Goal: Task Accomplishment & Management: Manage account settings

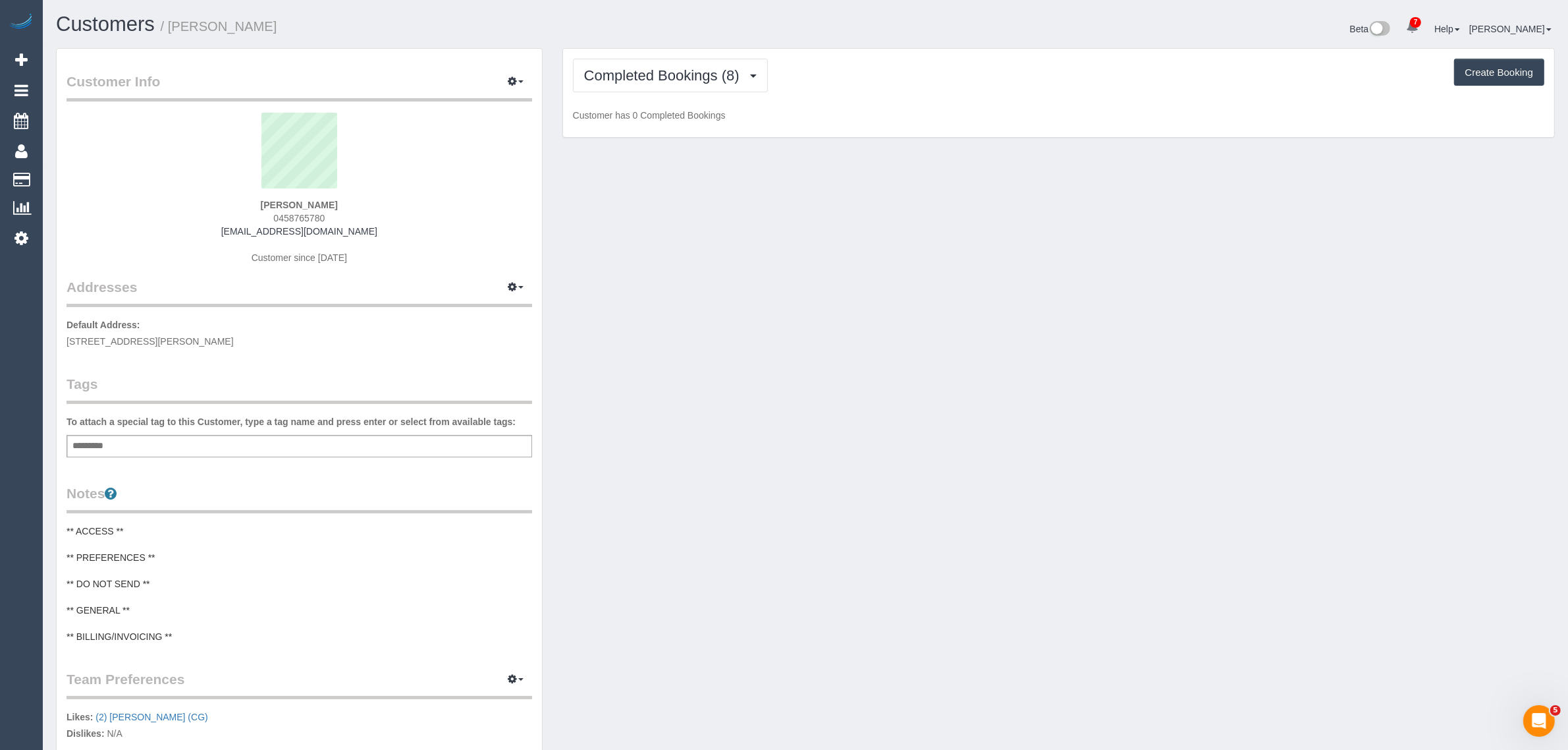
click at [704, 53] on div "Completed Bookings (8) Completed Bookings (8) Upcoming Bookings (12) Cancelled …" at bounding box center [1058, 93] width 991 height 89
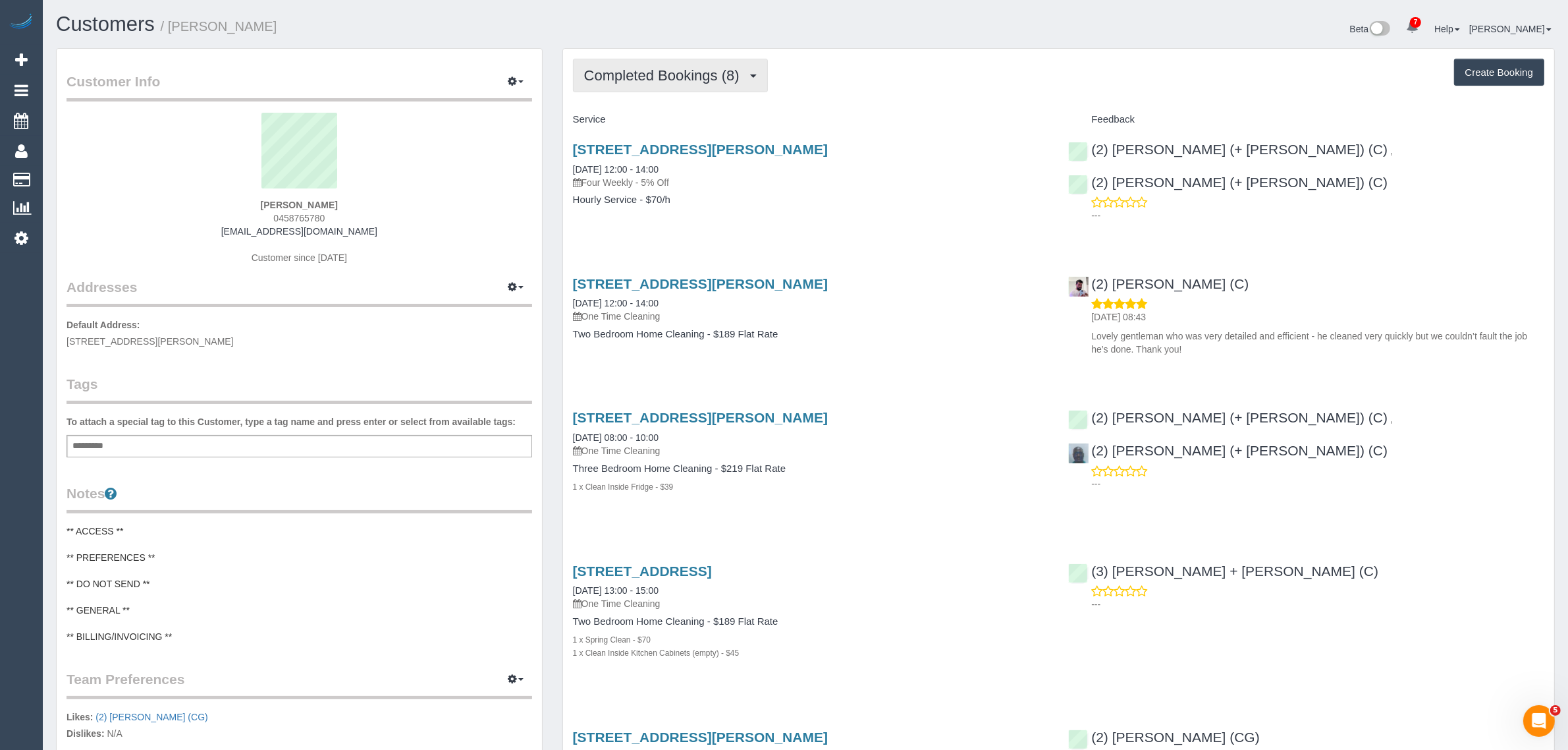
click at [699, 63] on button "Completed Bookings (8)" at bounding box center [670, 76] width 195 height 33
click at [687, 117] on link "Upcoming Bookings (12)" at bounding box center [643, 123] width 139 height 17
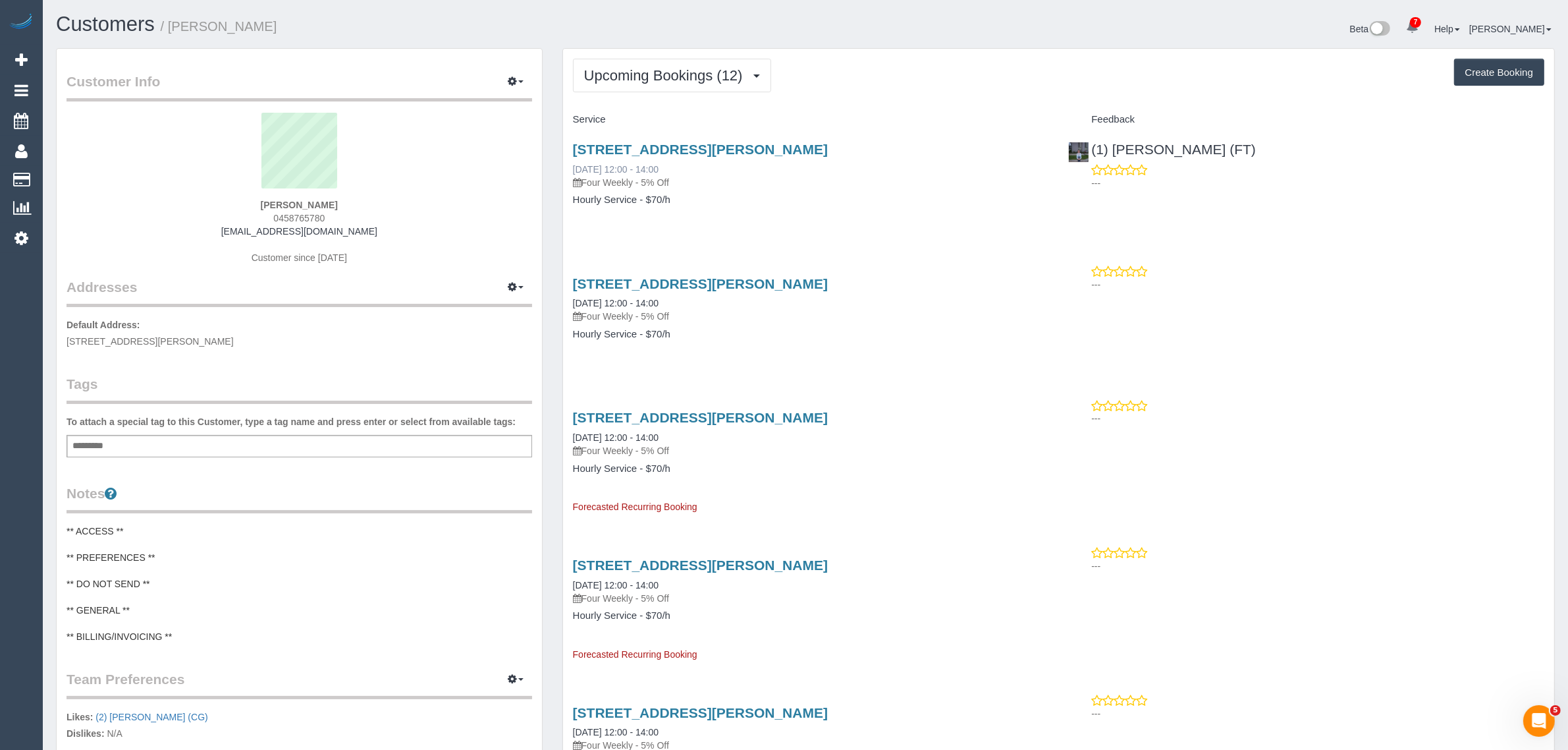
drag, startPoint x: 702, startPoint y: 166, endPoint x: 574, endPoint y: 165, distance: 128.0
click at [574, 165] on div "10 Lawrence Avenue, Aspendale, VIC 3195 17/09/2025 12:00 - 14:00 Four Weekly - …" at bounding box center [811, 165] width 476 height 47
copy link "17/09/2025 12:00 - 14:00"
click at [1052, 224] on div "10 Lawrence Avenue, Aspendale, VIC 3195 17/09/2025 12:00 - 14:00 Four Weekly - …" at bounding box center [811, 181] width 496 height 101
drag, startPoint x: 1230, startPoint y: 153, endPoint x: 1094, endPoint y: 149, distance: 136.1
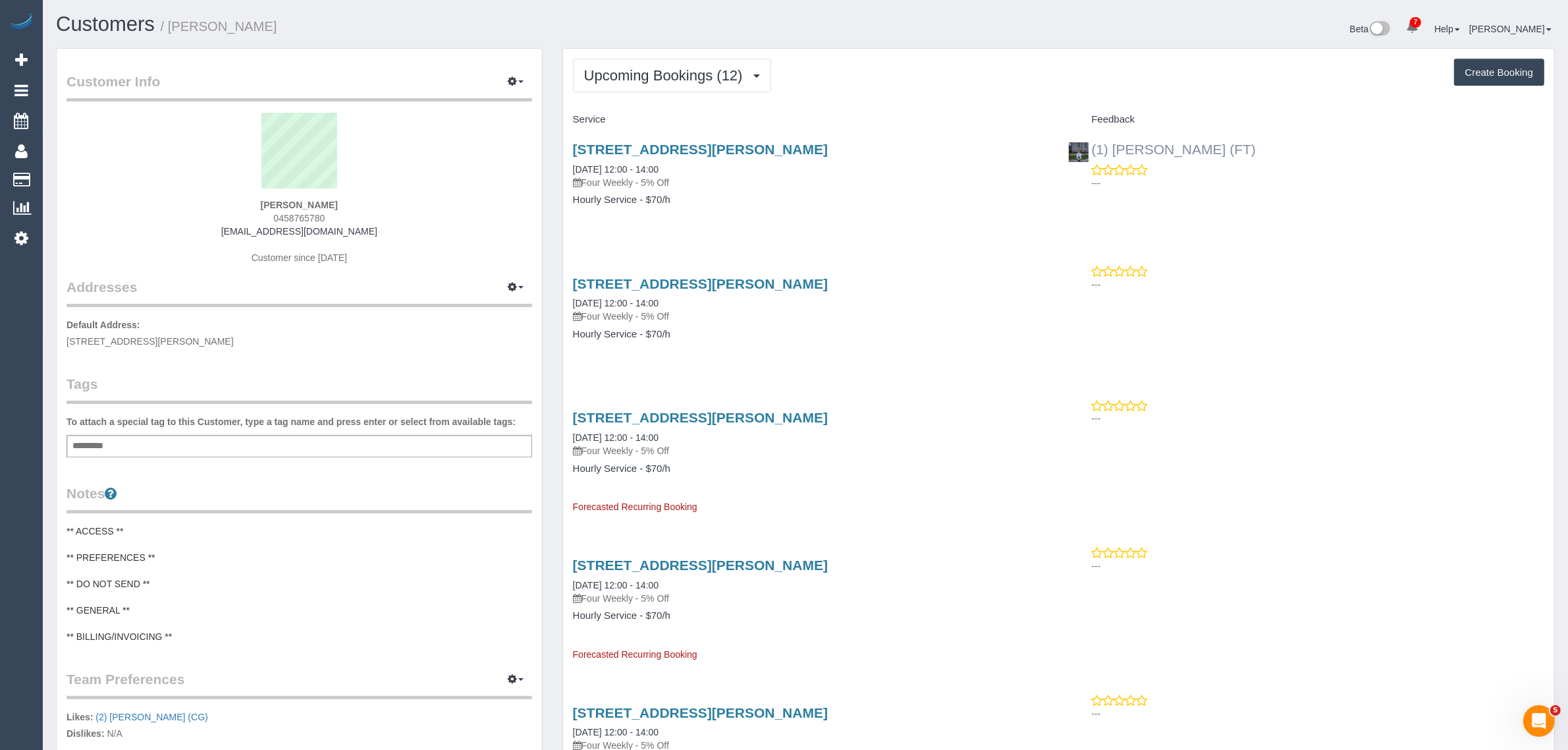
click at [1094, 149] on div "(1) Helen Trickett (FT) ---" at bounding box center [1306, 163] width 496 height 65
copy link "1) Helen Trickett (FT)"
click at [192, 341] on span "10 Lawrence Avenue, Aspendale, VIC 3195" at bounding box center [150, 341] width 167 height 11
copy span "Aspendale"
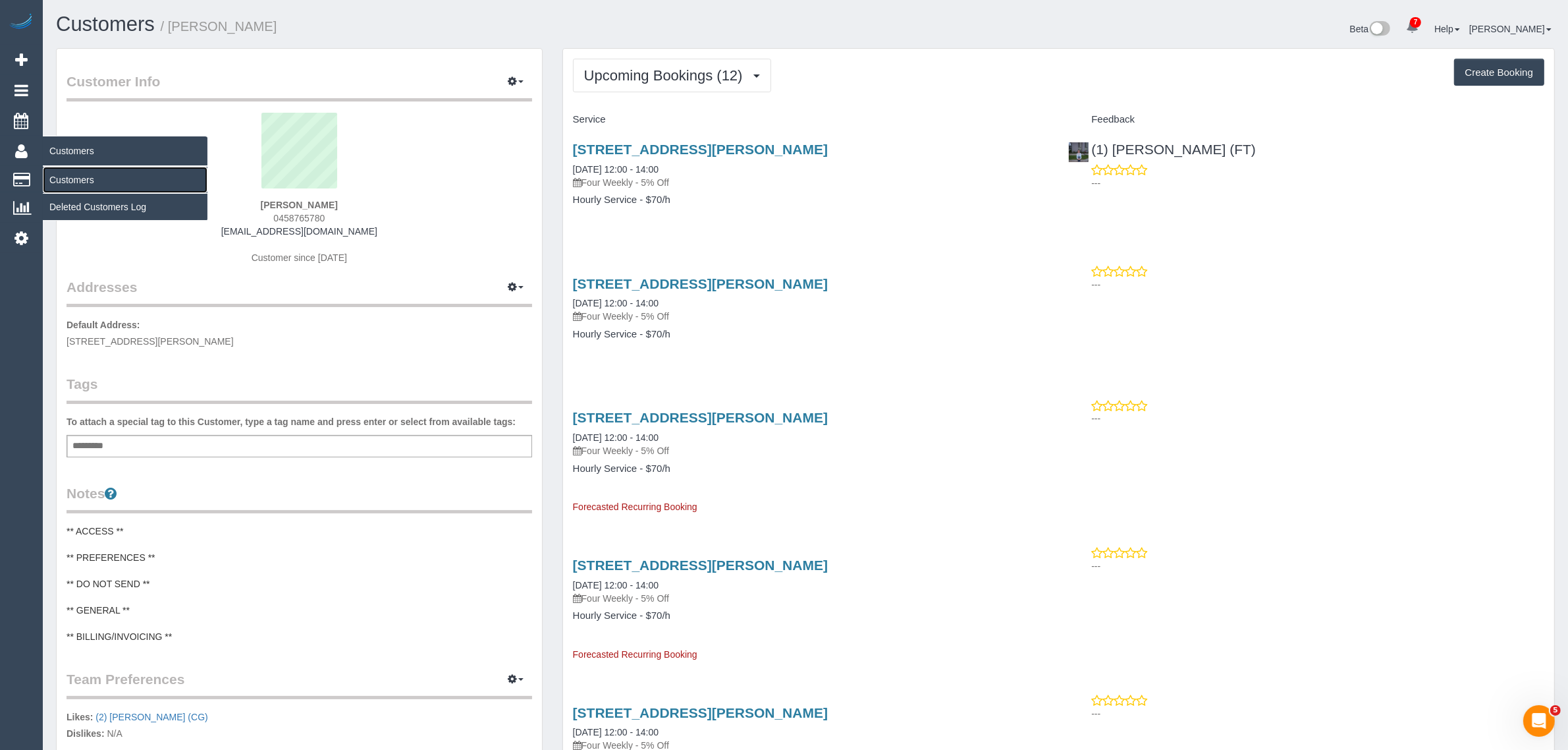
click at [58, 179] on link "Customers" at bounding box center [126, 180] width 165 height 27
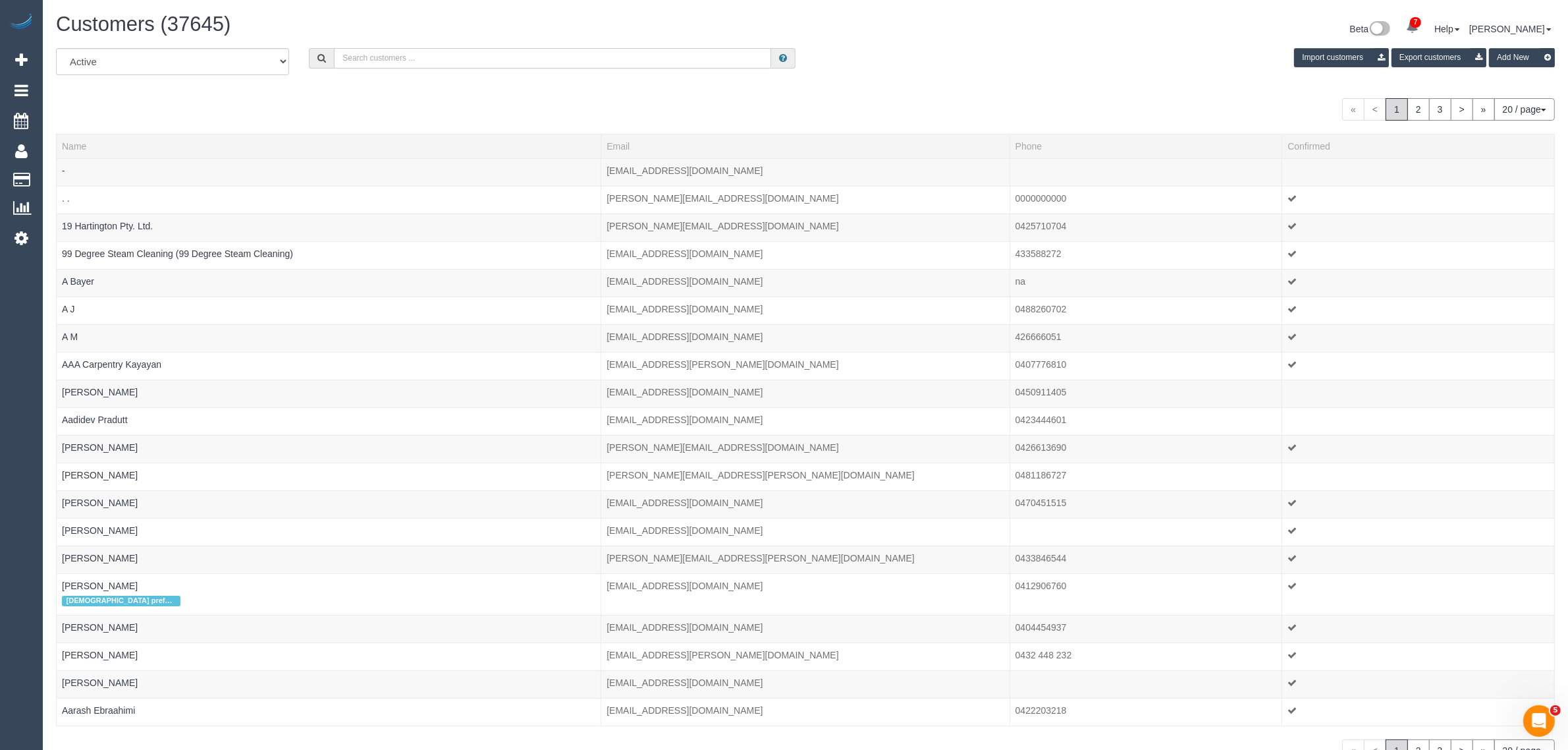
click at [358, 53] on input "text" at bounding box center [552, 58] width 437 height 21
paste input "Nicola Martin"
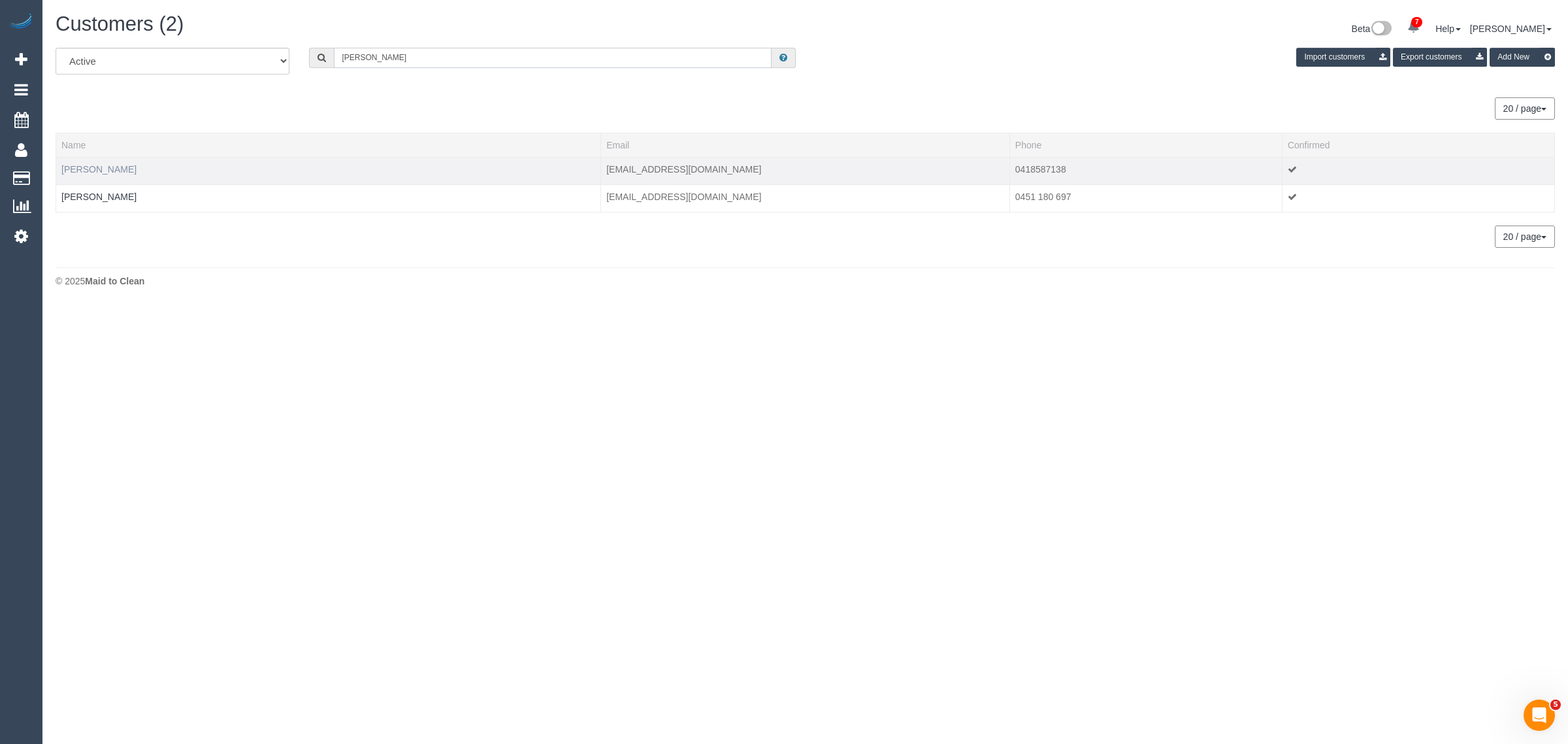
type input "Nicola Martin"
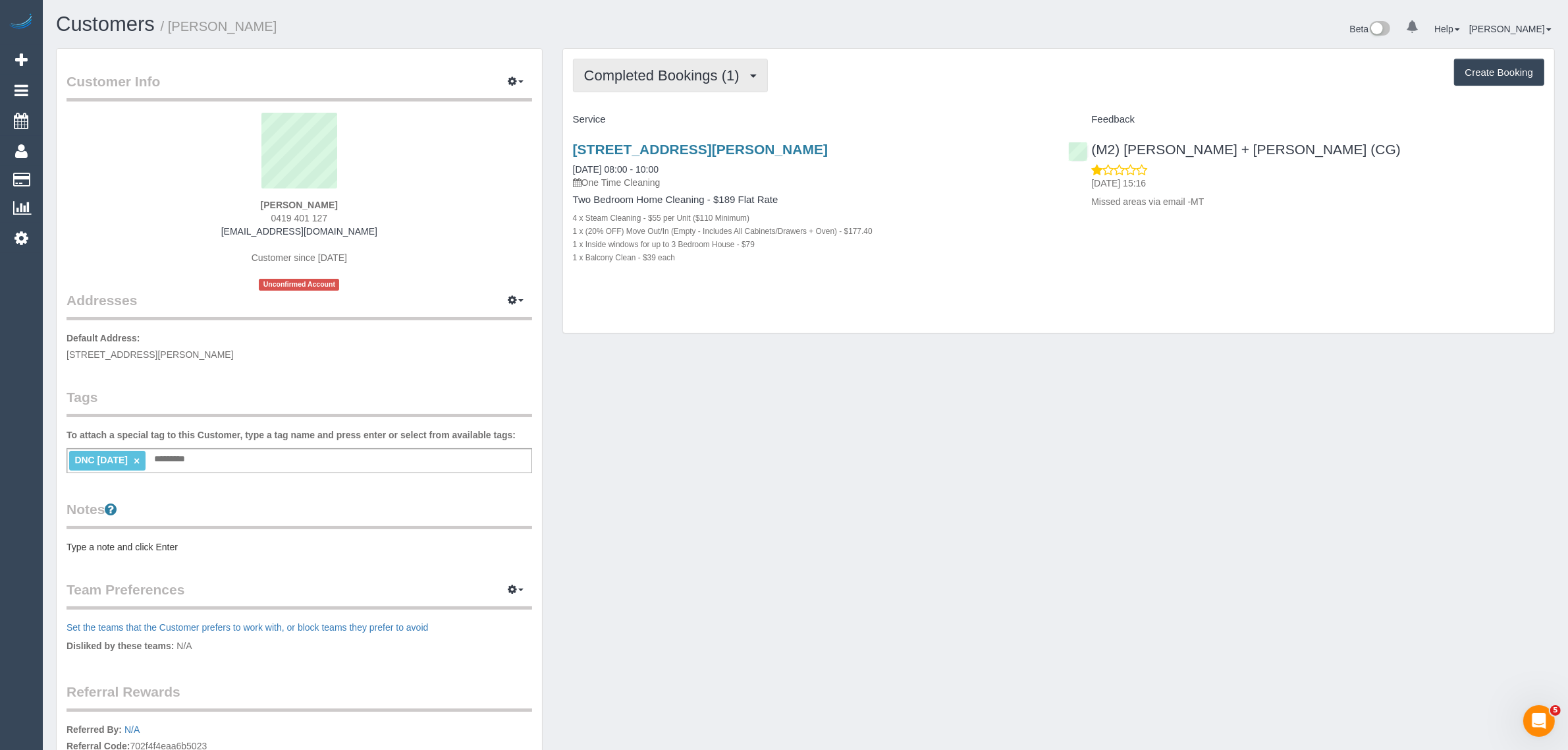
click at [626, 86] on button "Completed Bookings (1)" at bounding box center [670, 76] width 195 height 33
click at [627, 127] on link "Upcoming Bookings (1)" at bounding box center [642, 123] width 137 height 17
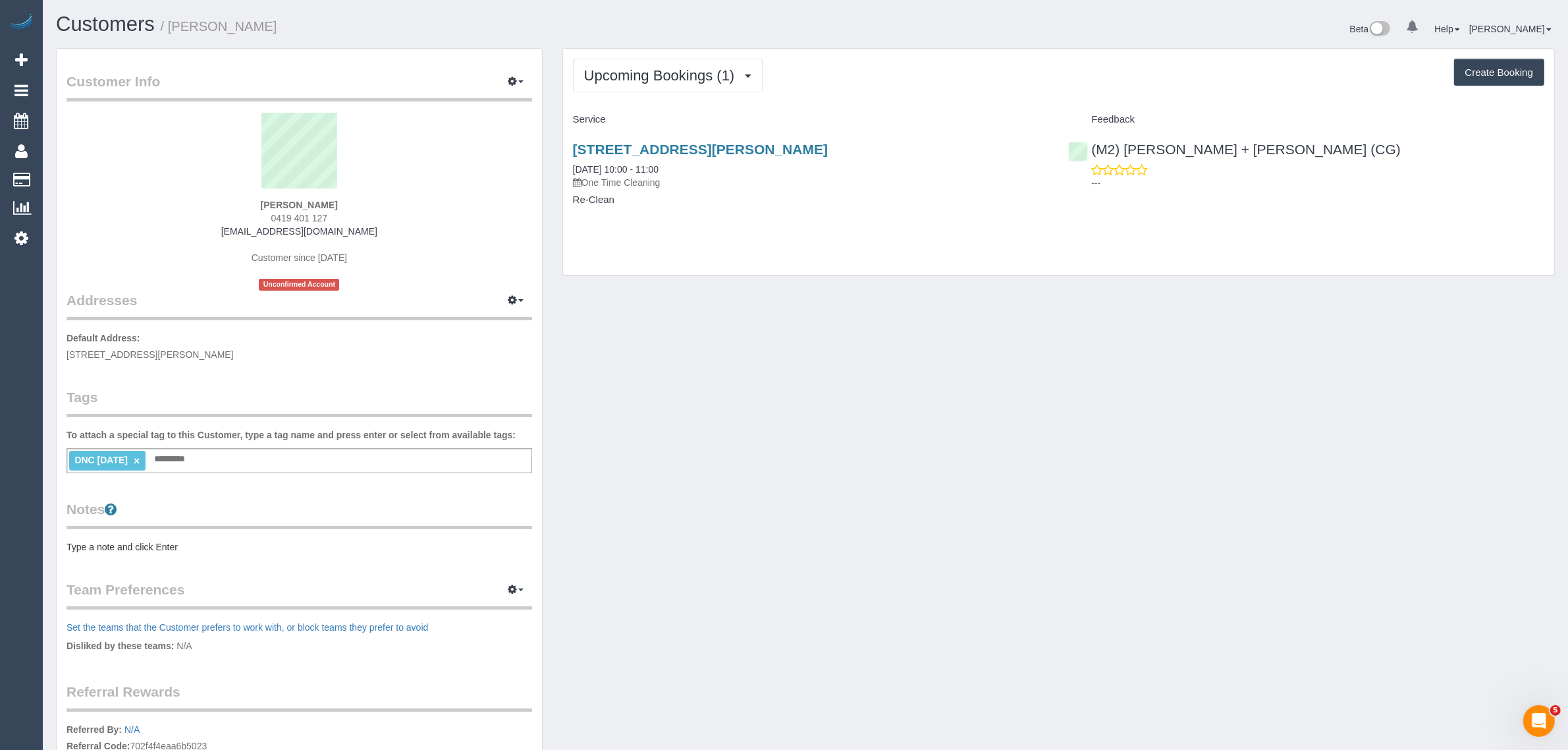
drag, startPoint x: 696, startPoint y: 175, endPoint x: 565, endPoint y: 170, distance: 131.1
click at [565, 170] on div "303/96 Charles St, Fitzroy, VIC 3065 17/09/2025 10:00 - 11:00 One Time Cleaning…" at bounding box center [811, 181] width 496 height 101
click at [700, 231] on div "303/96 Charles St, Fitzroy, VIC 3065 17/09/2025 10:00 - 11:00 One Time Cleaning…" at bounding box center [811, 181] width 496 height 101
drag, startPoint x: 684, startPoint y: 169, endPoint x: 569, endPoint y: 160, distance: 115.4
click at [569, 160] on div "303/96 Charles St, Fitzroy, VIC 3065 17/09/2025 10:00 - 11:00 One Time Cleaning…" at bounding box center [811, 181] width 496 height 101
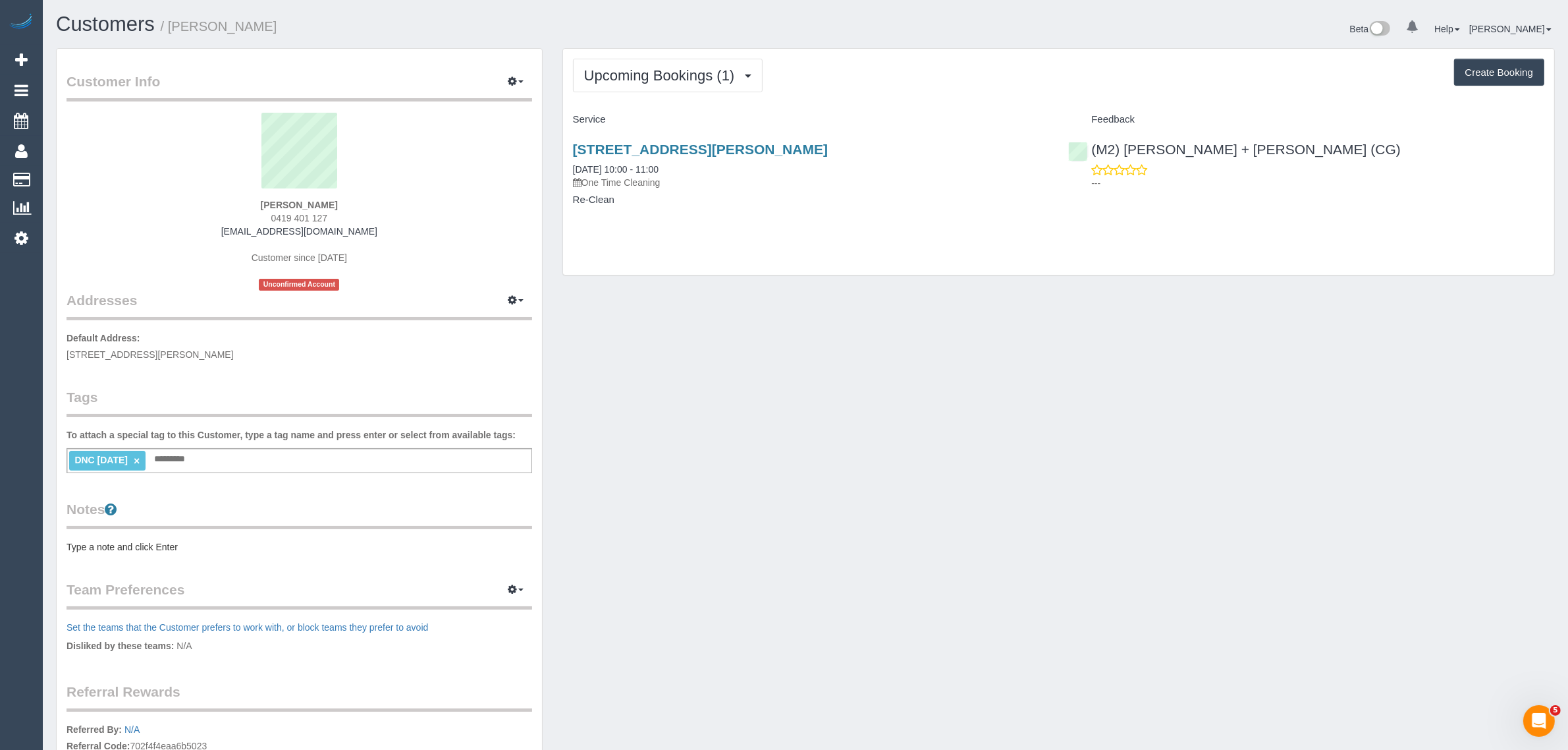
copy link "17/09/2025 10:00 - 11:00"
click at [993, 274] on div "Upcoming Bookings (1) Completed Bookings (1) Upcoming Bookings (1) Cancelled Bo…" at bounding box center [1059, 161] width 992 height 227
drag, startPoint x: 1276, startPoint y: 151, endPoint x: 1091, endPoint y: 148, distance: 185.0
click at [1091, 148] on div "(M2) Akila + Tehan (CG) ---" at bounding box center [1306, 163] width 496 height 65
copy link "(M2) [PERSON_NAME] + [PERSON_NAME] (CG)"
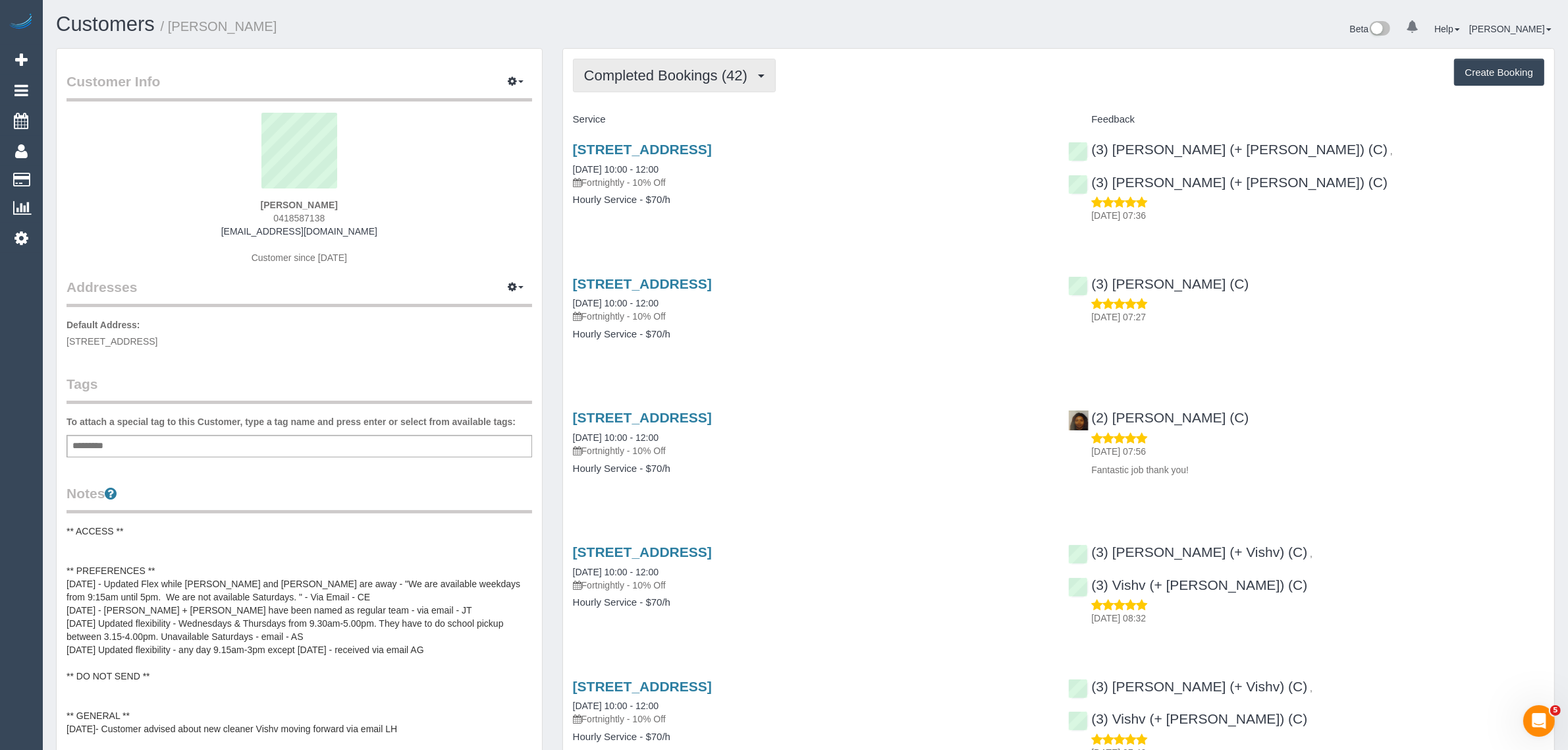
click at [700, 83] on button "Completed Bookings (42)" at bounding box center [674, 76] width 202 height 33
drag, startPoint x: 692, startPoint y: 125, endPoint x: 718, endPoint y: 96, distance: 38.9
click at [692, 125] on link "Upcoming Bookings (11)" at bounding box center [644, 123] width 142 height 17
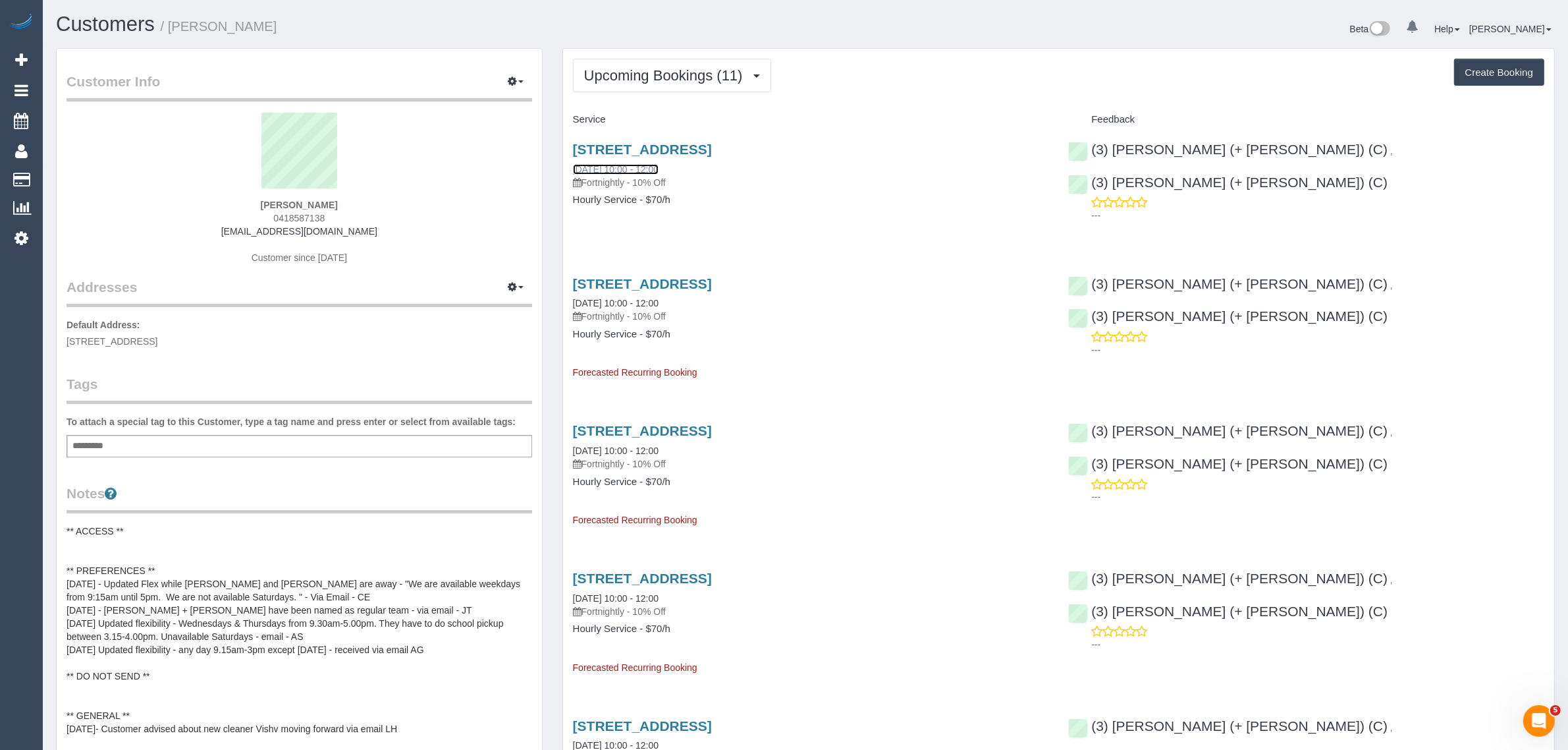
click at [612, 171] on link "17/09/2025 10:00 - 12:00" at bounding box center [615, 169] width 85 height 11
drag, startPoint x: 728, startPoint y: 172, endPoint x: 610, endPoint y: 183, distance: 118.5
click at [570, 161] on div "34 Tweed St, Highett, VIC 3090 17/09/2025 10:00 - 12:00 Fortnightly - 10% Off H…" at bounding box center [811, 181] width 496 height 101
copy link "17/09/2025 10:00 - 12:00"
drag, startPoint x: 1216, startPoint y: 221, endPoint x: 1236, endPoint y: 217, distance: 20.4
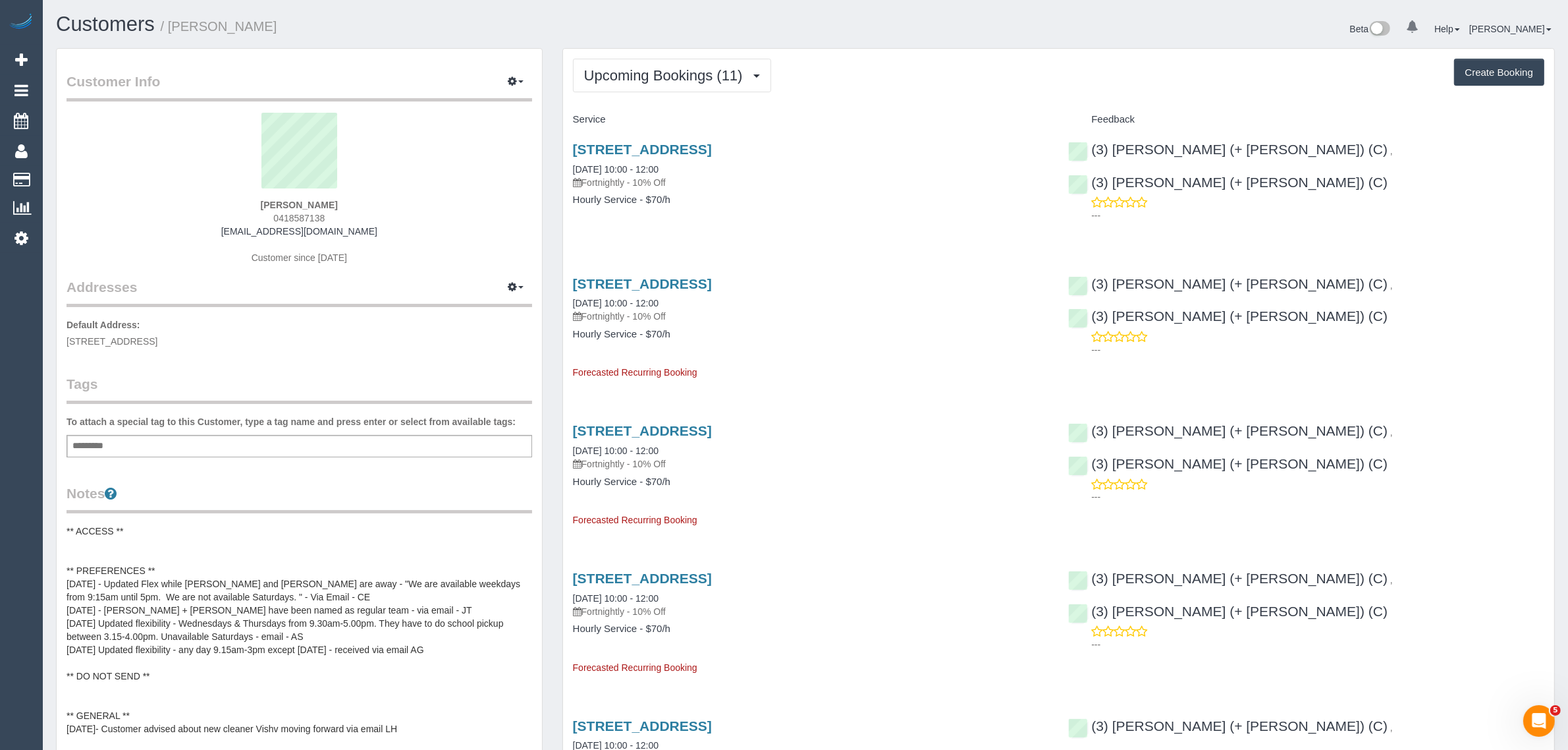
click at [1217, 221] on div "34 Tweed St, Highett, VIC 3090 17/09/2025 10:00 - 12:00 Fortnightly - 10% Off H…" at bounding box center [1058, 181] width 991 height 101
drag, startPoint x: 1464, startPoint y: 152, endPoint x: 1300, endPoint y: 149, distance: 164.0
click at [1300, 175] on div "(3) Shahida (+ Rayhan) (C)" at bounding box center [1231, 183] width 326 height 16
copy link "3) Shahida (+ Rayhan) (C)"
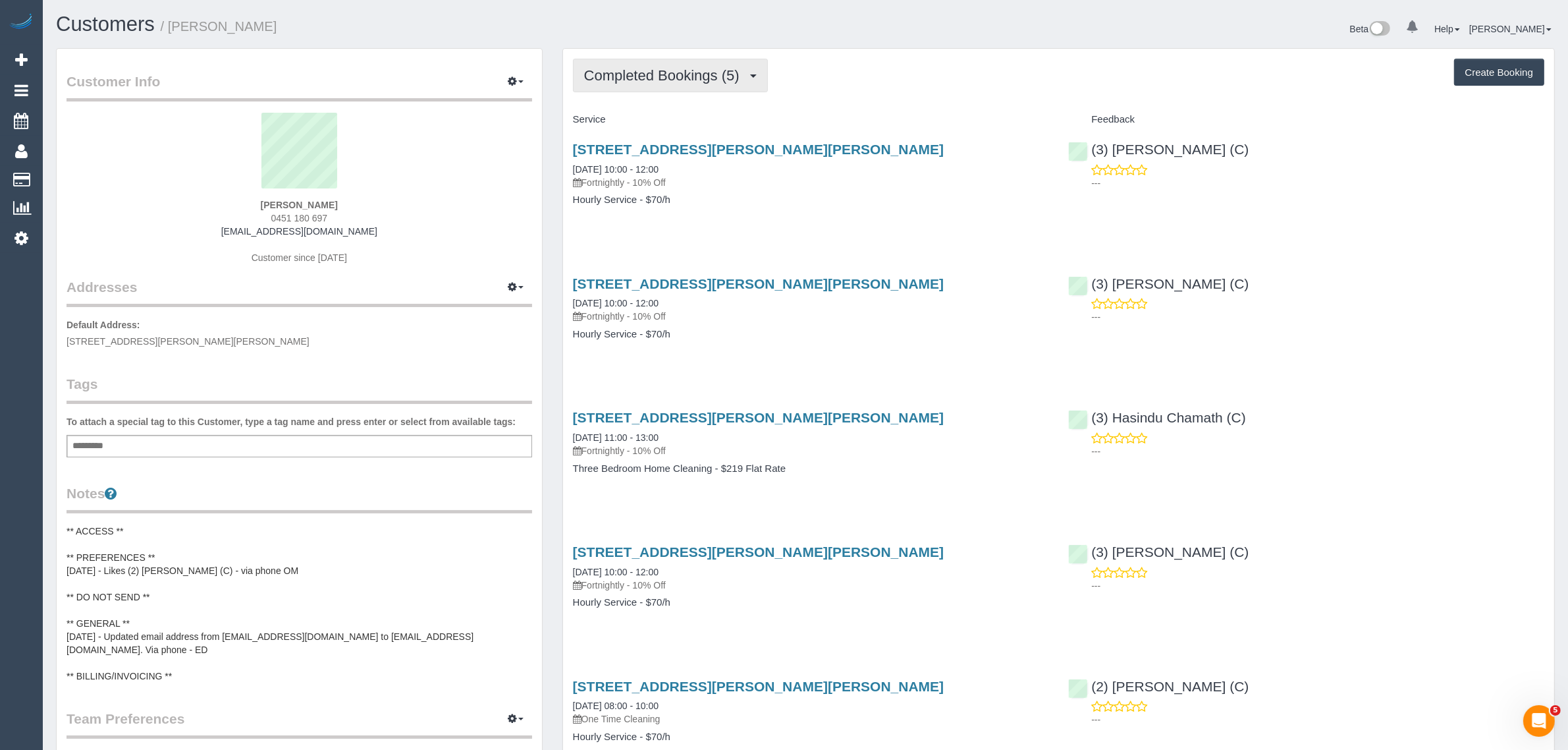
click at [708, 80] on span "Completed Bookings (5)" at bounding box center [665, 75] width 162 height 17
click at [700, 116] on link "Upcoming Bookings (11)" at bounding box center [643, 123] width 139 height 17
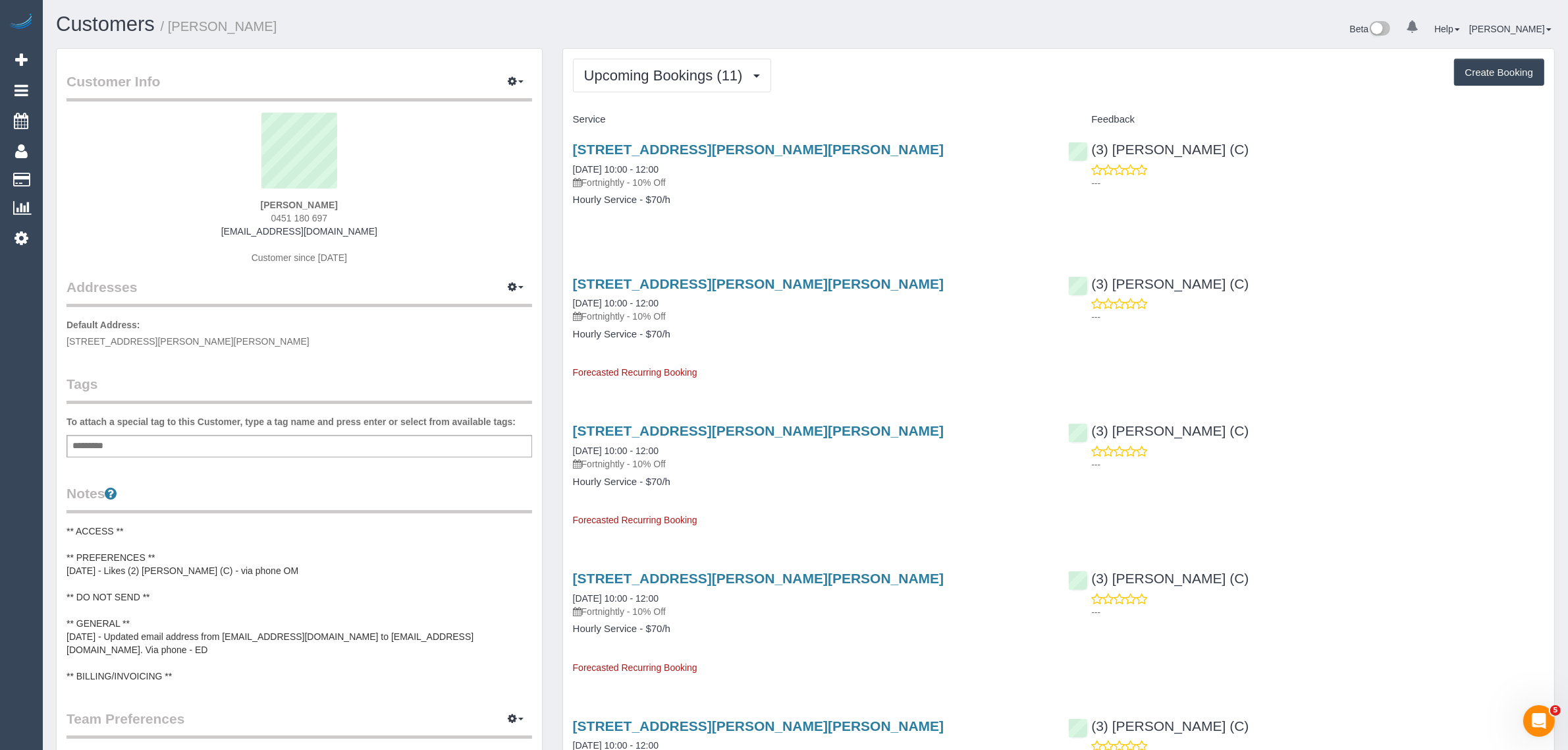
drag, startPoint x: 663, startPoint y: 3, endPoint x: 903, endPoint y: 33, distance: 241.9
click at [903, 33] on div "Beta 0 Your Notifications You have 0 alerts Help Help Docs Take a Tour Contact …" at bounding box center [1185, 30] width 759 height 35
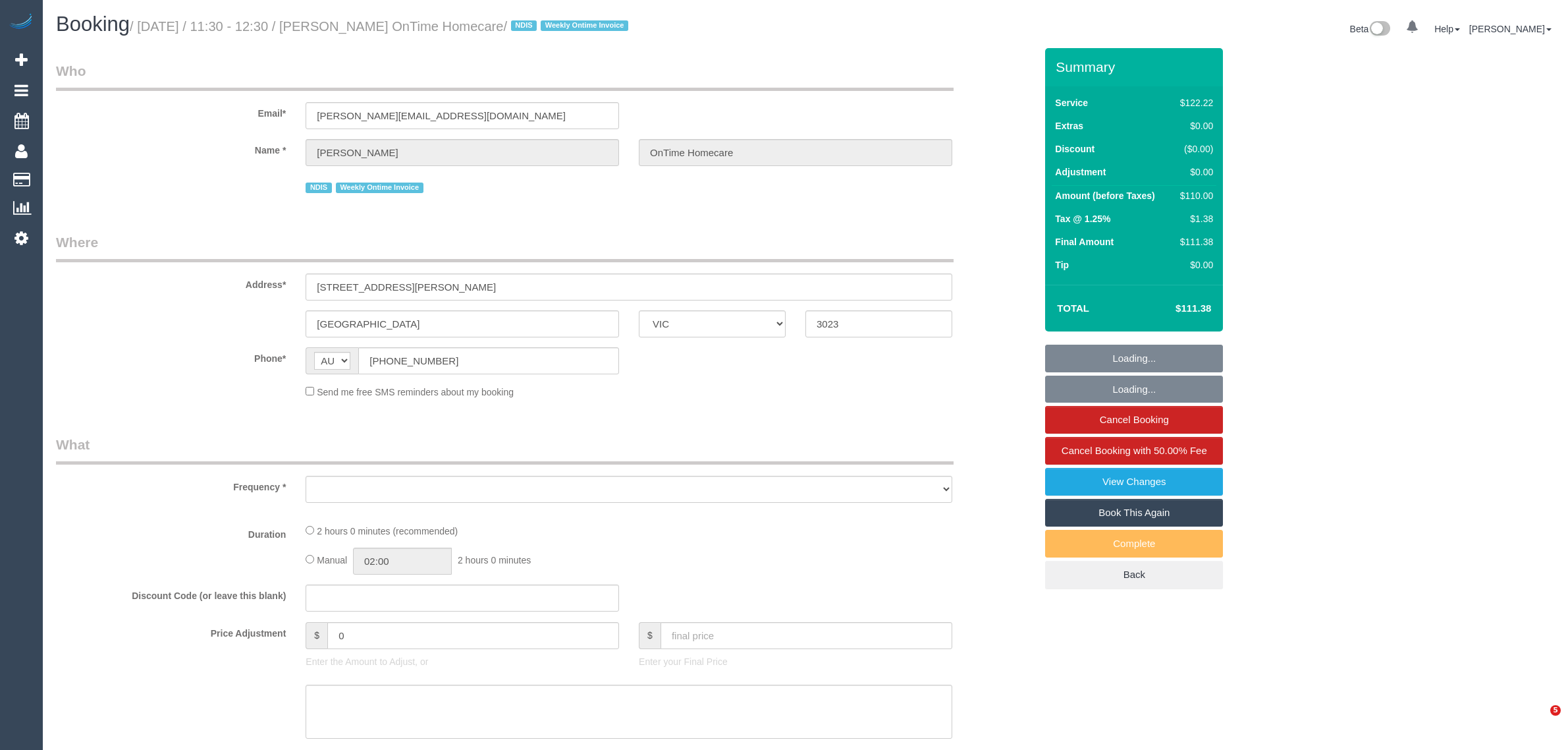
select select "VIC"
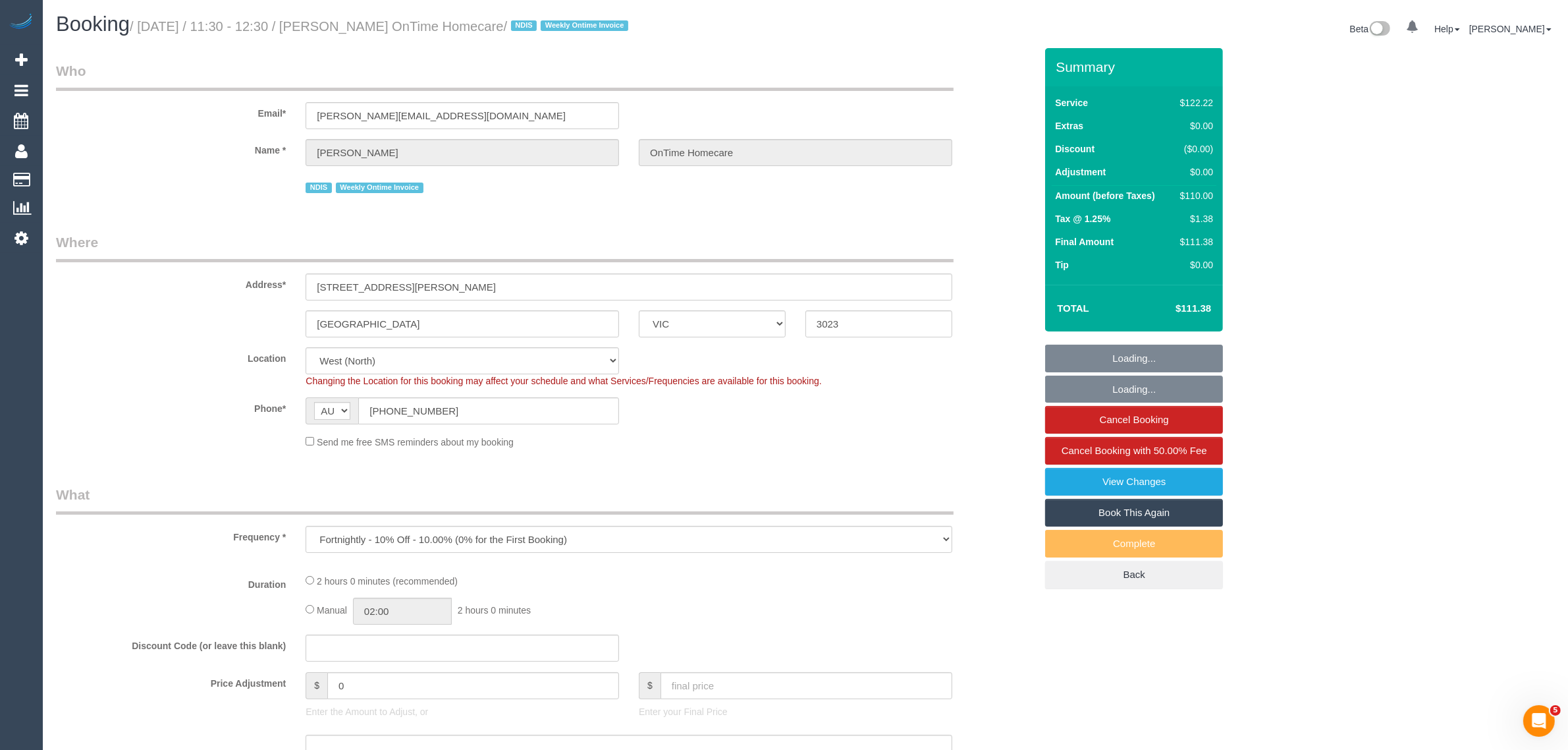
select select "object:636"
select select "number:27"
select select "number:14"
select select "number:19"
select select "number:36"
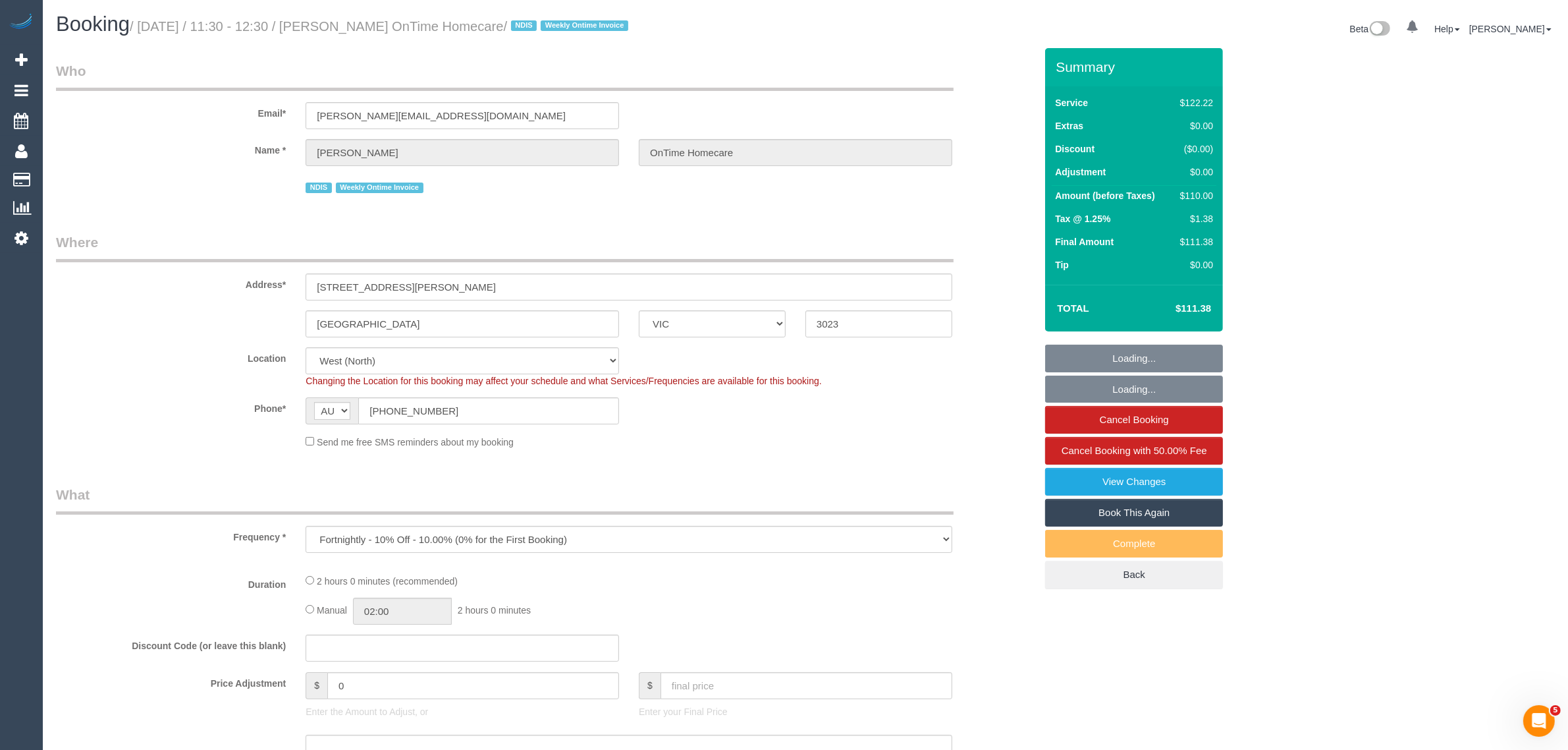
select select "number:35"
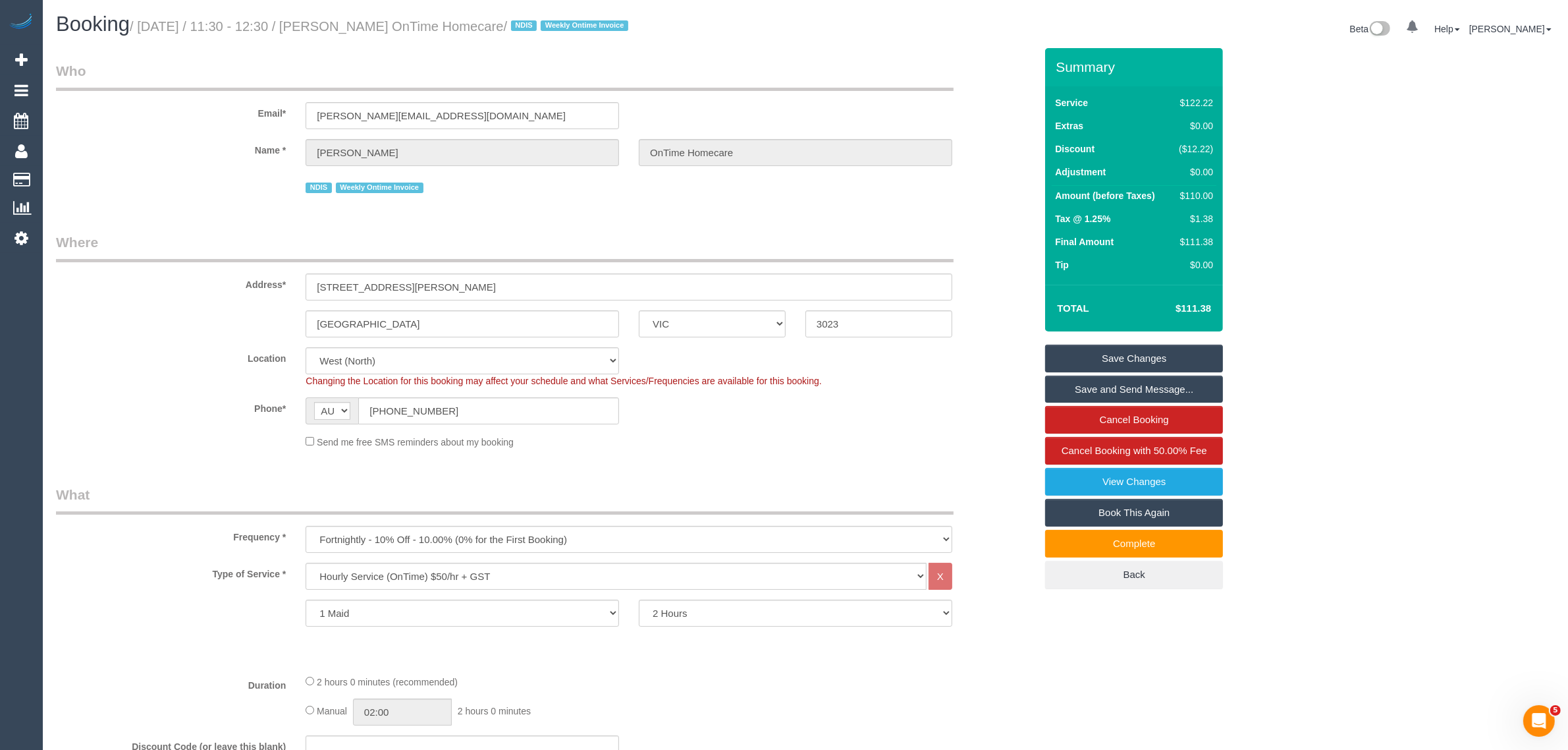
click at [410, 397] on input "[PHONE_NUMBER]" at bounding box center [488, 410] width 260 height 27
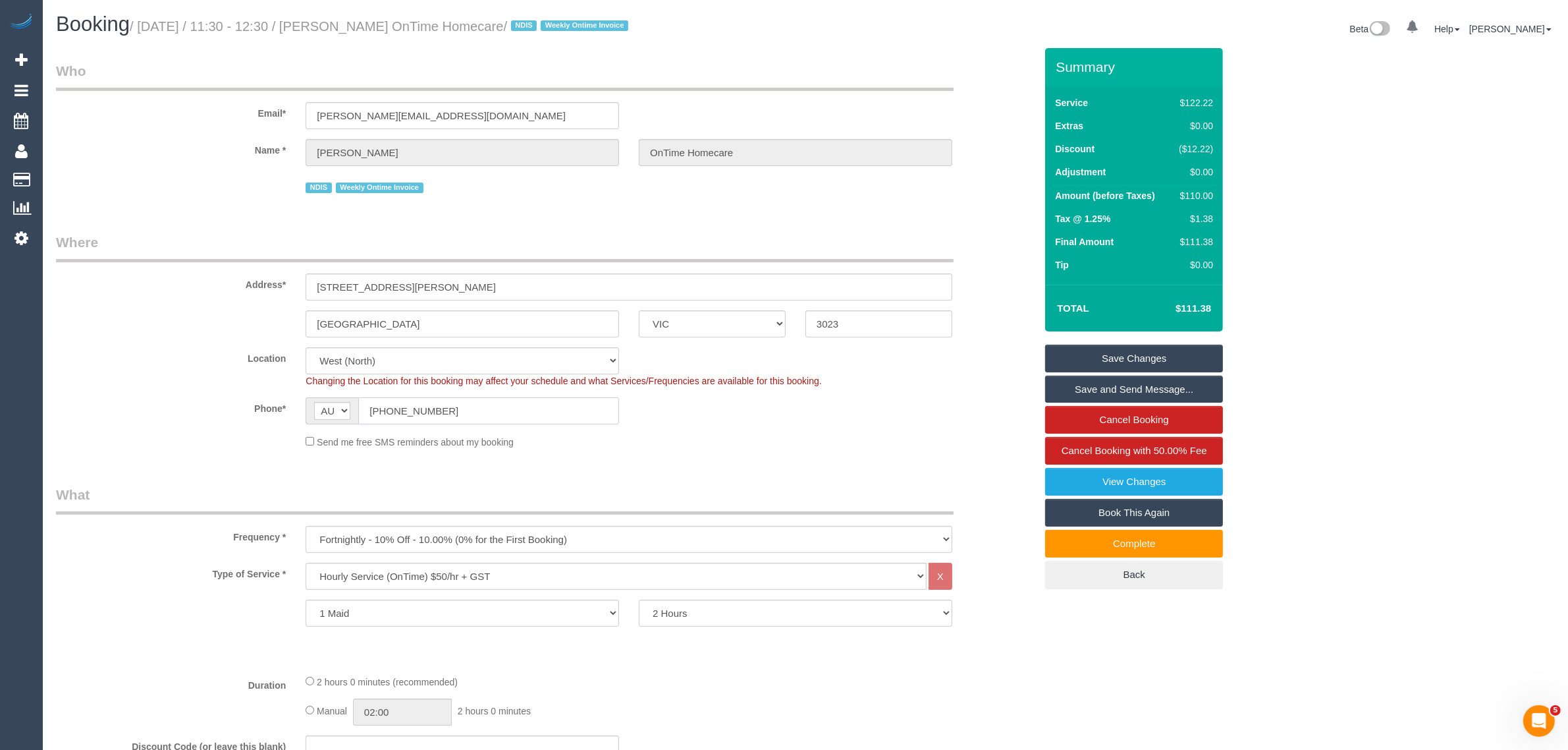
drag, startPoint x: 485, startPoint y: 407, endPoint x: 358, endPoint y: 409, distance: 127.0
click at [359, 409] on input "[PHONE_NUMBER]" at bounding box center [488, 410] width 260 height 27
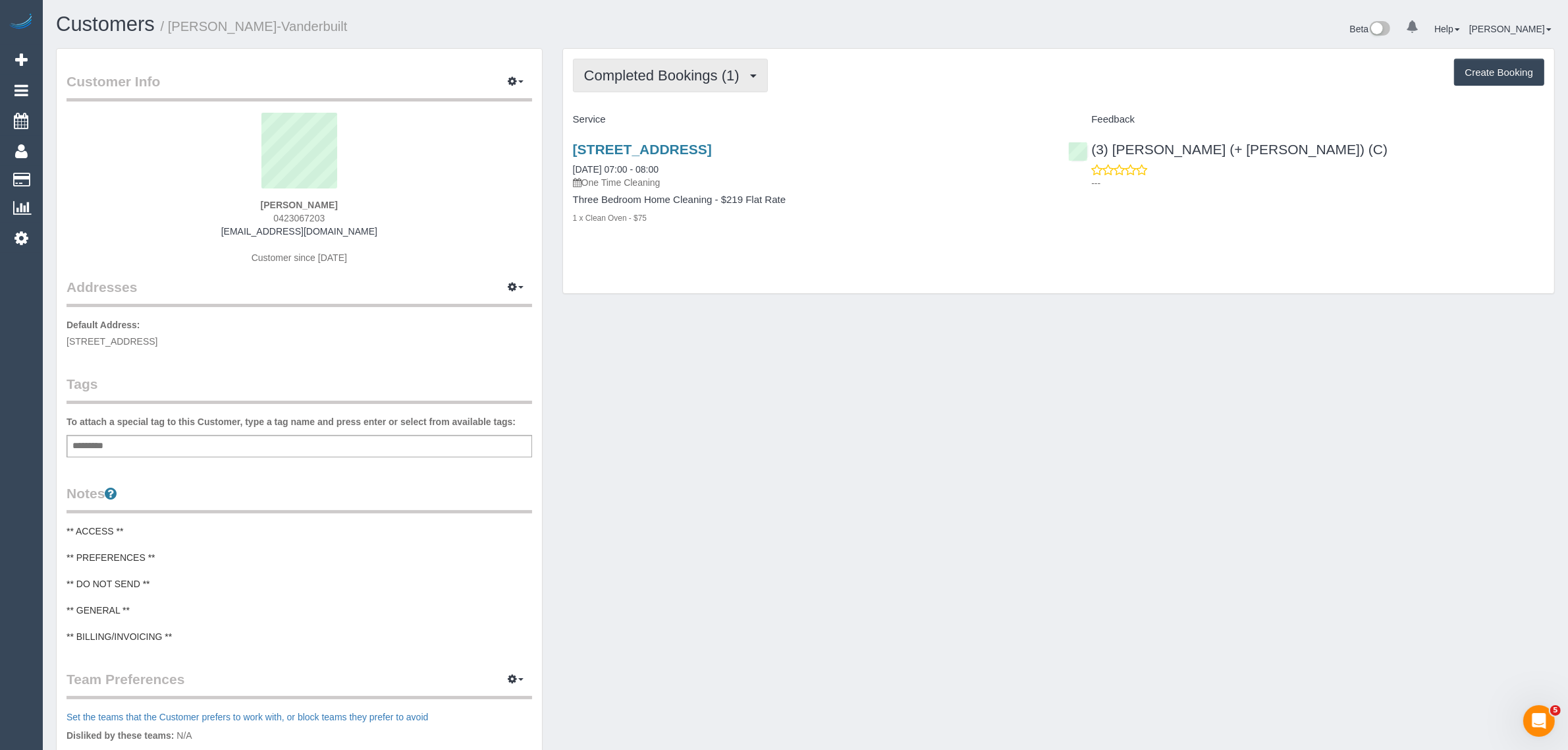
click at [633, 86] on button "Completed Bookings (1)" at bounding box center [670, 76] width 195 height 33
click at [627, 119] on link "Upcoming Bookings (1)" at bounding box center [642, 123] width 137 height 17
drag, startPoint x: 700, startPoint y: 169, endPoint x: 572, endPoint y: 176, distance: 128.2
click at [573, 176] on div "22 Nomad Rd, Kalkallo, VIC 3064 17/09/2025 07:00 - 08:00 One Time Cleaning" at bounding box center [811, 165] width 476 height 47
drag, startPoint x: 571, startPoint y: 166, endPoint x: 681, endPoint y: 166, distance: 110.0
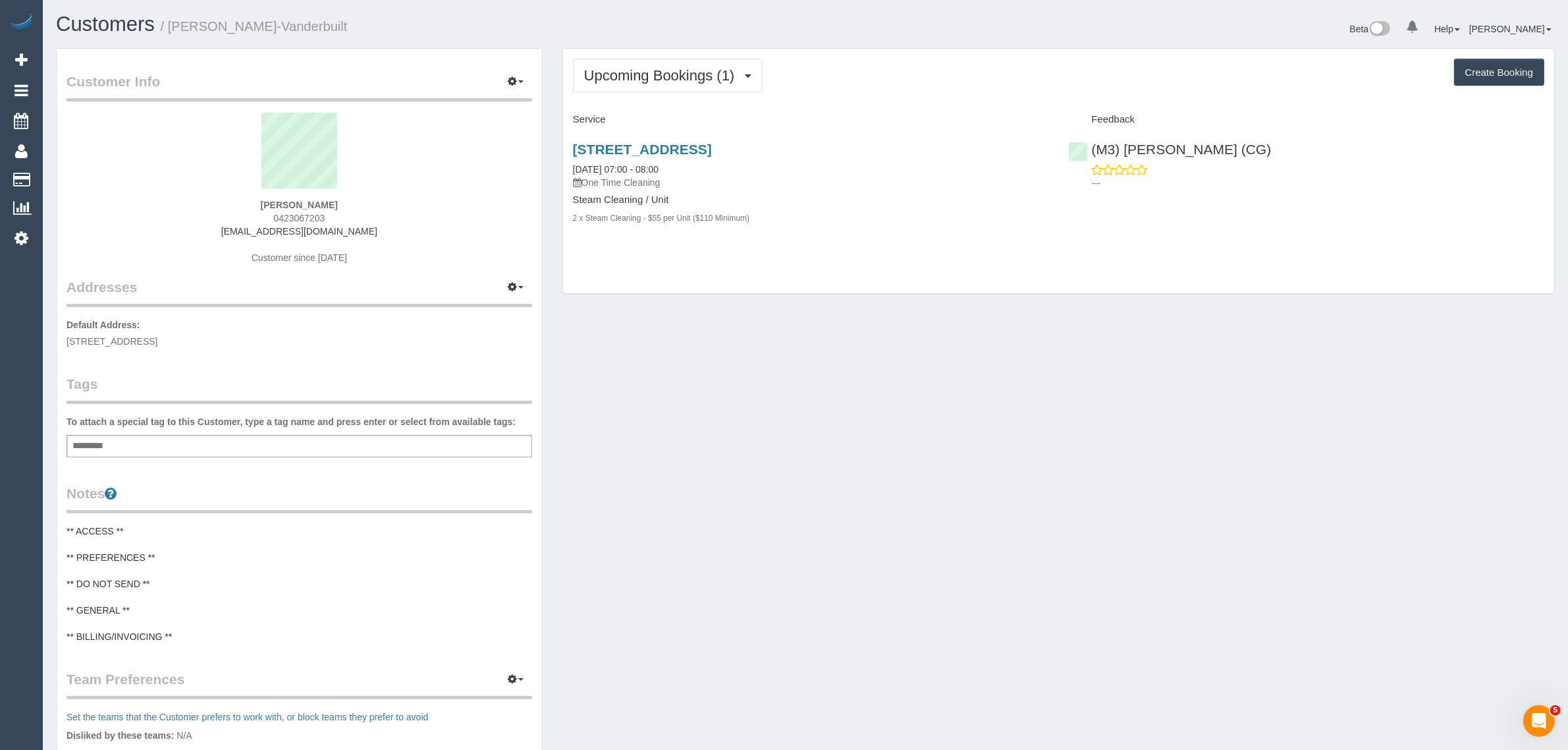
click at [681, 166] on div "22 Nomad Rd, Kalkallo, VIC 3064 17/09/2025 07:00 - 08:00 One Time Cleaning Stea…" at bounding box center [811, 191] width 496 height 120
copy link "17/09/2025 07:00 - 08:00"
click at [1026, 195] on h4 "Steam Cleaning / Unit" at bounding box center [811, 200] width 476 height 11
drag, startPoint x: 1181, startPoint y: 137, endPoint x: 1105, endPoint y: 139, distance: 76.0
click at [1105, 139] on div "(M3) Adnan (CG) ---" at bounding box center [1306, 163] width 496 height 65
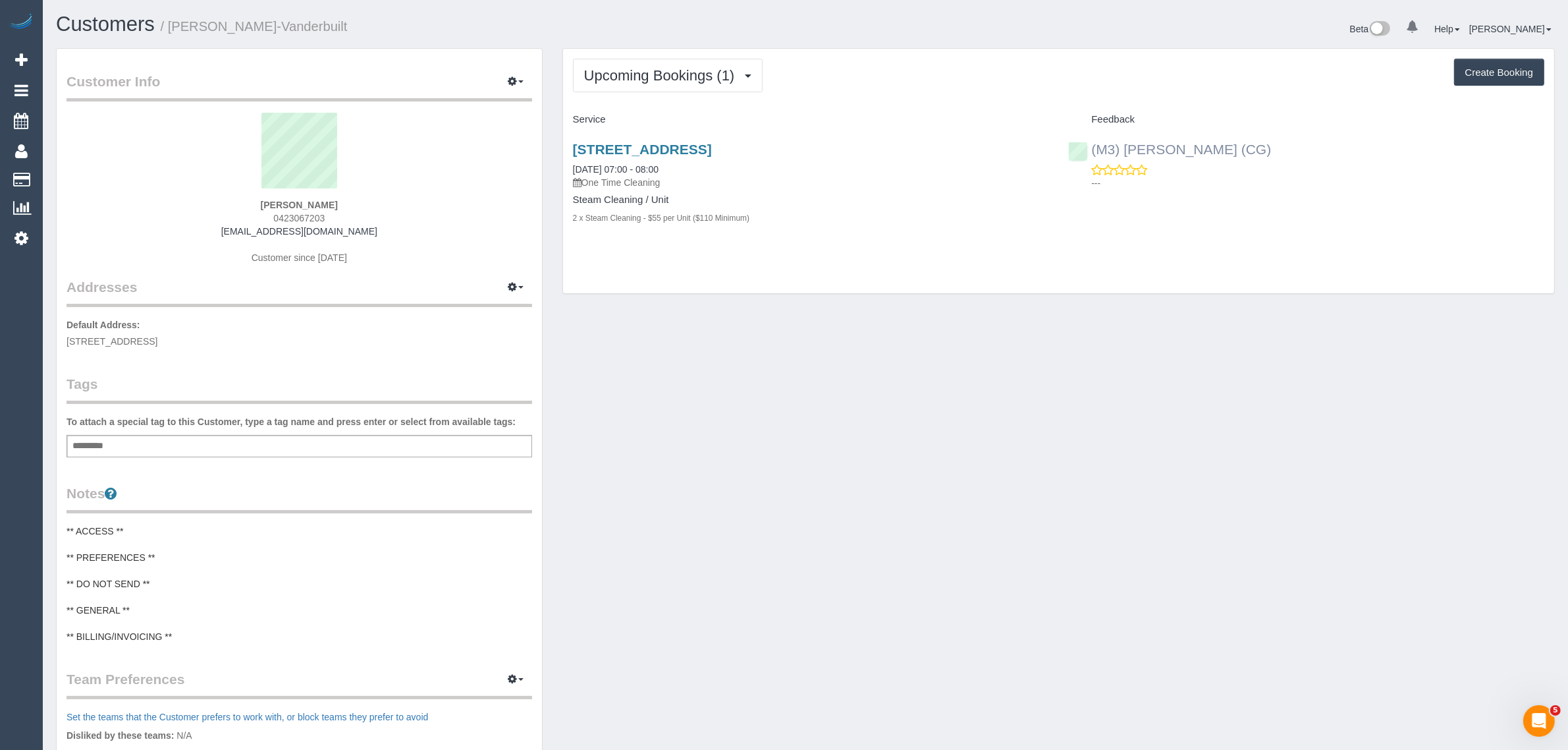
drag, startPoint x: 1222, startPoint y: 146, endPoint x: 1094, endPoint y: 146, distance: 128.0
click at [1094, 146] on div "(M3) Adnan (CG) ---" at bounding box center [1306, 163] width 496 height 65
copy link "M3) Adnan (CG)"
click at [260, 202] on strong "Anueta Madison-Vanderbuilt" at bounding box center [299, 204] width 77 height 11
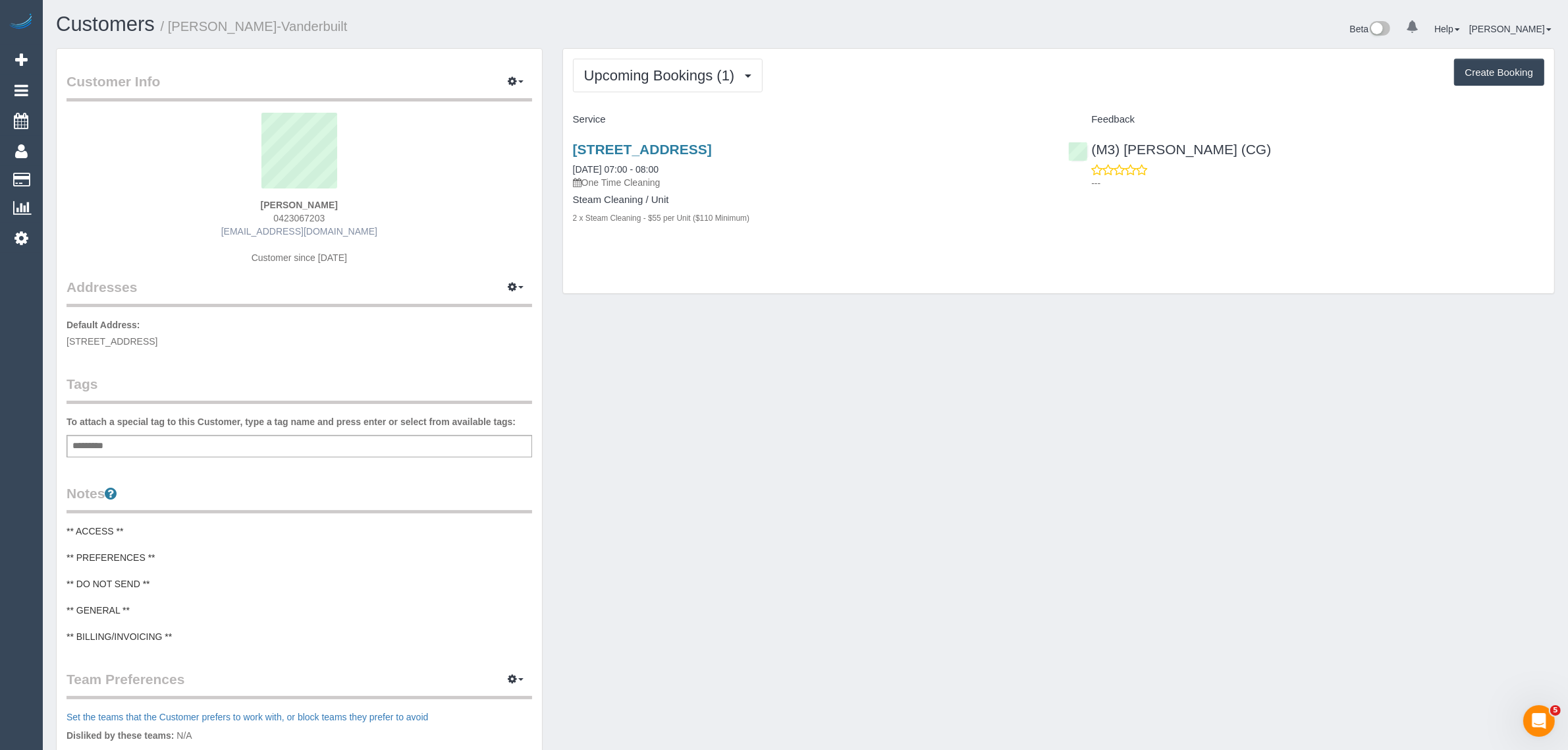
copy strong "Anueta"
click at [133, 338] on span "22 nomad rd, Kalkallo, VIC 3064" at bounding box center [112, 341] width 91 height 11
copy span "Kalkallo"
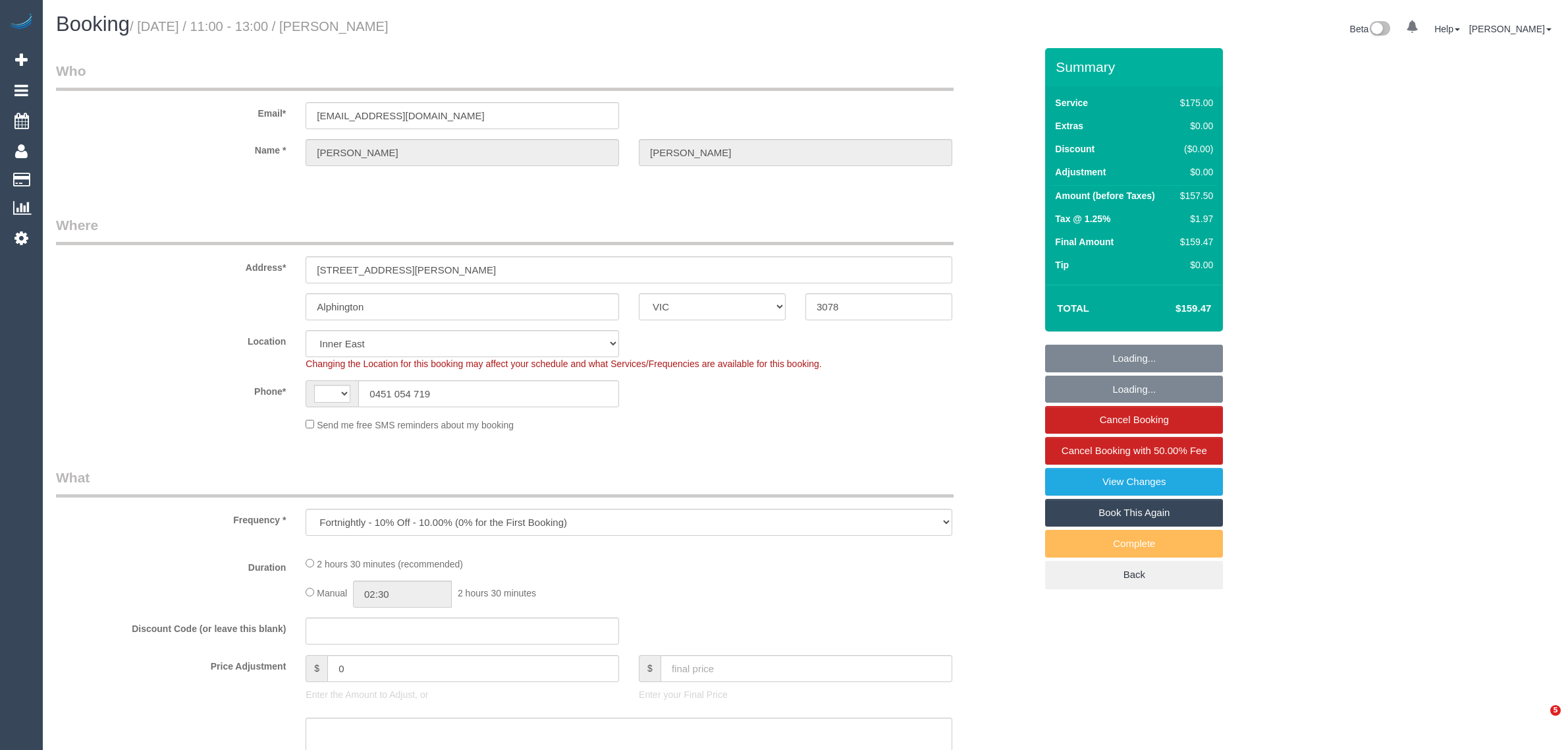
select select "VIC"
select select "string:AU"
select select "string:stripe-pm_1O4t672GScqysDRVBjjHxyy3"
select select "number:27"
select select "number:14"
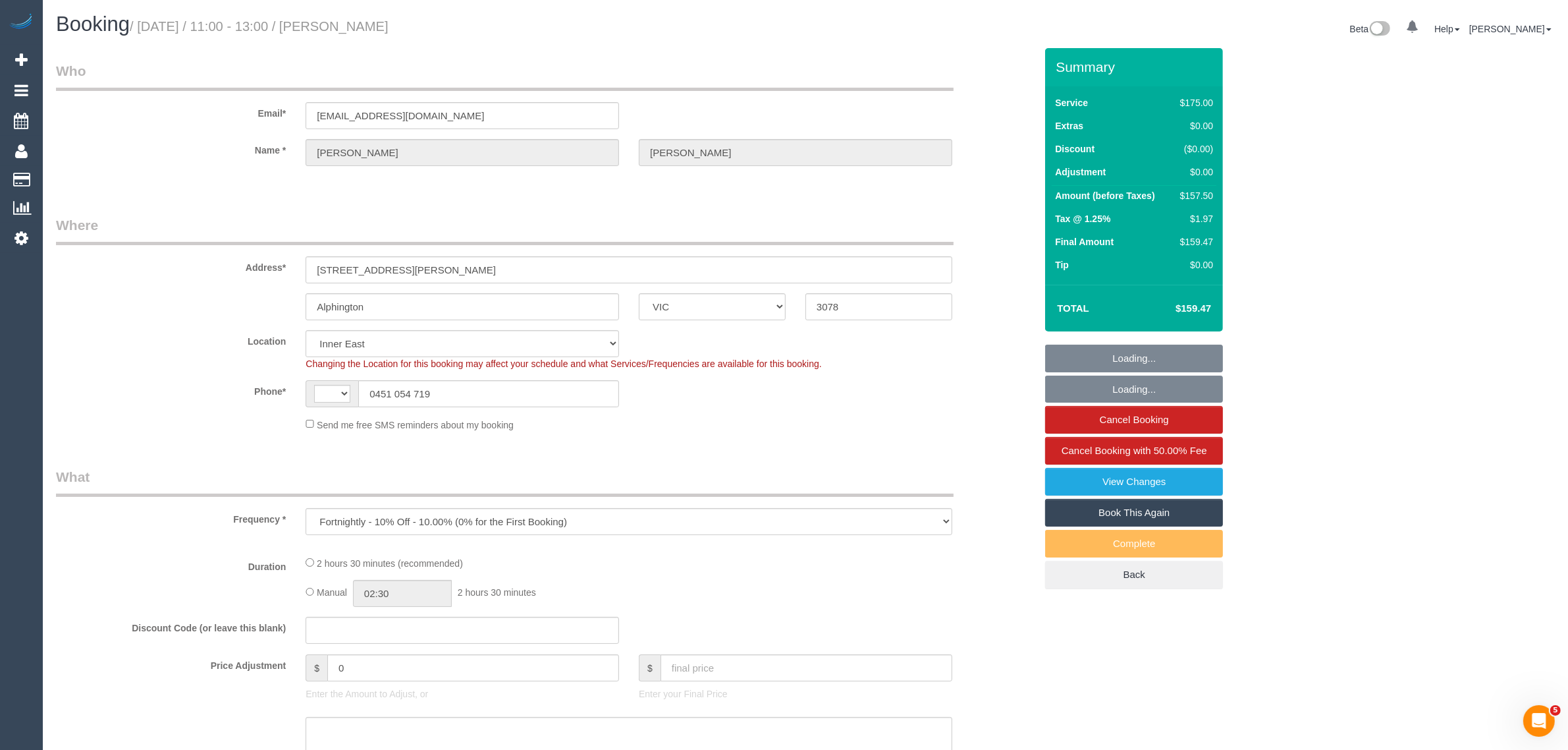
select select "number:19"
select select "number:22"
select select "number:34"
select select "number:11"
select select "object:685"
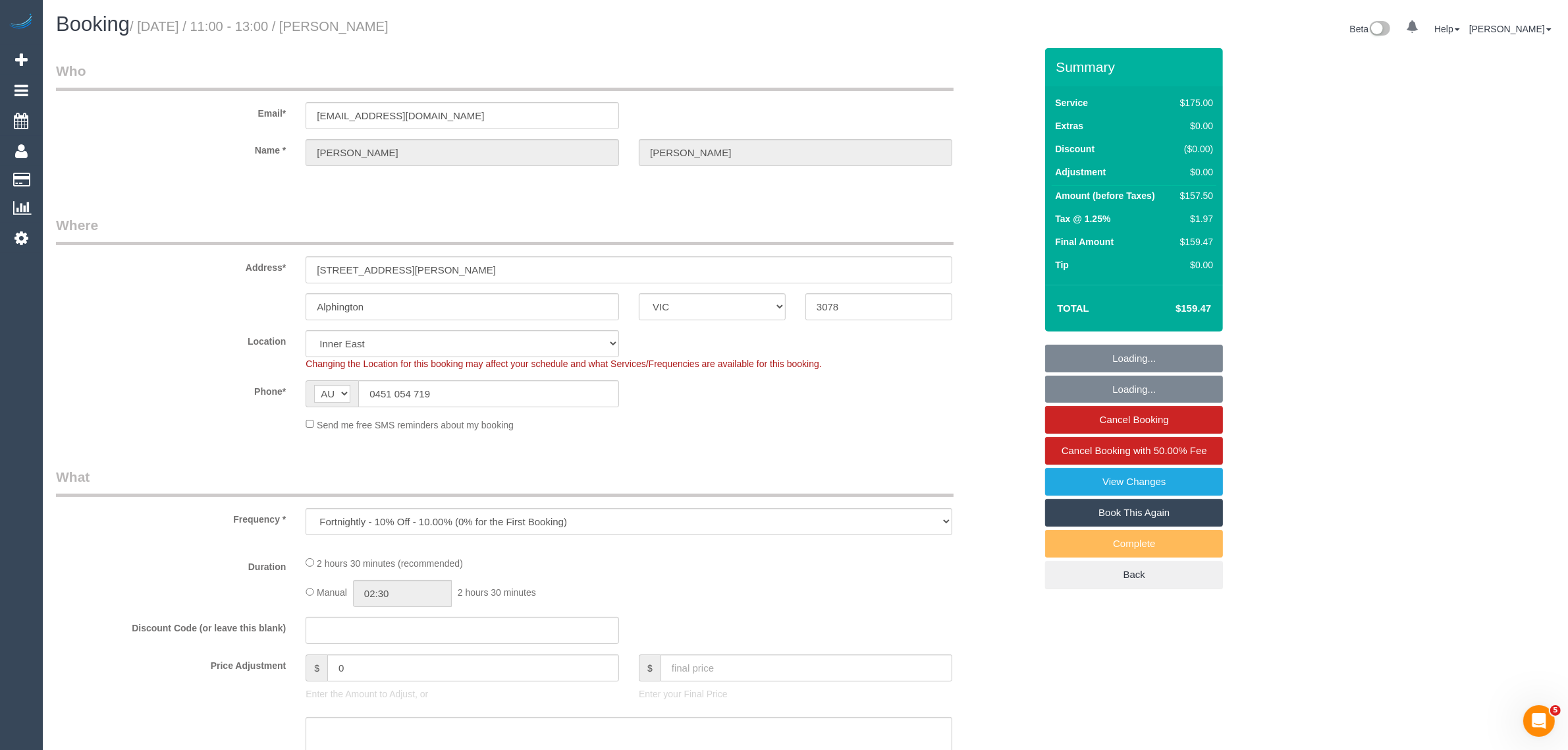
select select "150"
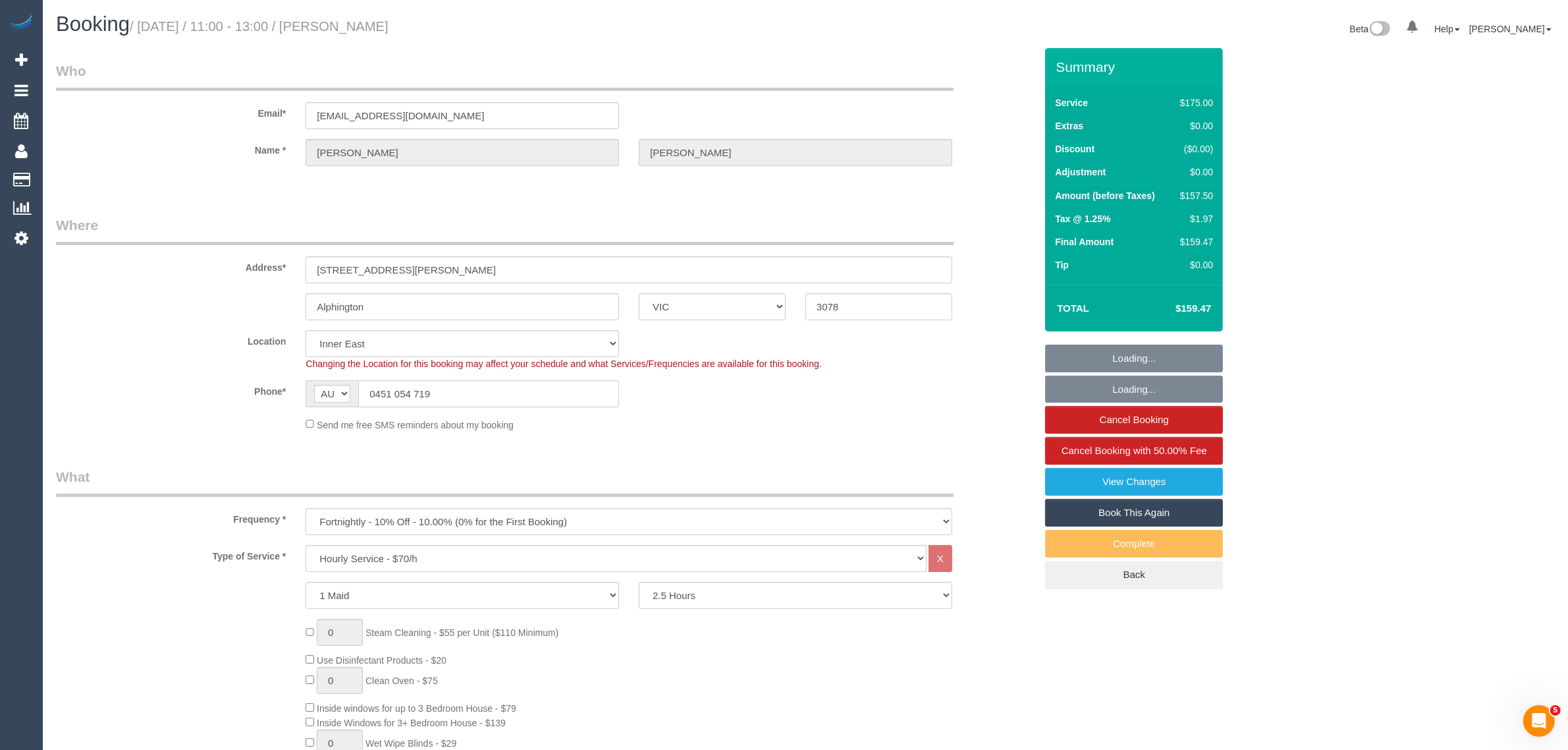
click at [504, 396] on input "0451 054 719" at bounding box center [488, 393] width 260 height 27
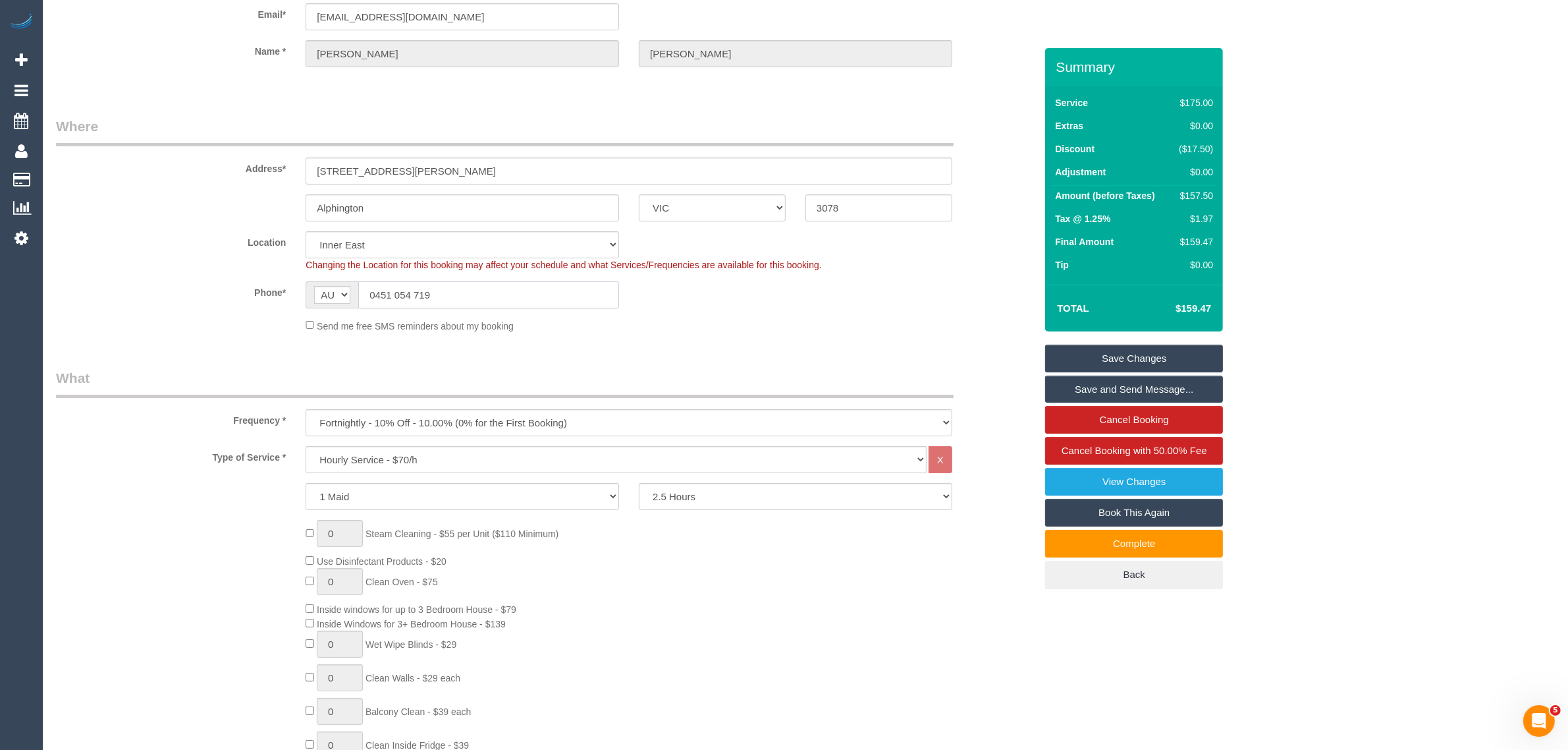
scroll to position [97, 0]
click at [521, 297] on input "0451 054 719" at bounding box center [488, 296] width 260 height 27
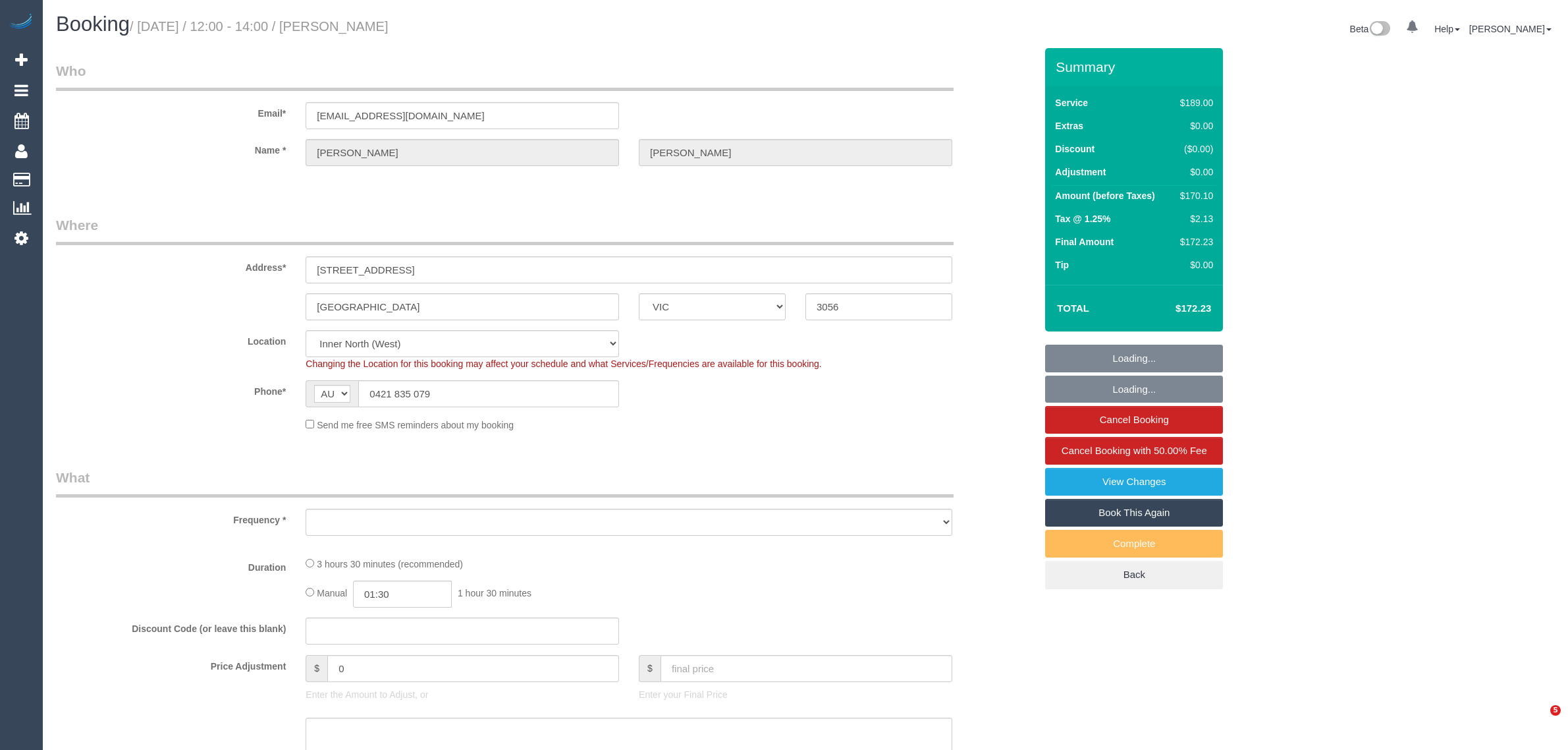
select select "VIC"
select select "number:29"
select select "number:35"
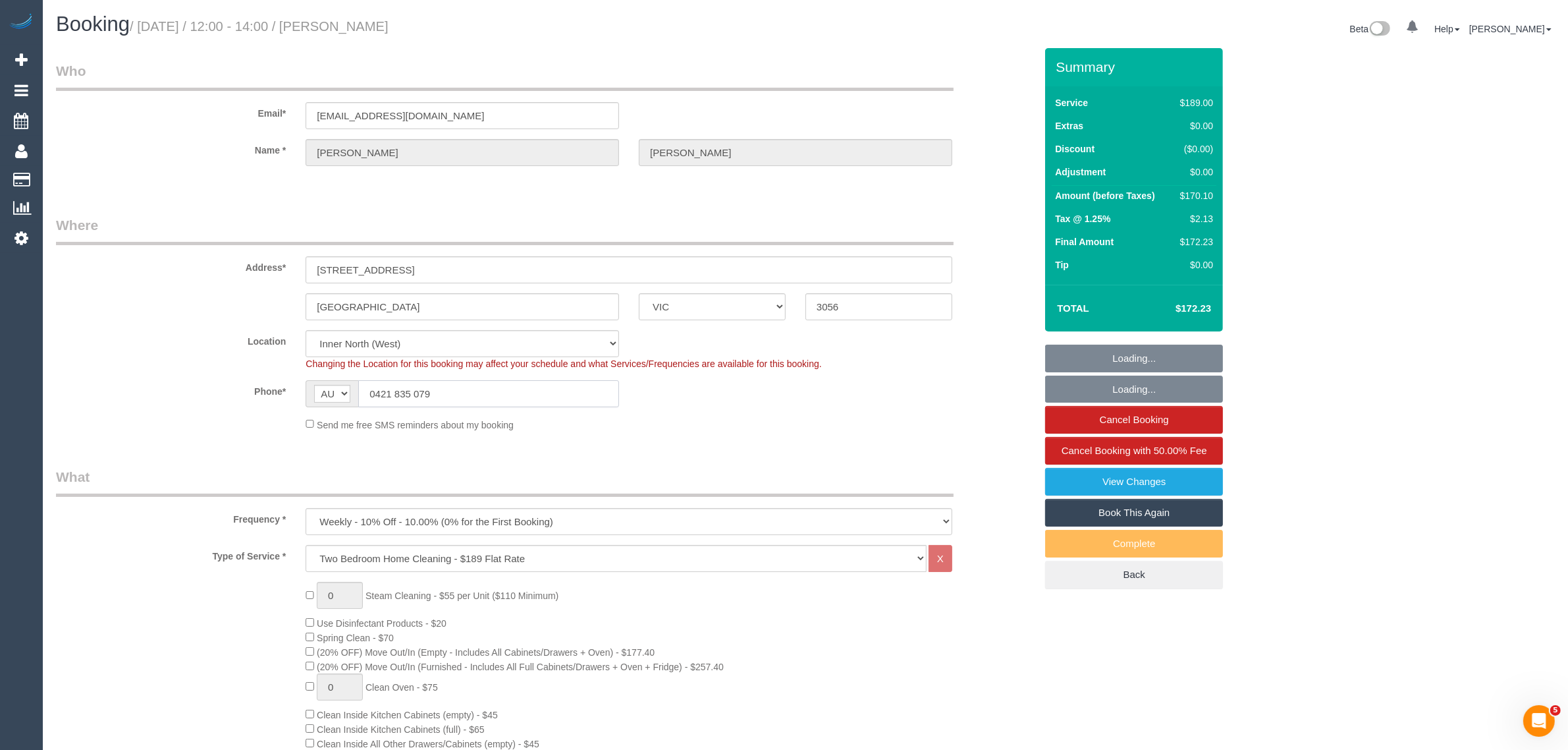
click at [488, 400] on input "0421 835 079" at bounding box center [488, 393] width 260 height 27
select select "object:1660"
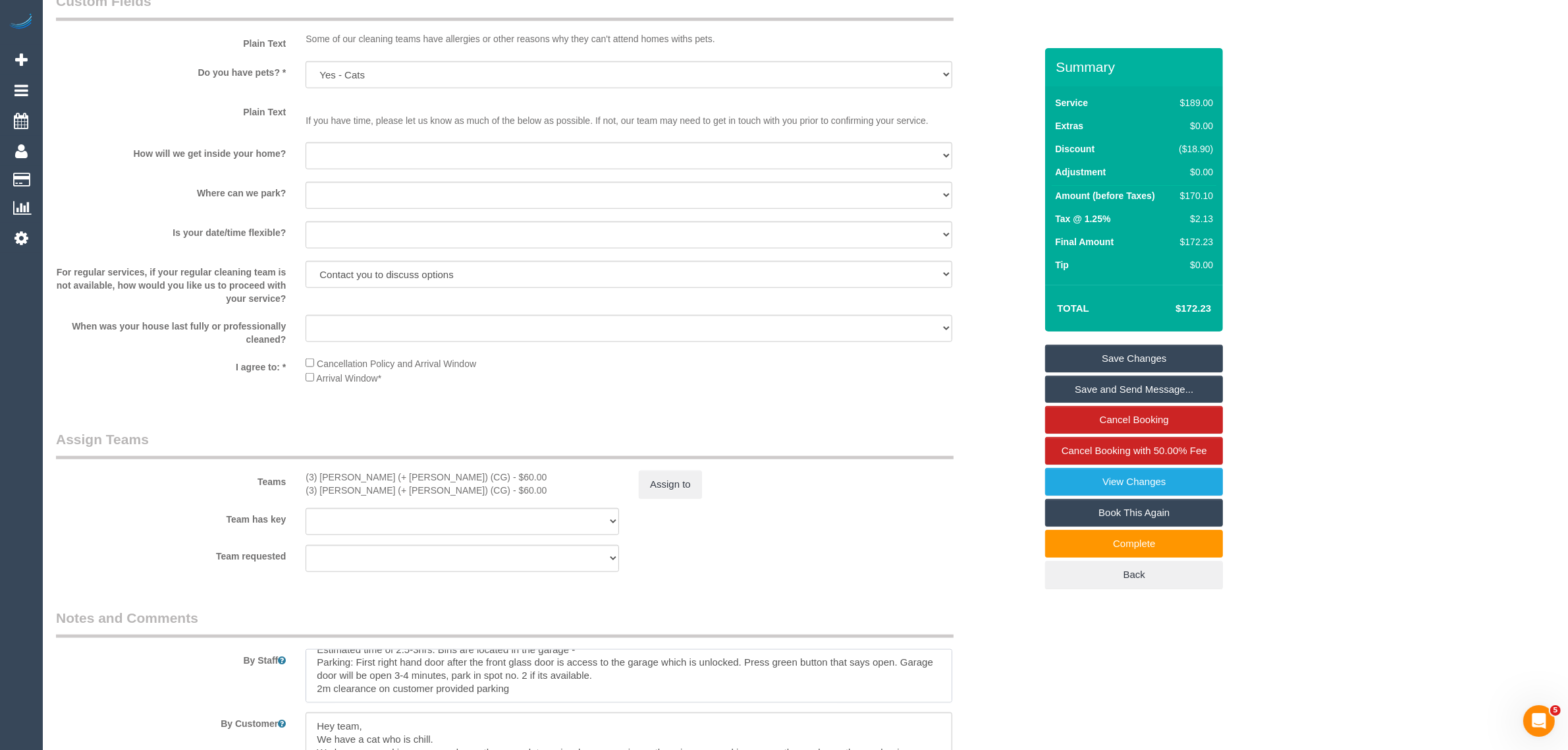
scroll to position [1977, 0]
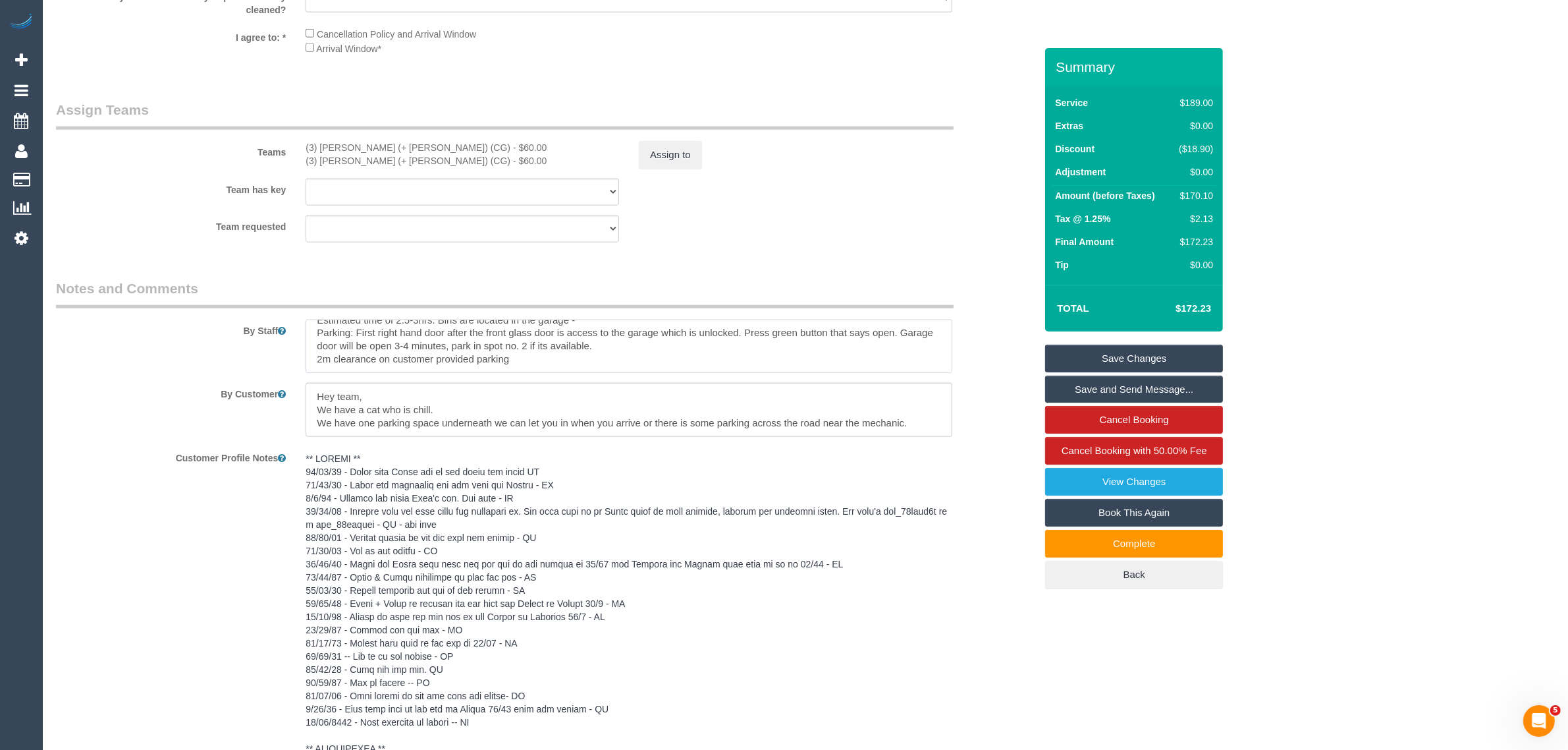
drag, startPoint x: 314, startPoint y: 337, endPoint x: 662, endPoint y: 350, distance: 348.2
click at [662, 350] on textarea at bounding box center [629, 346] width 646 height 54
drag, startPoint x: 907, startPoint y: 346, endPoint x: 313, endPoint y: 351, distance: 594.0
click at [313, 351] on textarea at bounding box center [629, 346] width 646 height 54
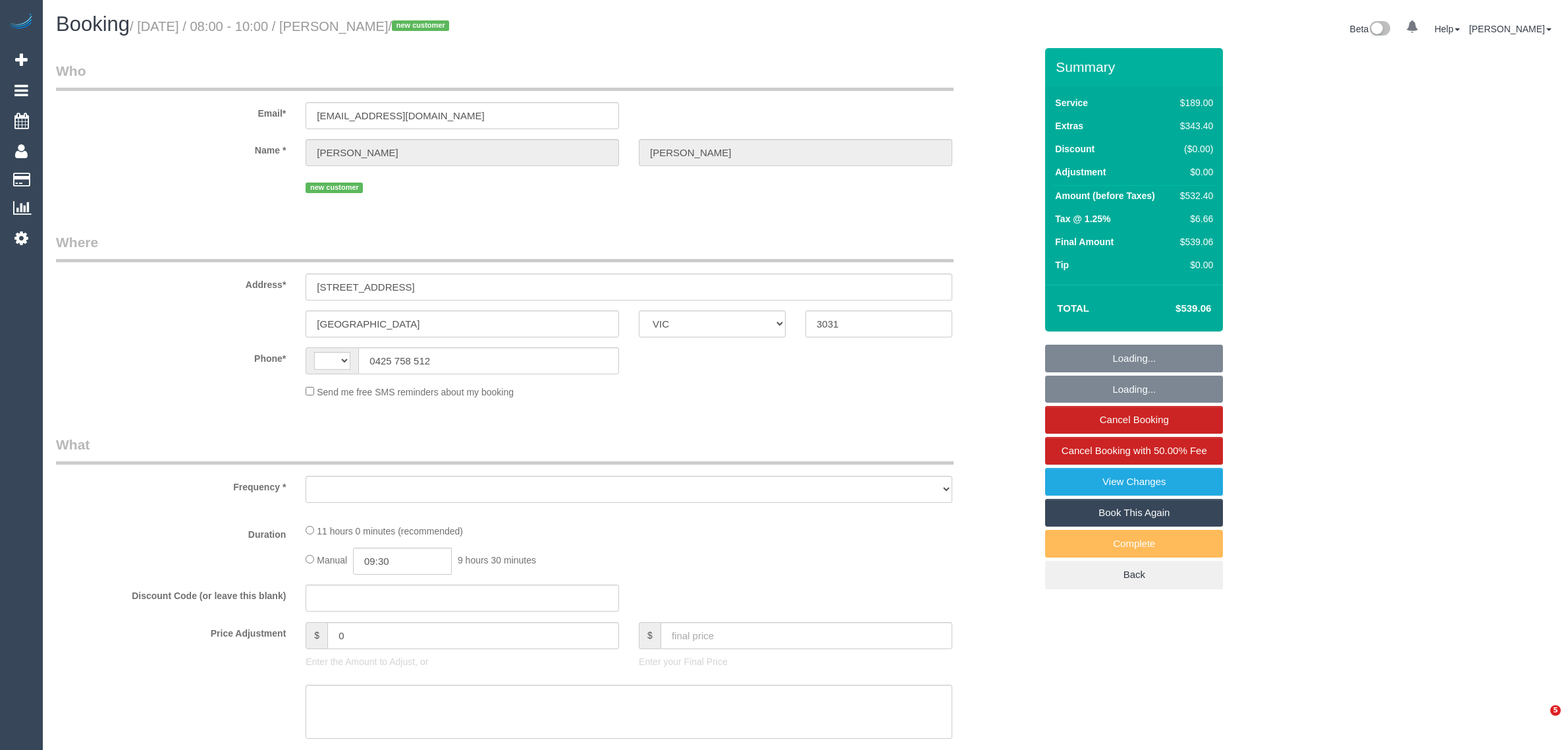
select select "VIC"
select select "object:294"
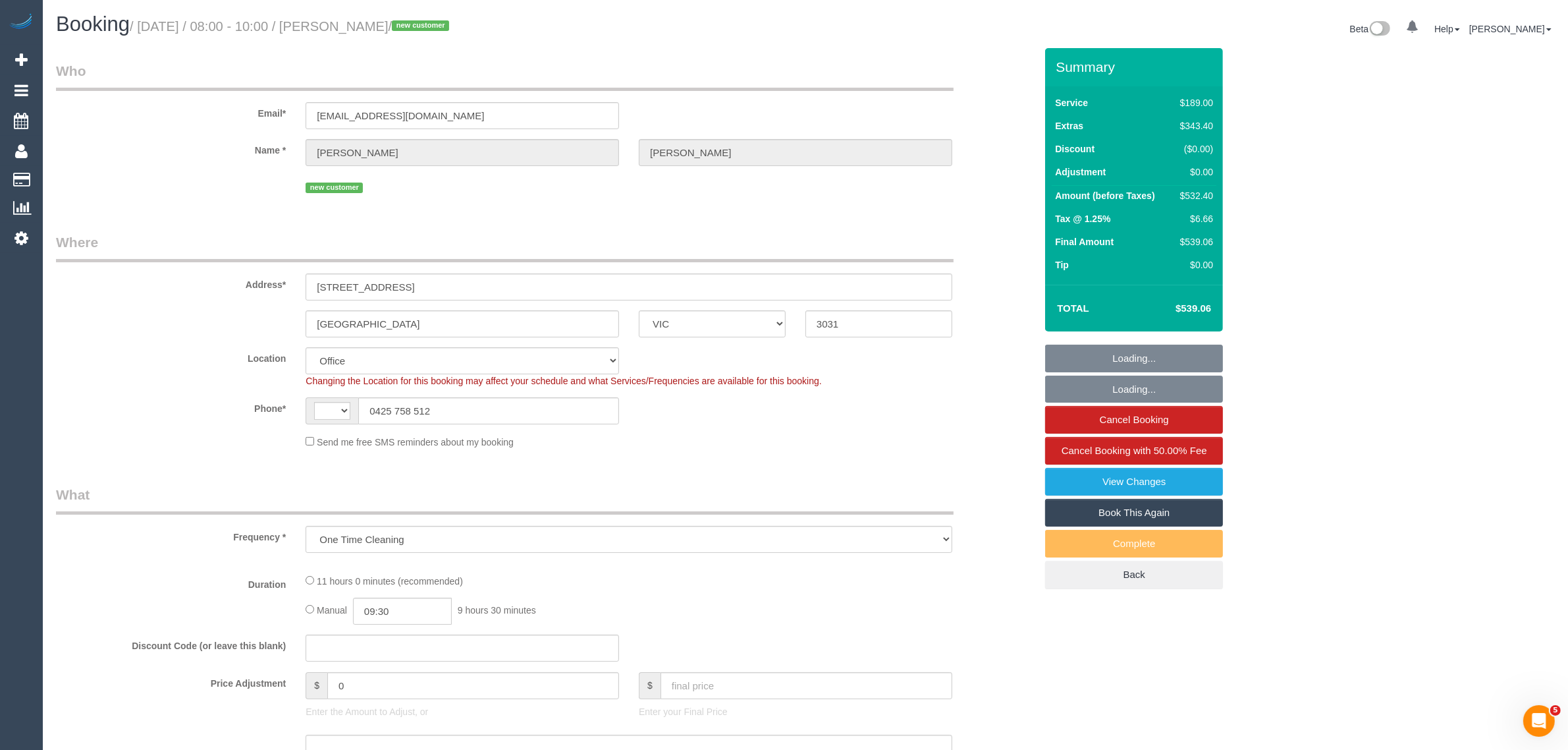
select select "string:AU"
select select "string:stripe-pm_1S5ccx2GScqysDRVxqkoyBa6"
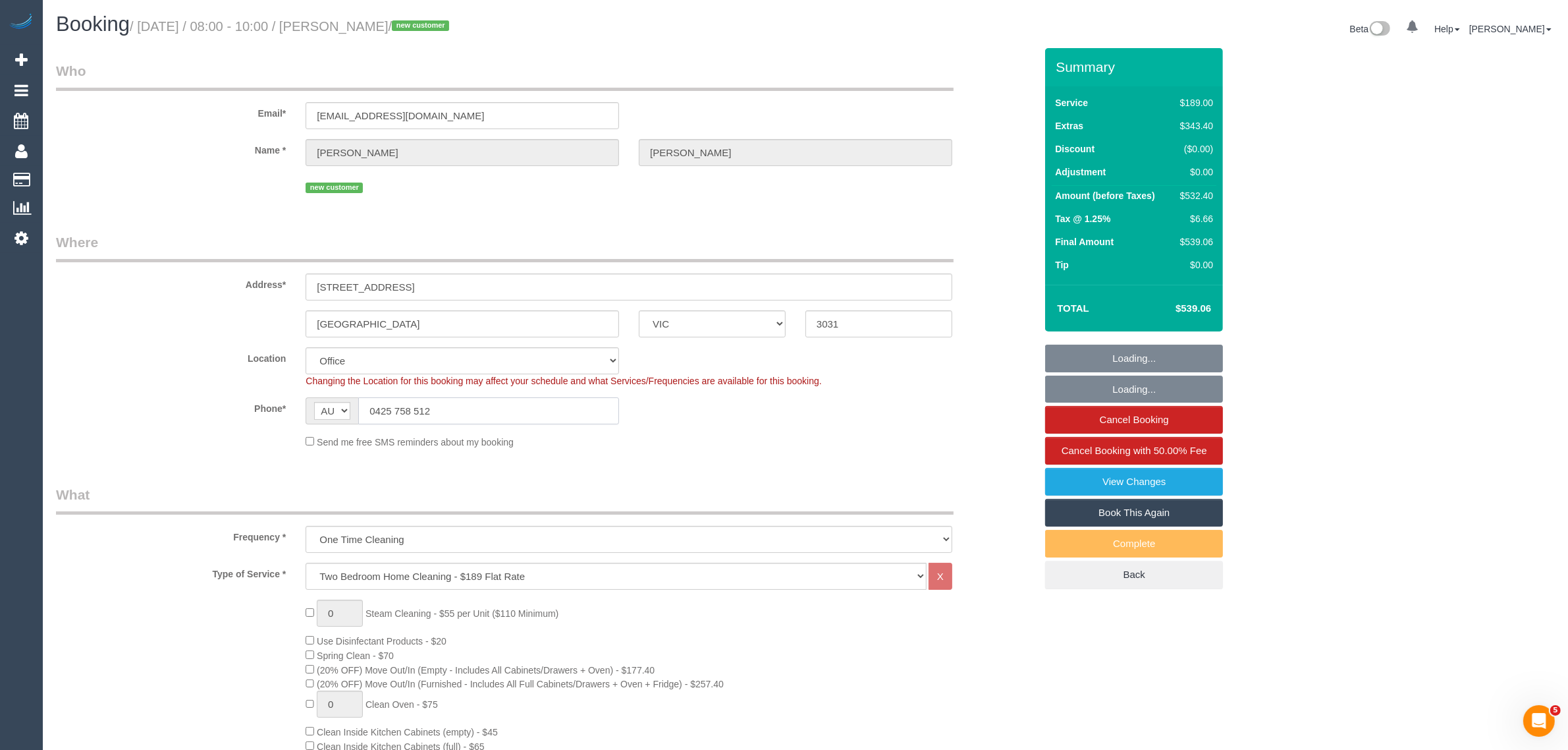
click at [596, 413] on input "0425 758 512" at bounding box center [488, 410] width 260 height 27
select select "number:28"
select select "number:16"
select select "number:18"
select select "number:24"
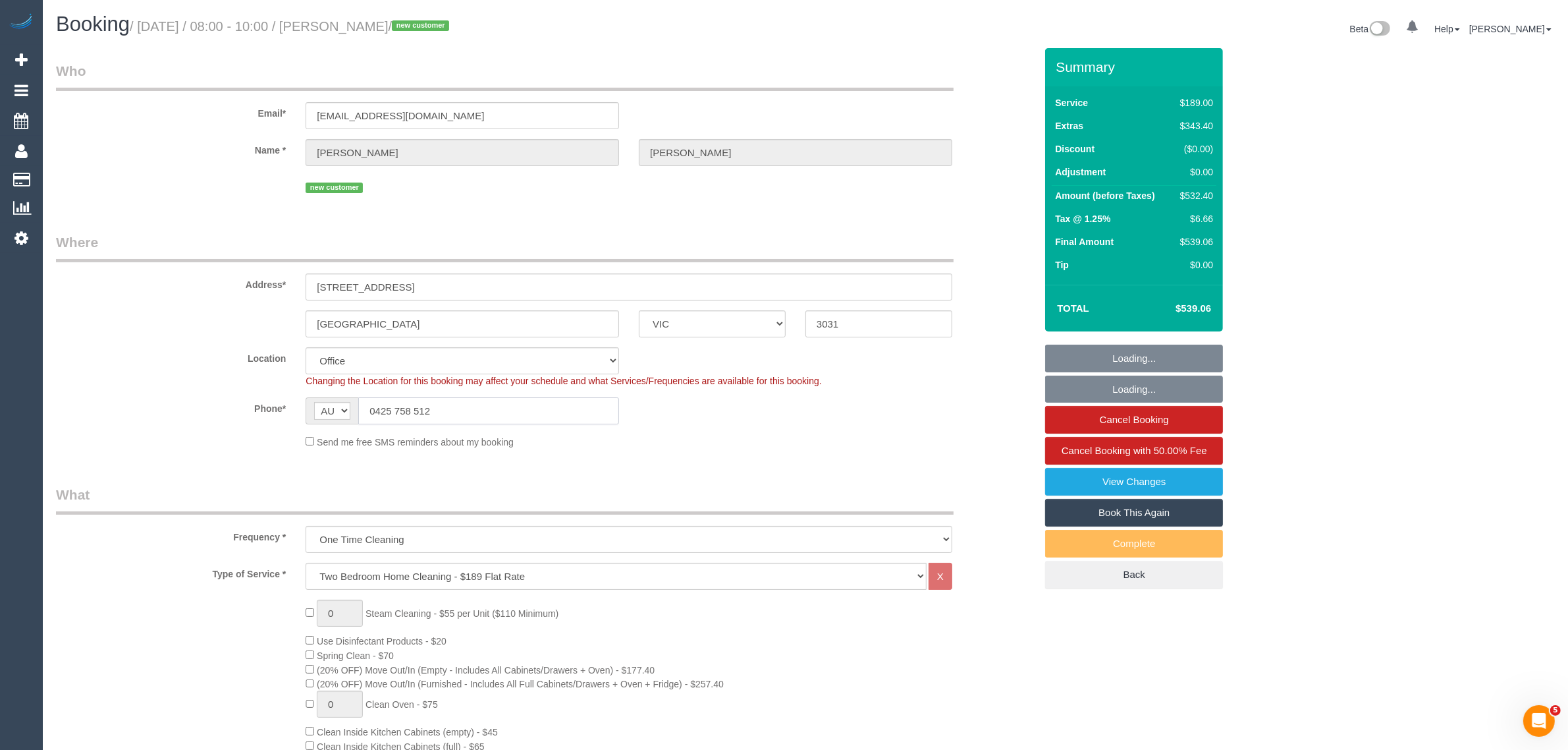
select select "object:2136"
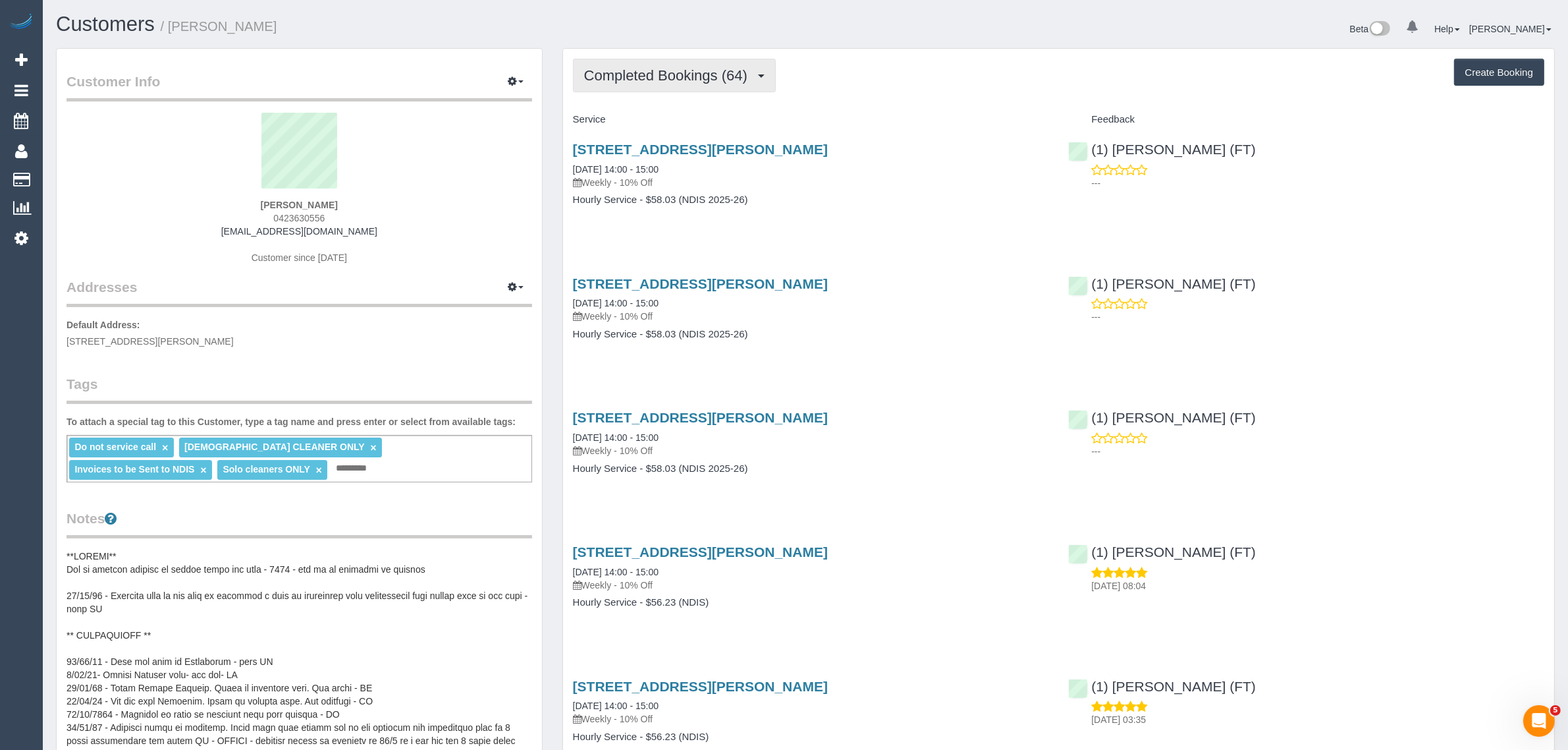
click at [701, 81] on span "Completed Bookings (64)" at bounding box center [669, 75] width 170 height 17
click at [663, 125] on link "Upcoming Bookings (11)" at bounding box center [644, 123] width 142 height 17
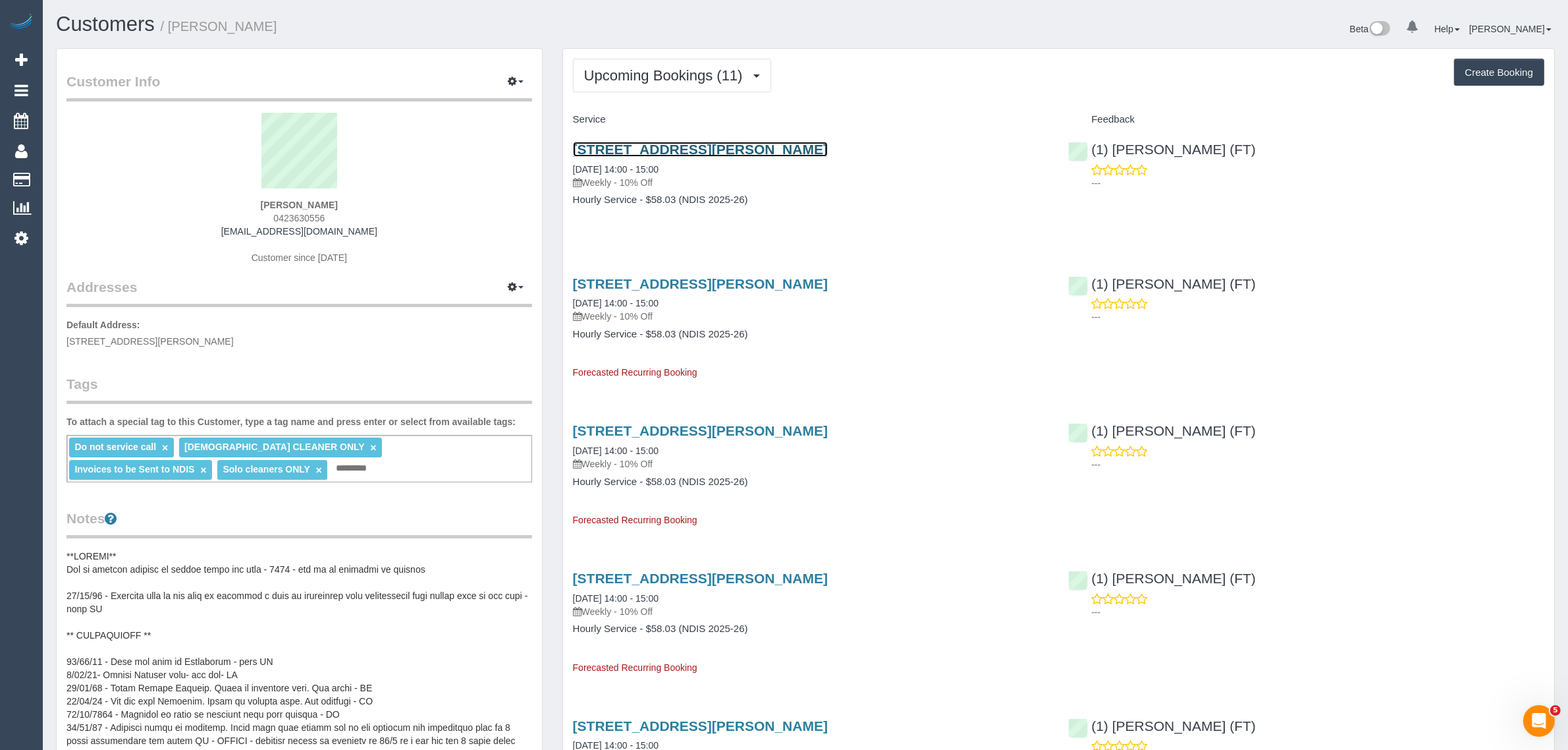
click at [646, 145] on link "26 Yellowstone Street, South Morang, VIC 3752" at bounding box center [700, 148] width 254 height 15
drag, startPoint x: 758, startPoint y: 165, endPoint x: 563, endPoint y: 166, distance: 195.0
click at [563, 166] on div "26 Yellowstone Street, South Morang, VIC 3752 17/09/2025 14:00 - 15:00 Weekly -…" at bounding box center [811, 181] width 496 height 101
copy link "17/09/2025 14:00 - 15:00"
click at [1147, 185] on p "---" at bounding box center [1317, 183] width 453 height 13
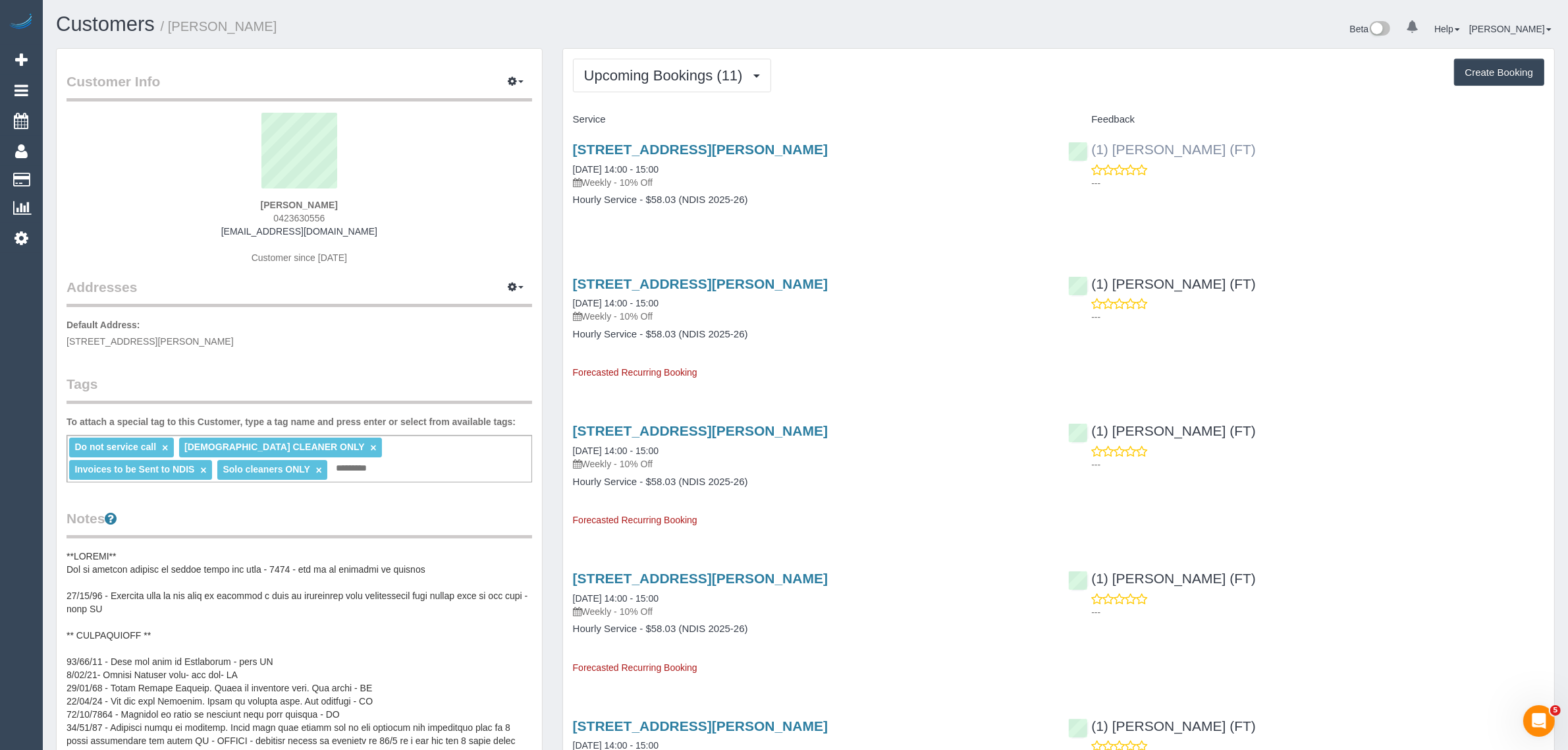
drag, startPoint x: 1252, startPoint y: 143, endPoint x: 1092, endPoint y: 149, distance: 160.1
click at [1092, 149] on div "(1) Sarah Slattery (FT) ---" at bounding box center [1306, 163] width 496 height 65
copy link "(1) [PERSON_NAME] (FT)"
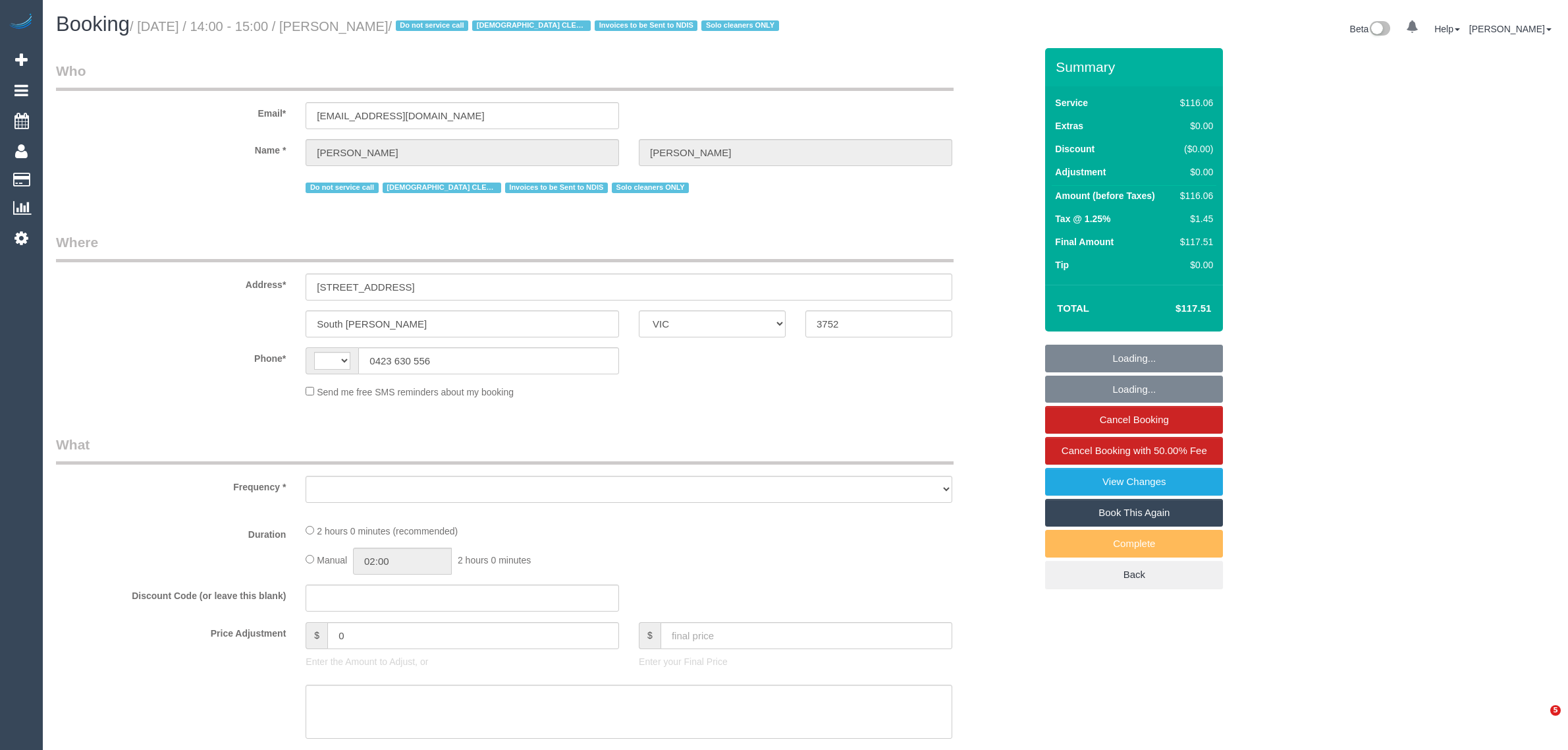
select select "VIC"
select select "object:290"
select select "number:28"
select select "number:14"
select select "number:19"
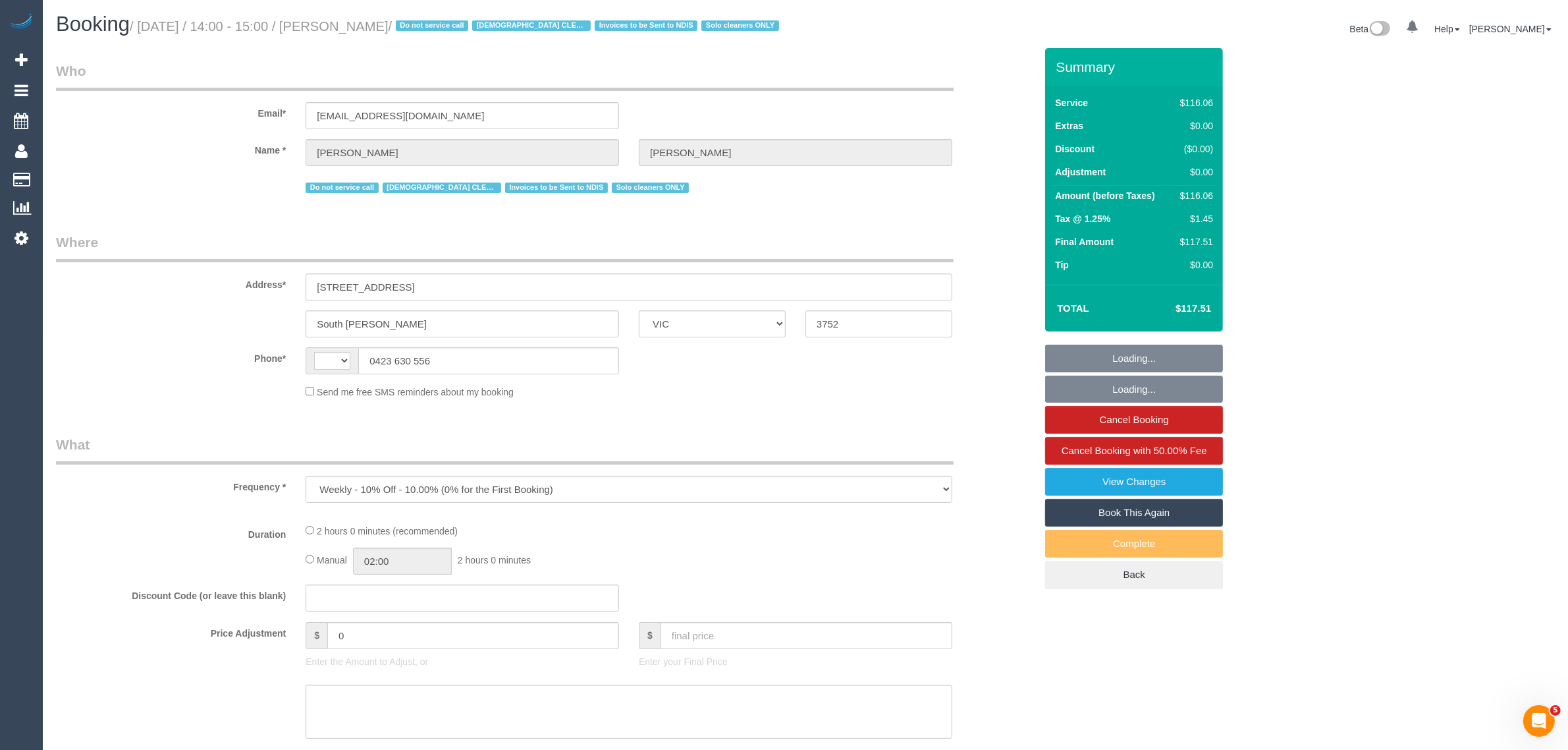
select select "number:22"
select select "number:34"
select select "string:AU"
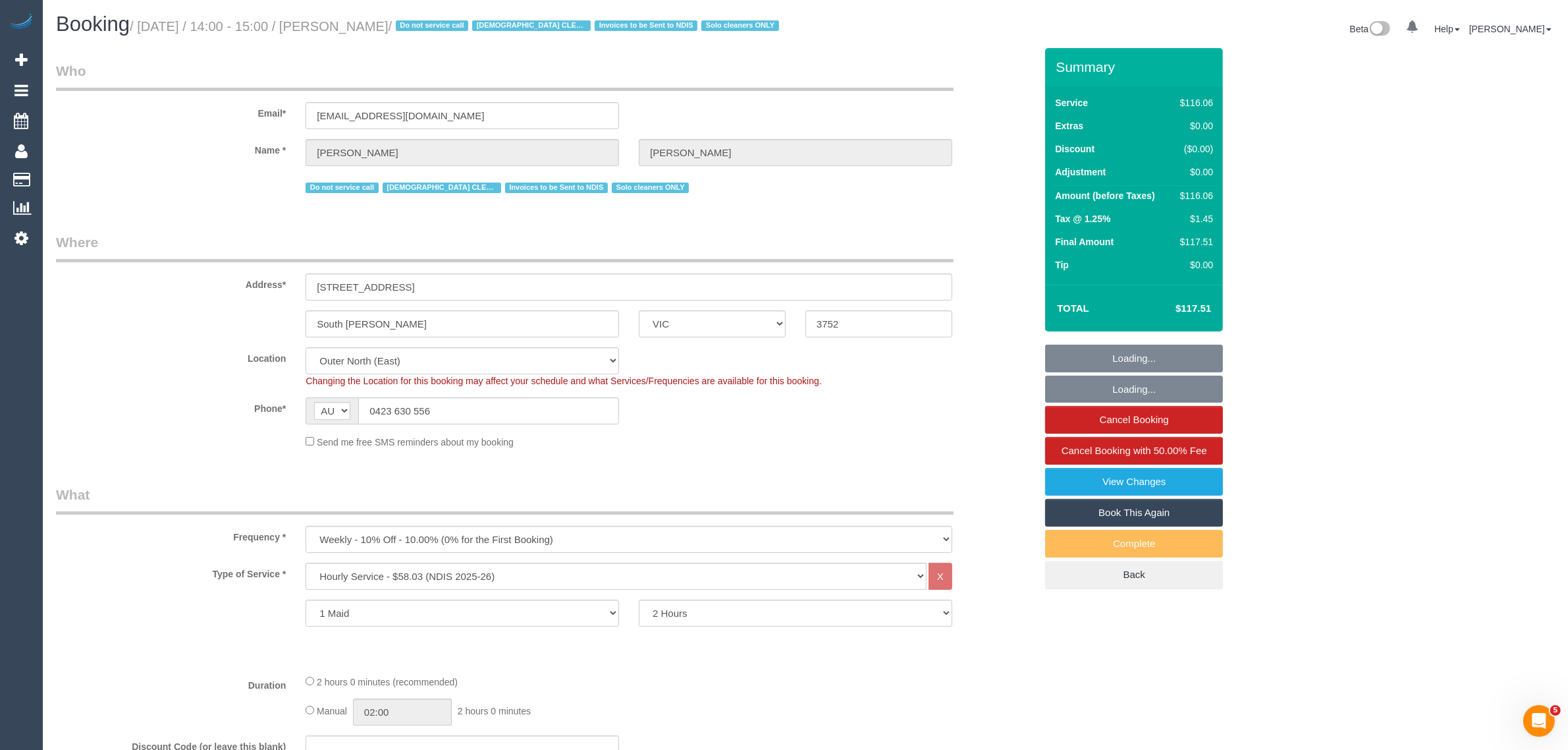
select select "object:1166"
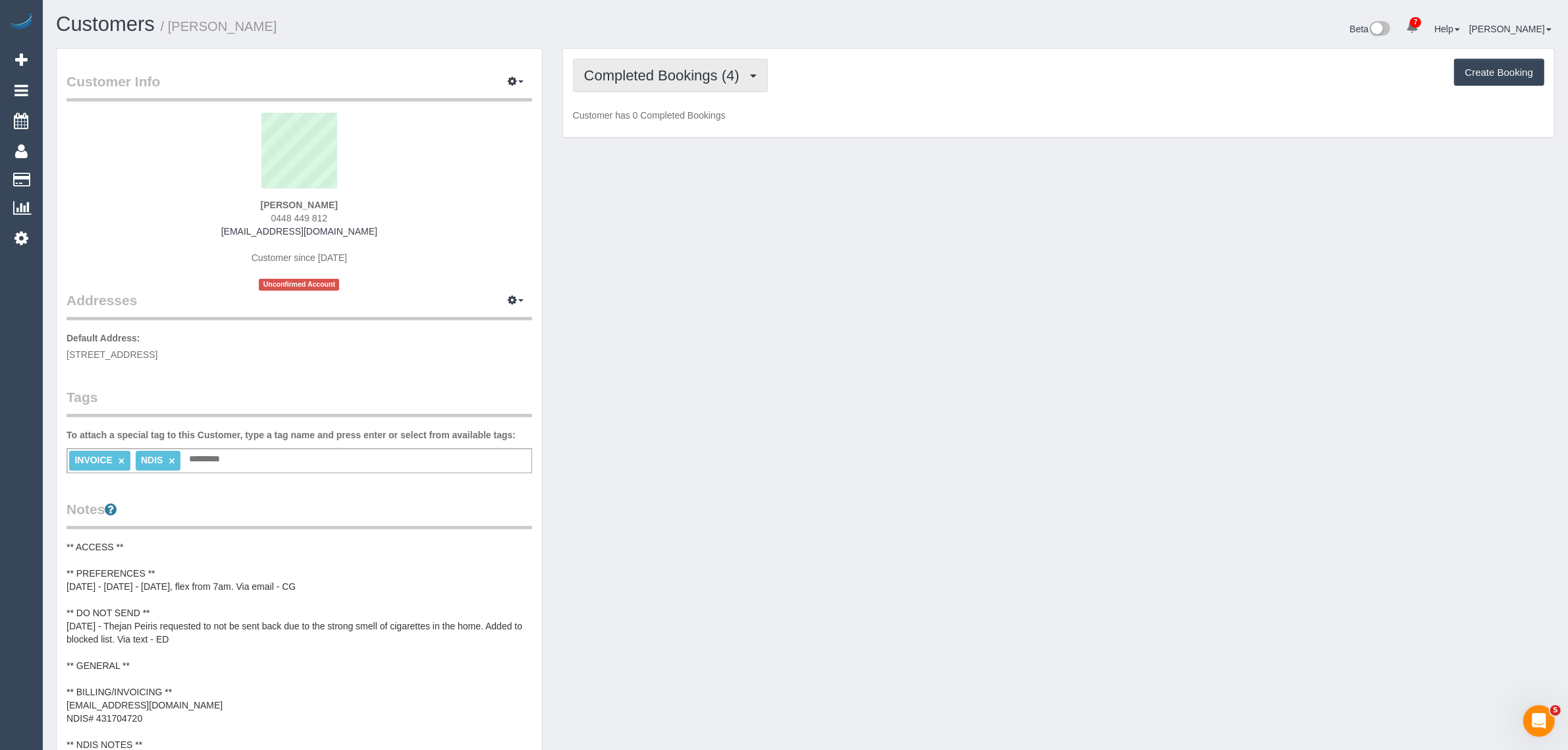
click at [711, 83] on button "Completed Bookings (4)" at bounding box center [670, 76] width 195 height 33
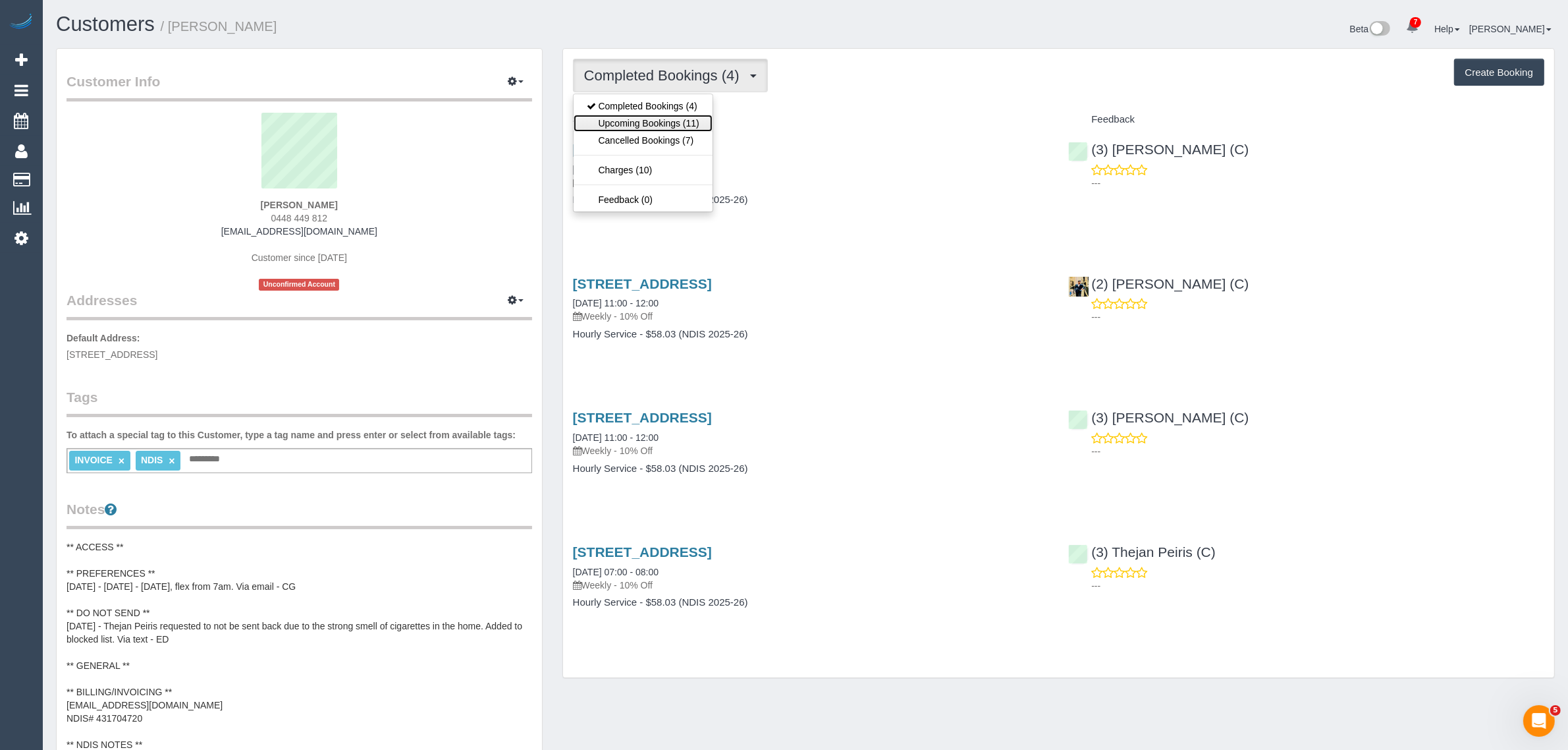
click at [679, 121] on link "Upcoming Bookings (11)" at bounding box center [643, 123] width 139 height 17
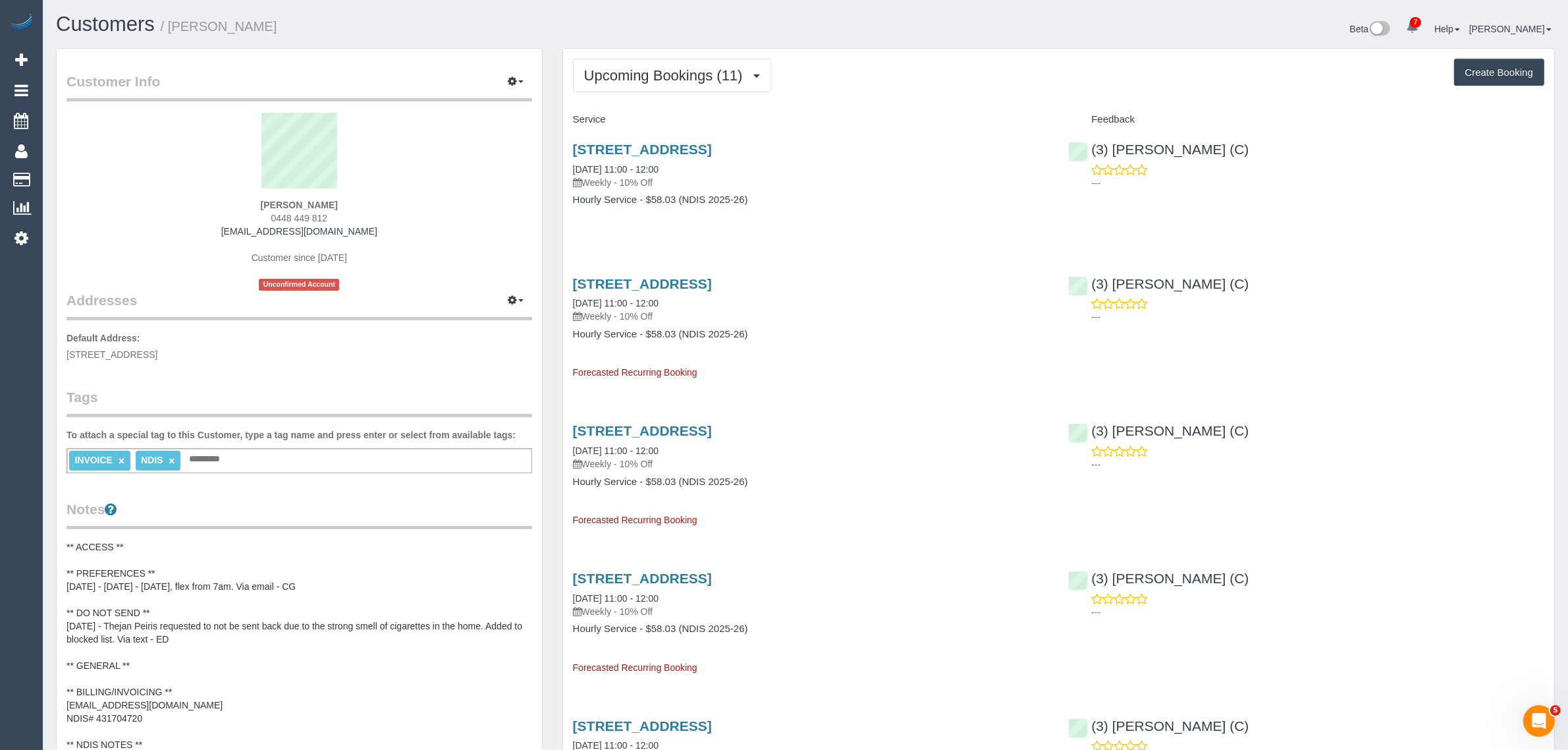
drag, startPoint x: 700, startPoint y: 171, endPoint x: 561, endPoint y: 165, distance: 139.1
copy link "[DATE] 11:00 - 12:00"
drag, startPoint x: 1271, startPoint y: 169, endPoint x: 1094, endPoint y: 146, distance: 178.5
click at [1094, 146] on div "(3) [PERSON_NAME] (C) ---" at bounding box center [1306, 163] width 496 height 65
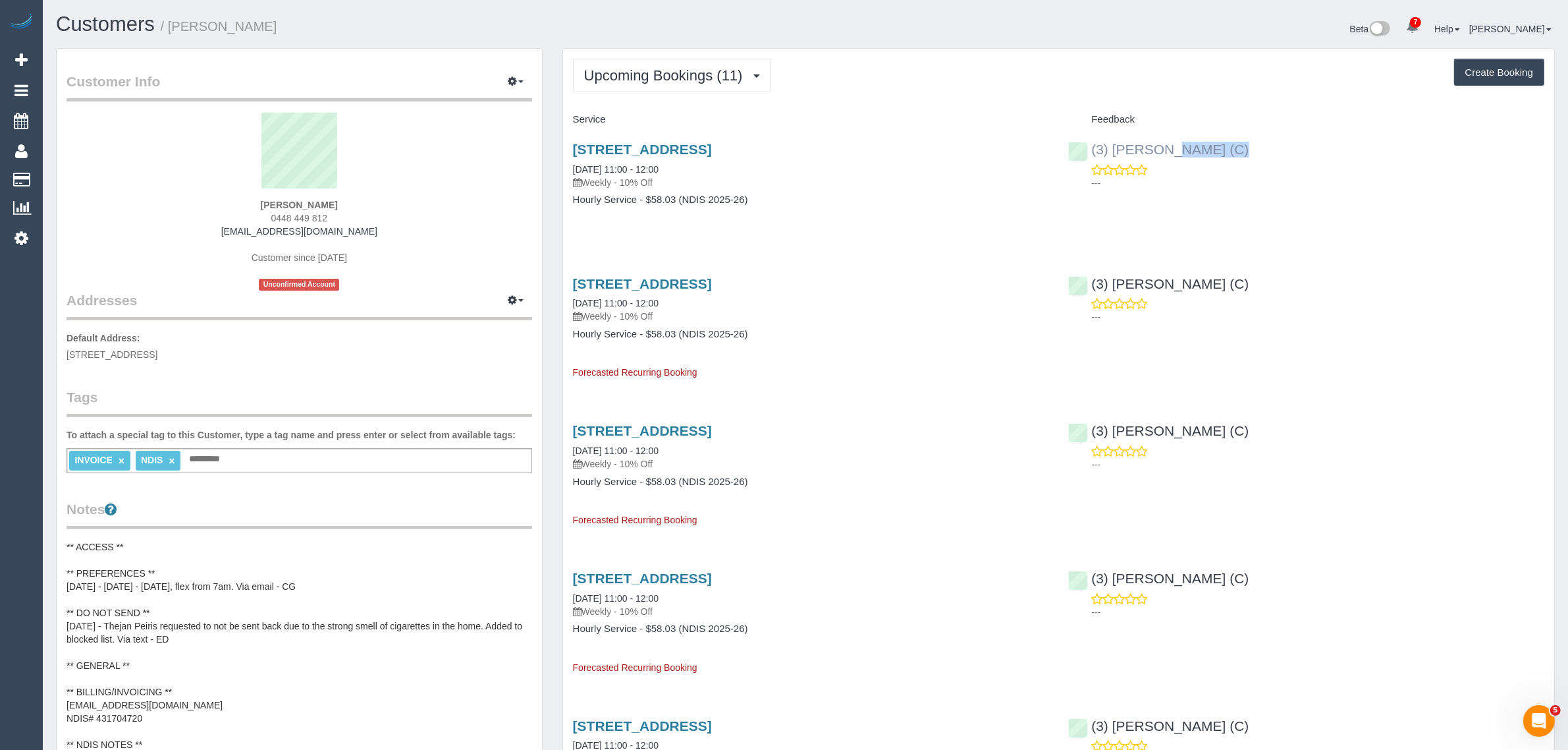
copy div "3) [PERSON_NAME] (C)"
click at [314, 219] on span "0448 449 812" at bounding box center [300, 218] width 57 height 11
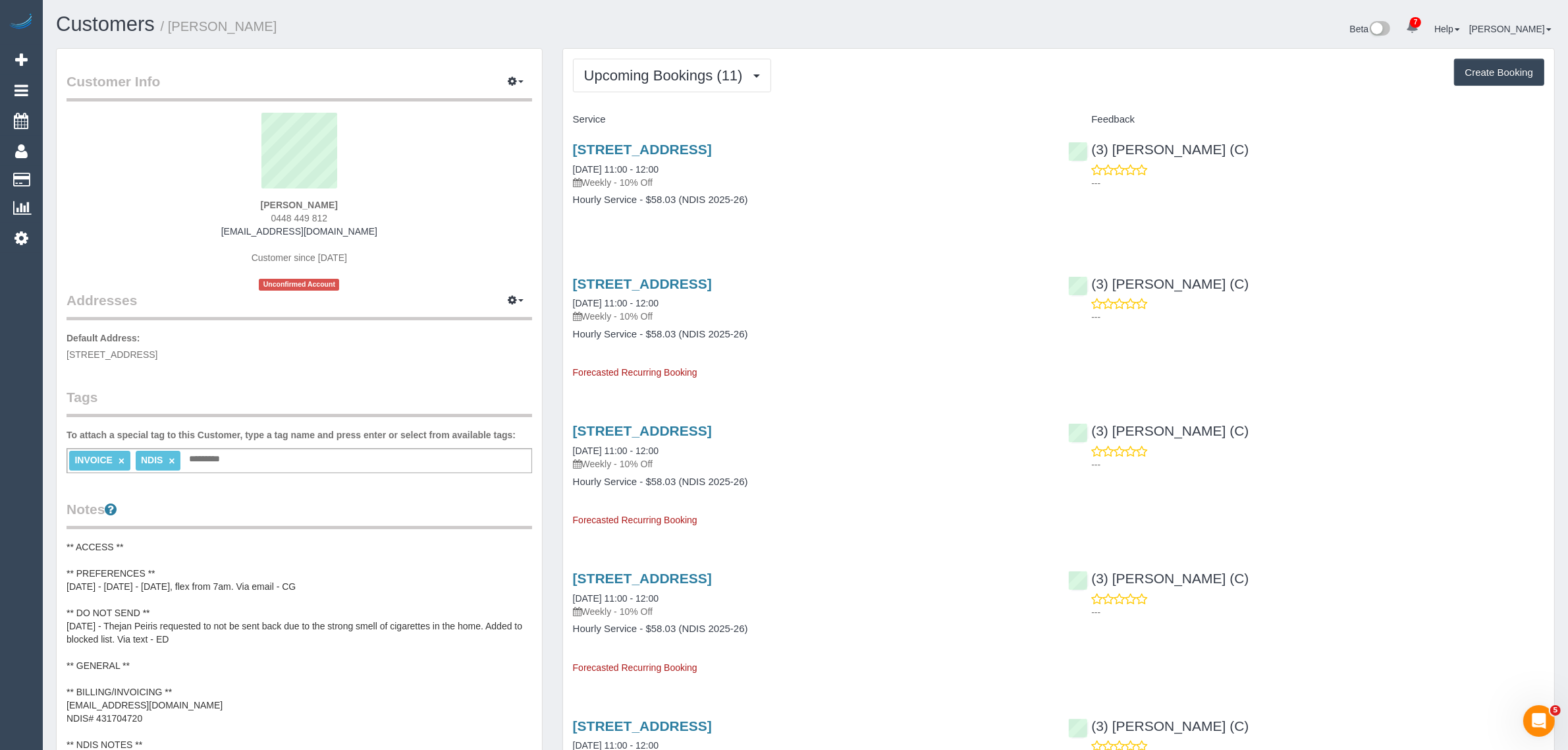
click at [314, 219] on span "0448 449 812" at bounding box center [300, 218] width 57 height 11
click at [654, 77] on span "Upcoming Bookings (11)" at bounding box center [667, 75] width 165 height 17
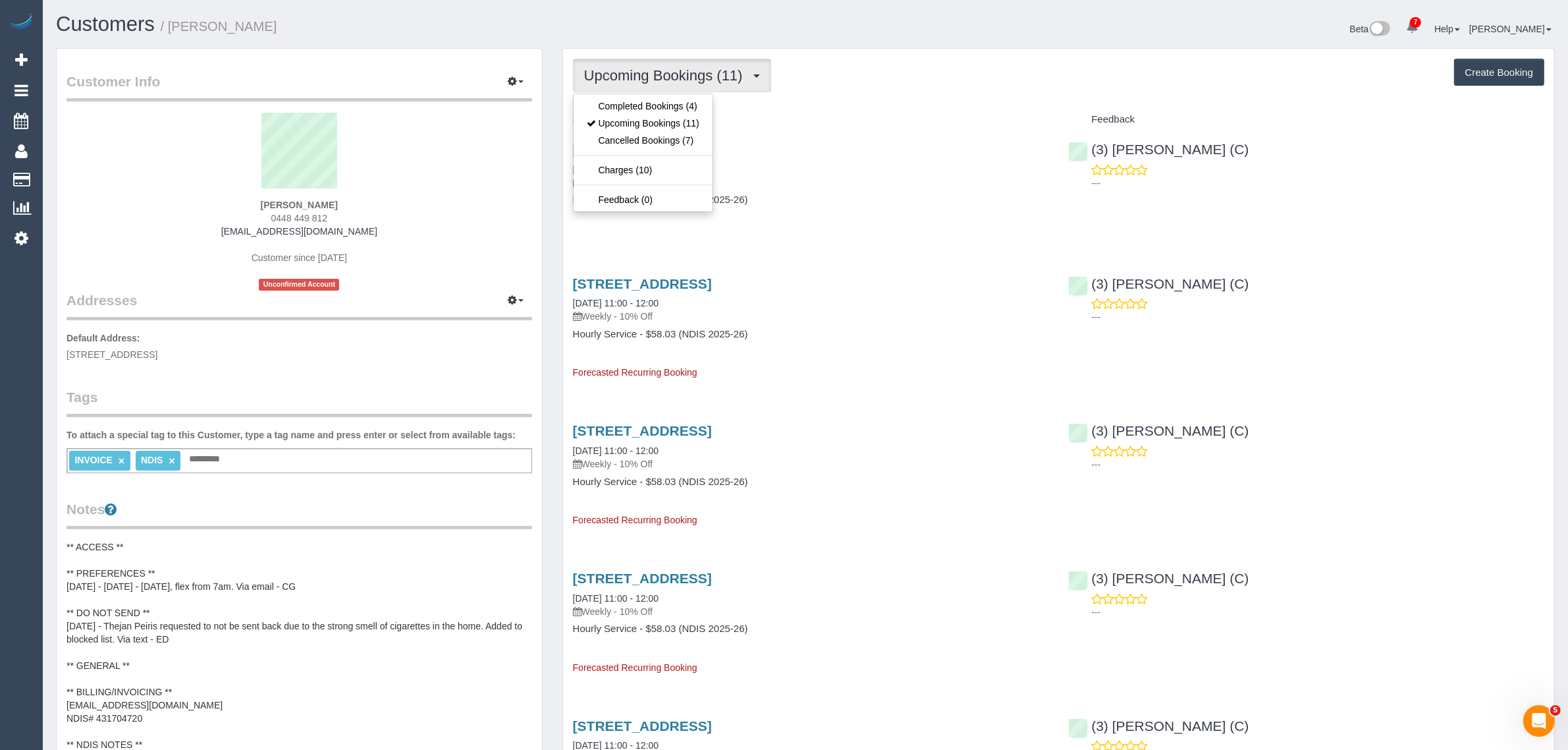
click at [855, 111] on div "Service" at bounding box center [811, 120] width 496 height 23
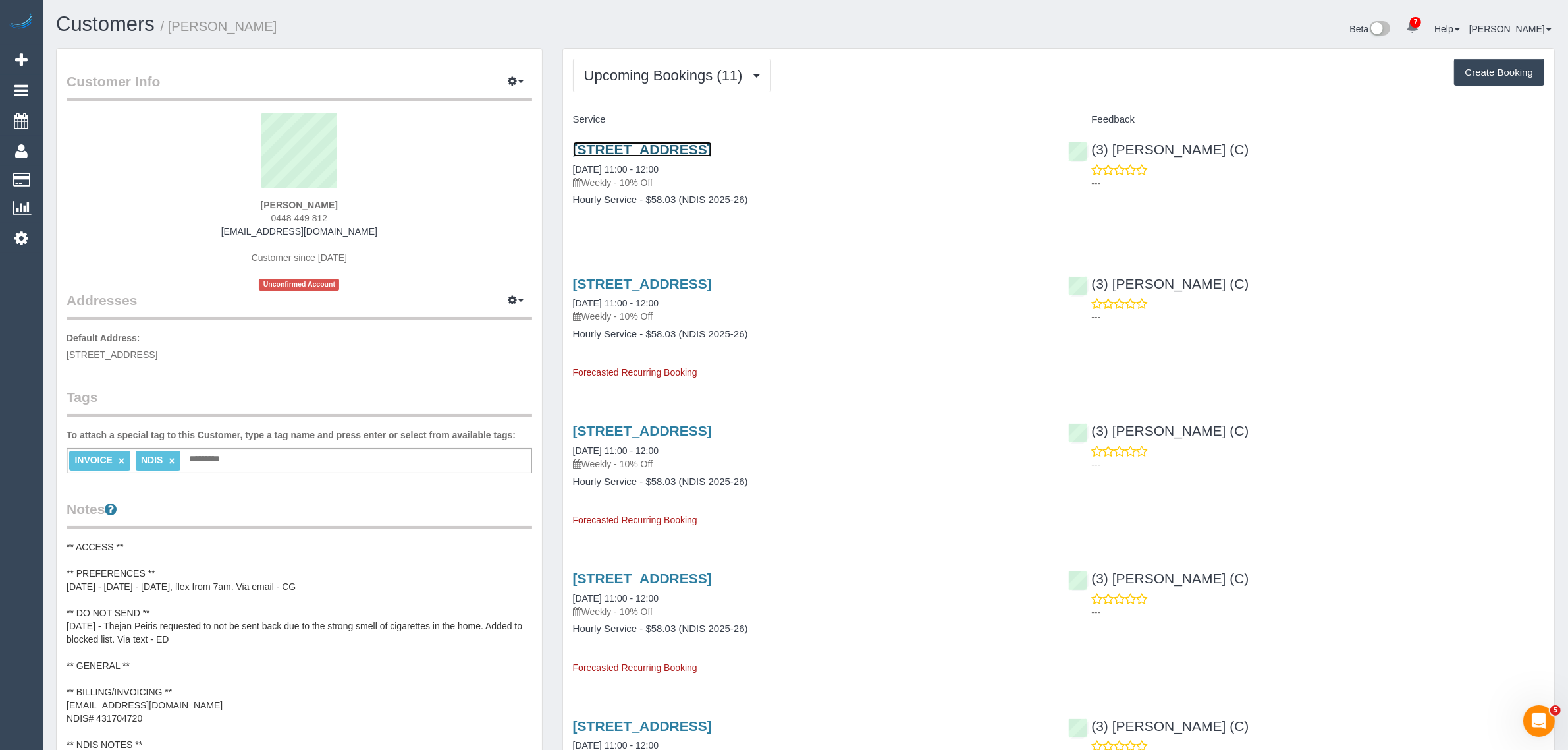
click at [681, 144] on link "42 Koonalda Rd, Gladstone Park, VIC 3043" at bounding box center [642, 148] width 139 height 15
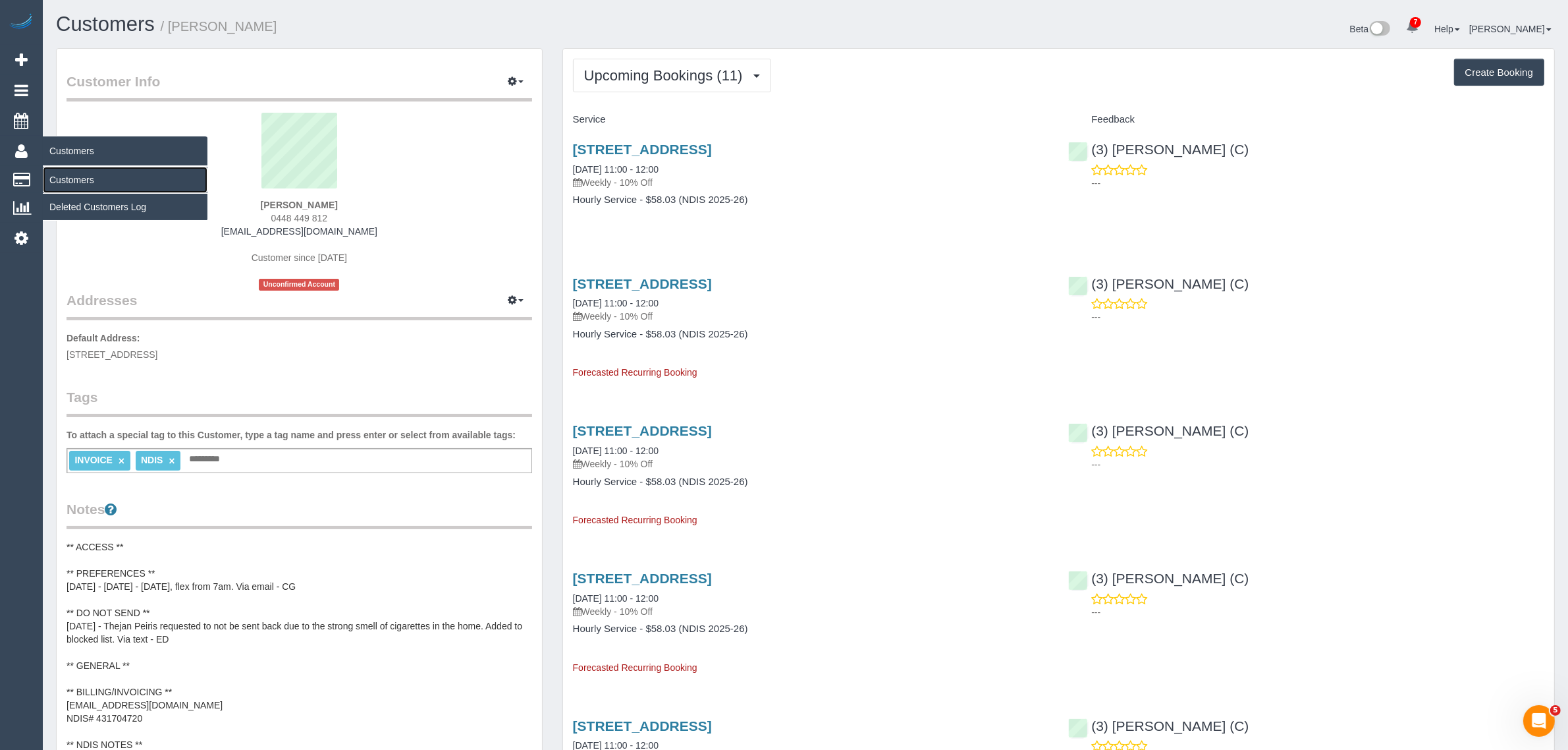
click at [67, 169] on link "Customers" at bounding box center [126, 180] width 165 height 27
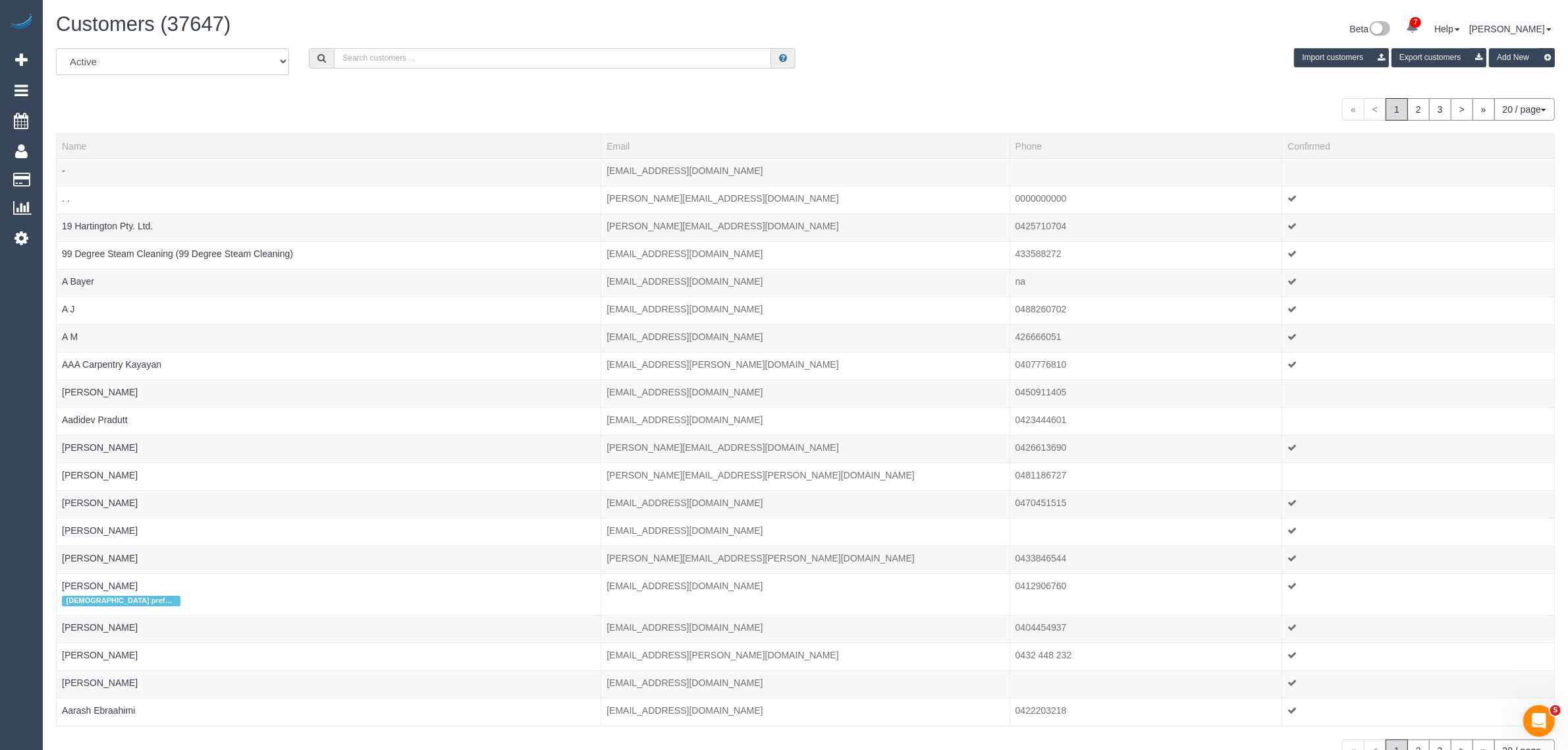
click at [527, 57] on input "text" at bounding box center [552, 58] width 437 height 21
paste input "Nancy Phan"
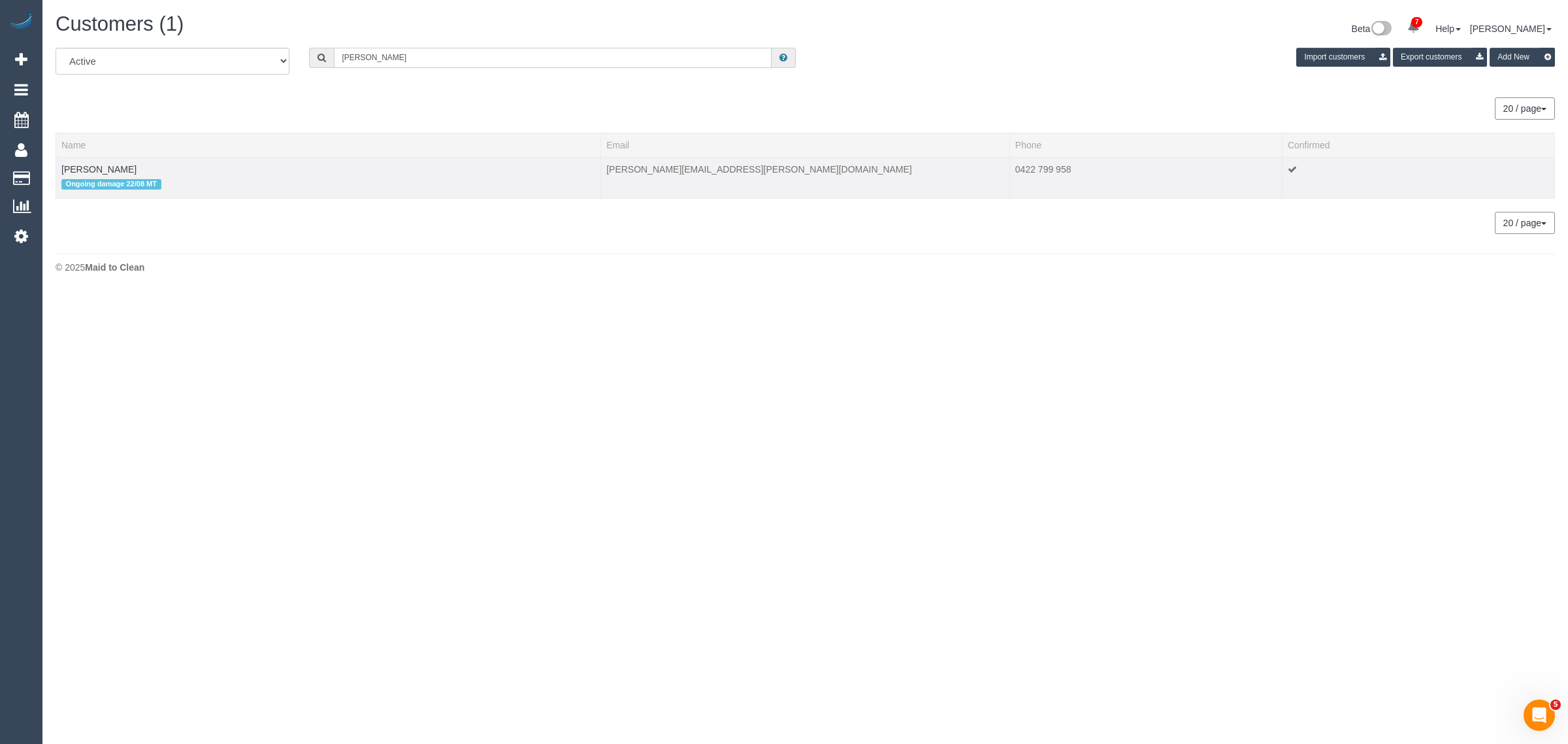
type input "Nancy Phan"
click at [112, 167] on td "Nancy Phan Ongoing damage 22/08 MT" at bounding box center [328, 177] width 545 height 41
click at [99, 170] on link "Nancy Phan" at bounding box center [98, 169] width 75 height 11
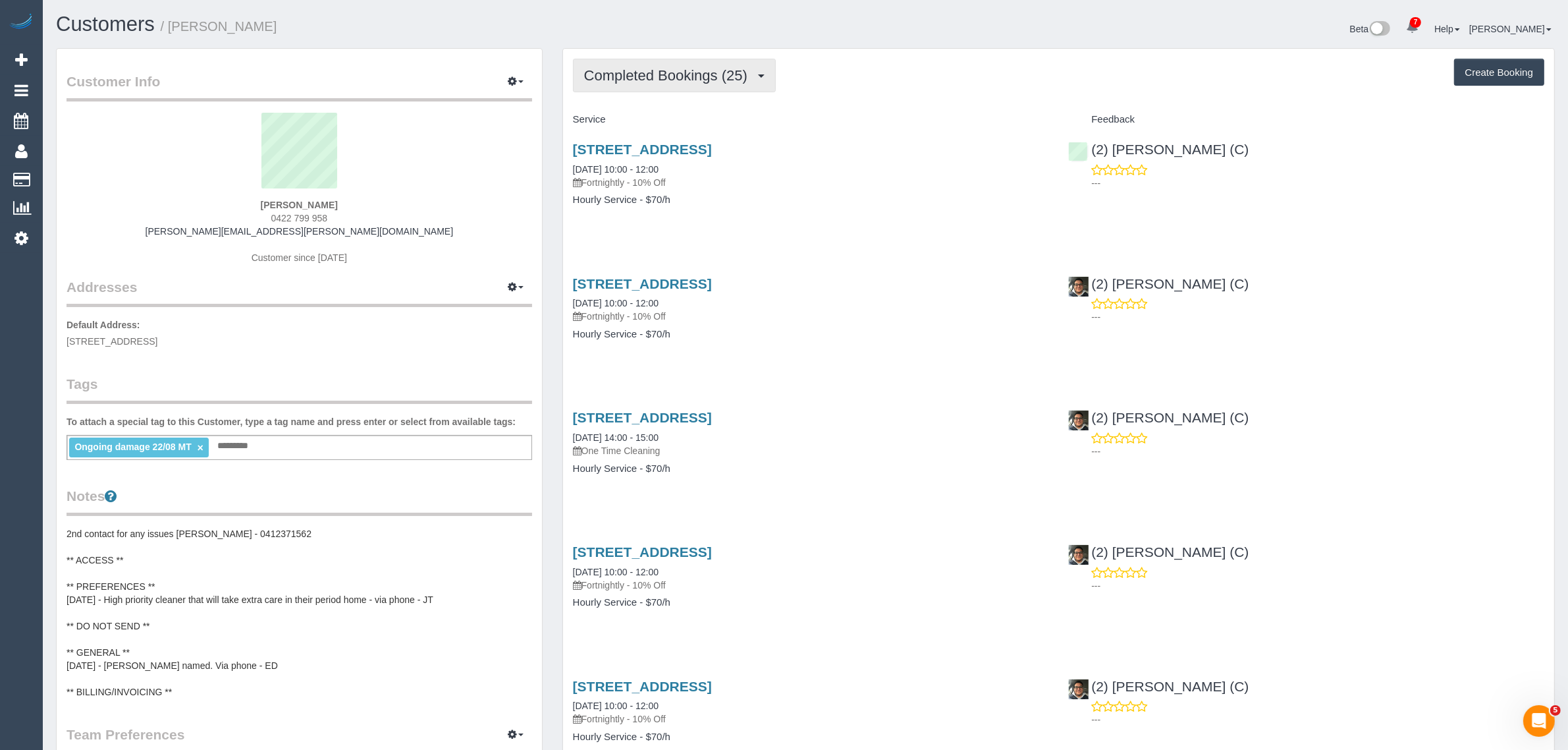
click at [634, 73] on span "Completed Bookings (25)" at bounding box center [669, 75] width 170 height 17
click at [637, 120] on link "Upcoming Bookings (11)" at bounding box center [644, 123] width 142 height 17
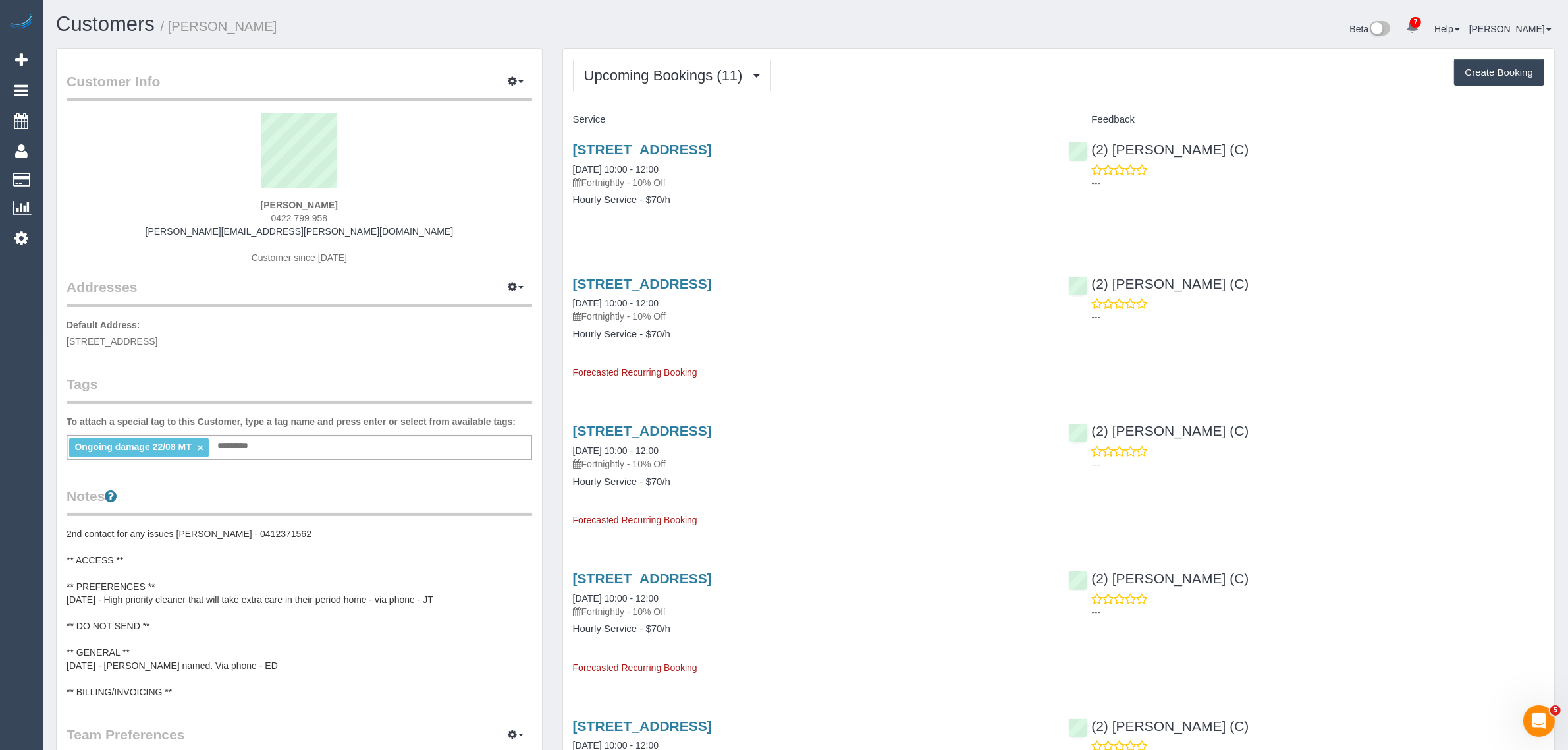
drag, startPoint x: 669, startPoint y: 165, endPoint x: 562, endPoint y: 165, distance: 107.0
click at [563, 165] on div "41 Alder St., Caulfield South, VIC 3162 29/09/2025 10:00 - 12:00 Fortnightly - …" at bounding box center [811, 181] width 496 height 101
copy link "29/09/2025 10:00 - 12:00"
click at [61, 169] on link "Customers" at bounding box center [126, 180] width 165 height 27
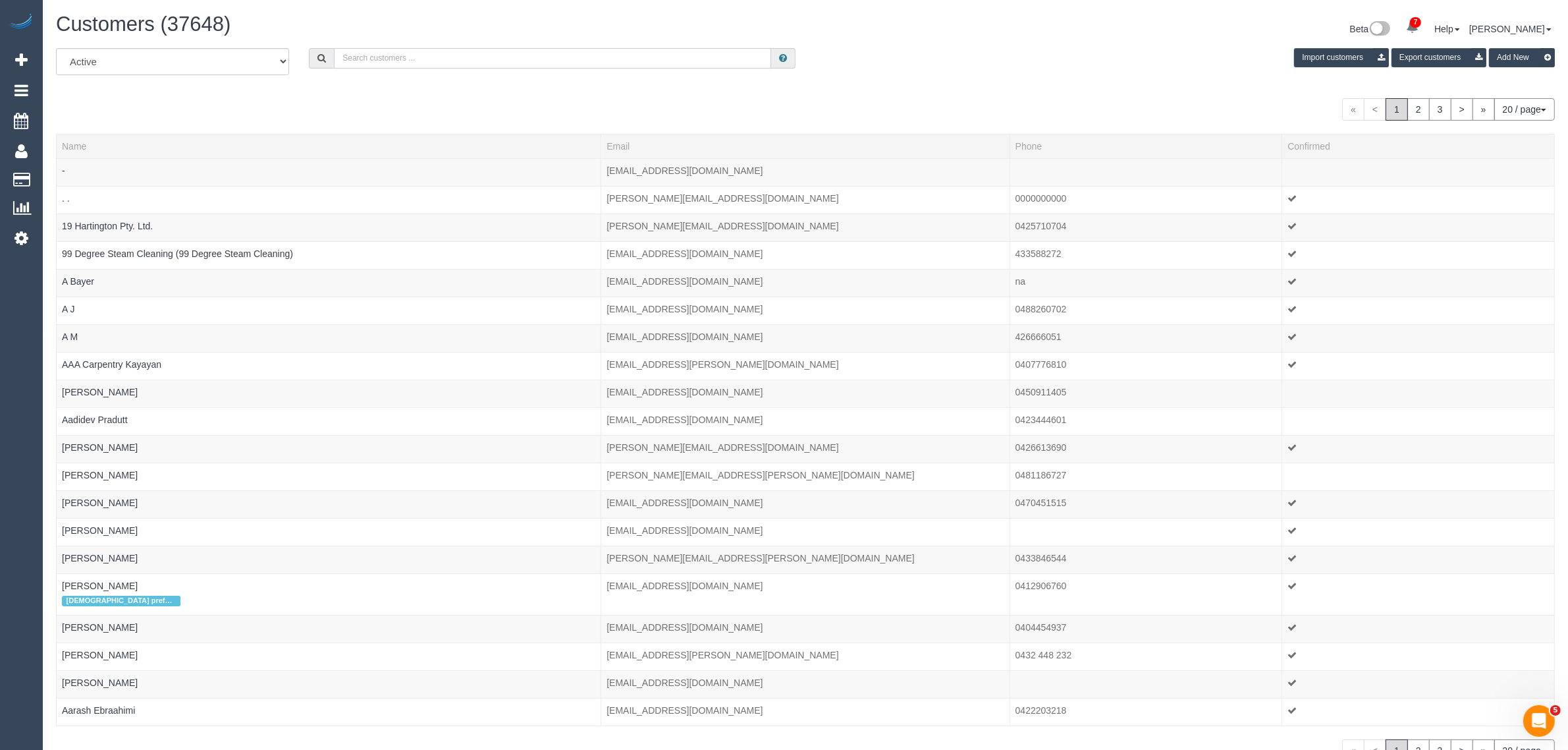
click at [424, 53] on input "text" at bounding box center [552, 58] width 437 height 21
paste input "Stephen Macras Life Without Barriers"
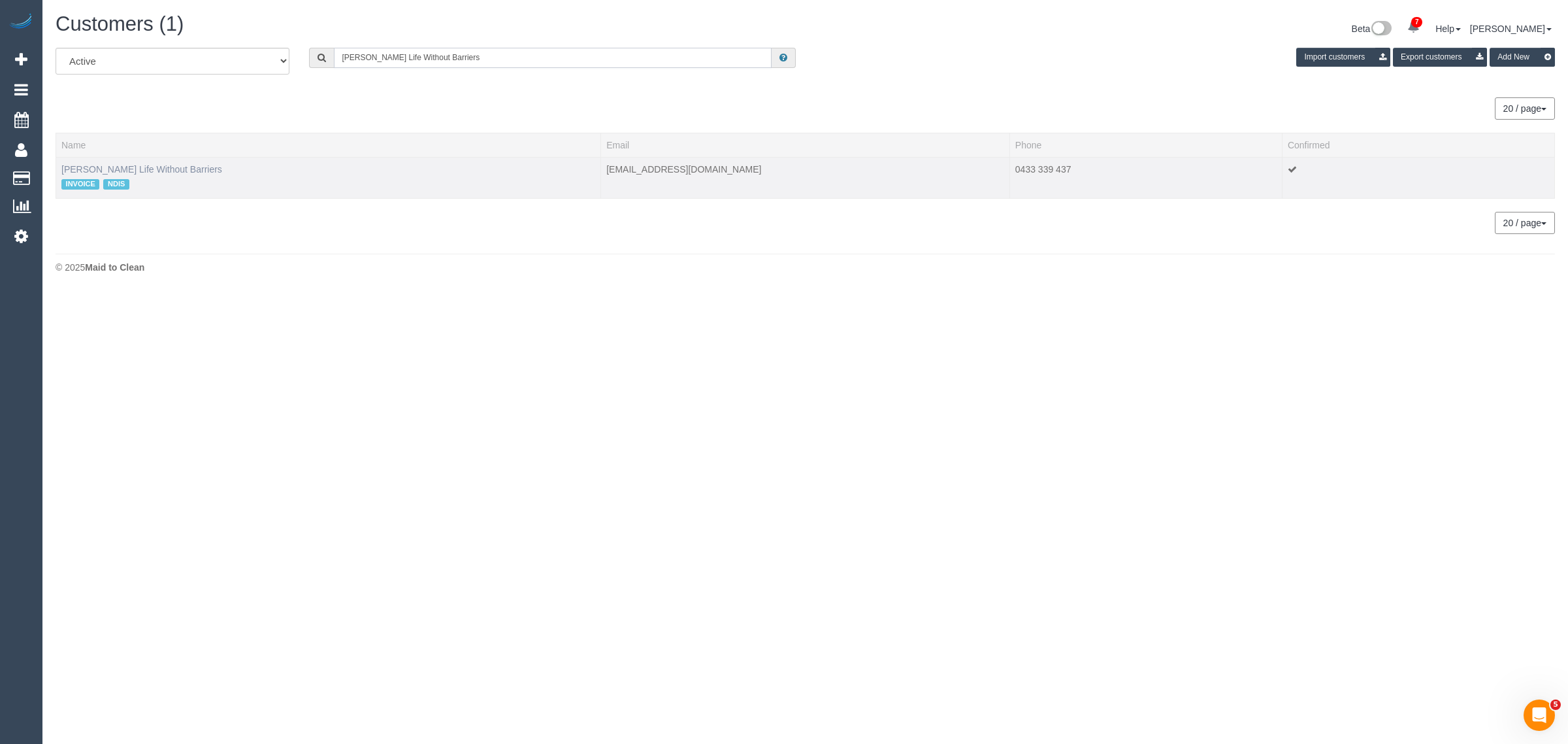
type input "Stephen Macras Life Without Barriers"
click at [95, 164] on link "Stephen Macras Life Without Barriers" at bounding box center [141, 169] width 161 height 11
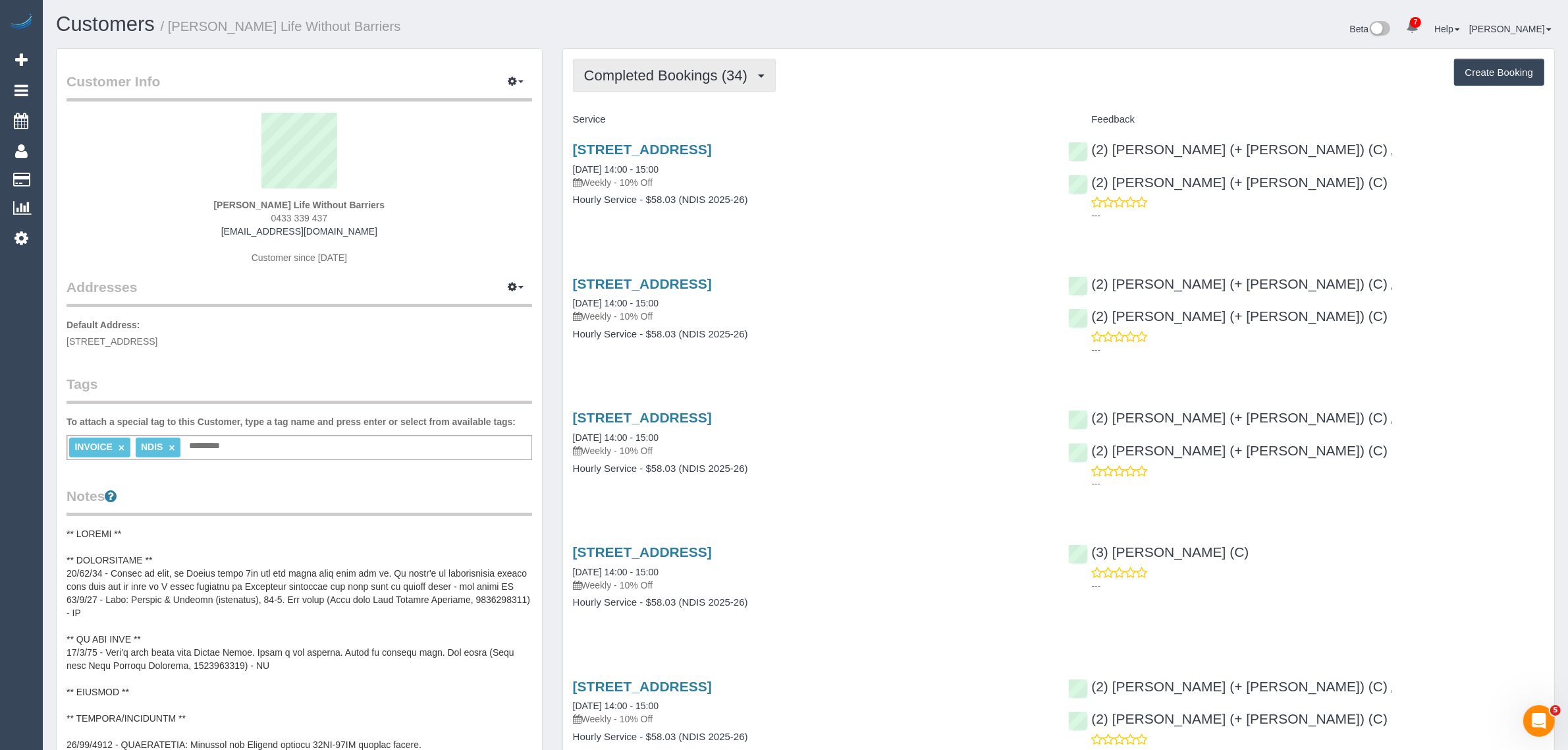
click at [643, 74] on span "Completed Bookings (34)" at bounding box center [669, 75] width 170 height 17
click at [610, 119] on link "Upcoming Bookings (12)" at bounding box center [644, 123] width 142 height 17
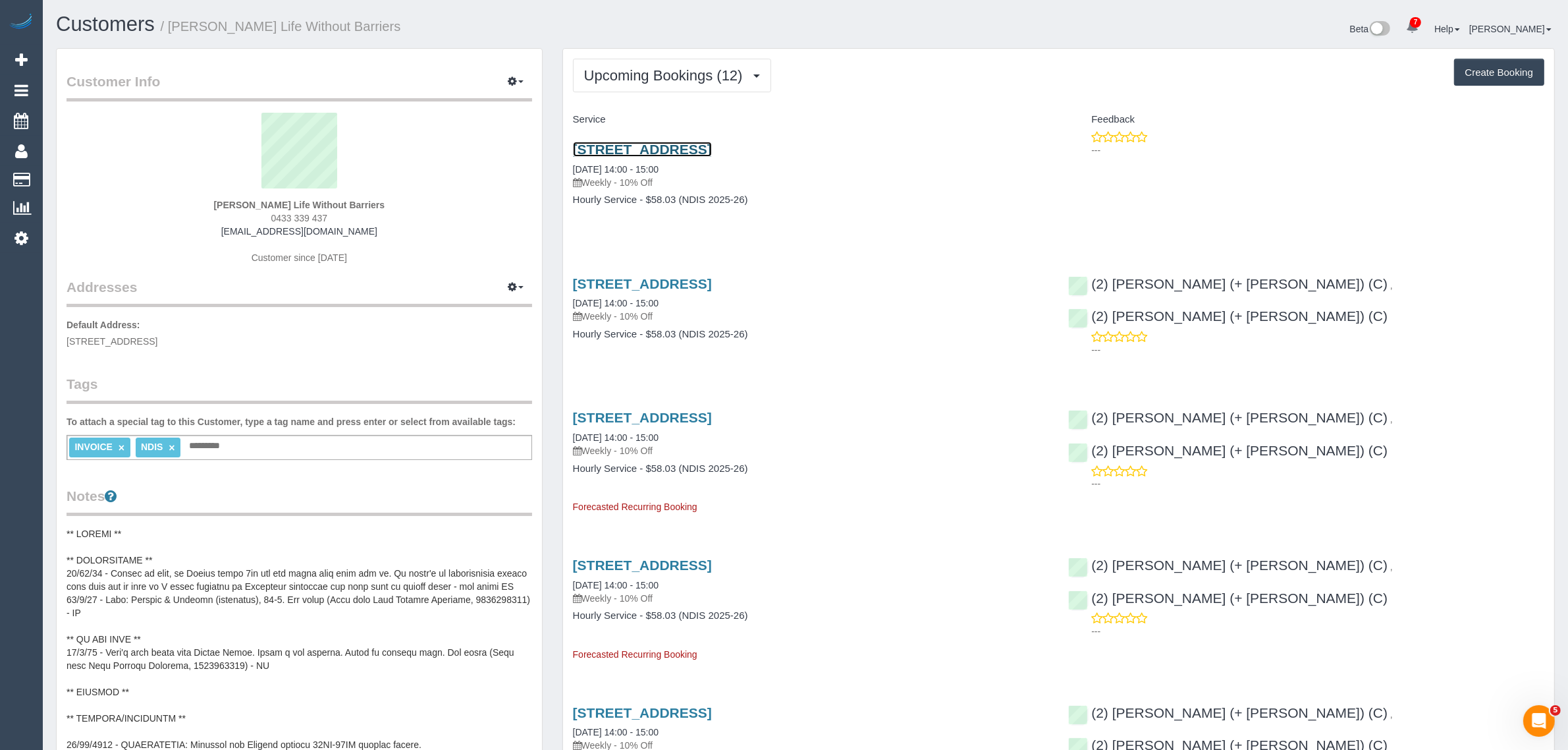
click at [687, 146] on link "203p / 14-16 The Esplanade, St Kilda, VIC 3182" at bounding box center [642, 148] width 139 height 15
click at [677, 147] on link "203p / 14-16 The Esplanade, St Kilda, VIC 3182" at bounding box center [642, 148] width 139 height 15
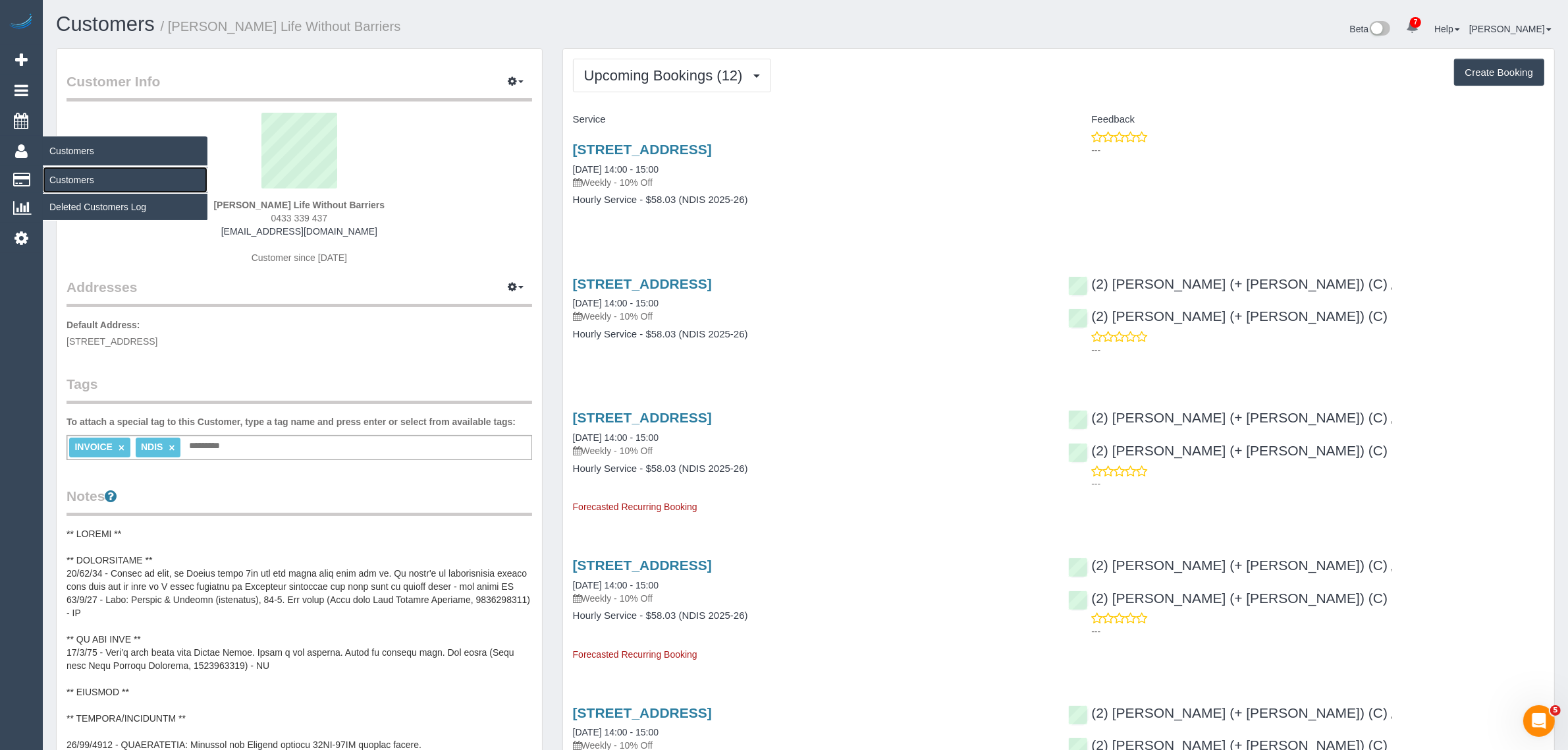
click at [67, 171] on link "Customers" at bounding box center [126, 180] width 165 height 27
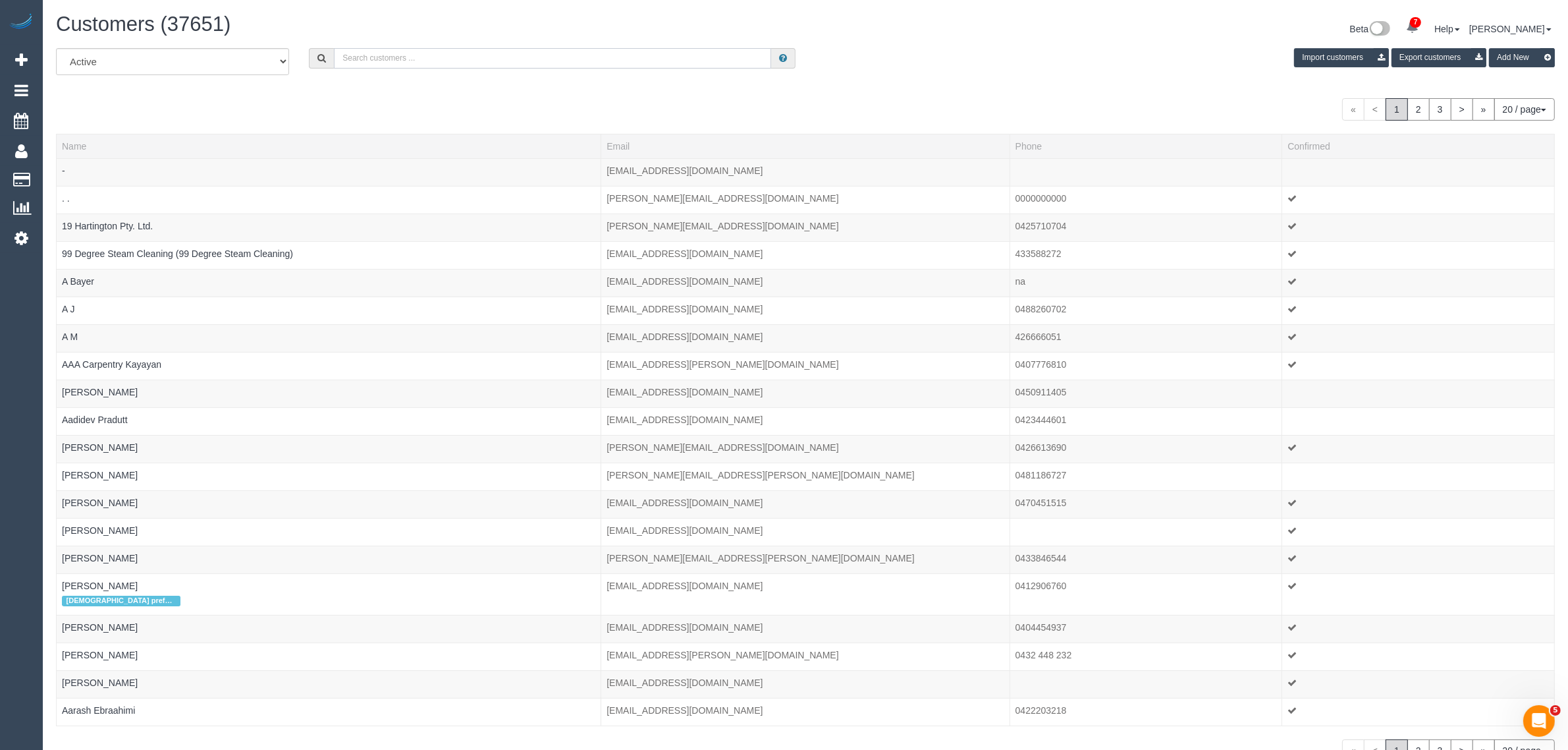
click at [372, 48] on input "text" at bounding box center [552, 58] width 437 height 21
paste input "Novi Sutanto"
type input "Novi Sutanto"
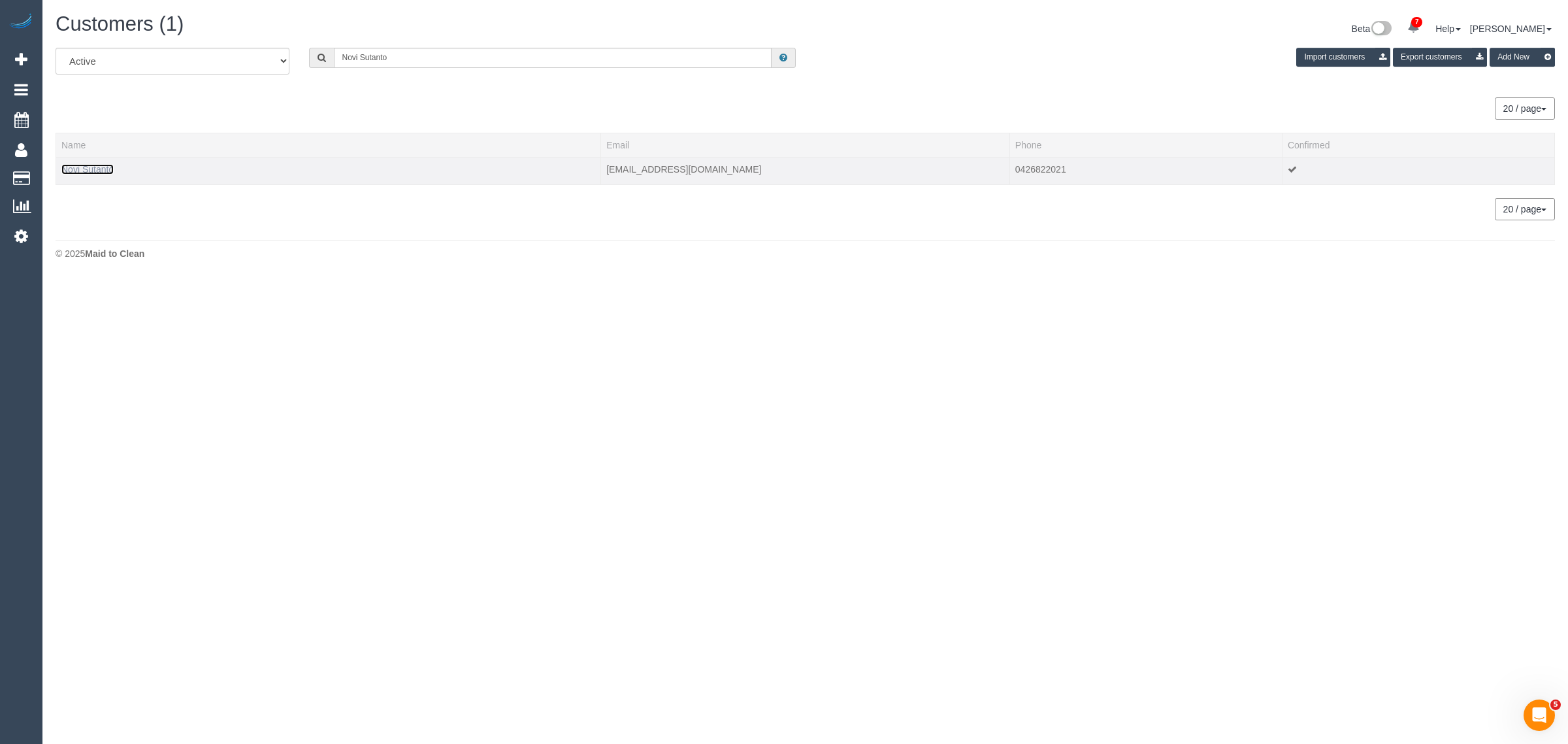
click at [93, 169] on link "Novi Sutanto" at bounding box center [88, 169] width 53 height 11
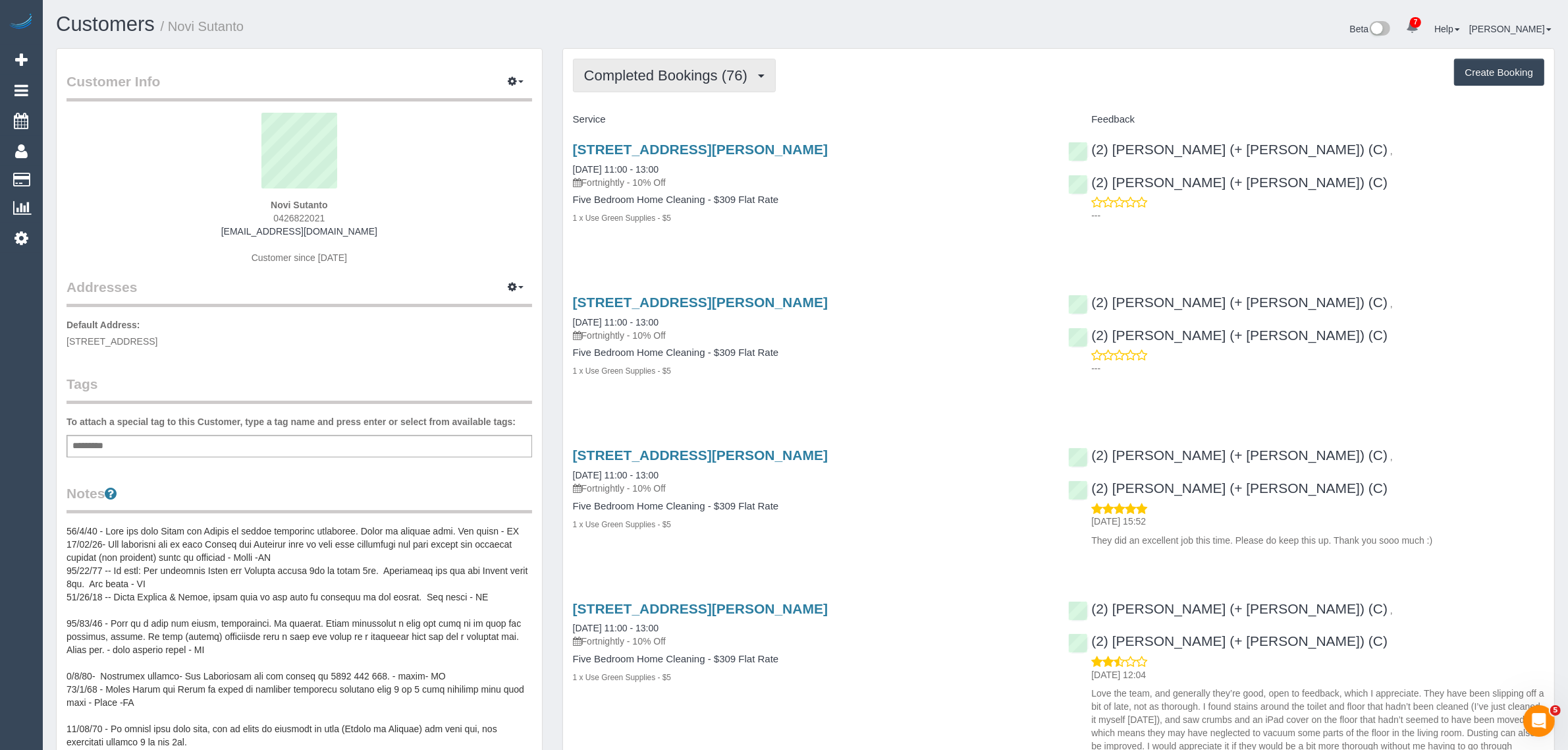
click at [690, 75] on span "Completed Bookings (76)" at bounding box center [669, 75] width 170 height 17
click at [663, 116] on link "Upcoming Bookings (12)" at bounding box center [644, 123] width 142 height 17
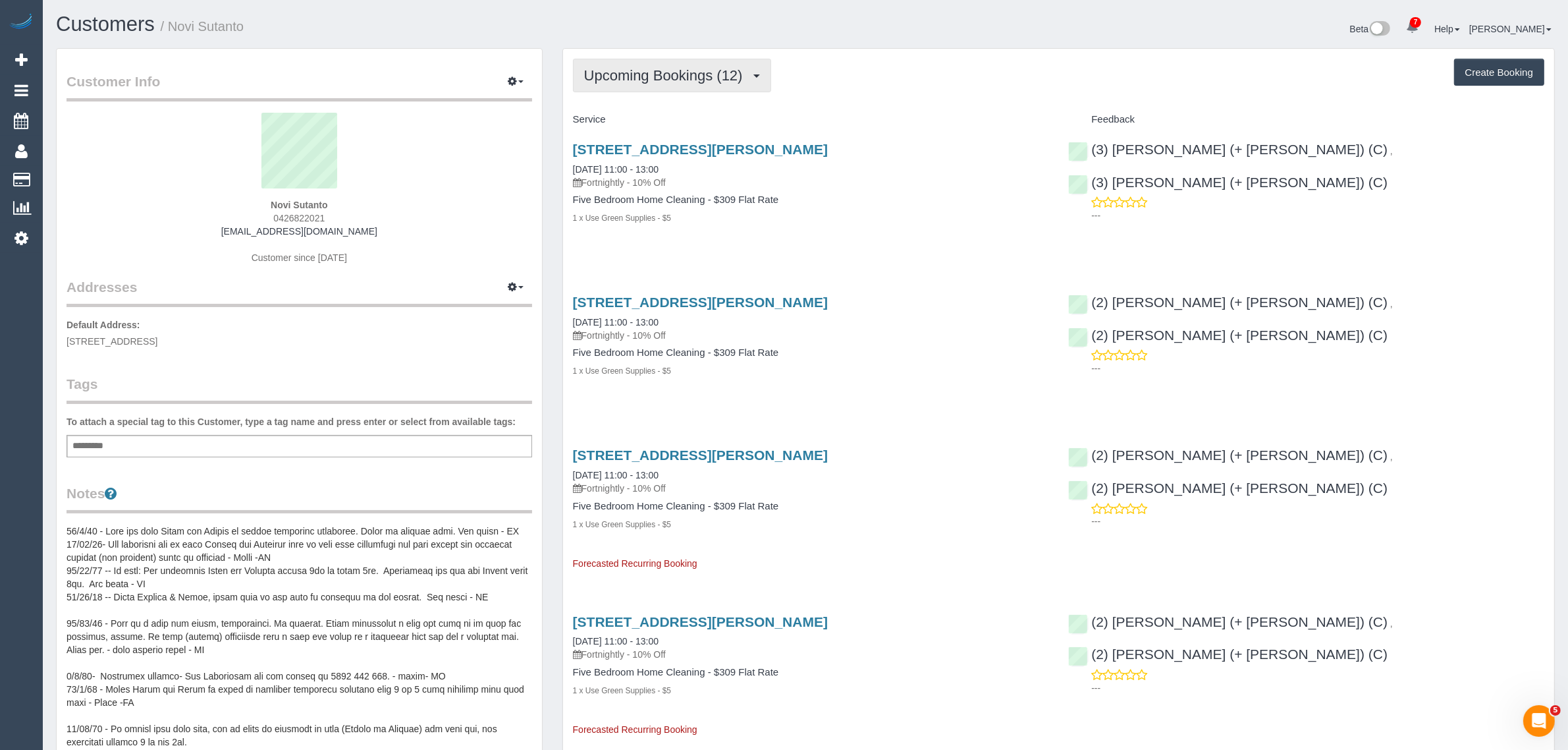
click at [693, 68] on span "Upcoming Bookings (12)" at bounding box center [667, 75] width 165 height 17
click at [656, 99] on link "Completed Bookings (76)" at bounding box center [644, 105] width 142 height 17
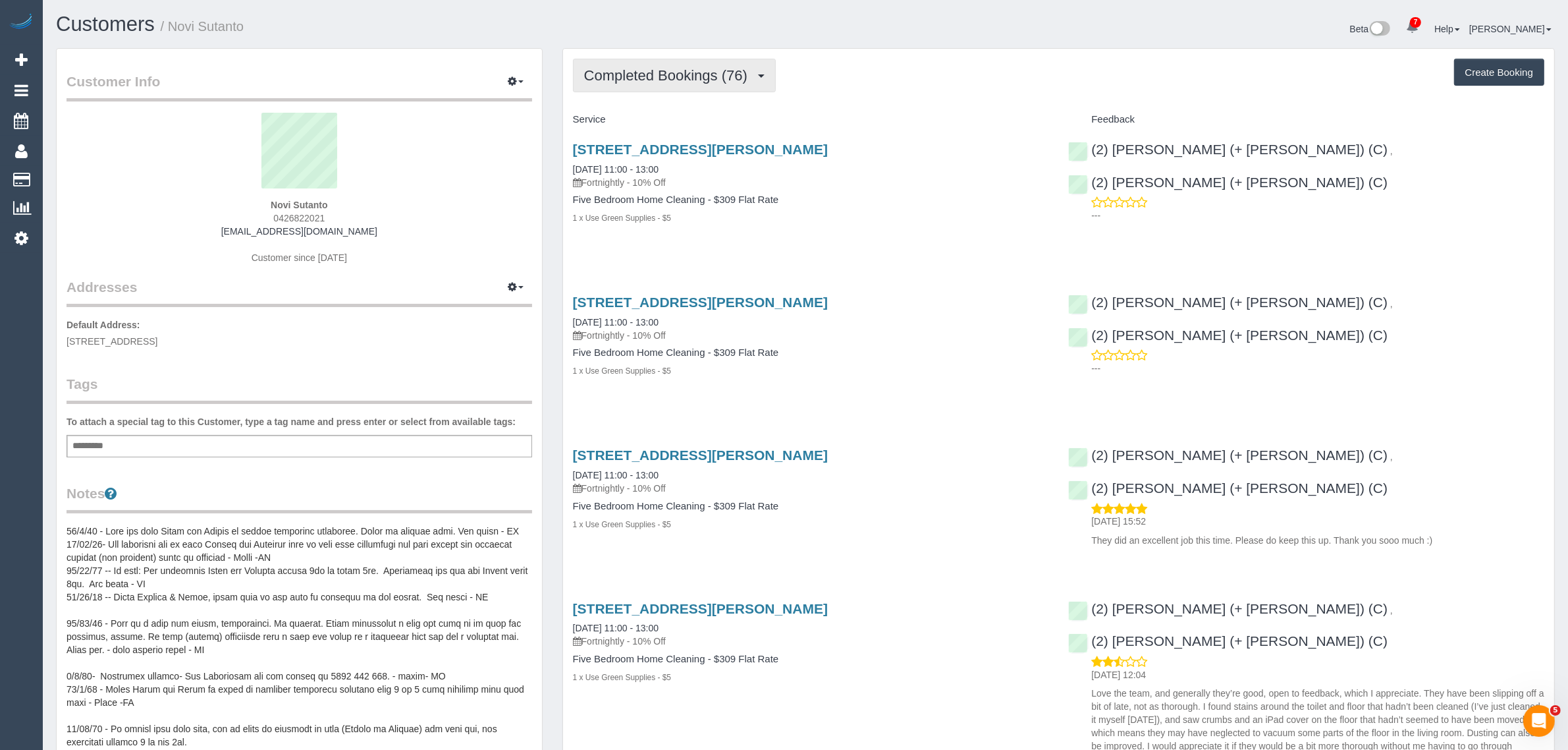
click at [672, 77] on span "Completed Bookings (76)" at bounding box center [669, 75] width 170 height 17
click at [638, 115] on link "Upcoming Bookings (12)" at bounding box center [644, 123] width 142 height 17
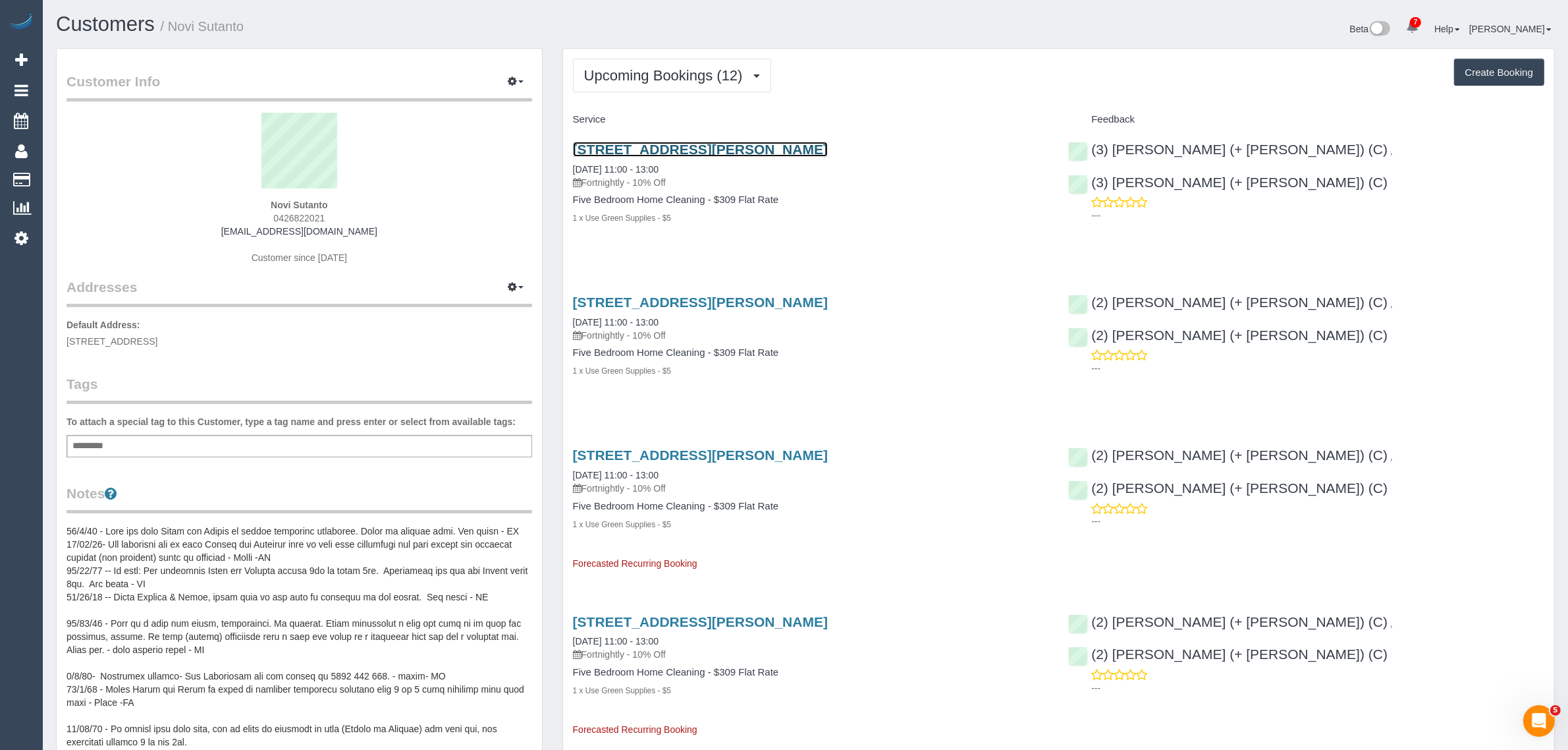
drag, startPoint x: 630, startPoint y: 170, endPoint x: 649, endPoint y: 142, distance: 33.8
drag, startPoint x: 682, startPoint y: 169, endPoint x: 572, endPoint y: 171, distance: 110.0
click at [573, 171] on div "38 Cole Crescent, Coburg, VIC 3058 17/09/2025 11:00 - 13:00 Fortnightly - 10% O…" at bounding box center [811, 165] width 476 height 47
copy link "17/09/2025 11:00 - 13:00"
drag, startPoint x: 1433, startPoint y: 150, endPoint x: 1269, endPoint y: 148, distance: 164.0
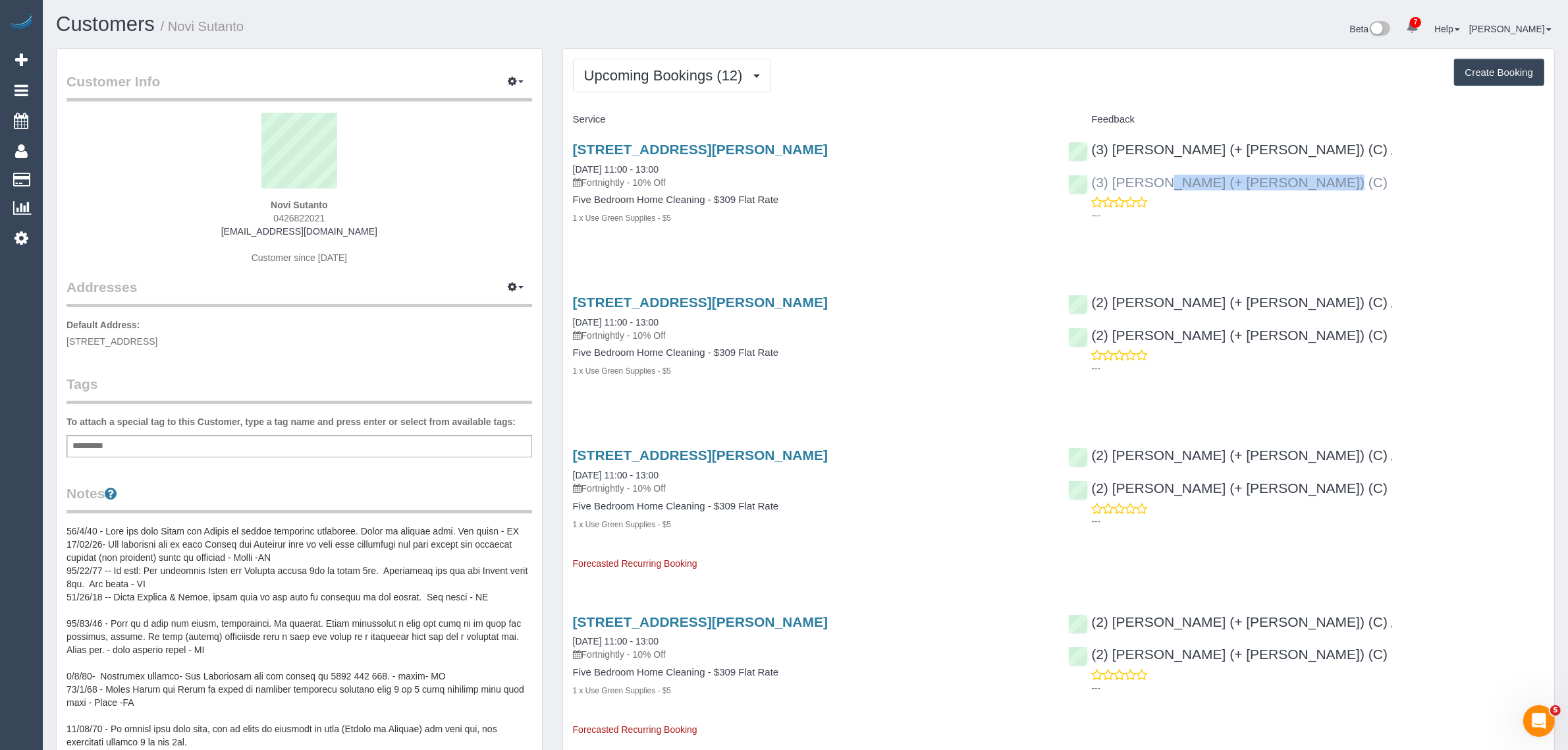
click at [1269, 148] on div "(3) Aneta (+ Daniel) (C) , (3) Daniel (+ Aneta) (C) ---" at bounding box center [1306, 179] width 496 height 97
copy link "(3) Daniel (+ Aneta) (C)"
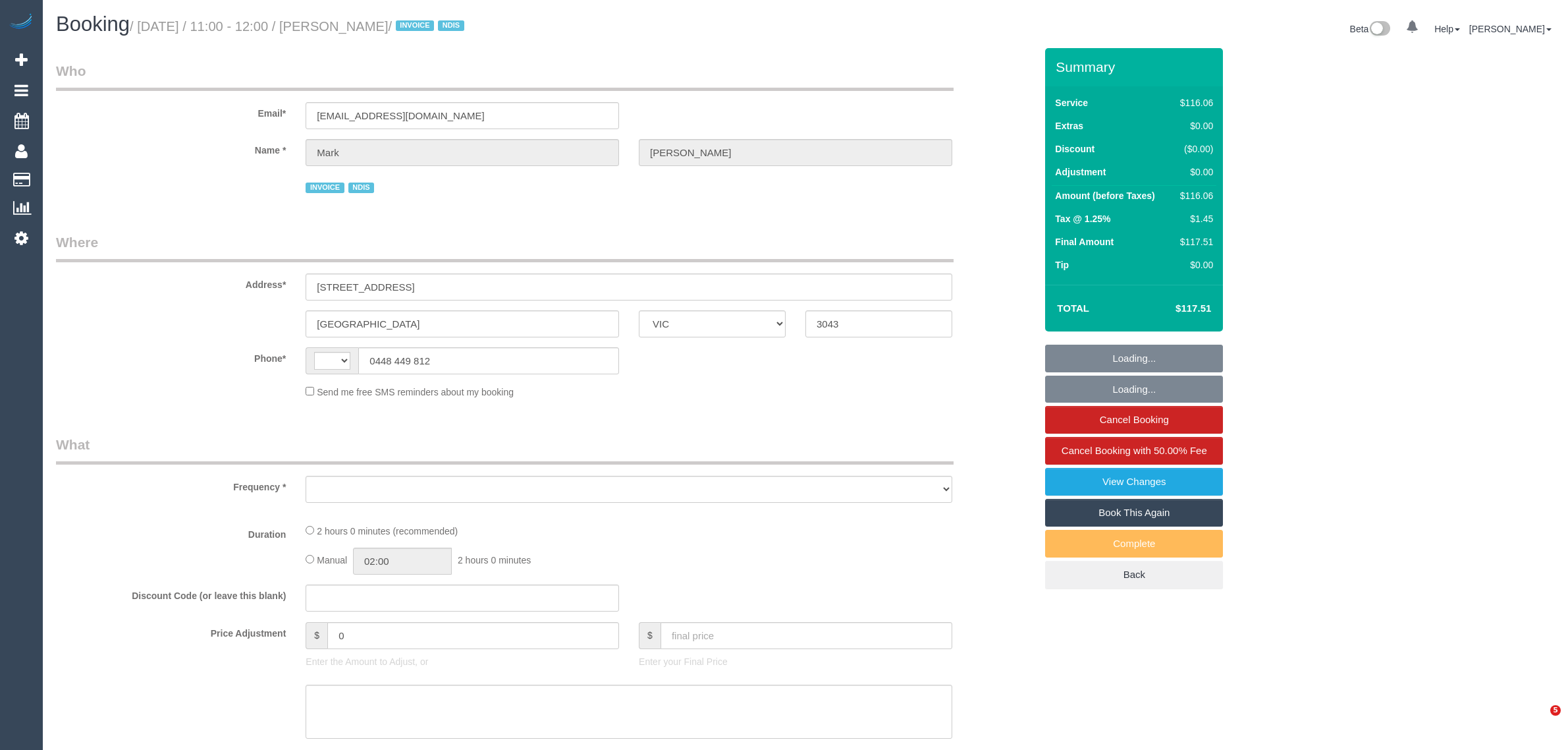
select select "VIC"
select select "string:AU"
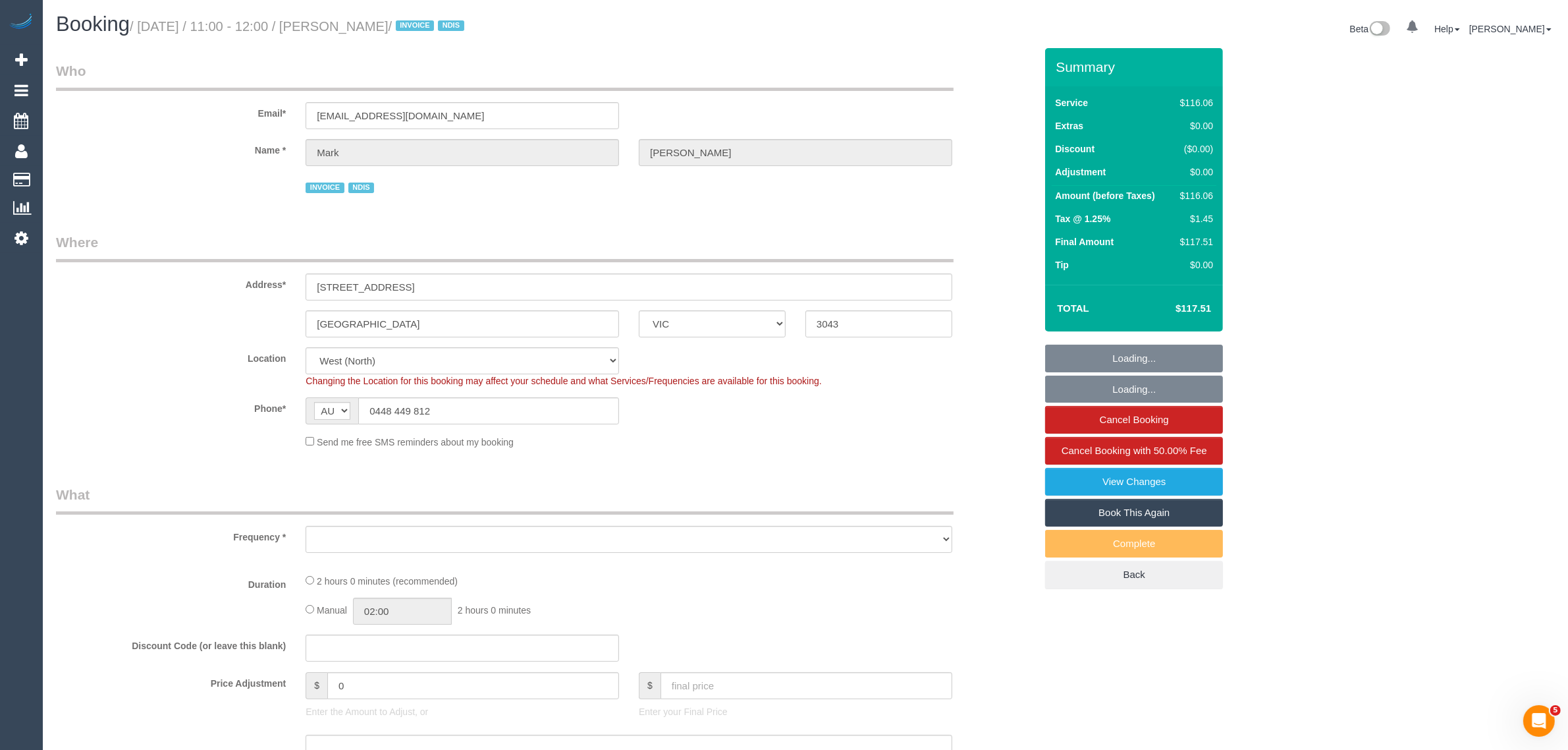
select select "object:531"
select select "number:27"
select select "number:14"
select select "number:19"
select select "number:36"
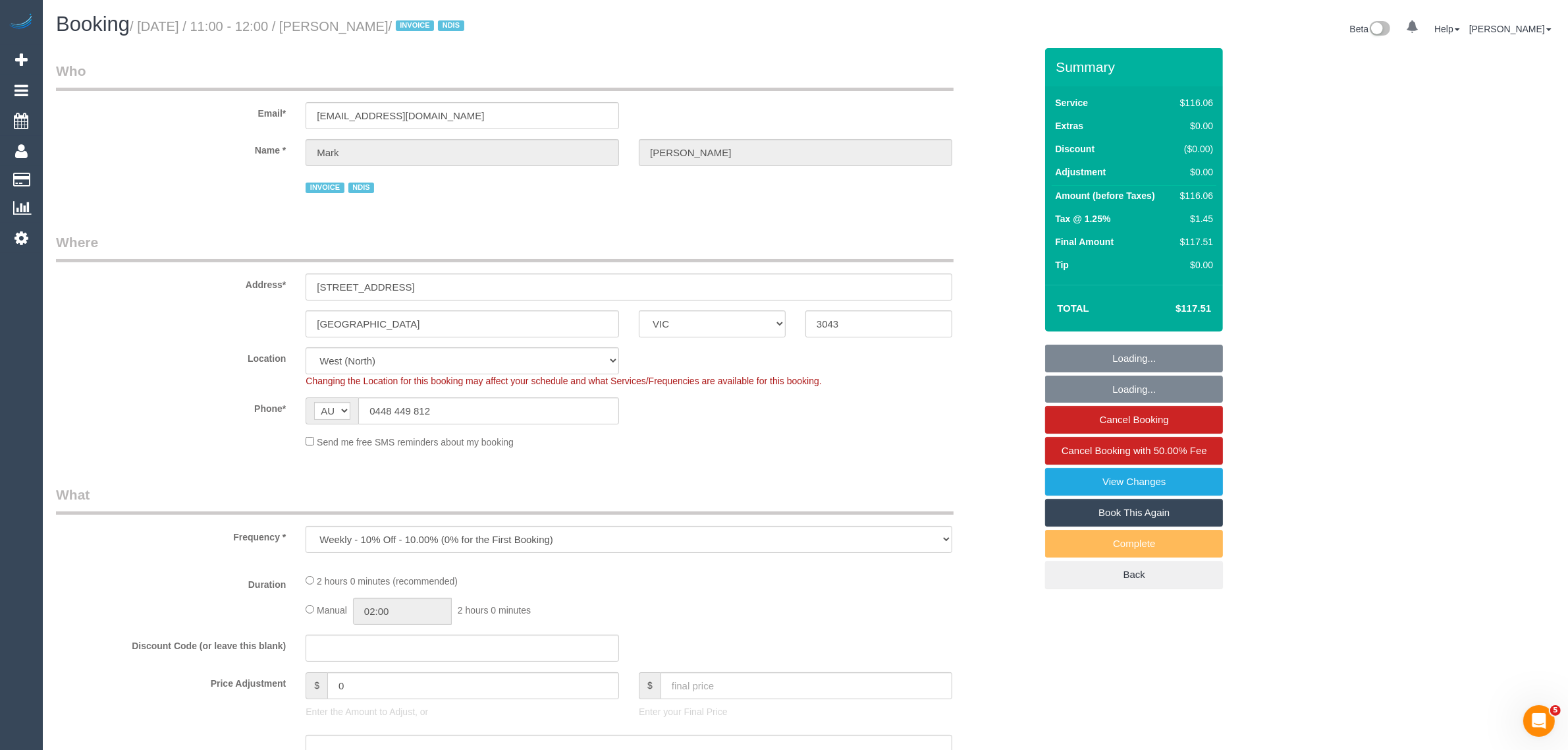
select select "number:34"
select select "object:682"
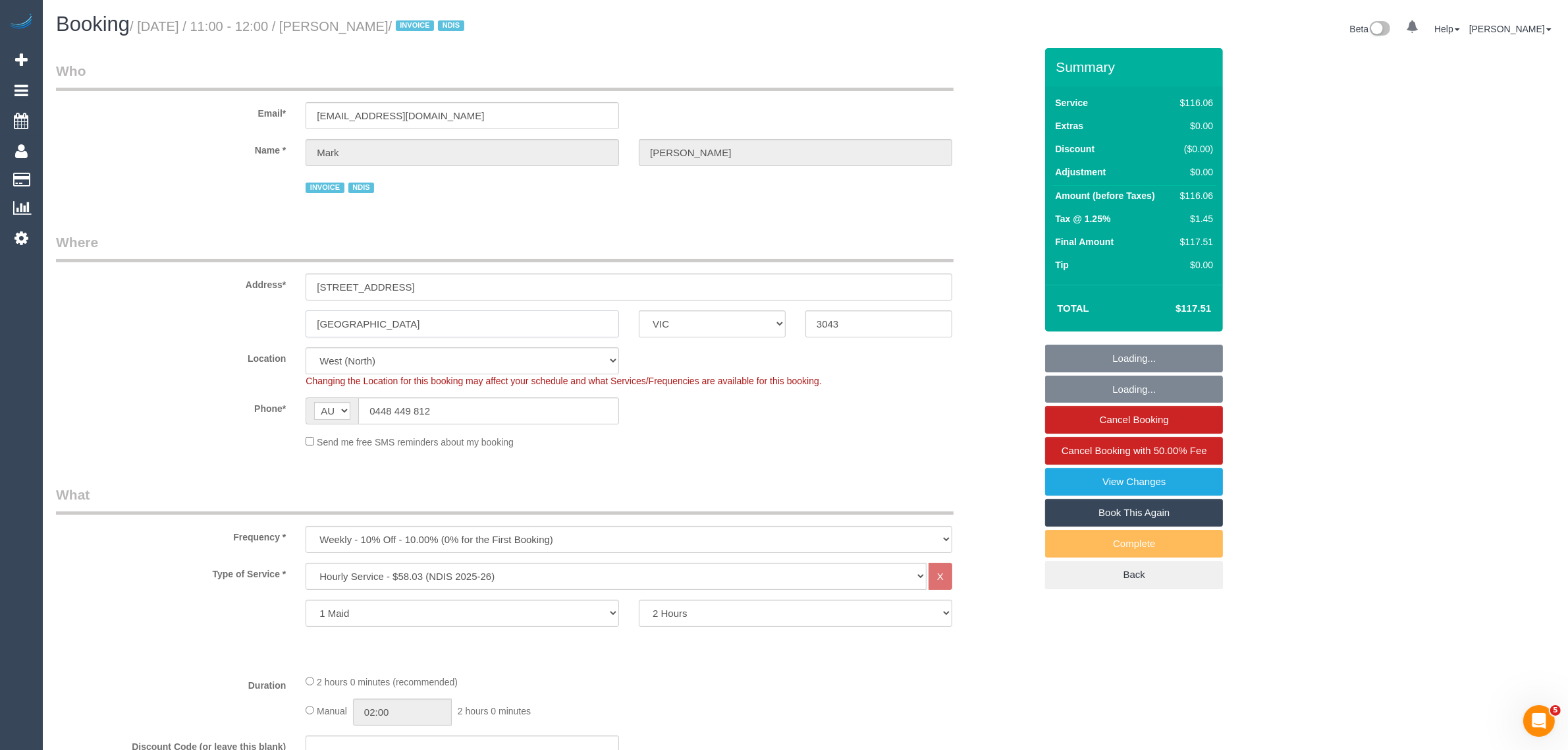
click at [429, 329] on input "Gladstone Park" at bounding box center [462, 323] width 313 height 27
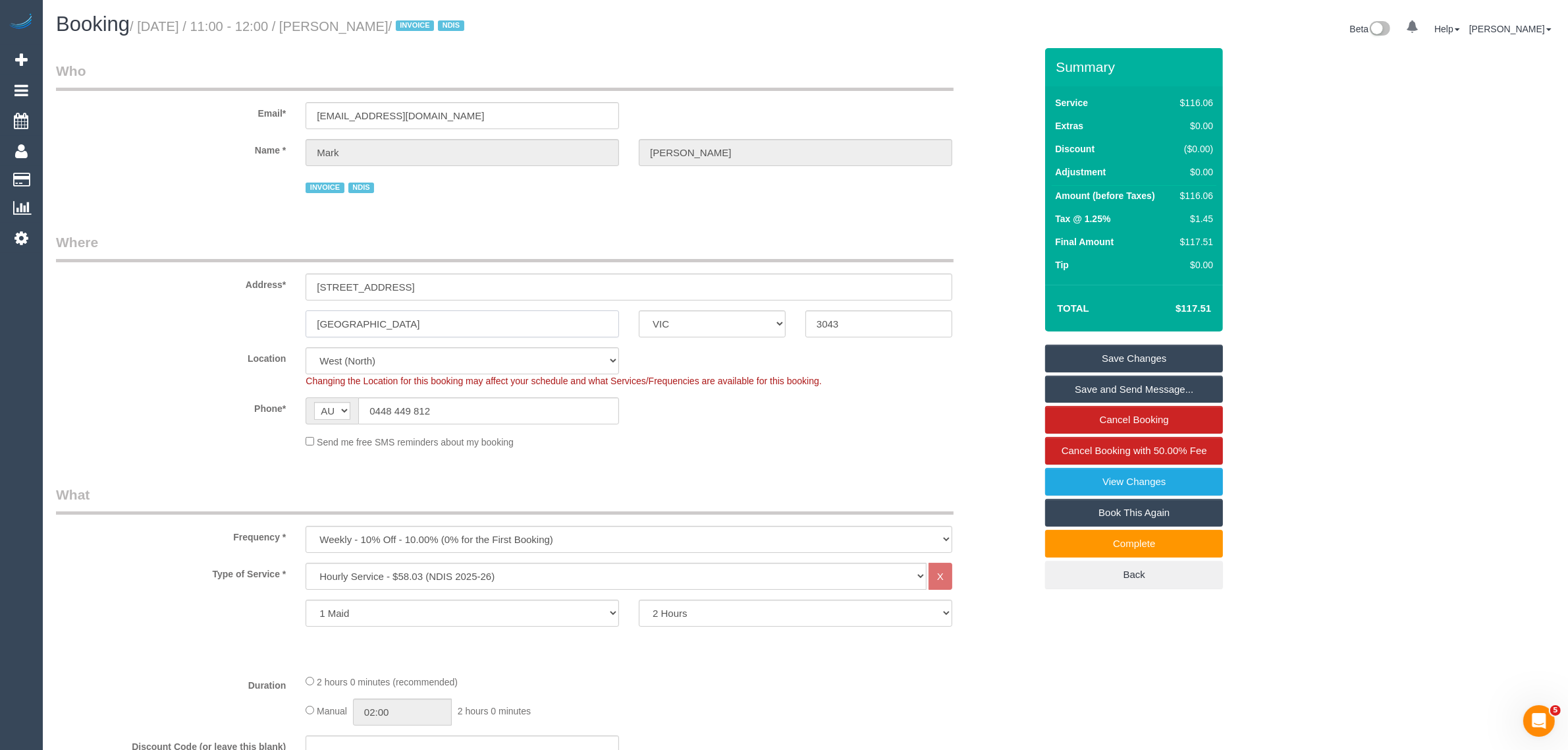
click at [429, 329] on input "Gladstone Park" at bounding box center [462, 323] width 313 height 27
click at [1112, 450] on span "Cancel Booking with 50.00% Fee" at bounding box center [1135, 450] width 145 height 11
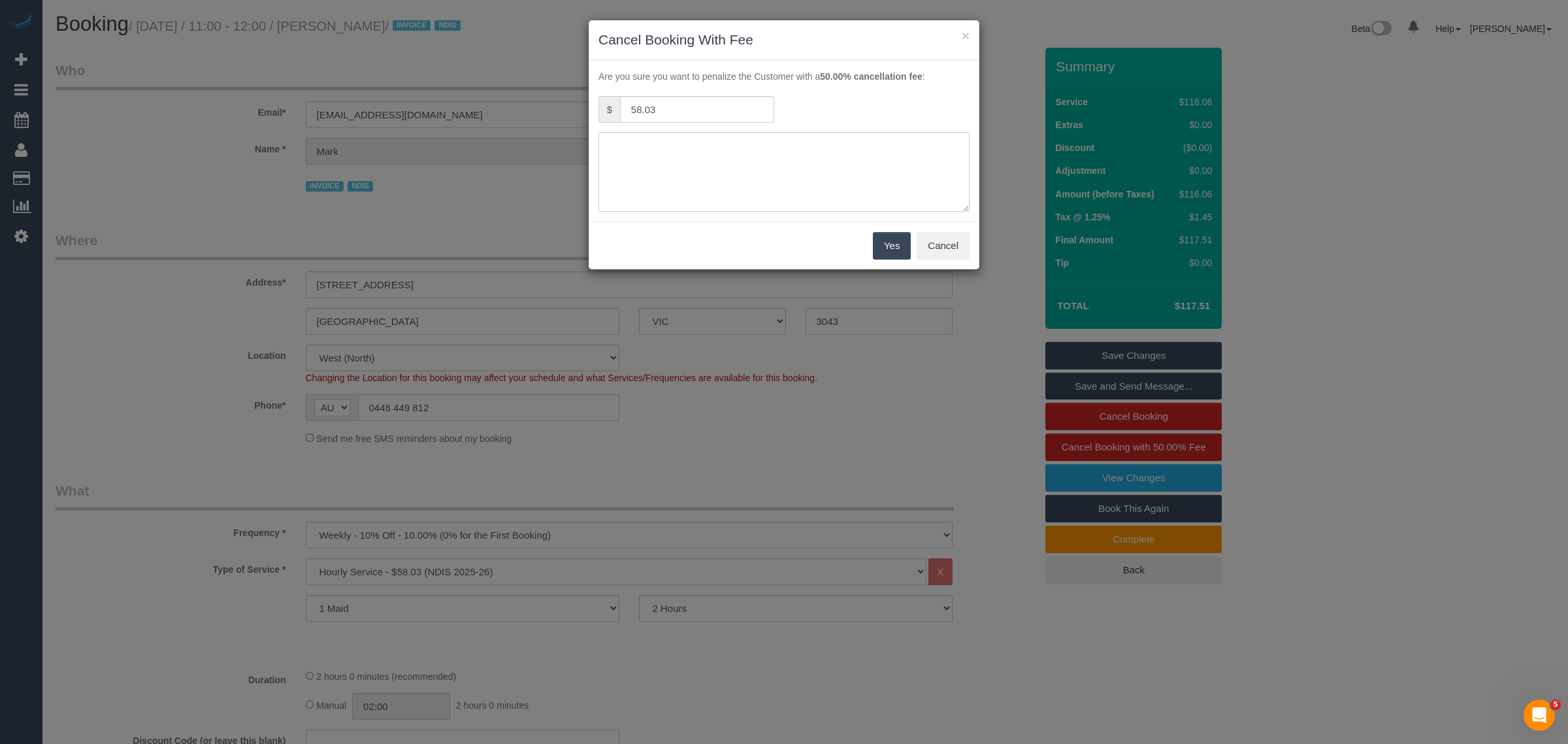
click at [831, 201] on textarea at bounding box center [784, 172] width 371 height 80
type textarea "cancelled no access - called and texted - KA"
click at [896, 237] on button "Yes" at bounding box center [892, 246] width 38 height 27
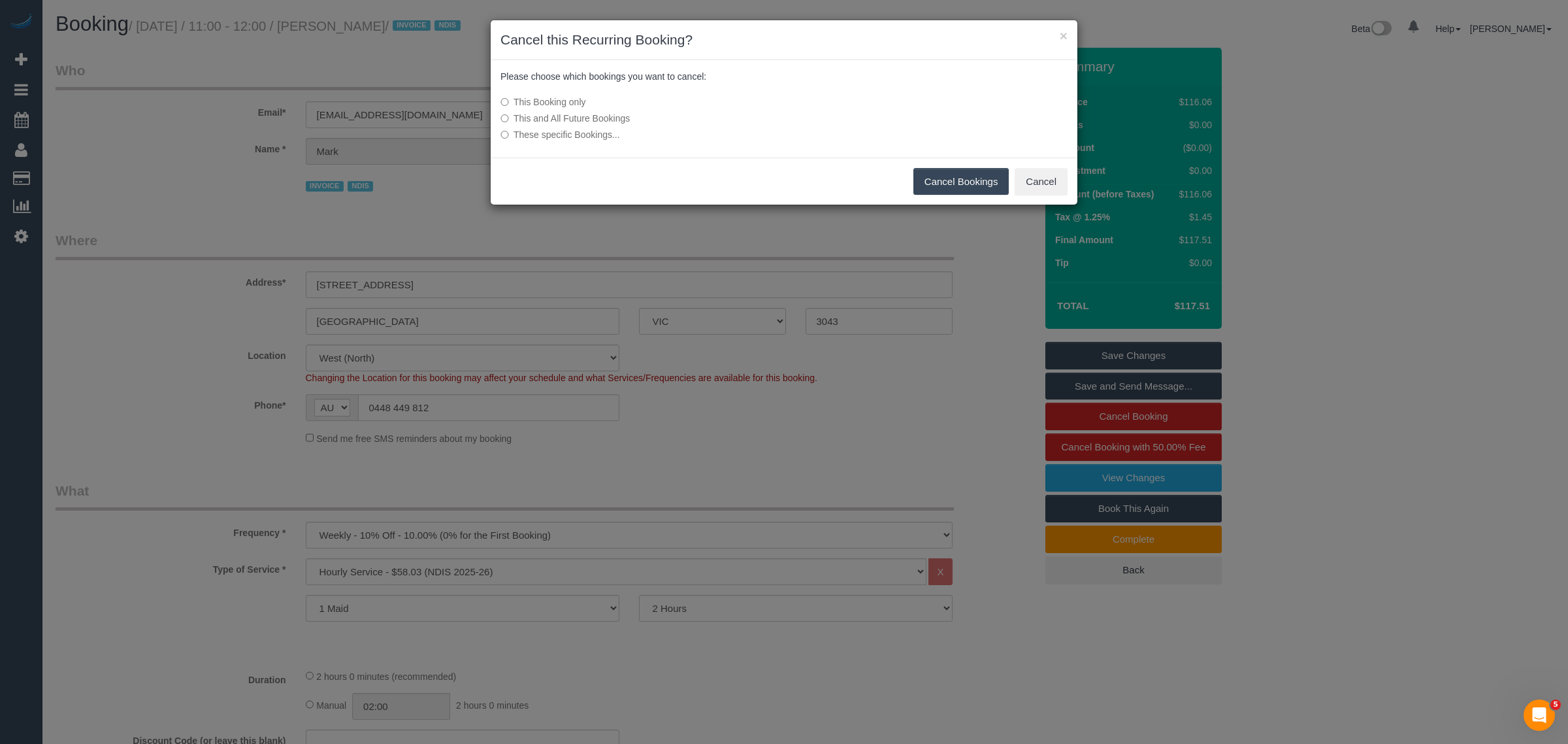
click at [982, 186] on button "Cancel Bookings" at bounding box center [961, 181] width 96 height 27
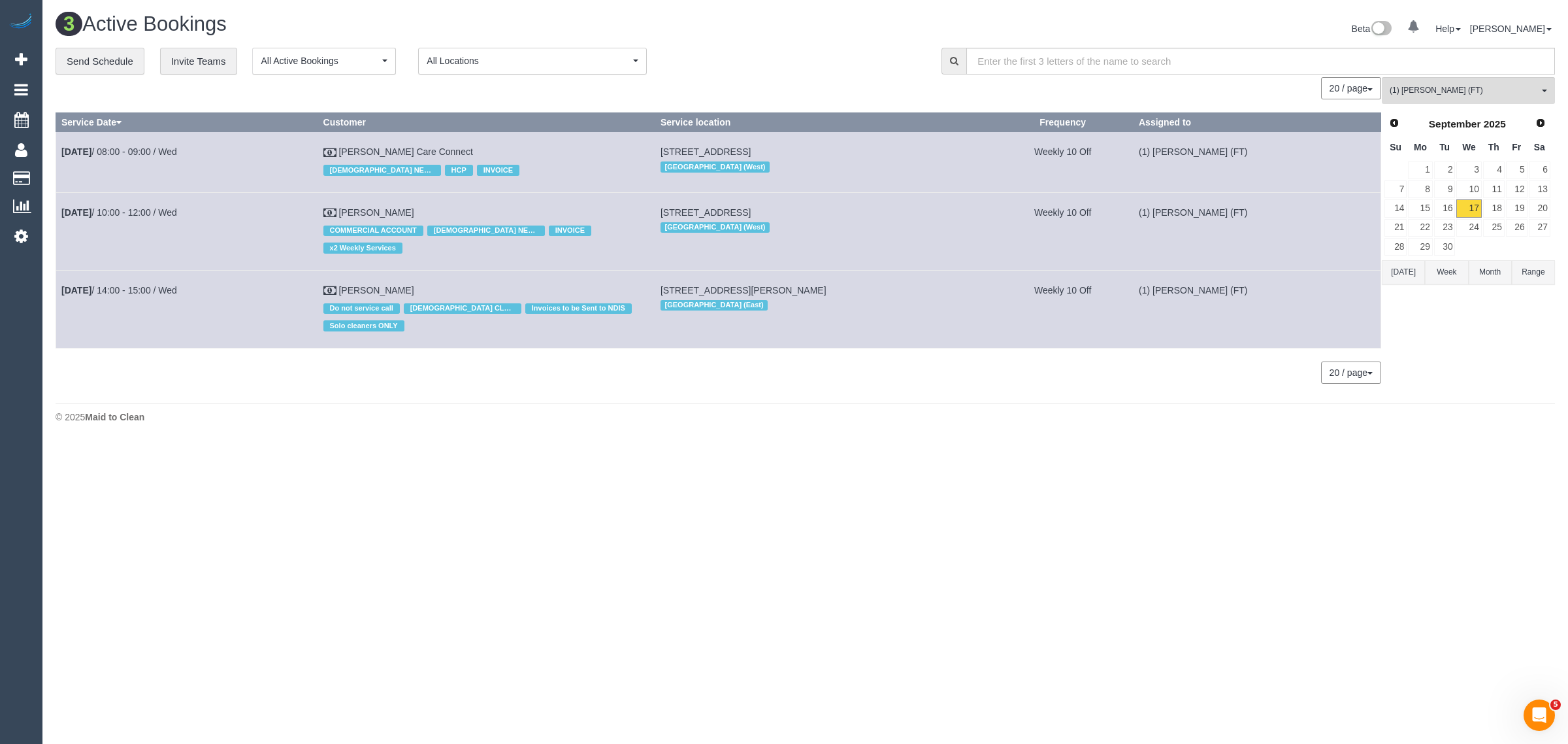
drag, startPoint x: 204, startPoint y: 415, endPoint x: 224, endPoint y: 410, distance: 20.6
click at [204, 415] on div "3 Active Bookings Beta 0 Your Notifications You have 0 alerts Help Help Docs Ta…" at bounding box center [805, 221] width 1525 height 443
click at [1519, 86] on span "(1) Sarah Slattery (FT)" at bounding box center [1464, 90] width 149 height 11
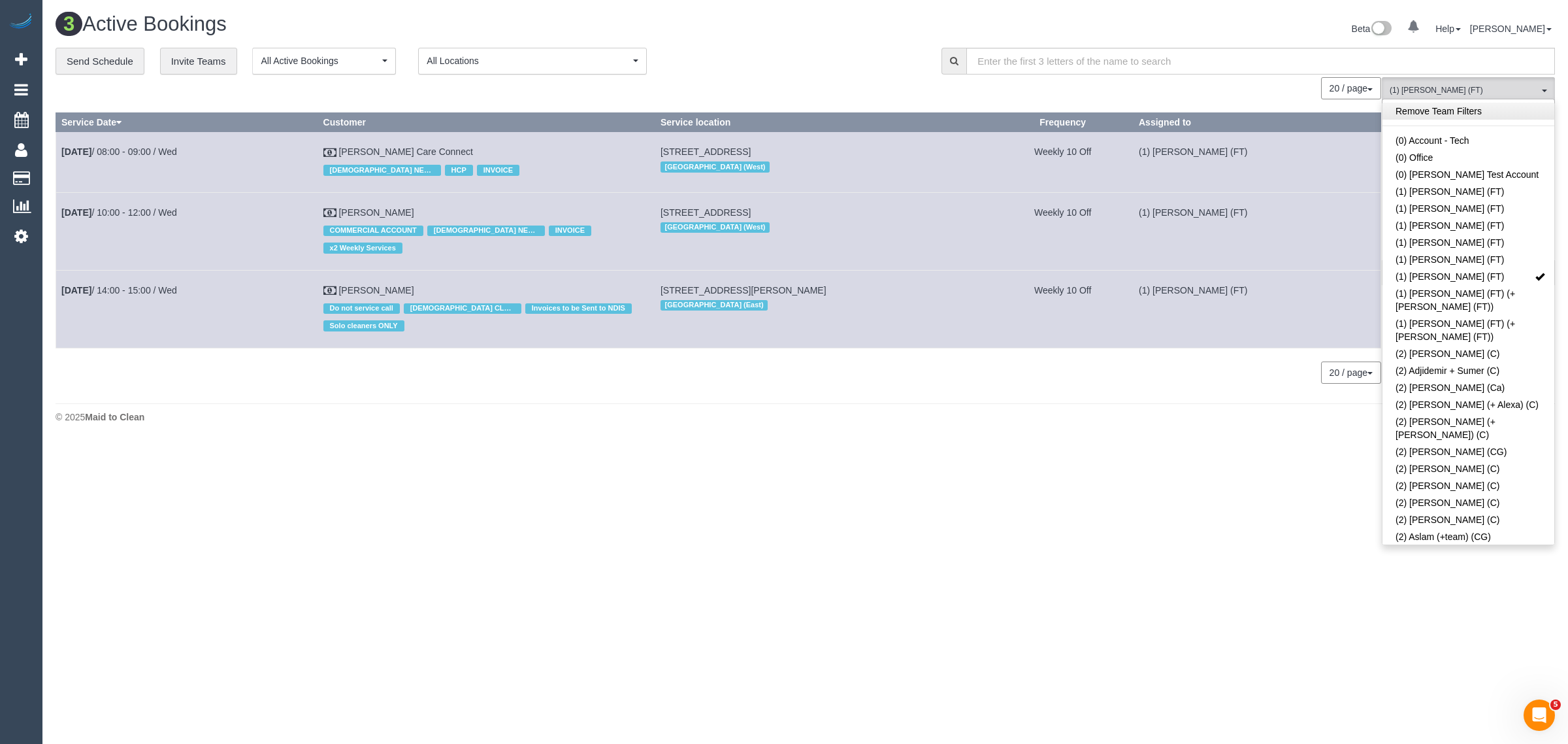
click at [1498, 119] on link "Remove Team Filters" at bounding box center [1469, 110] width 172 height 17
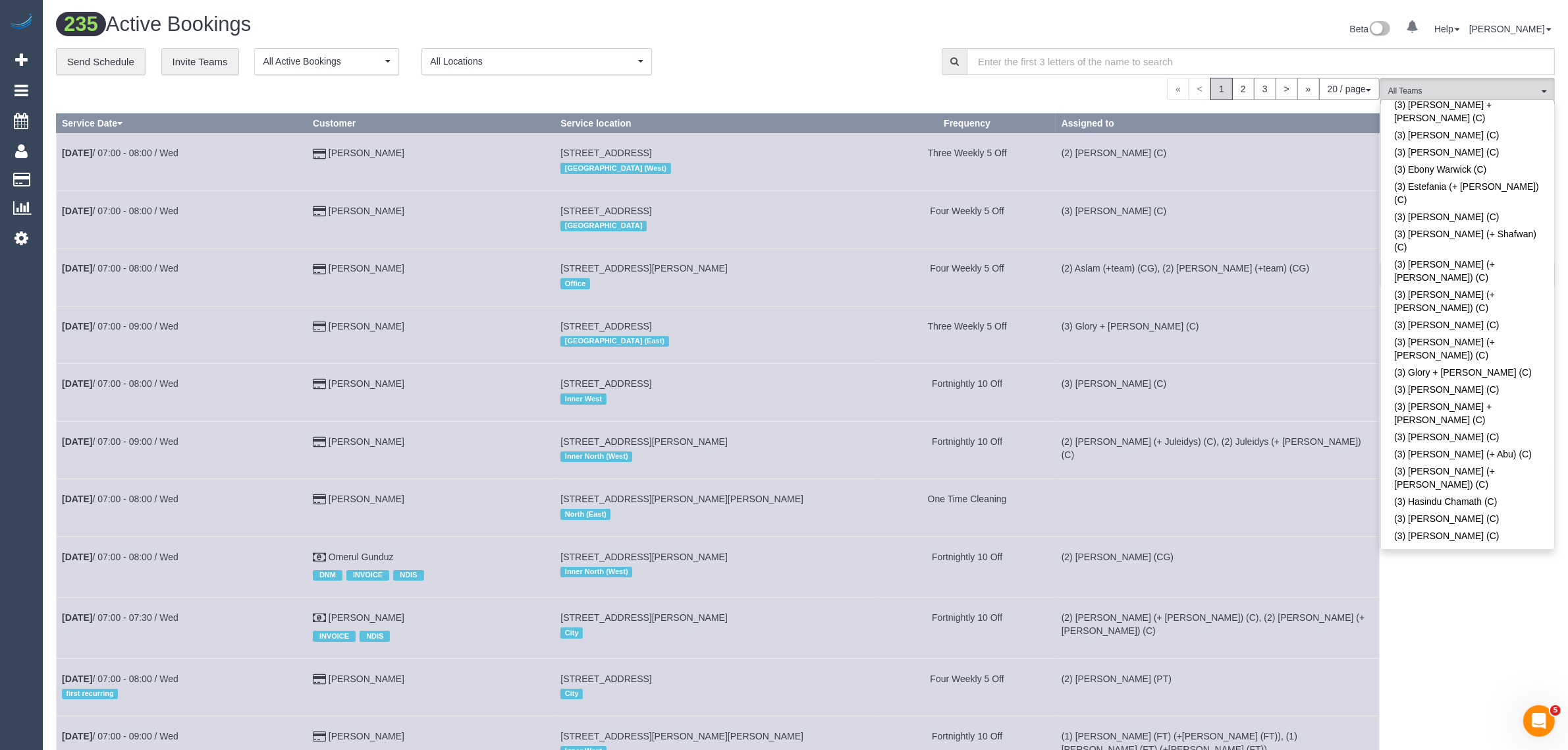
click at [830, 61] on div "**********" at bounding box center [489, 62] width 867 height 28
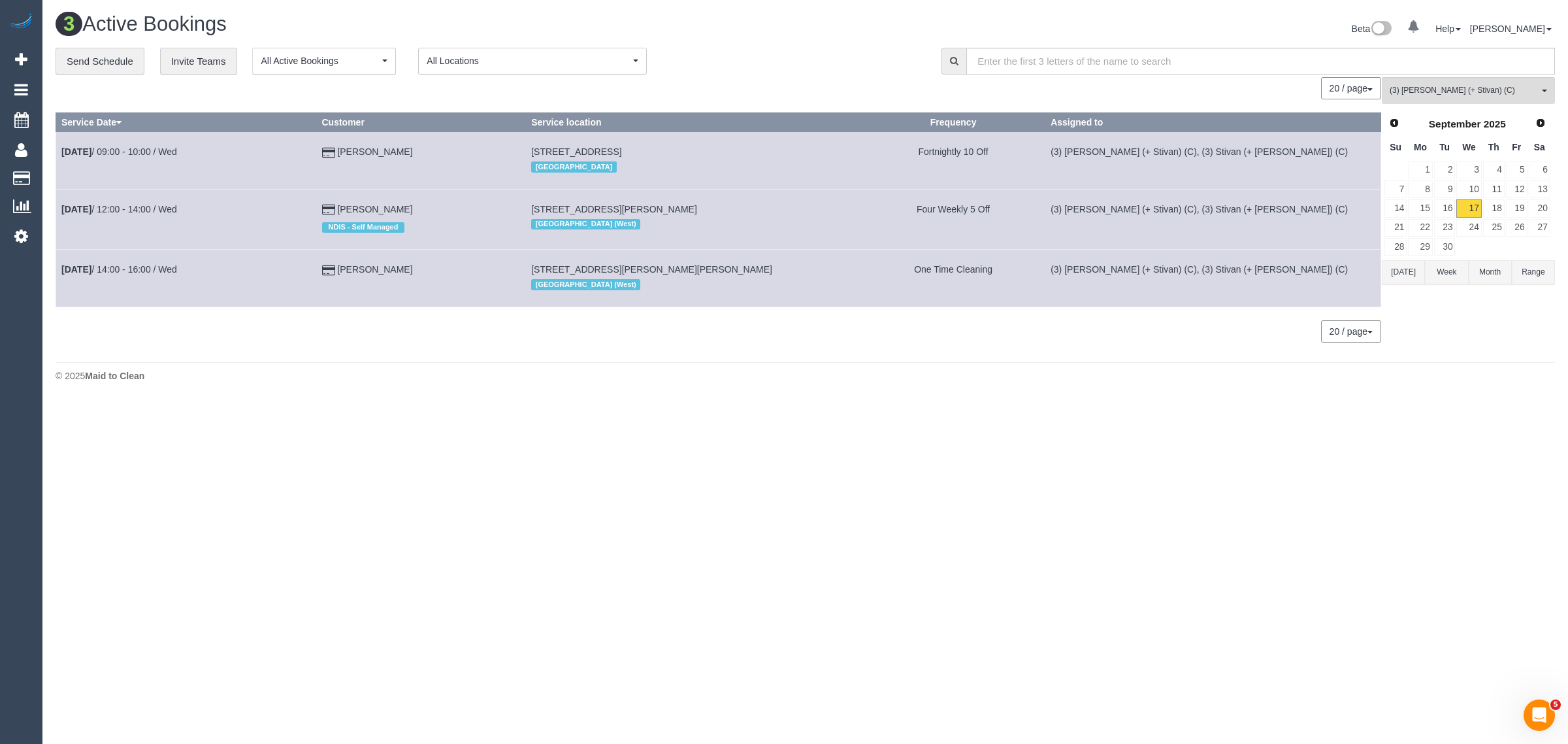
click at [788, 57] on div "**********" at bounding box center [488, 61] width 866 height 27
click at [851, 345] on div "0 Bookings found. We couldn't find any bookings that matched your search. Creat…" at bounding box center [718, 215] width 1326 height 278
drag, startPoint x: 429, startPoint y: 269, endPoint x: 59, endPoint y: 269, distance: 370.0
click at [59, 269] on tr "Sep 17th / 14:00 - 16:00 / Wed Nadine Corera 1177 Glen Huntly Road, 105, Glen H…" at bounding box center [719, 278] width 1325 height 57
copy tr "Sep 17th / 14:00 - 16:00 / Wed Nadine Corera"
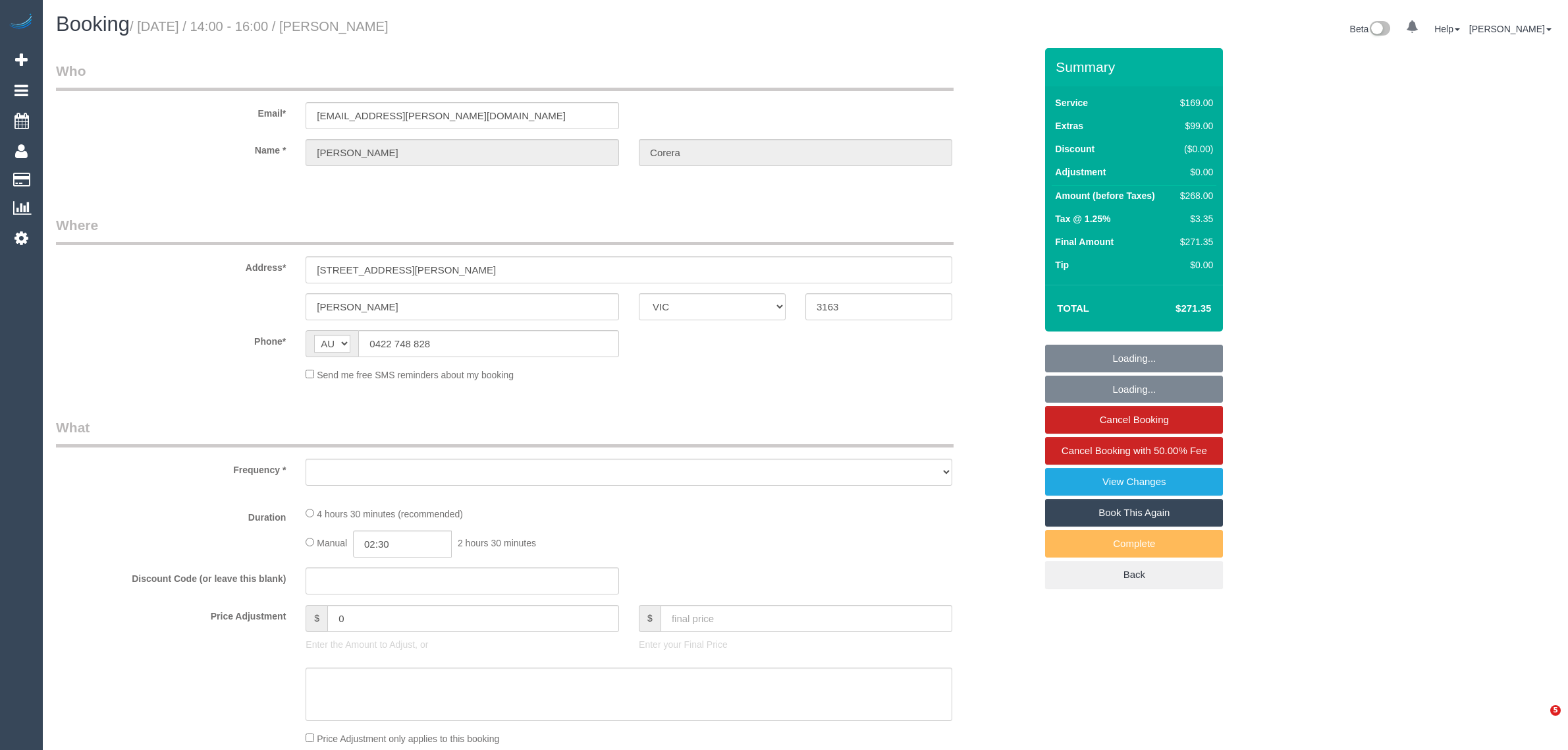
select select "VIC"
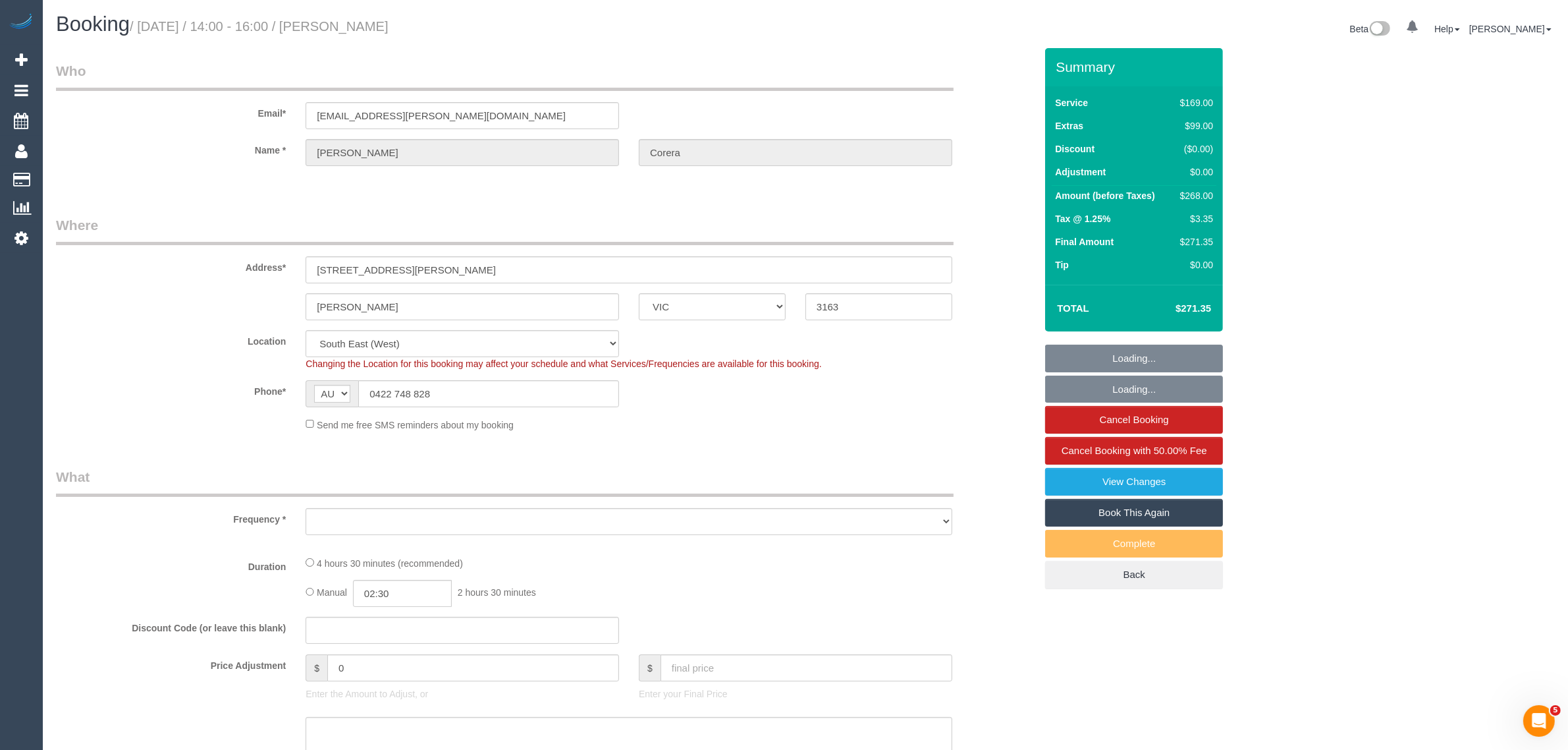
select select "object:538"
select select "string:stripe-pm_1OpRL92GScqysDRVQuV5vTp1"
select select "number:28"
select select "number:14"
select select "number:19"
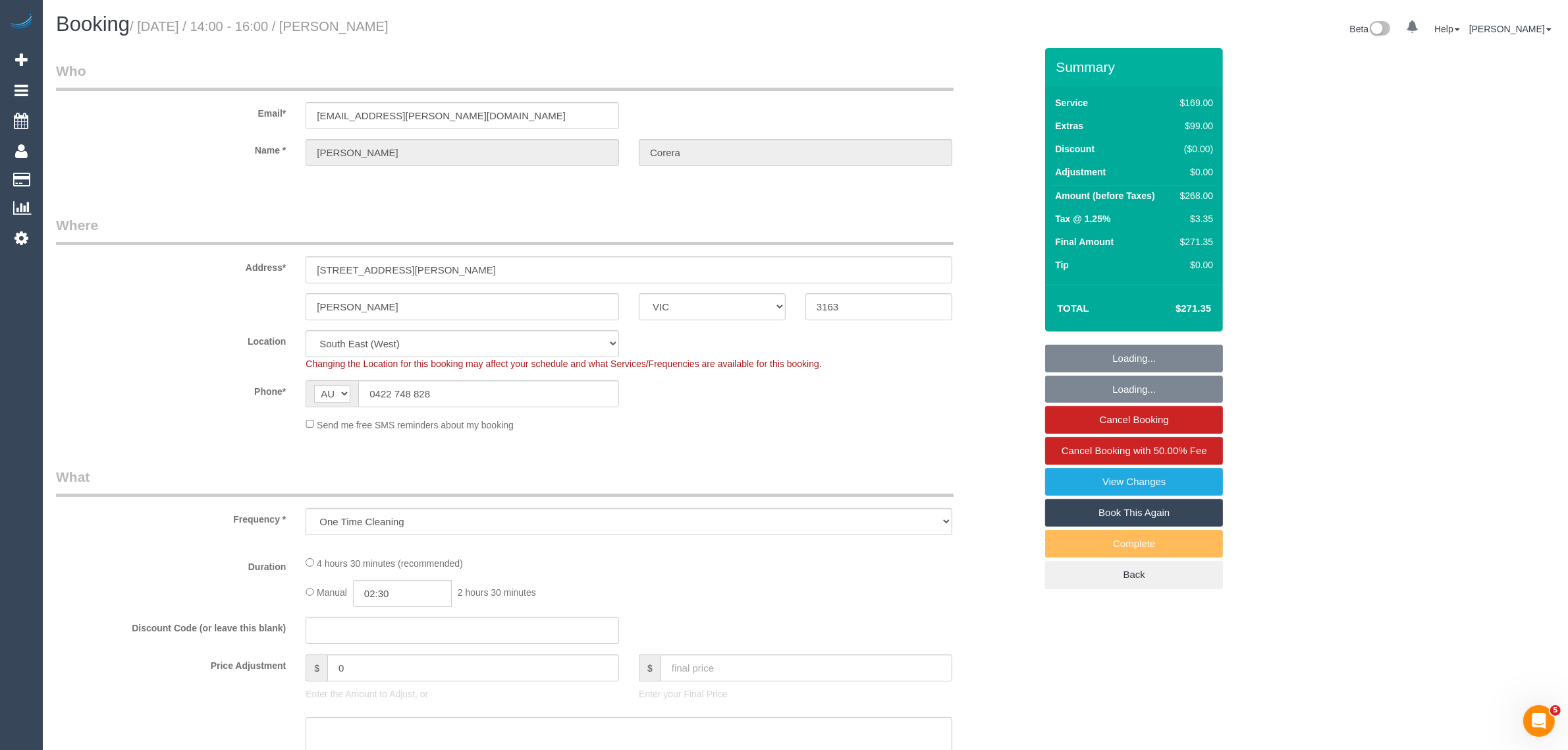
select select "number:24"
select select "number:13"
click at [460, 384] on input "0422 748 828" at bounding box center [488, 393] width 260 height 27
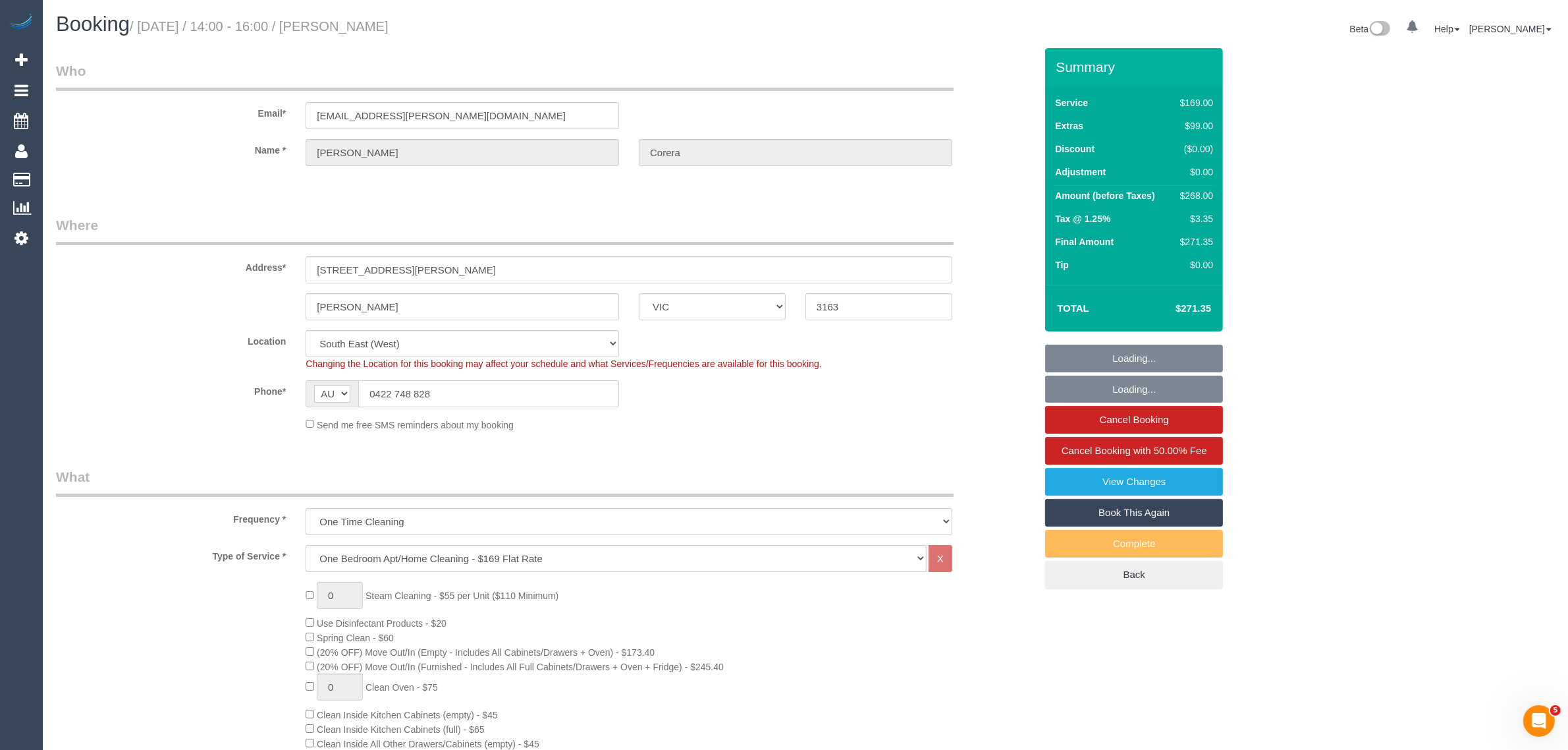
select select "object:1304"
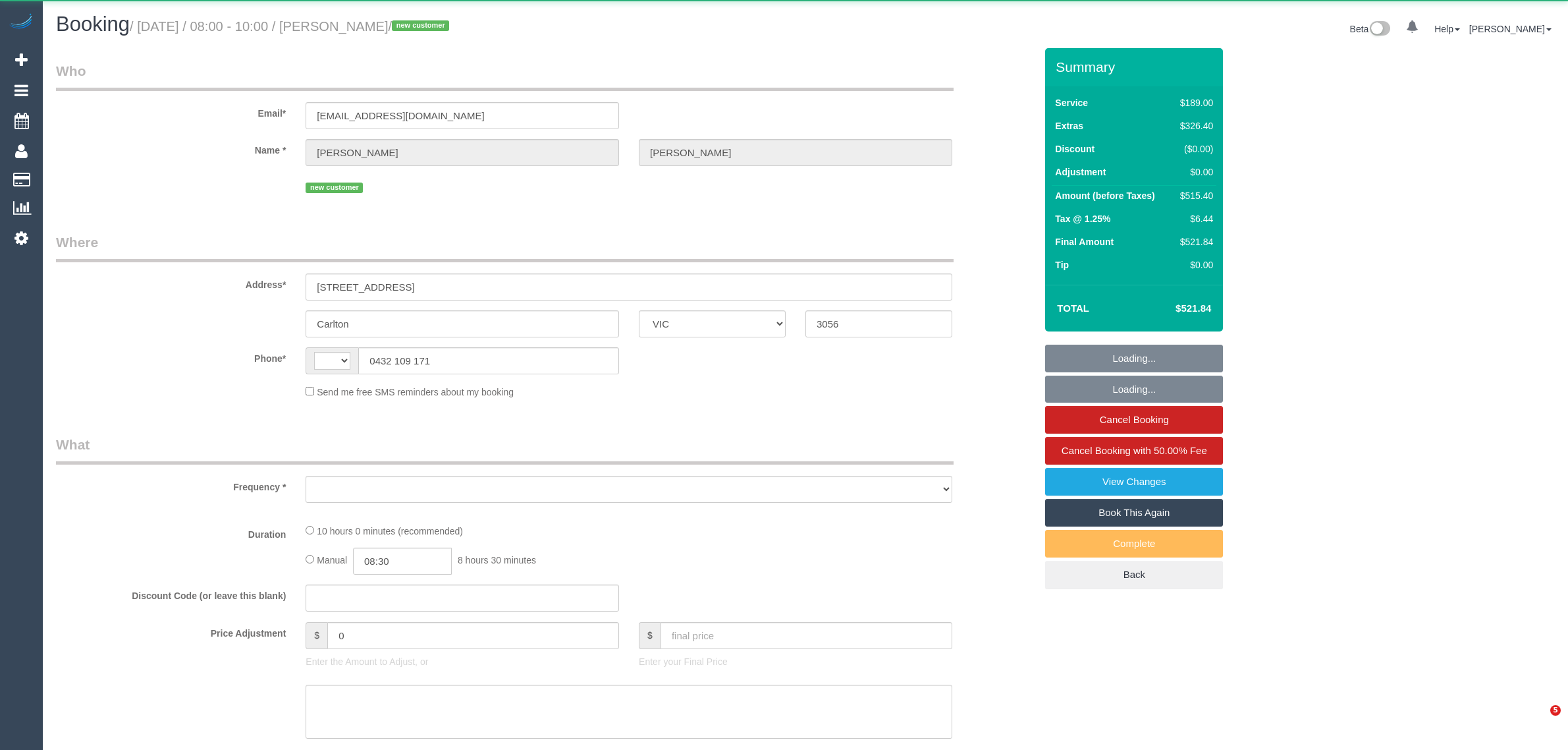
select select "VIC"
select select "object:294"
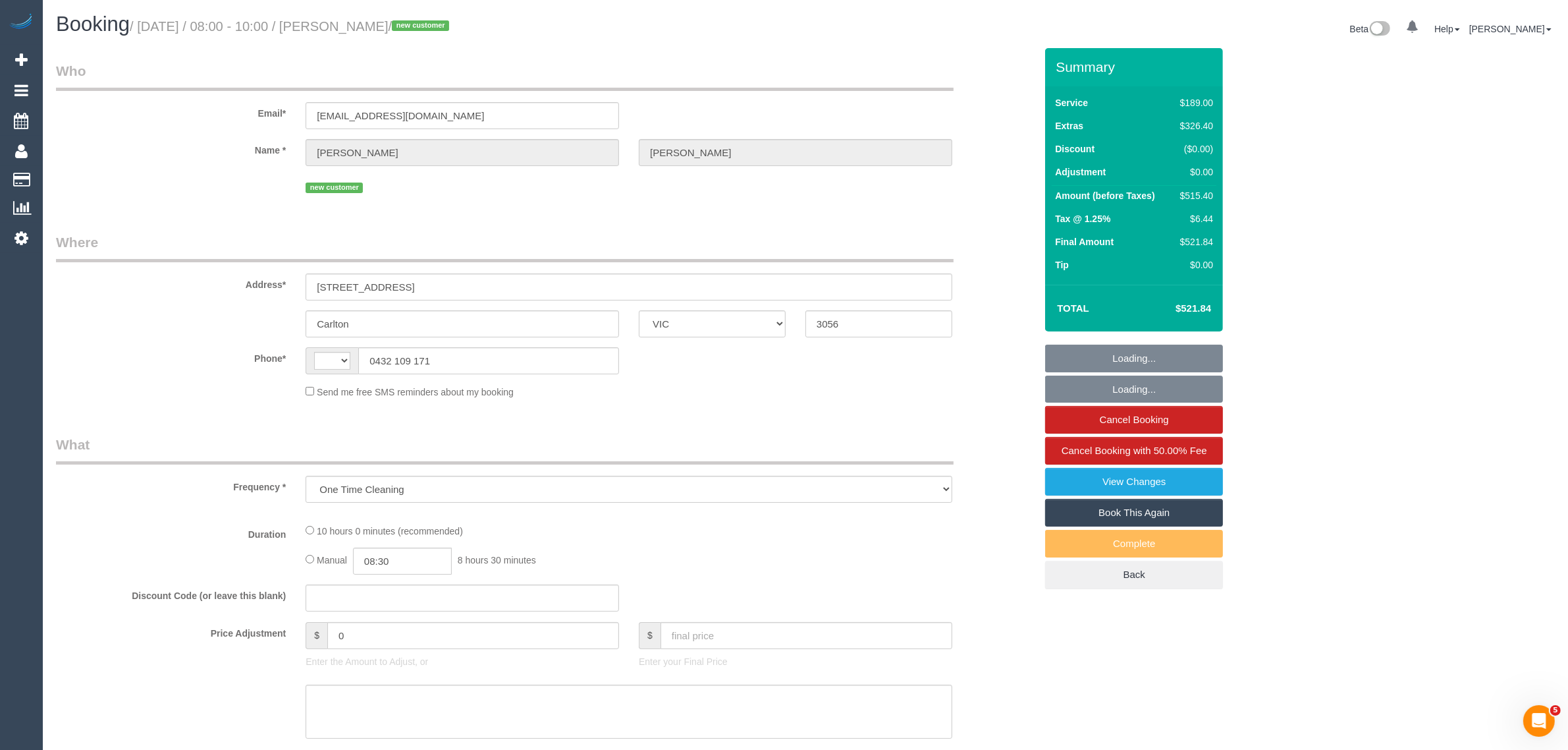
select select "string:AU"
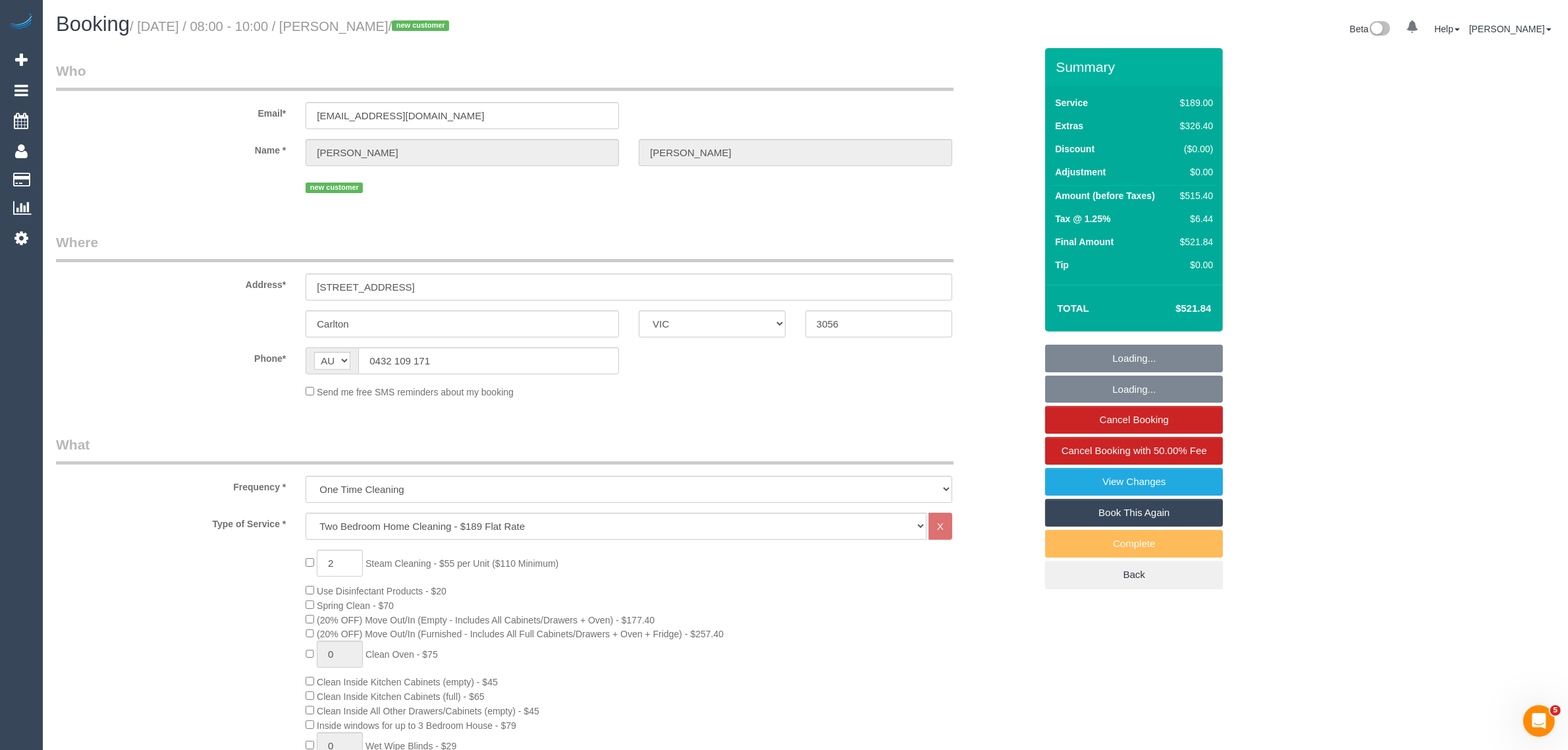
select select "string:stripe-pm_1S6T3l2GScqysDRVcDkI6Z6U"
select select "number:28"
select select "number:14"
select select "number:20"
select select "number:22"
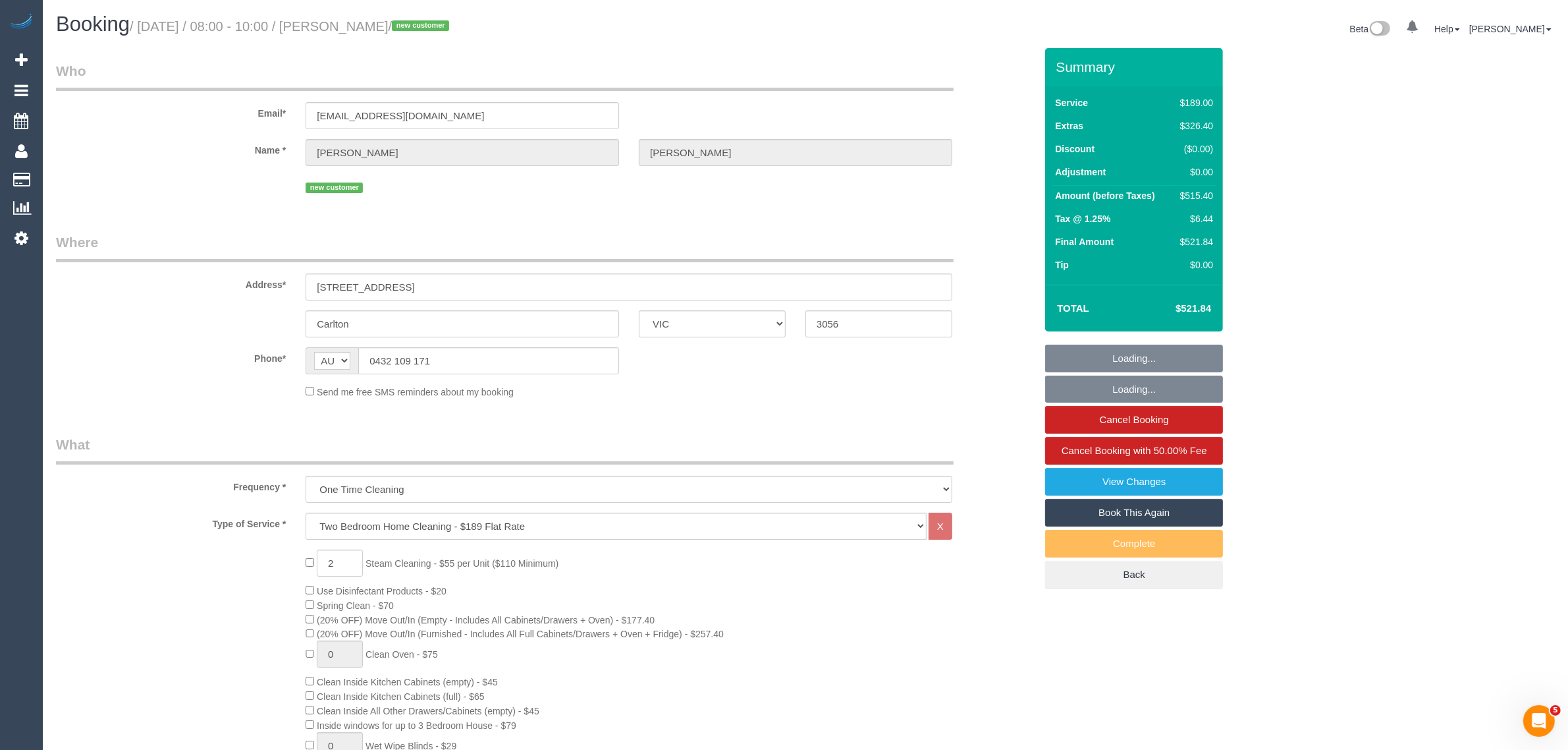
select select "number:34"
select select "number:26"
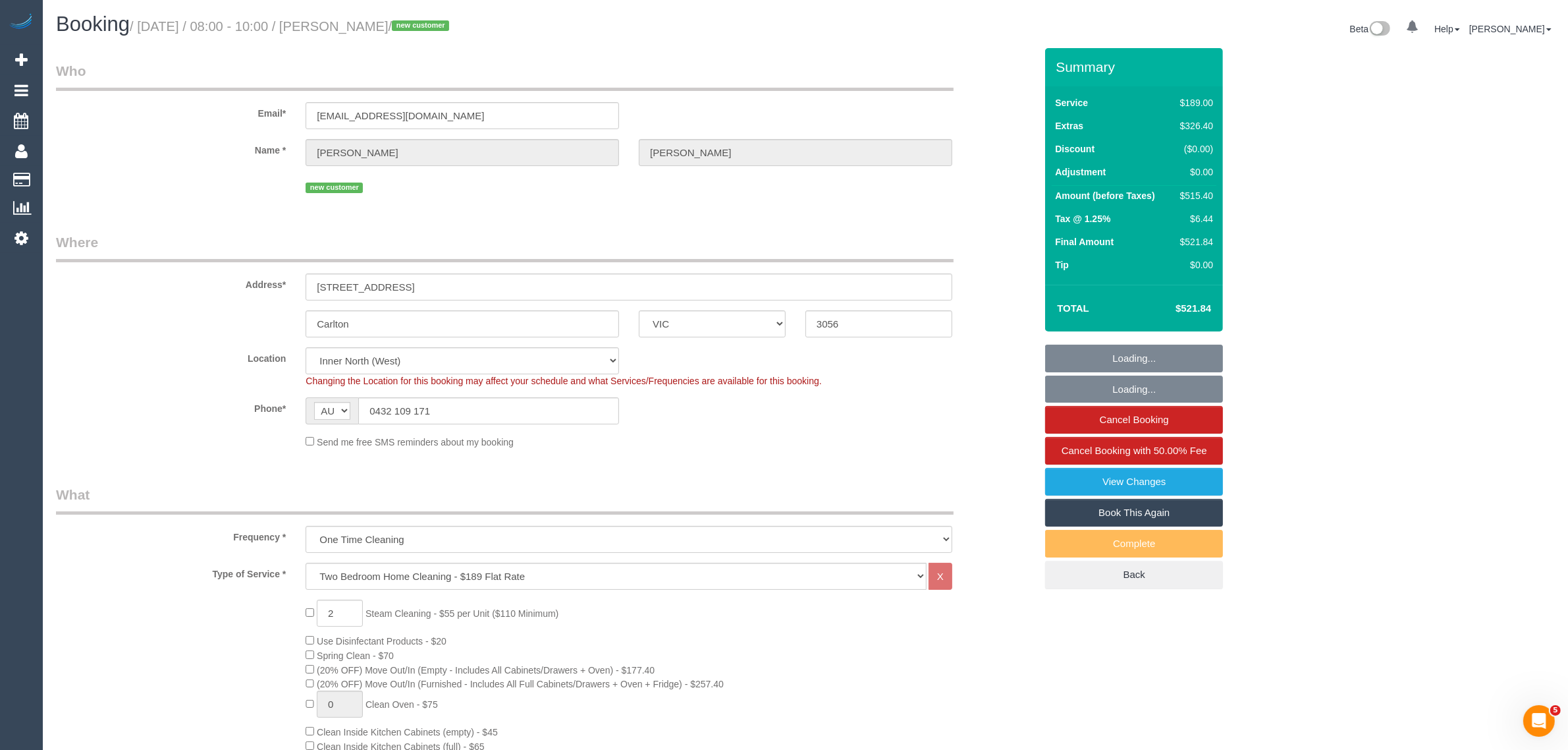
click at [580, 409] on input "0432 109 171" at bounding box center [488, 410] width 260 height 27
click at [949, 451] on fieldset "Where Address* 16-18 Barkly Place, Unit 13 Carlton ACT NSW NT QLD SA TAS VIC WA…" at bounding box center [545, 346] width 980 height 226
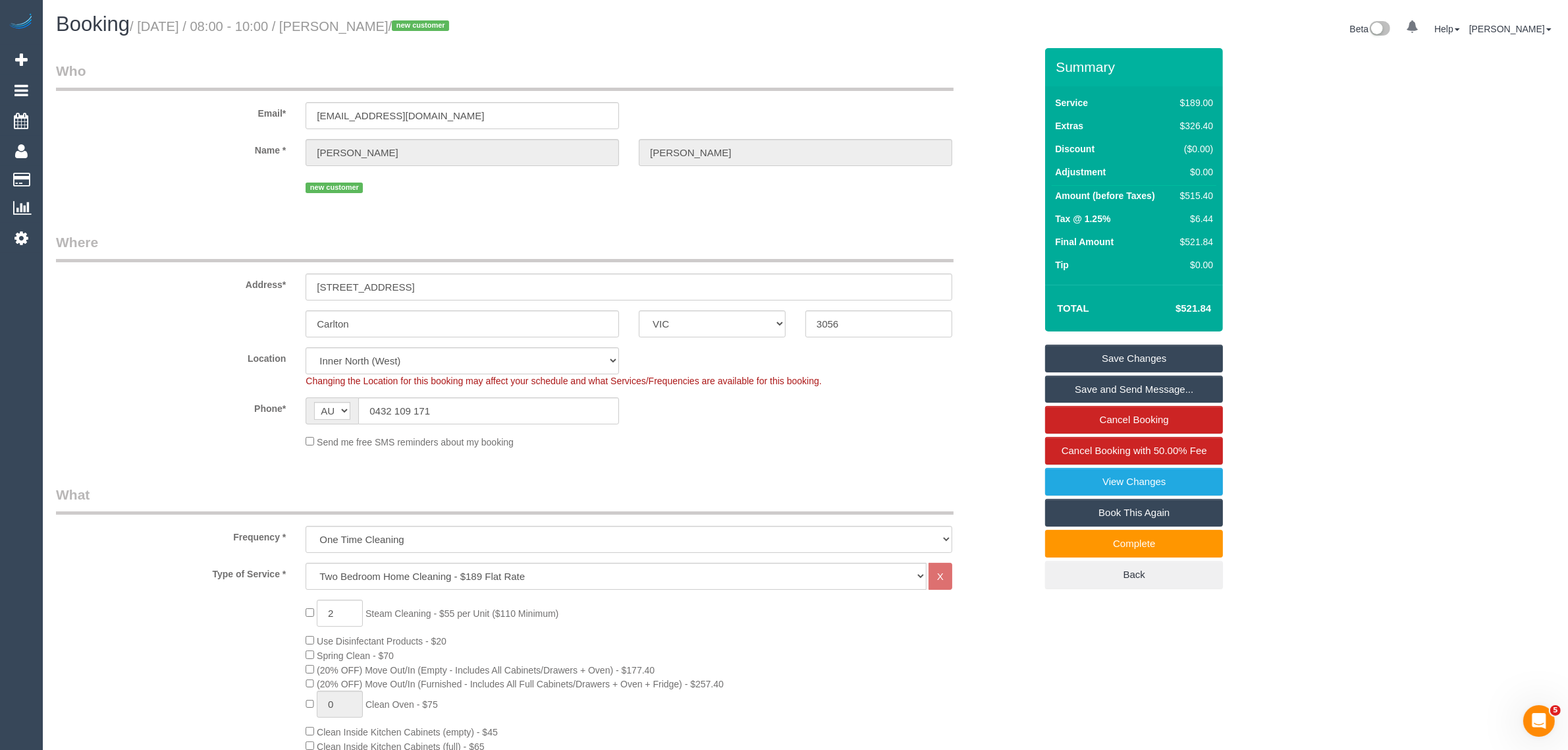
select select "object:1722"
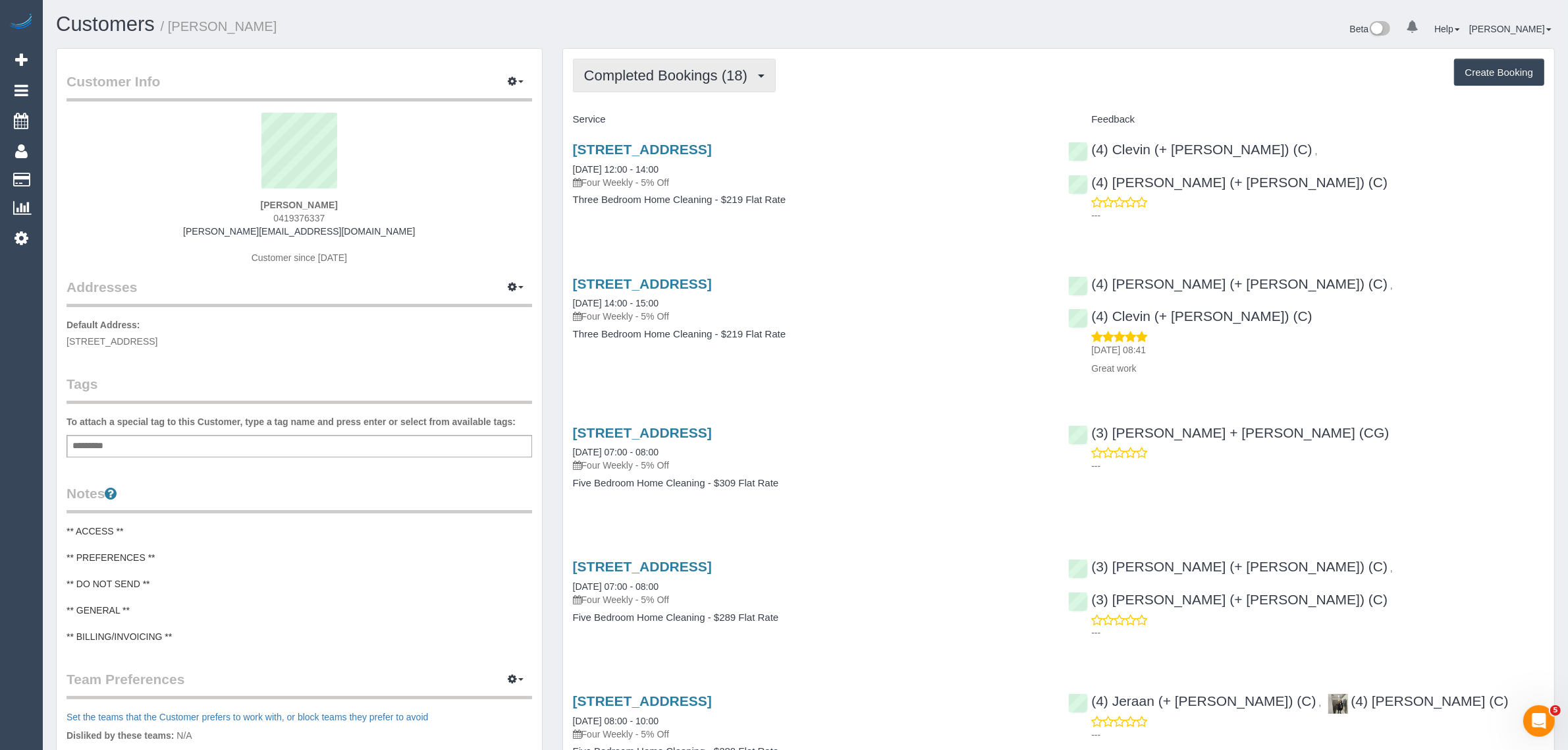
click at [646, 76] on span "Completed Bookings (18)" at bounding box center [669, 75] width 170 height 17
click at [633, 119] on link "Upcoming Bookings (12)" at bounding box center [644, 123] width 142 height 17
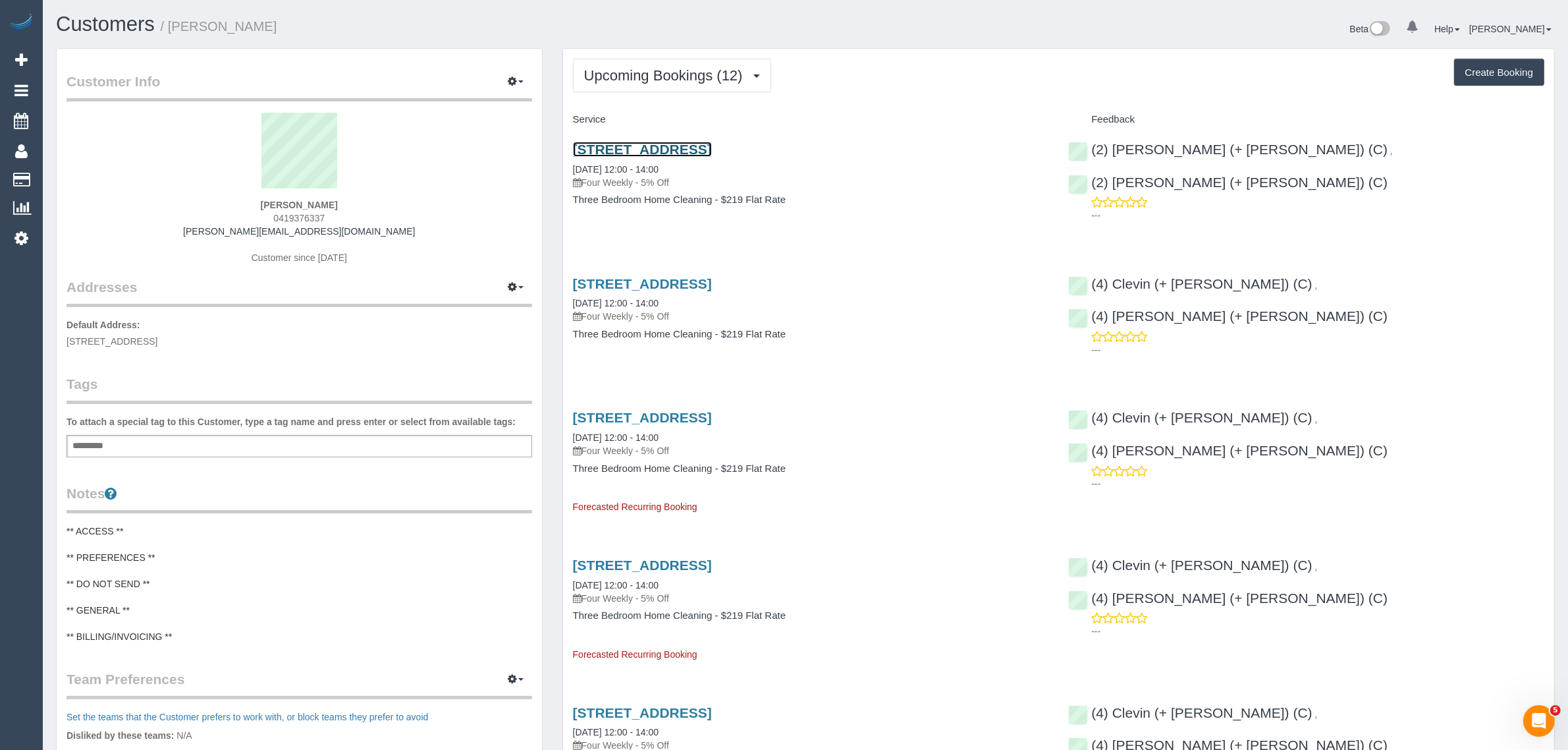
click at [708, 147] on link "[STREET_ADDRESS]" at bounding box center [642, 148] width 139 height 15
click at [297, 215] on span "0419376337" at bounding box center [299, 218] width 51 height 11
copy span "0419376337"
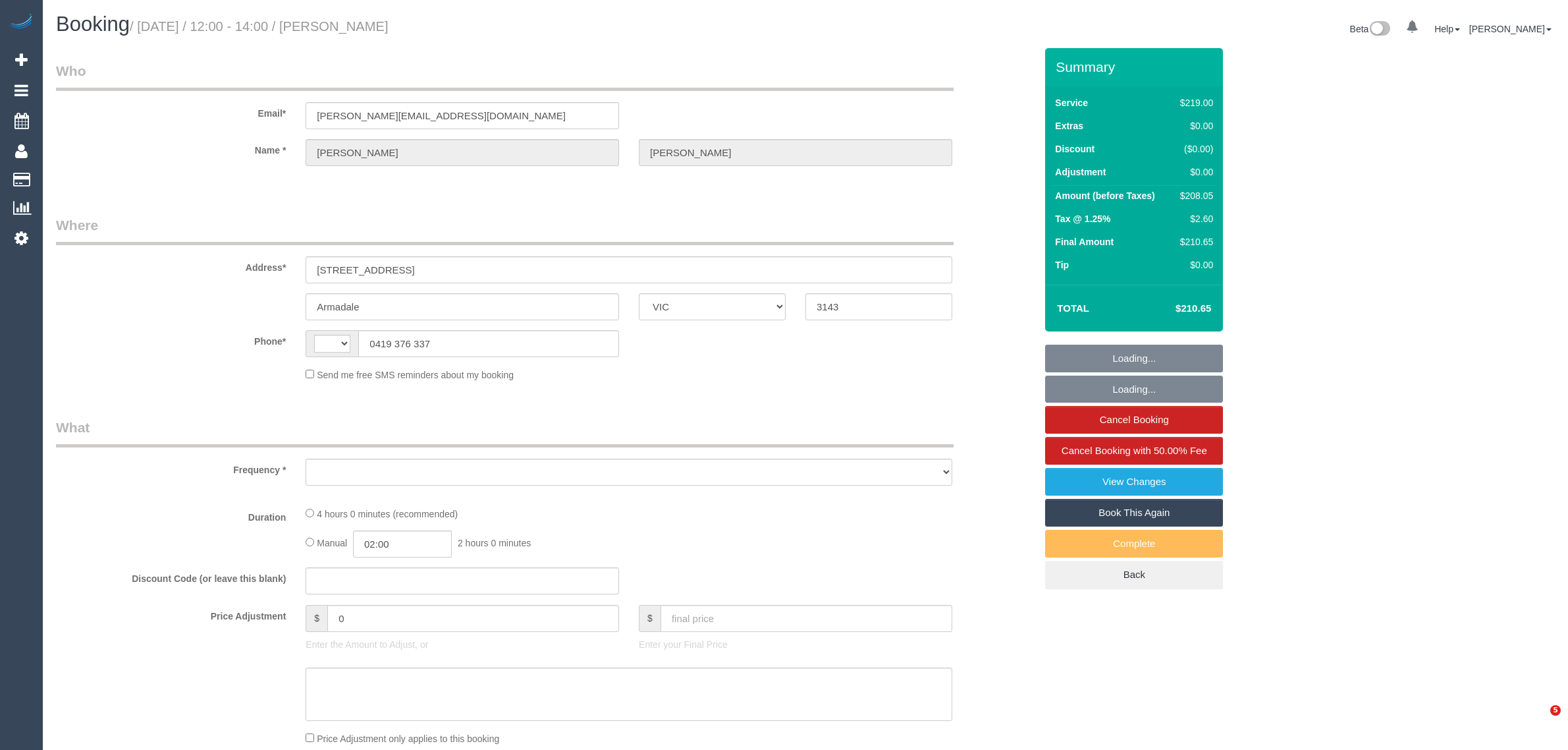
select select "VIC"
select select "string:AU"
select select "object:838"
select select "string:stripe-pm_1NekzI2GScqysDRVTyLvMmEM"
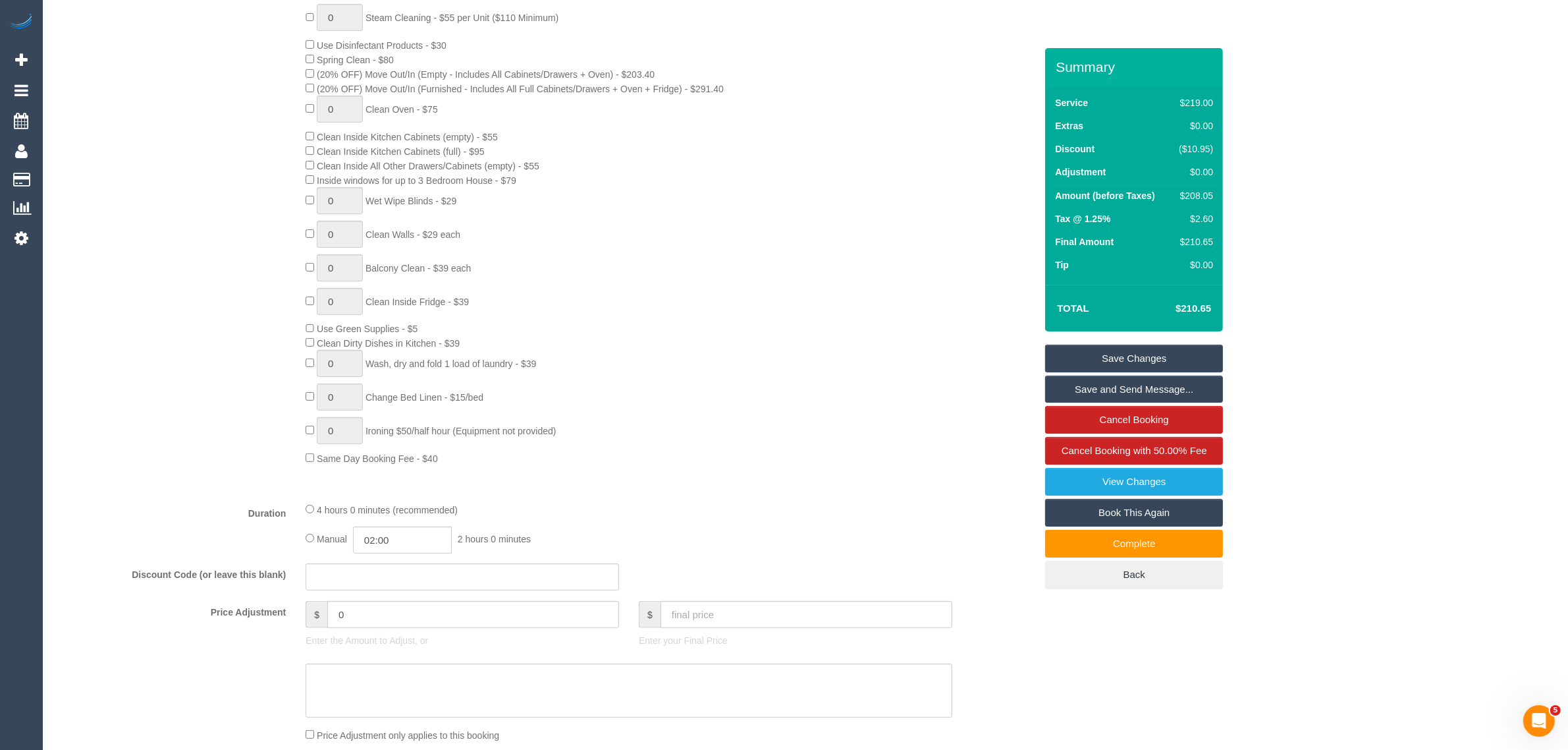
scroll to position [989, 0]
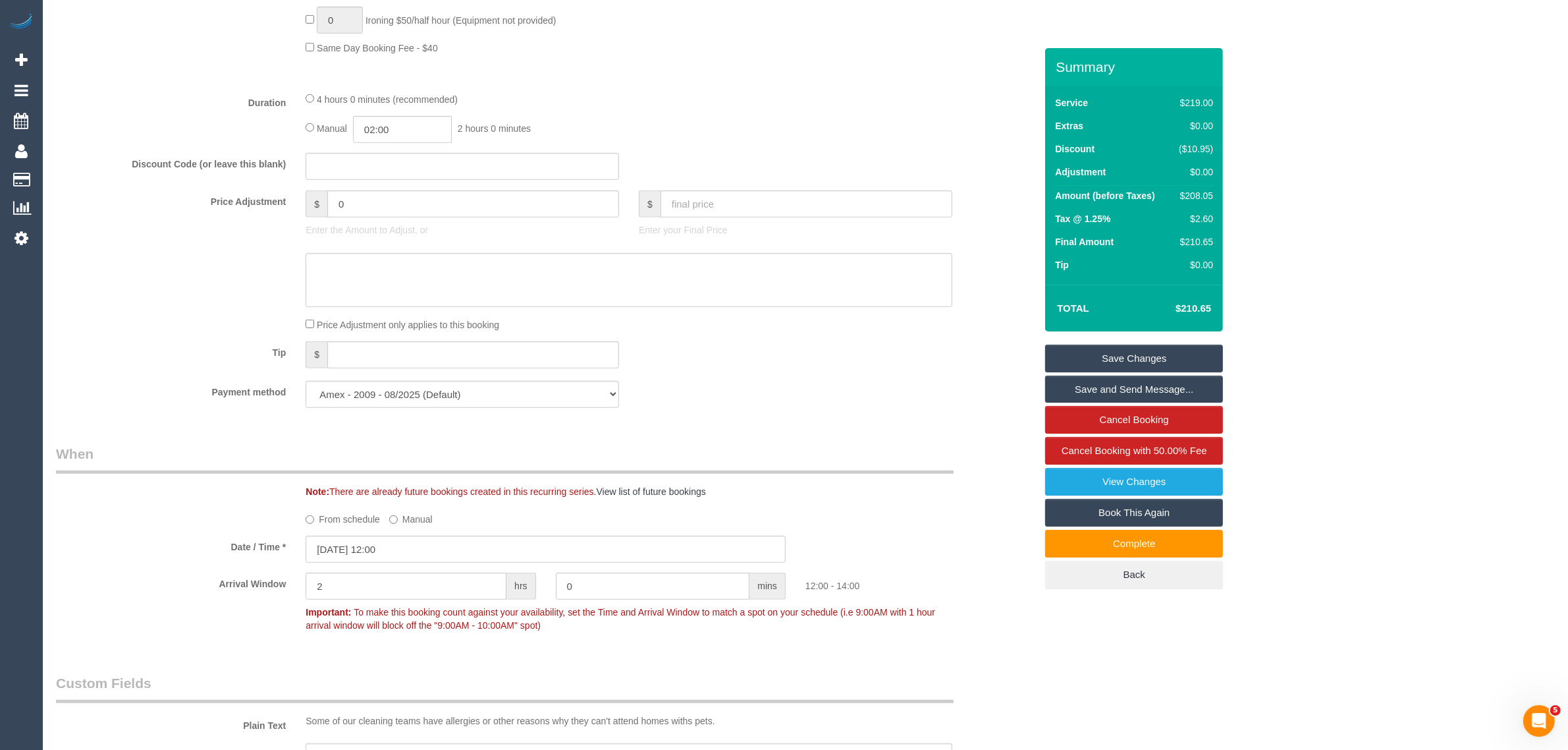
click at [977, 423] on div "Who Email* sally@lumaresearch.com Name * Sally Joubert Where Address* Unit 106,…" at bounding box center [545, 513] width 999 height 2908
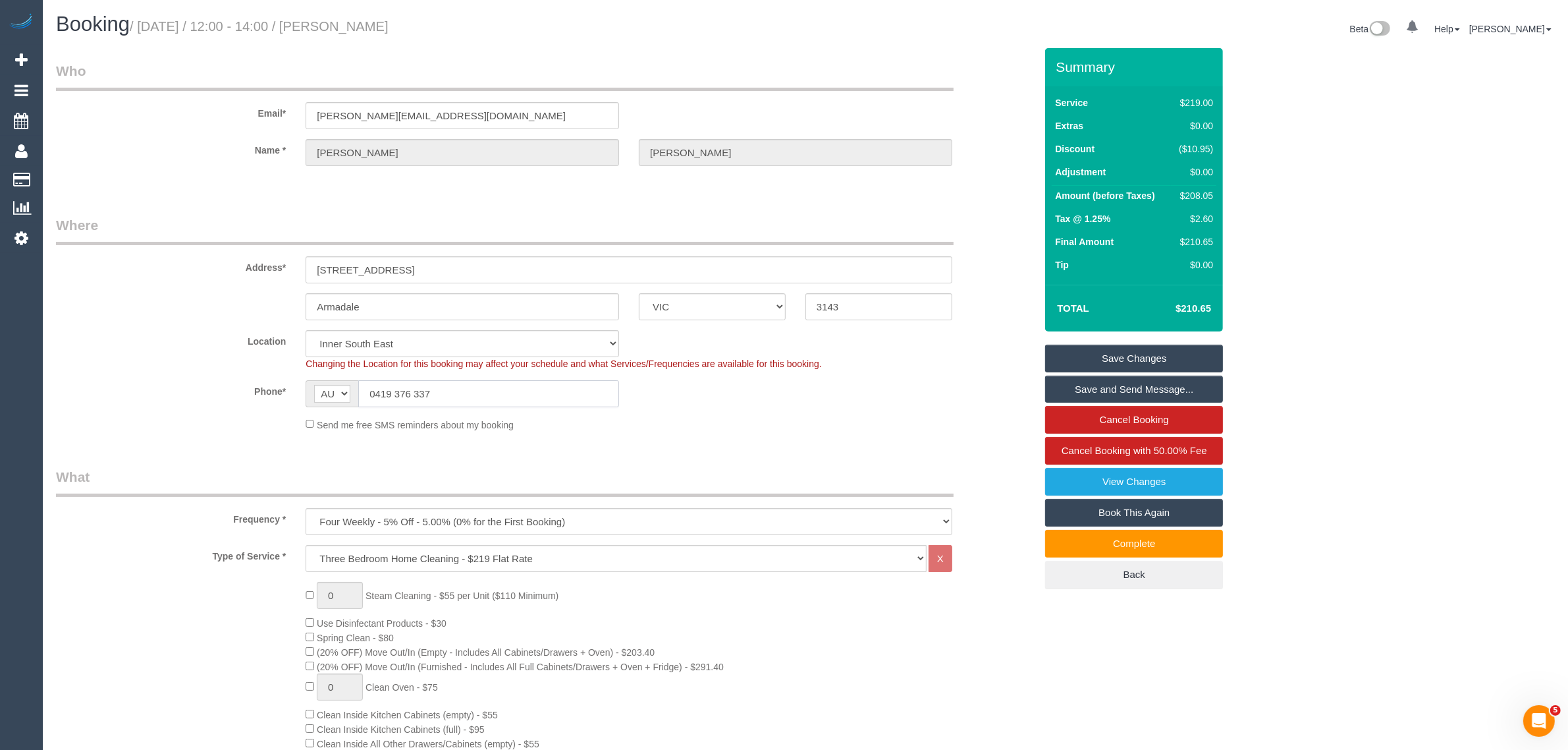
click at [477, 387] on input "0419 376 337" at bounding box center [488, 393] width 260 height 27
click at [594, 470] on legend "What" at bounding box center [505, 482] width 898 height 29
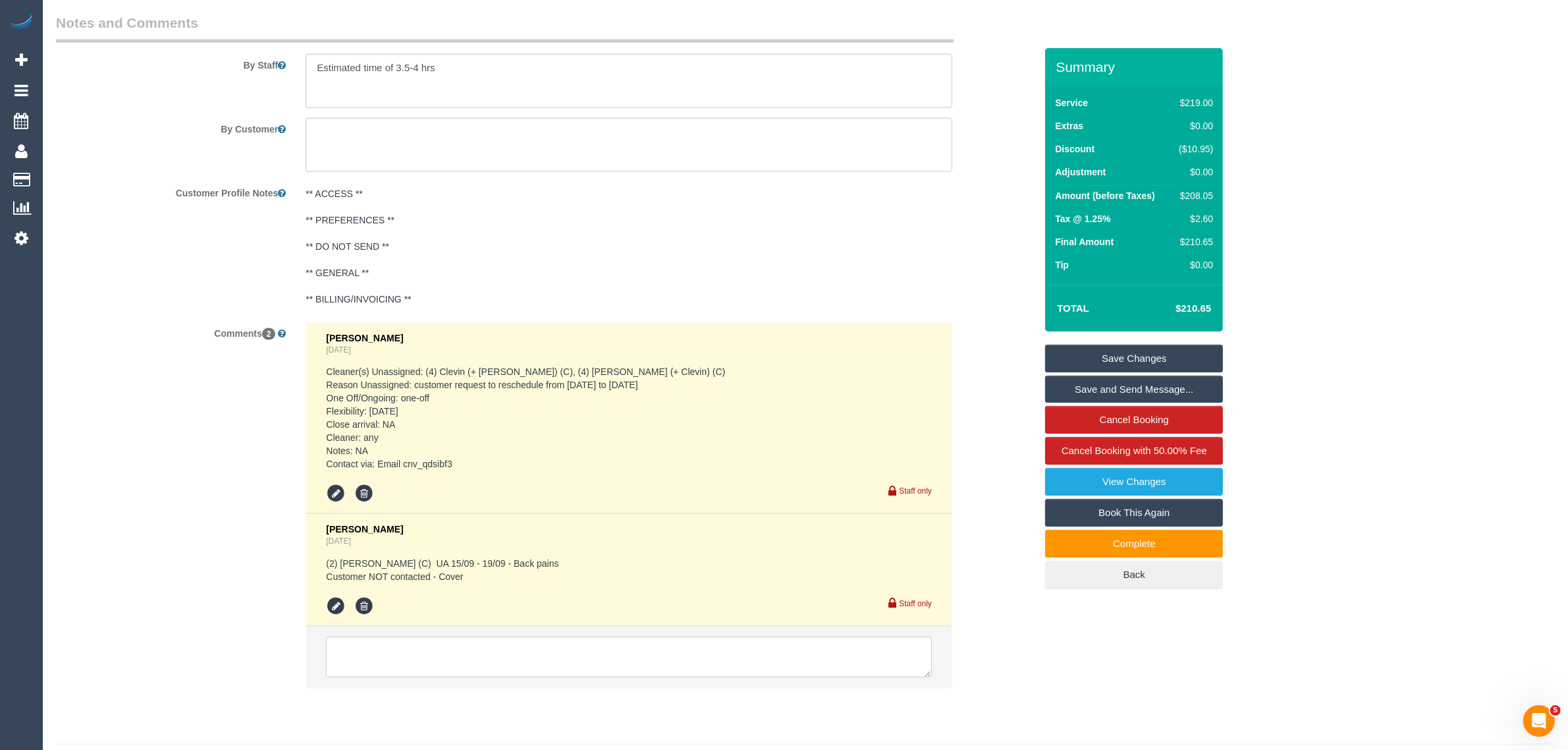
scroll to position [2252, 0]
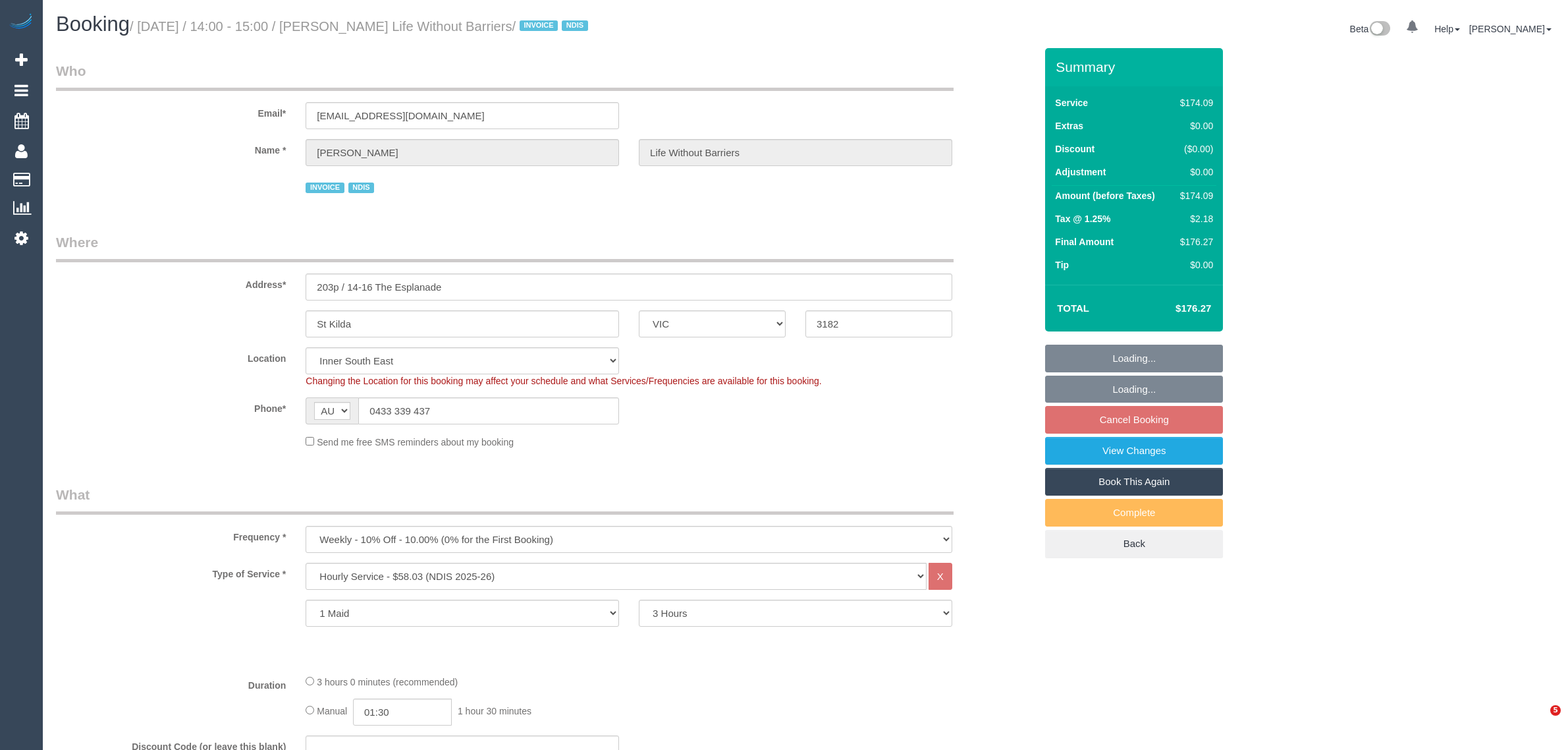
select select "VIC"
select select "180"
select select "number:28"
select select "number:14"
select select "number:18"
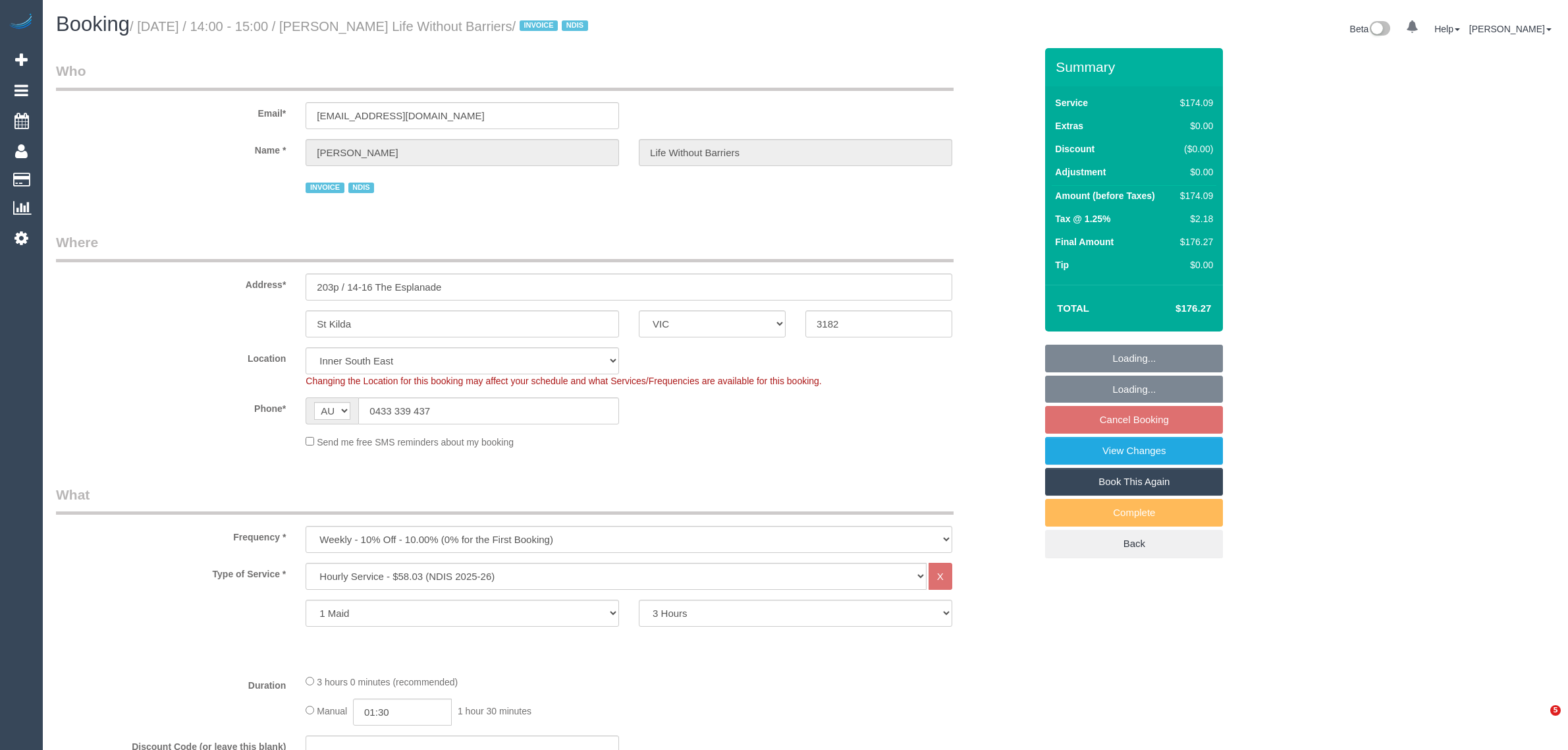
select select "number:36"
select select "number:35"
select select "object:1335"
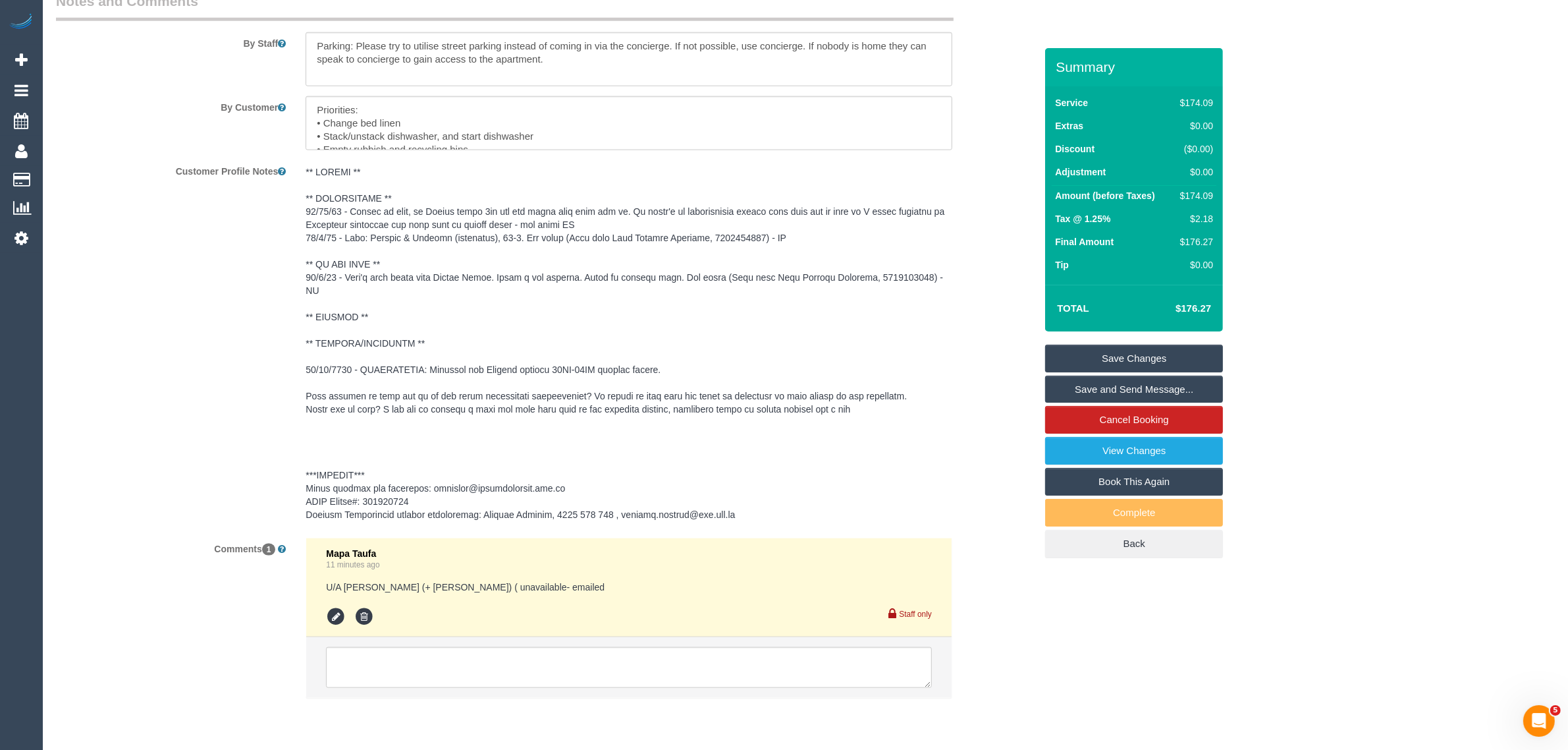
scroll to position [1866, 0]
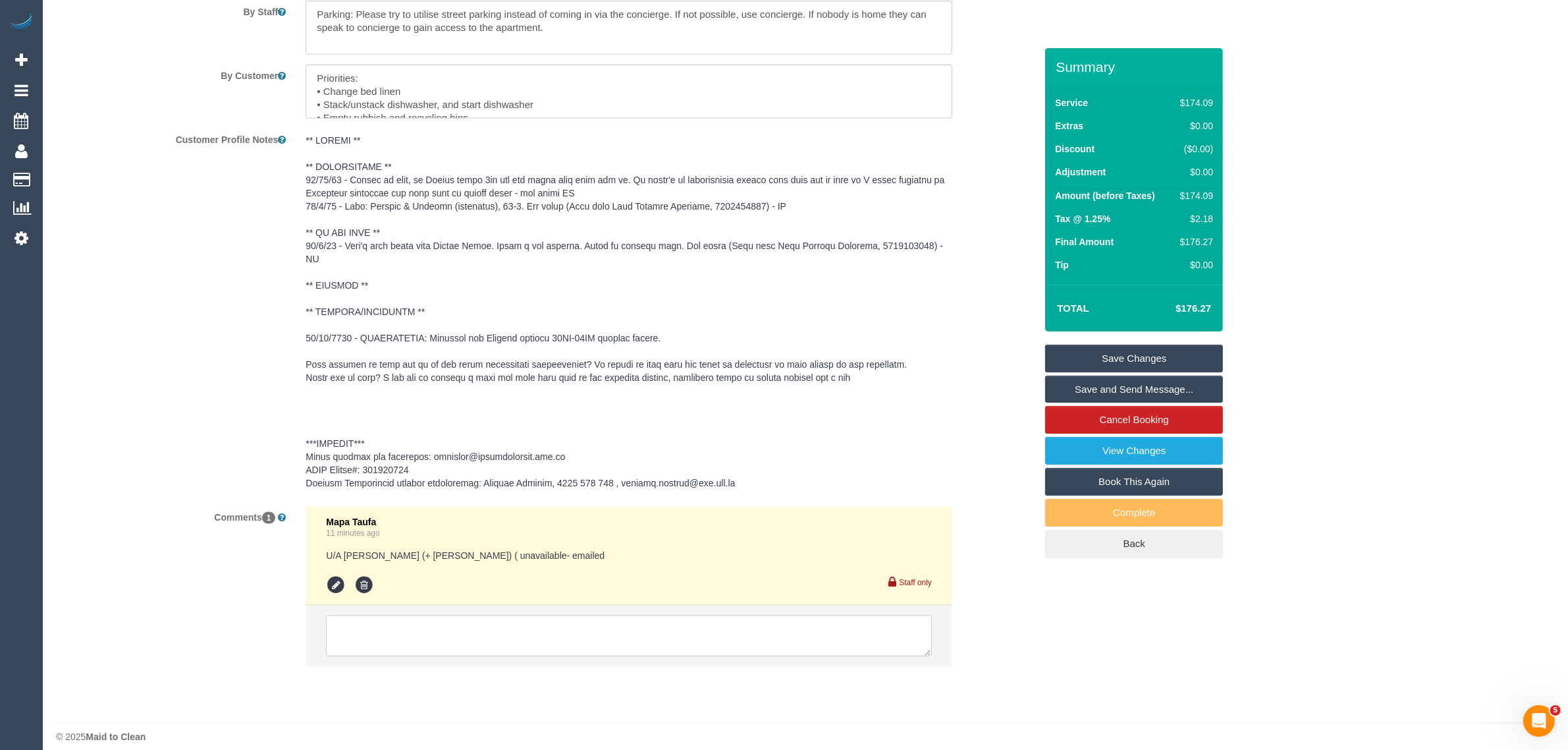
click at [590, 618] on textarea at bounding box center [629, 636] width 606 height 41
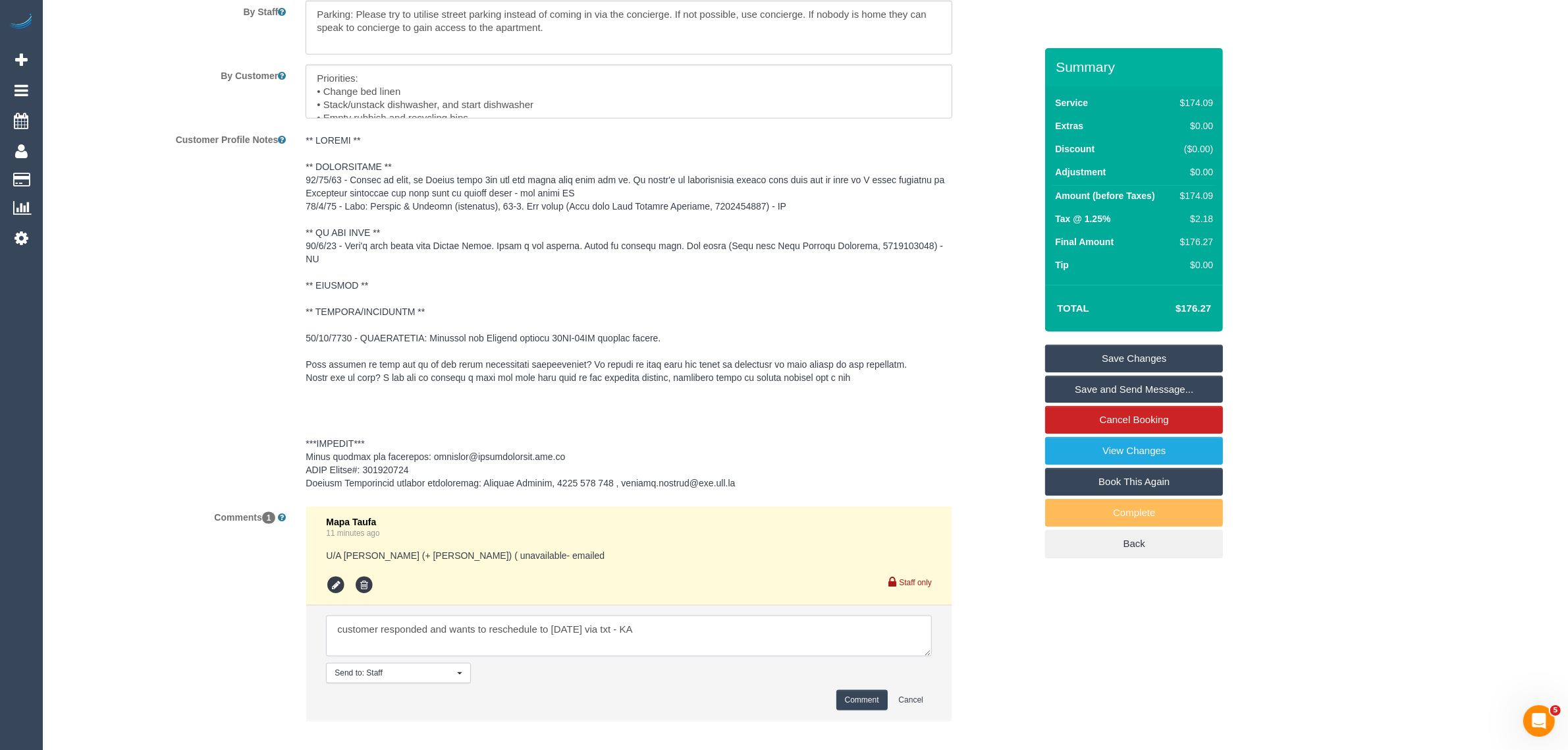
type textarea "customer responded and wants to reschedule to [DATE] via txt - KA"
click at [838, 690] on button "Comment" at bounding box center [862, 700] width 51 height 21
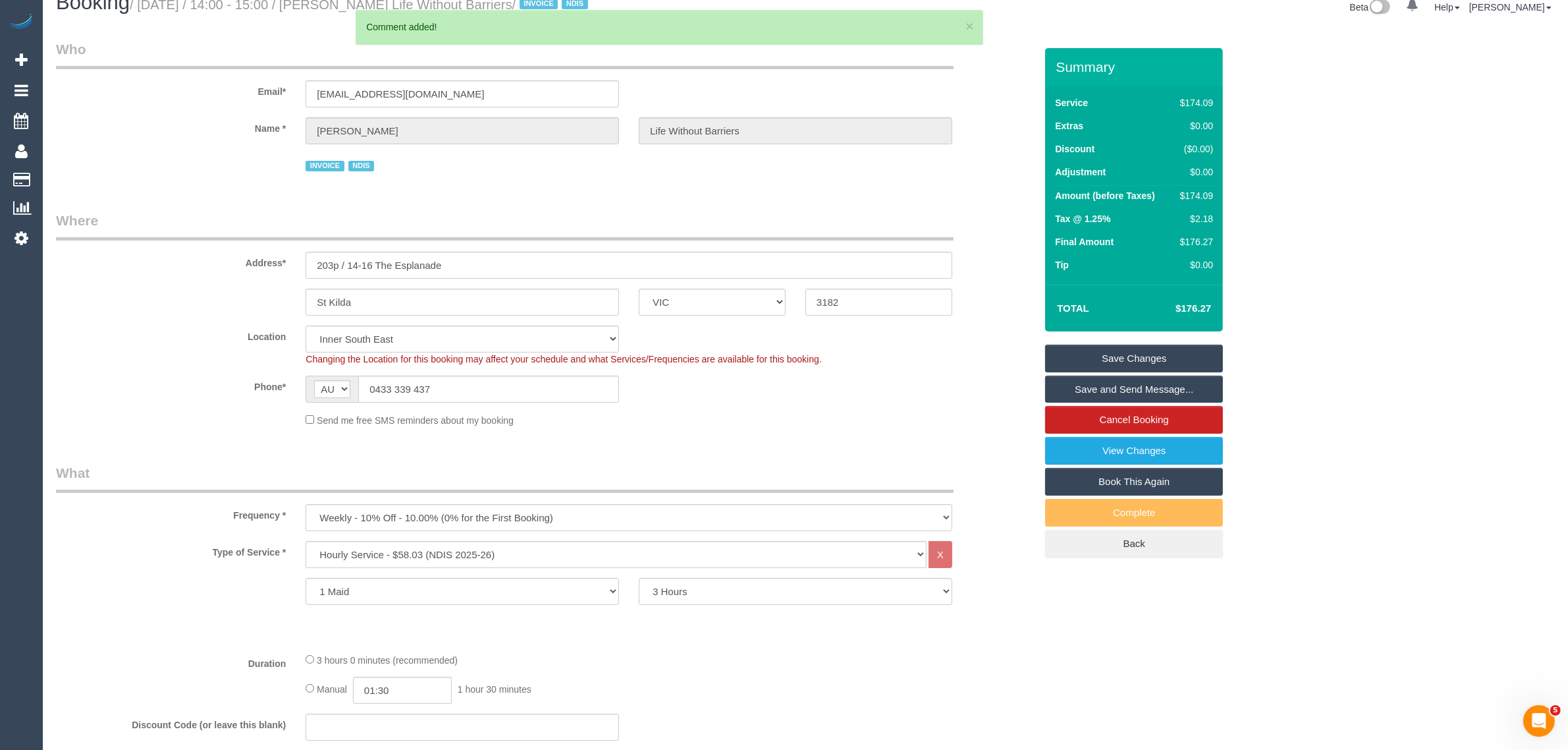
scroll to position [0, 0]
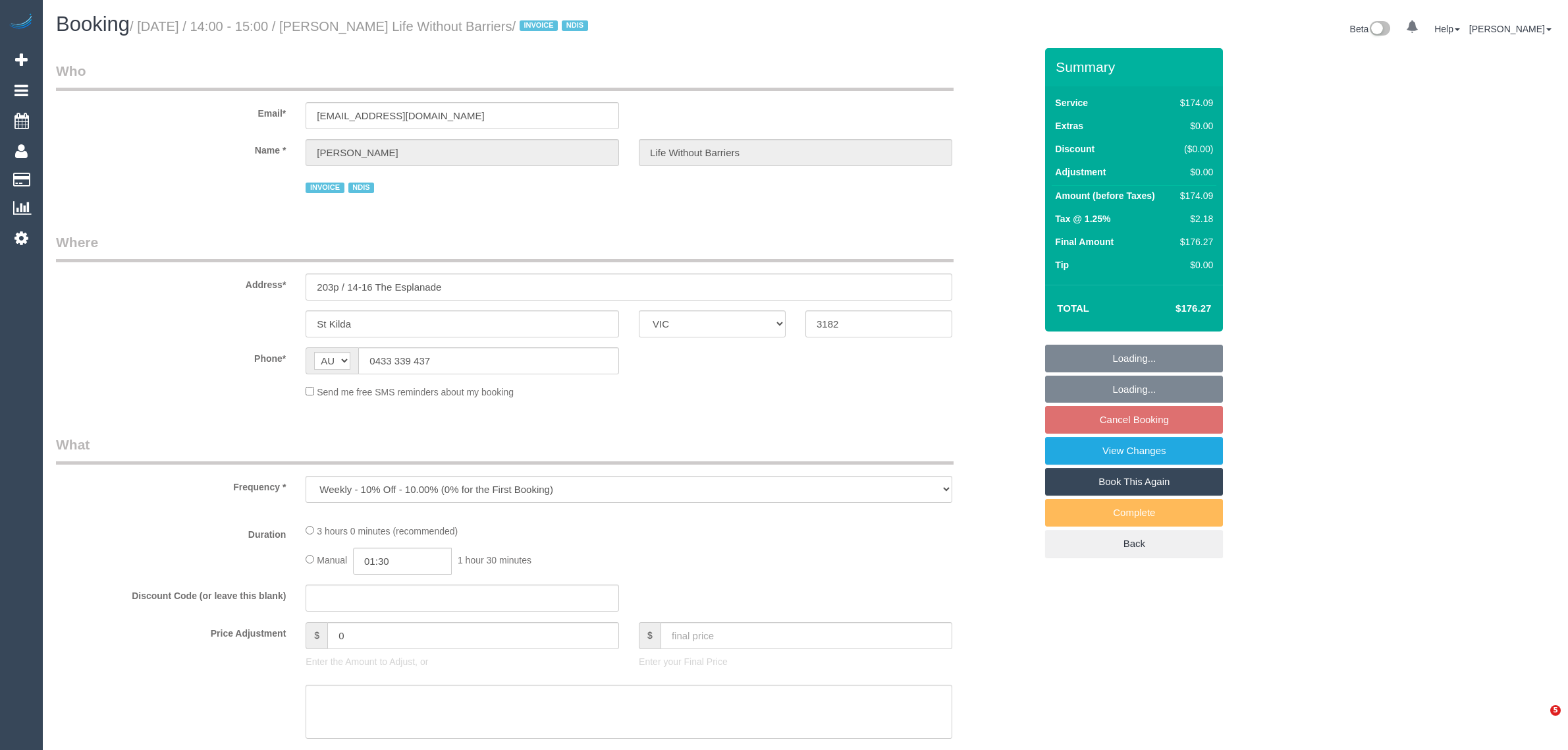
select select "VIC"
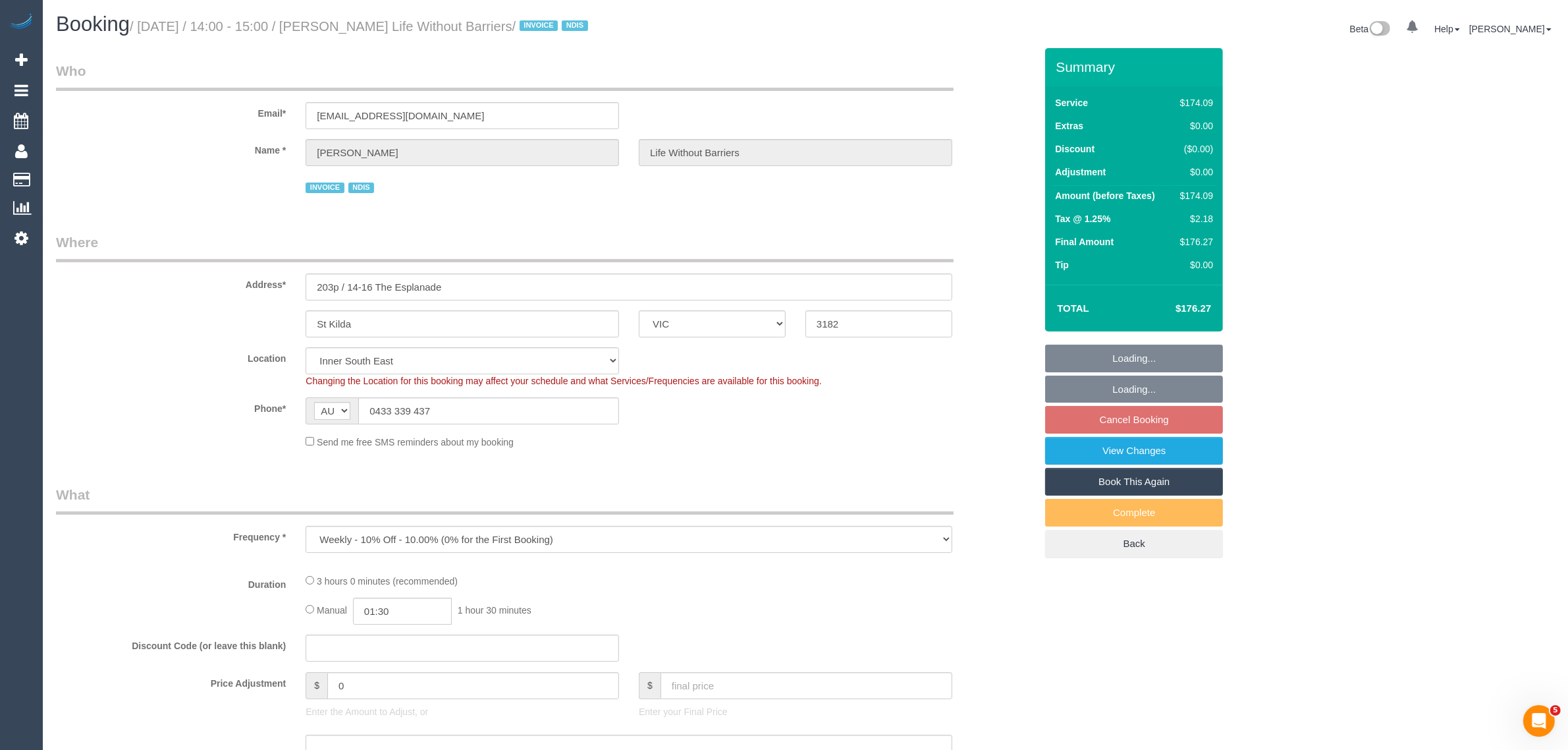
select select "180"
select select "number:28"
select select "number:14"
select select "number:18"
select select "number:36"
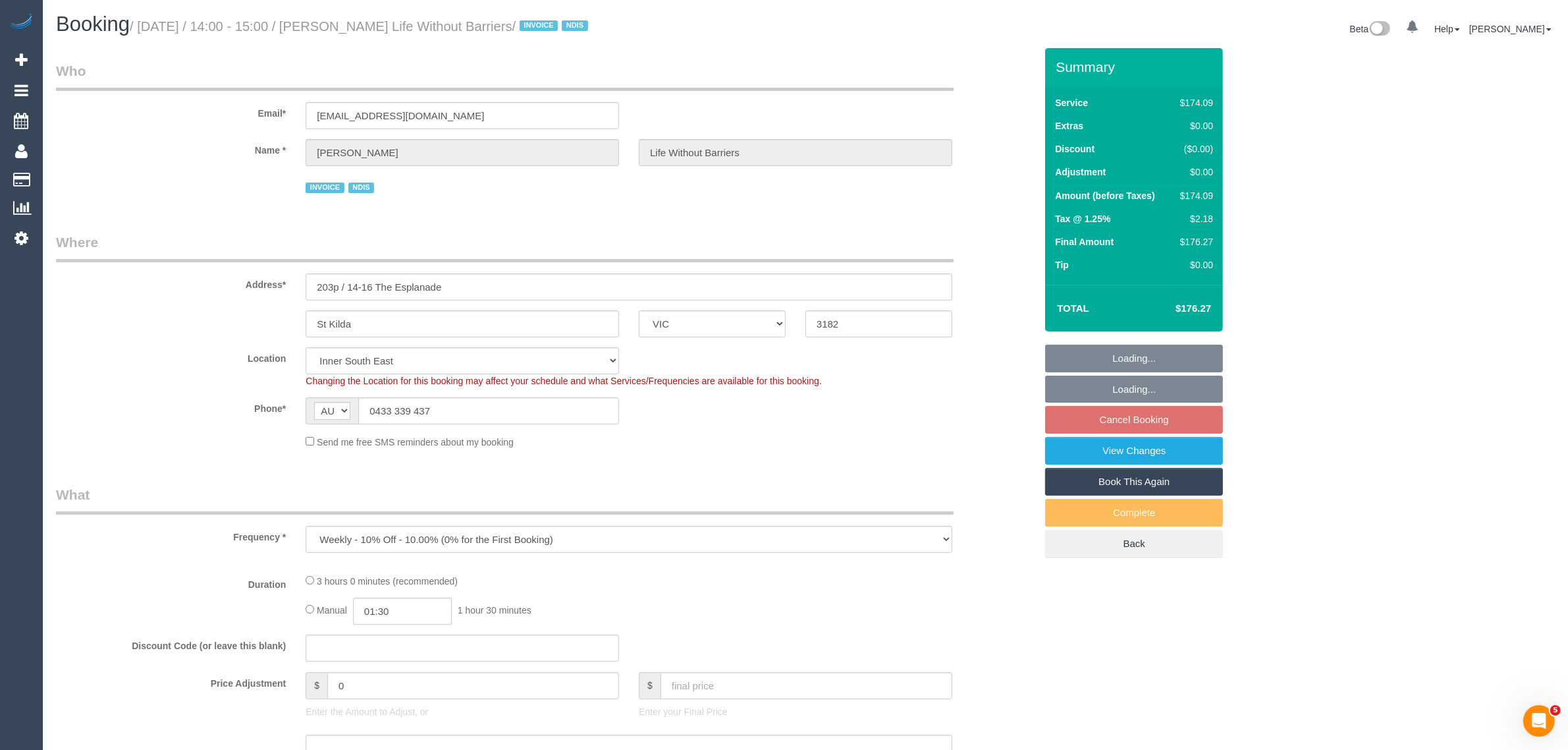
select select "number:35"
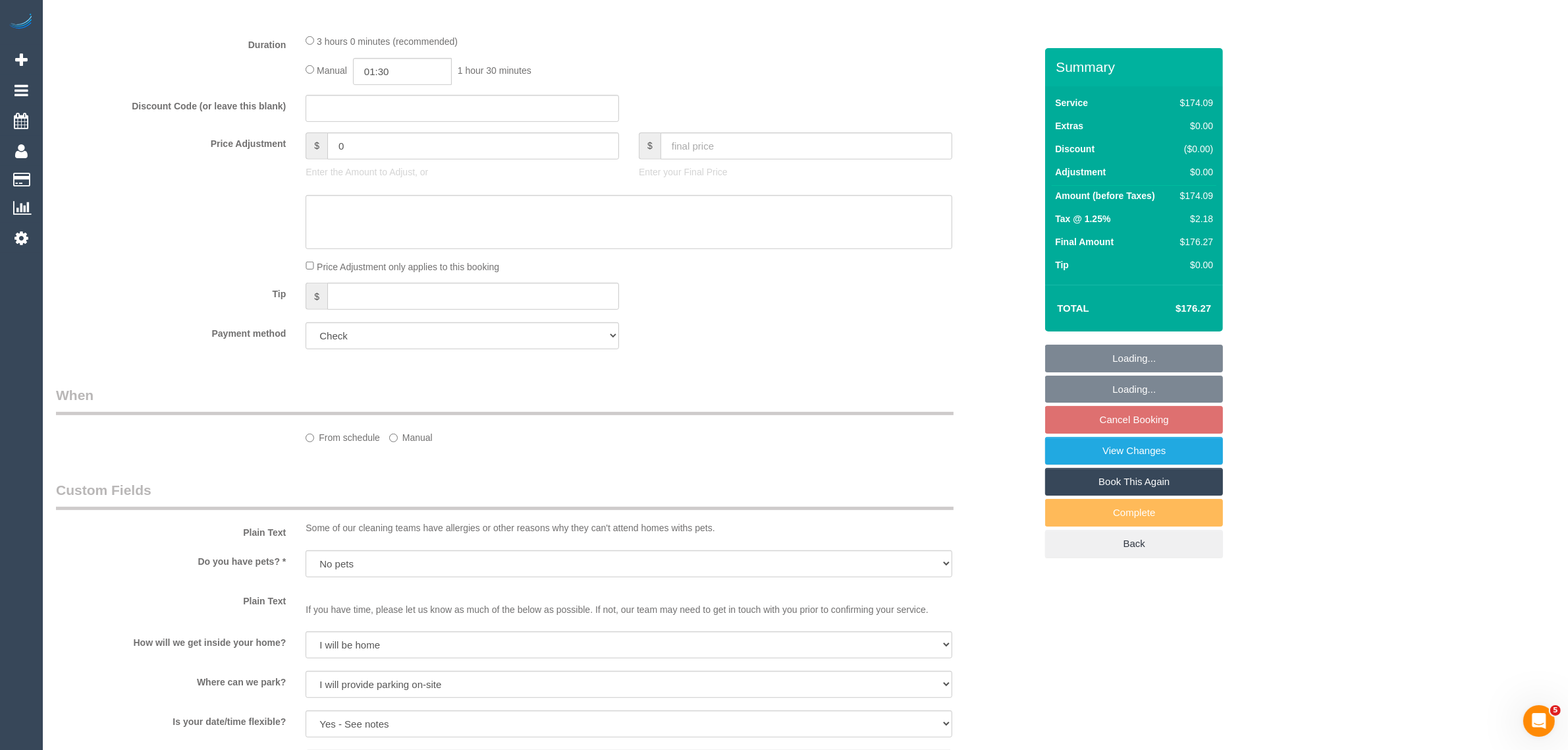
select select "object:770"
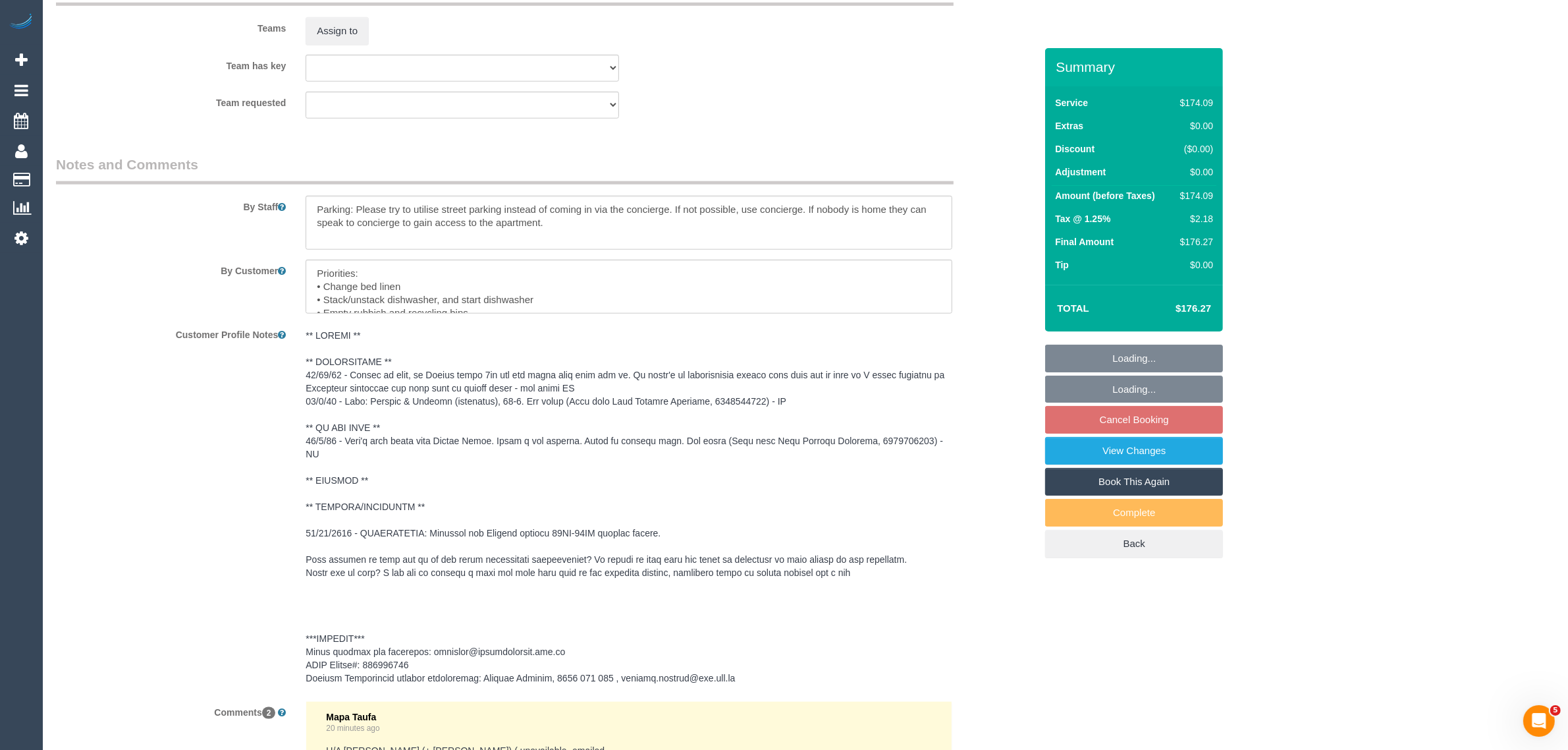
scroll to position [1964, 0]
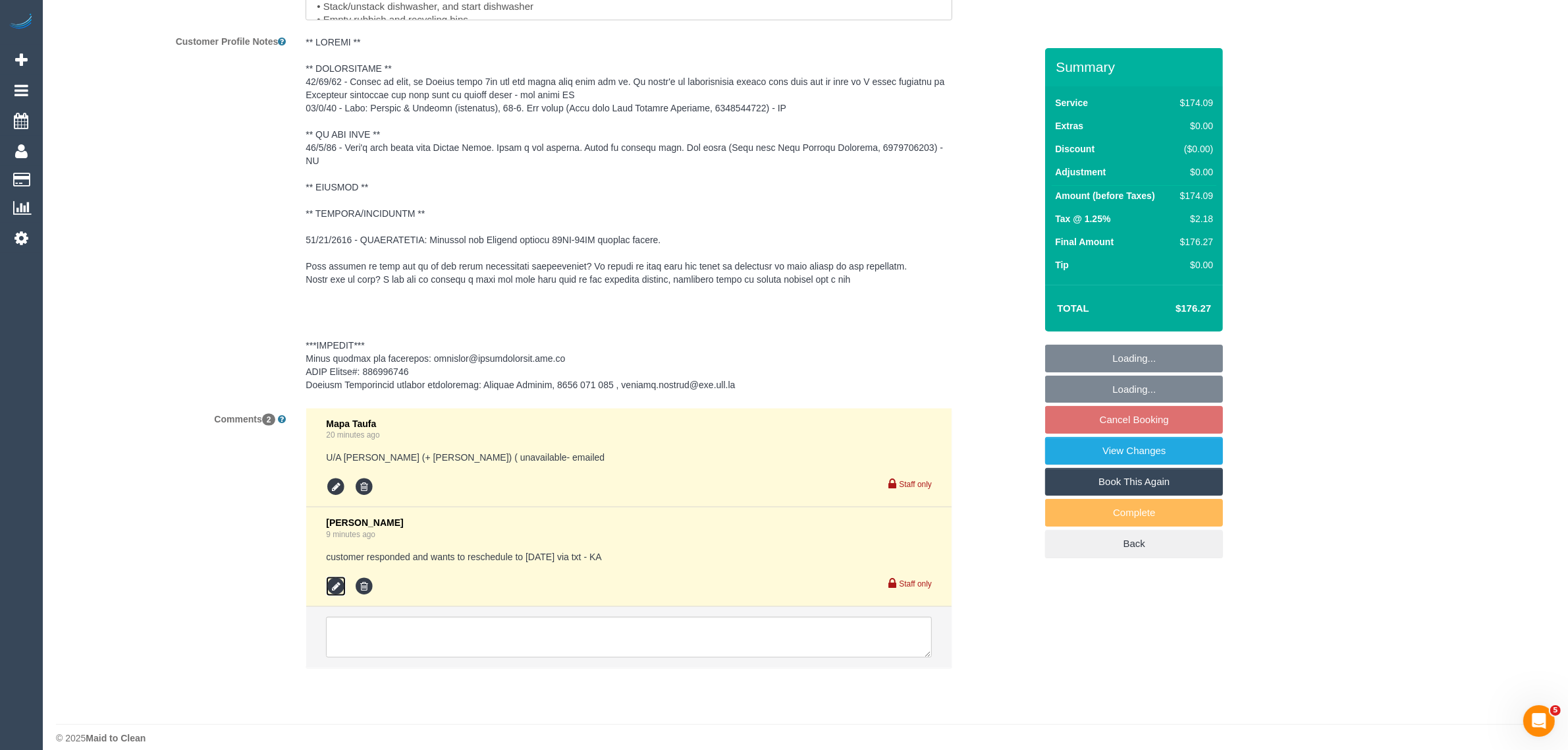
click at [339, 577] on icon at bounding box center [336, 587] width 20 height 20
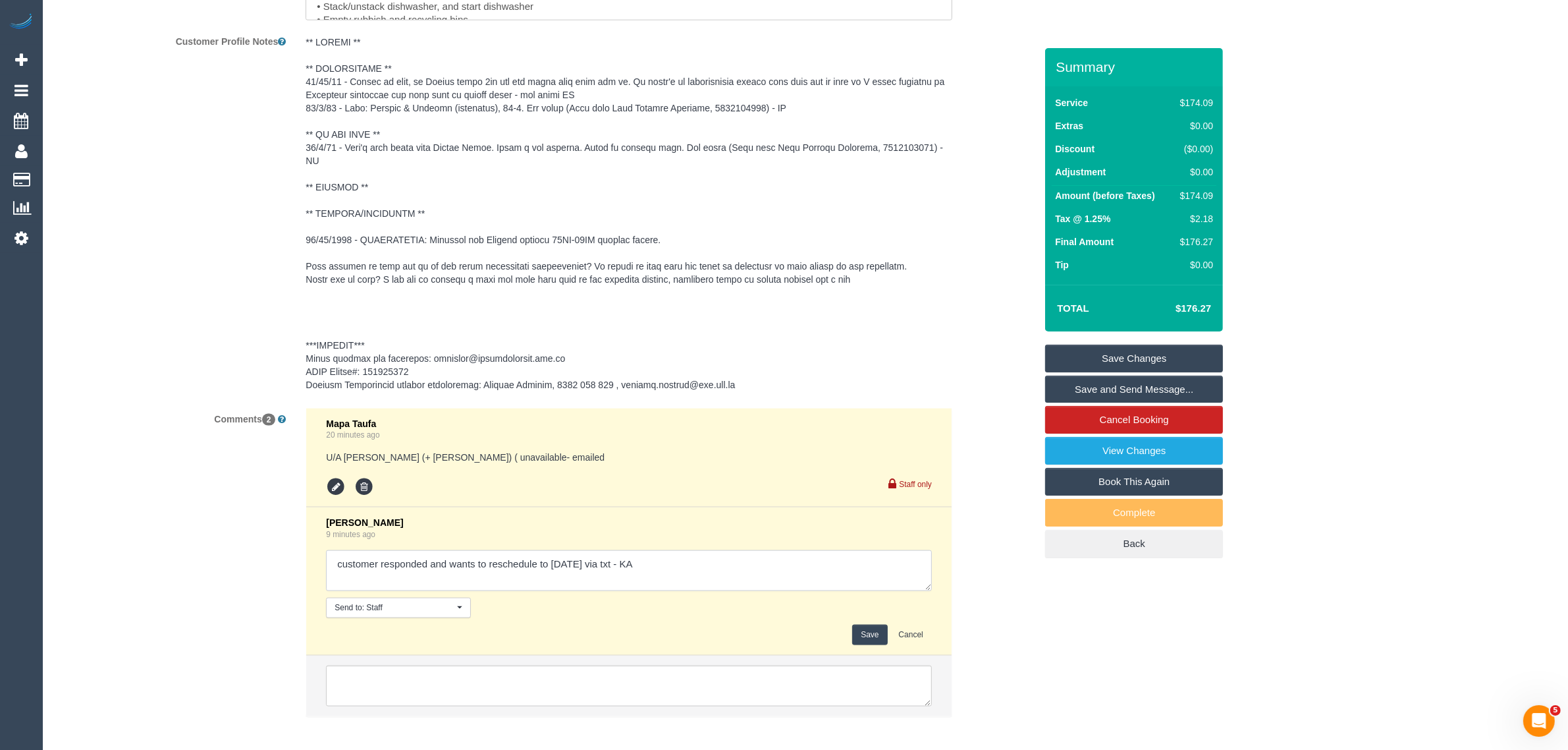
click textarea
paste textarea "it can be any other day that week except Tuesday. So even Thursday/ Friday is ok"
click textarea
type textarea "customer responded and wants to reschedule to 24/09/2025 via txt - KA Flex - or…"
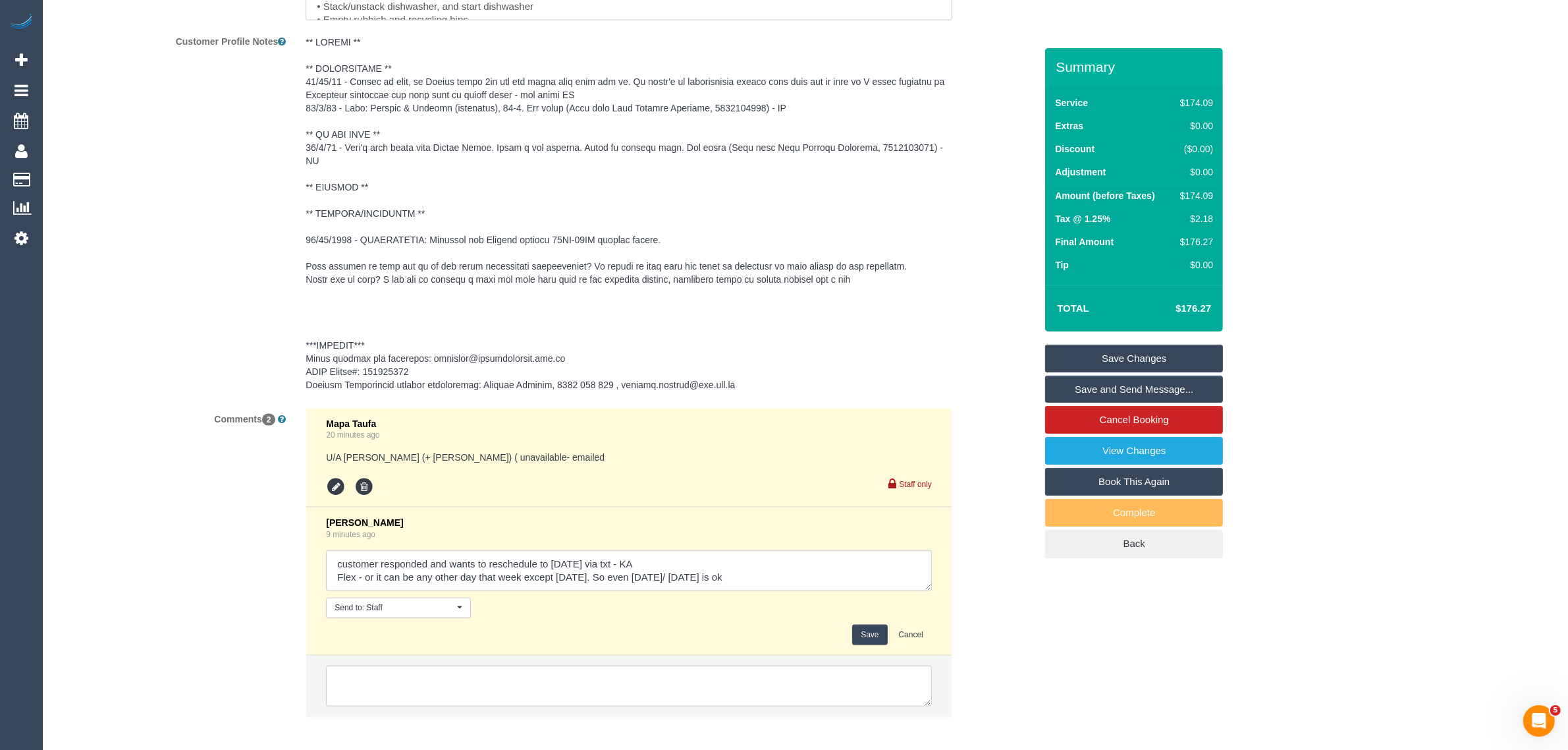
click button "Save"
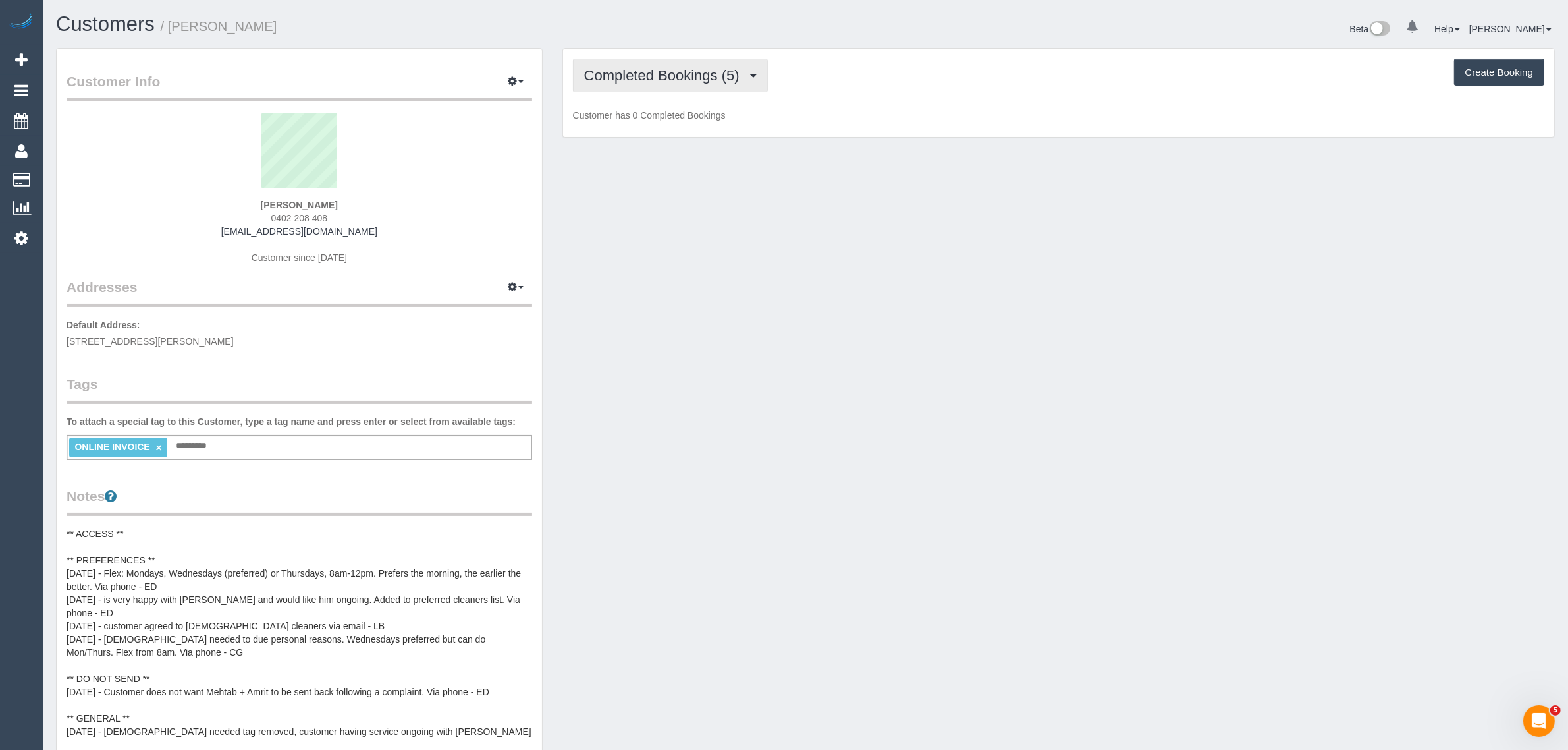
click at [680, 71] on span "Completed Bookings (5)" at bounding box center [665, 75] width 162 height 17
drag, startPoint x: 660, startPoint y: 119, endPoint x: 679, endPoint y: 123, distance: 19.4
click at [660, 119] on link "Upcoming Bookings (12)" at bounding box center [643, 123] width 139 height 17
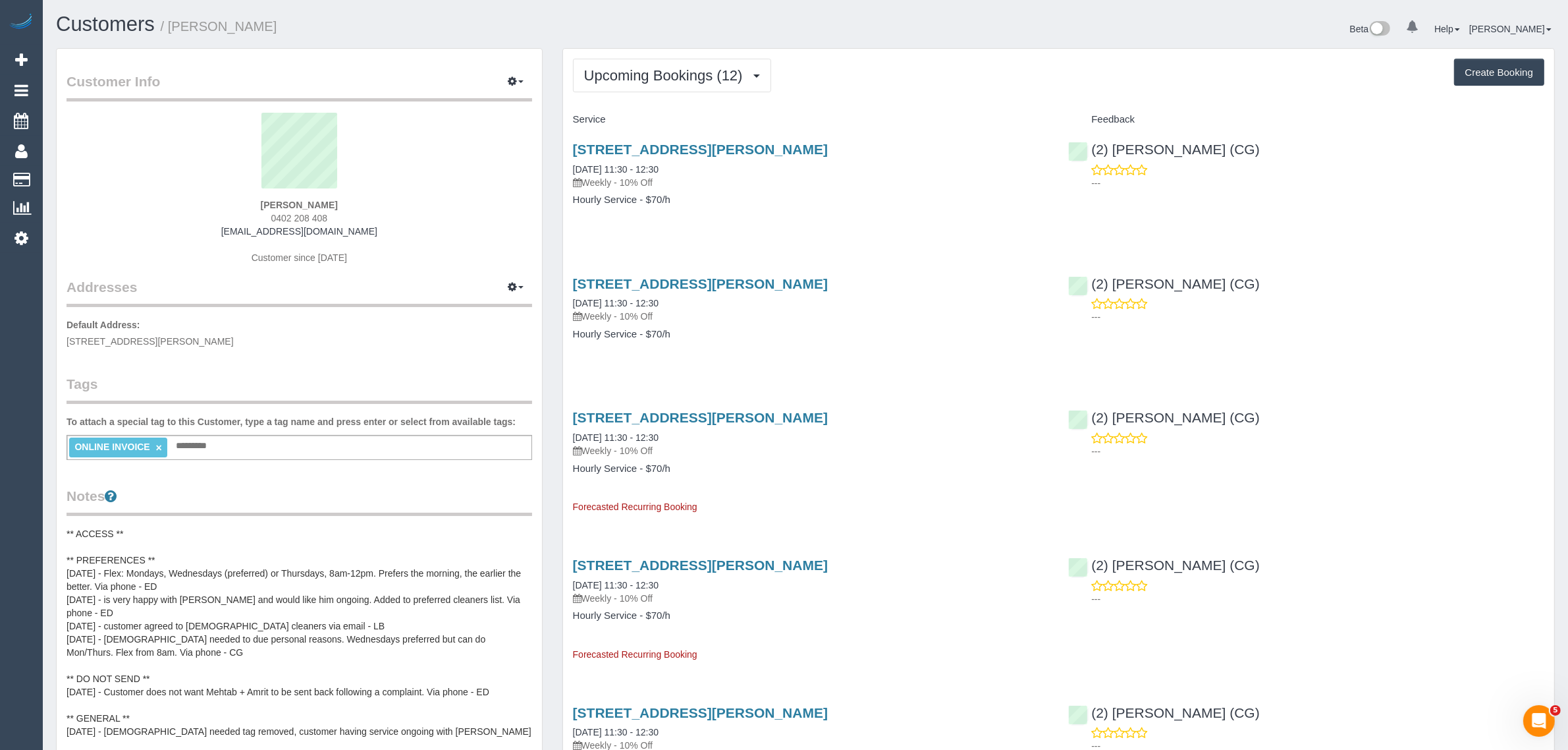
drag, startPoint x: 687, startPoint y: 171, endPoint x: 571, endPoint y: 168, distance: 116.0
click at [571, 168] on div "81 Hanson Road, Craigieburn, VIC 3064 24/09/2025 11:30 - 12:30 Weekly - 10% Off…" at bounding box center [811, 181] width 496 height 101
copy link "24/09/2025 11:30 - 12:30"
drag, startPoint x: 1261, startPoint y: 160, endPoint x: 1094, endPoint y: 152, distance: 167.2
click at [1094, 152] on div "(2) Mohd Che Manir (CG) ---" at bounding box center [1306, 163] width 496 height 65
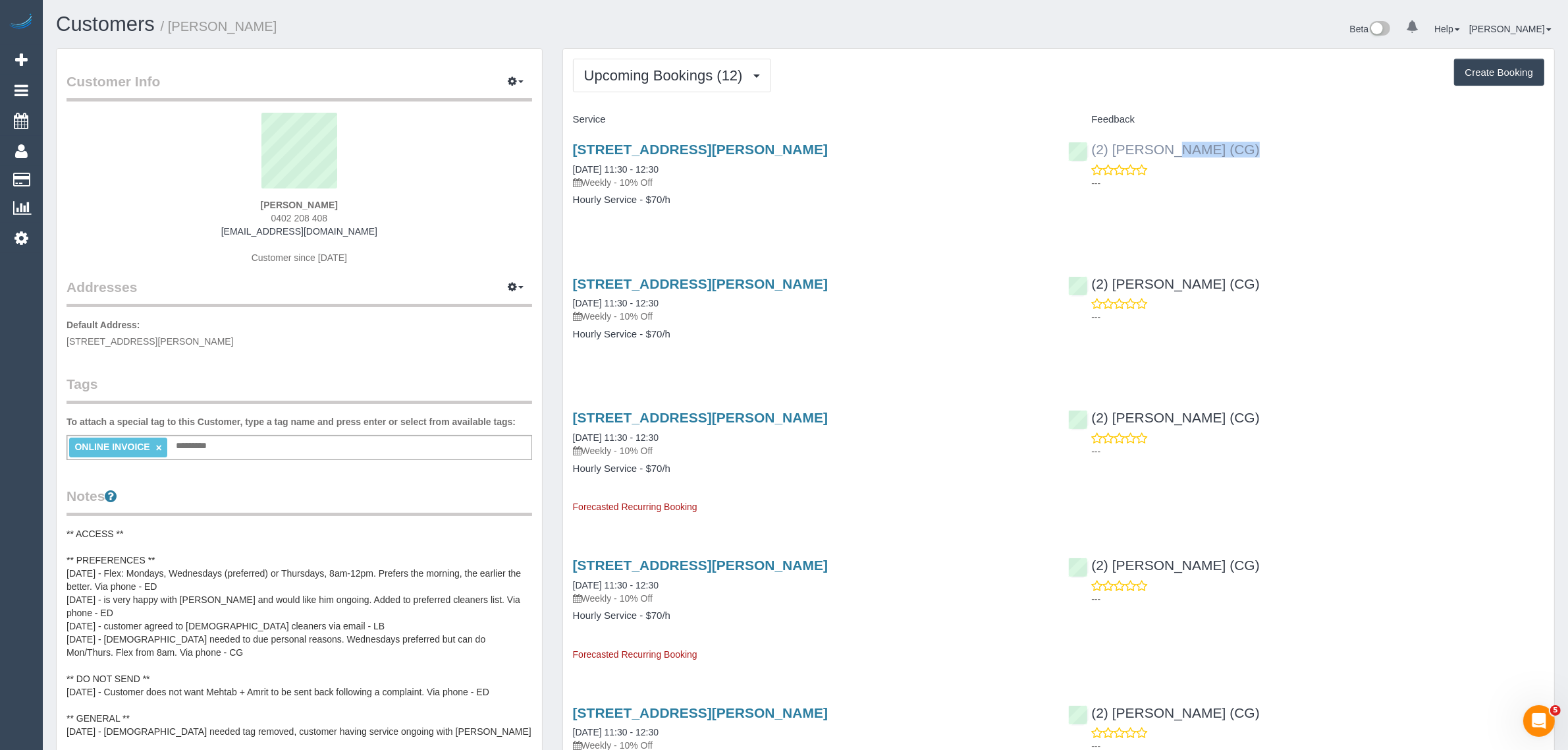
copy div "2) Mohd Che Manir (CG)"
click at [910, 129] on div "Service" at bounding box center [811, 120] width 496 height 23
click at [652, 77] on span "Upcoming Bookings (12)" at bounding box center [667, 75] width 165 height 17
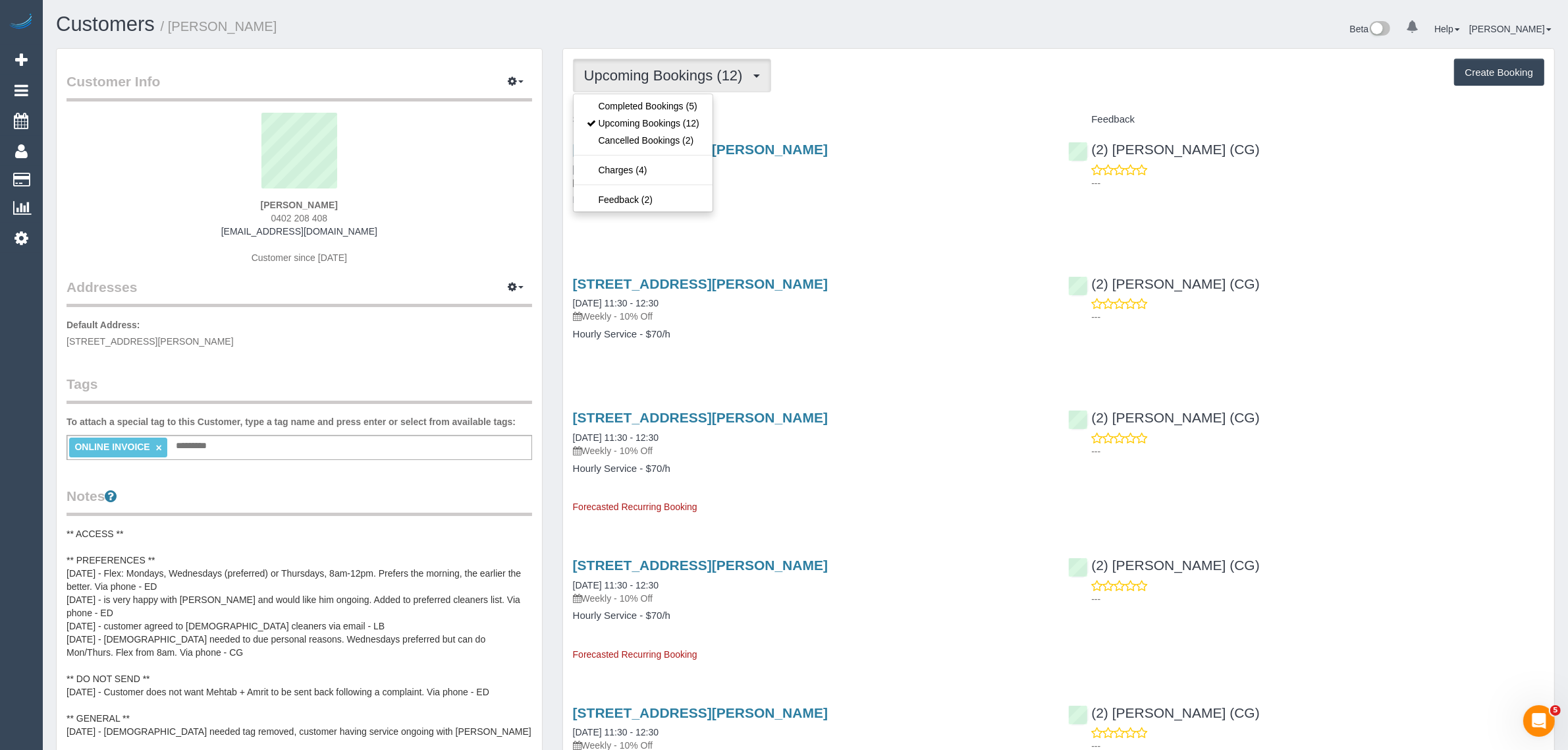
click at [652, 77] on span "Upcoming Bookings (12)" at bounding box center [667, 75] width 165 height 17
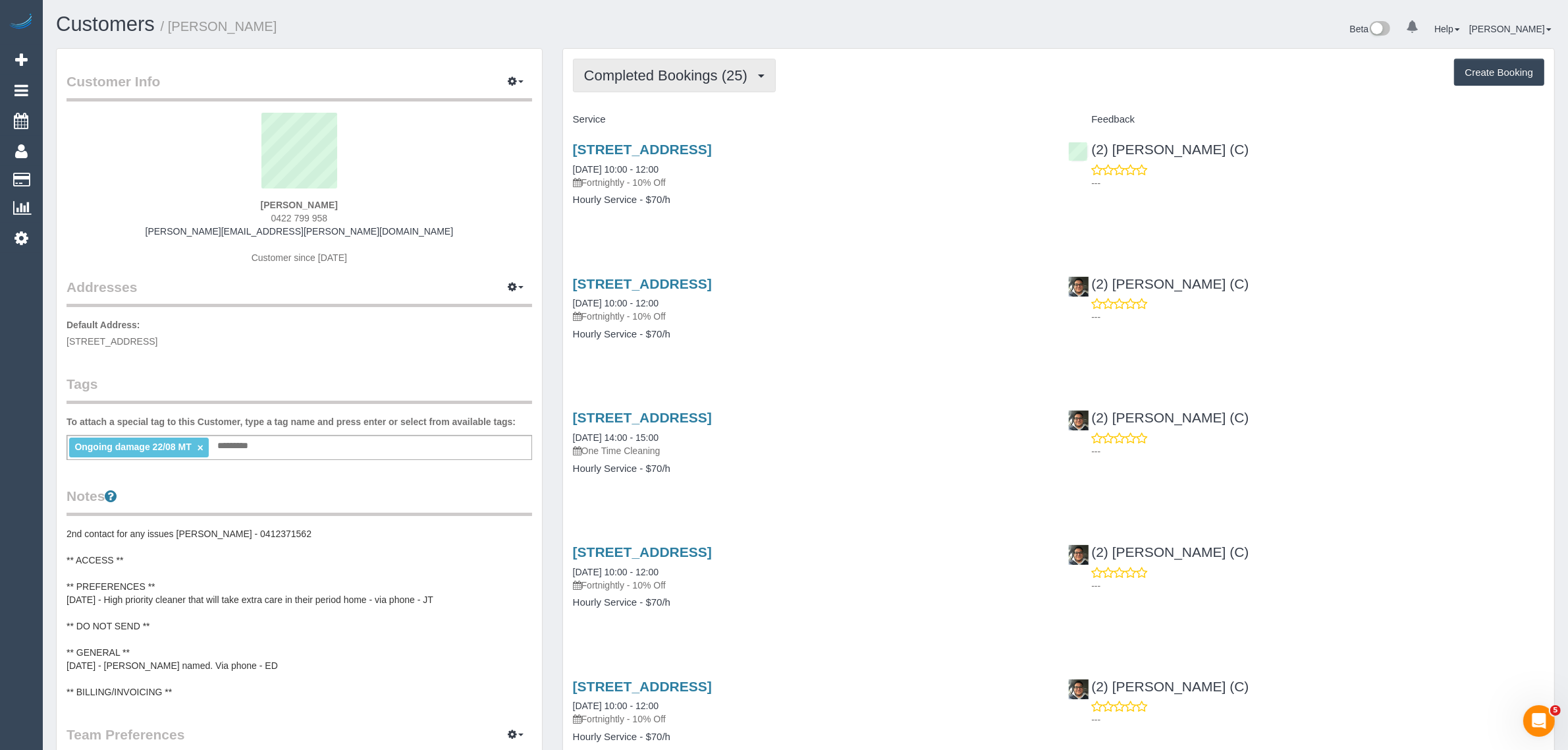
click at [676, 76] on span "Completed Bookings (25)" at bounding box center [669, 75] width 170 height 17
click at [663, 119] on link "Upcoming Bookings (11)" at bounding box center [644, 123] width 142 height 17
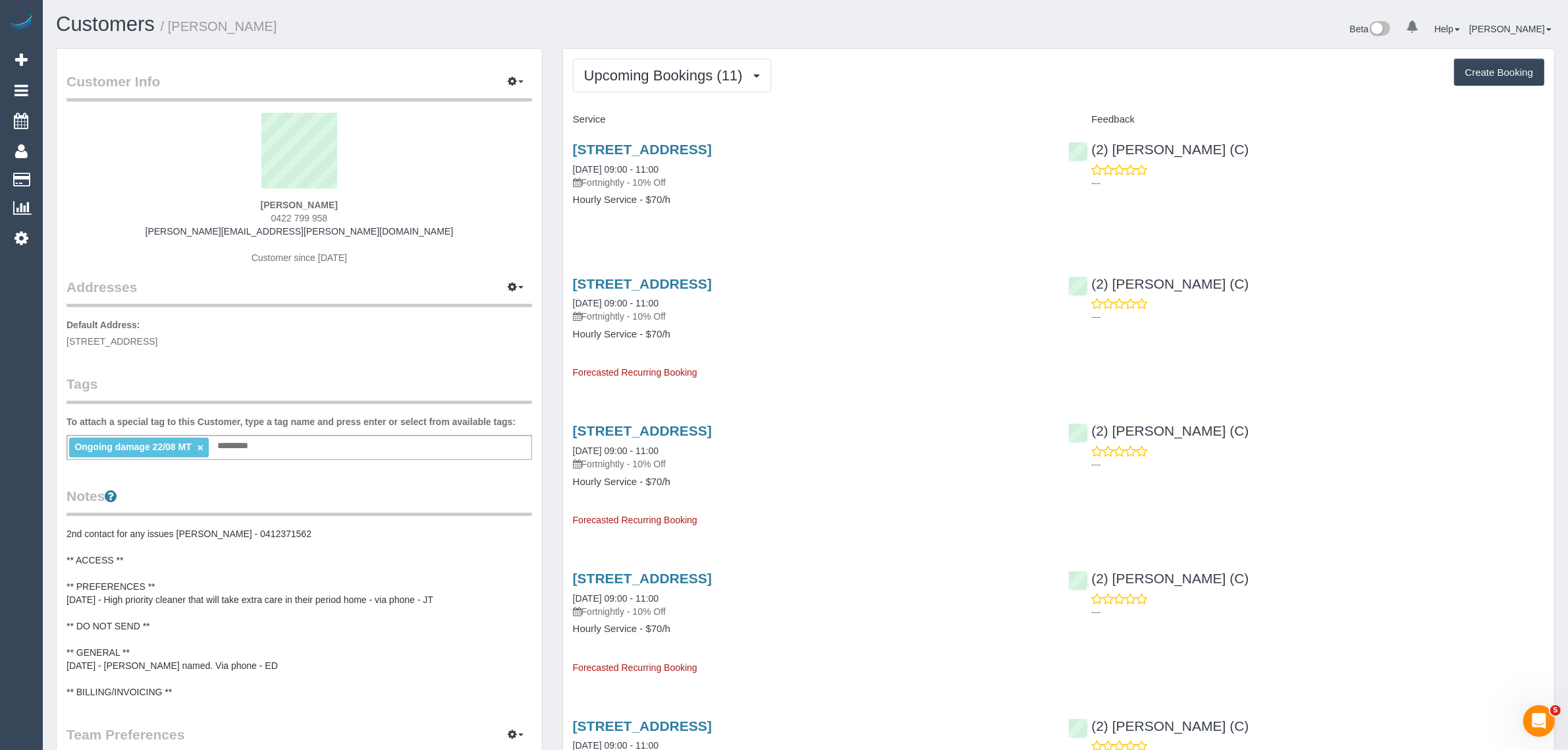
drag, startPoint x: 568, startPoint y: 170, endPoint x: 676, endPoint y: 166, distance: 108.1
click at [676, 166] on div "41 Alder St., Caulfield South, VIC 3162 29/09/2025 09:00 - 11:00 Fortnightly - …" at bounding box center [811, 181] width 496 height 101
copy link "29/09/2025 09:00 - 11:00"
drag, startPoint x: 568, startPoint y: 163, endPoint x: 619, endPoint y: 165, distance: 51.0
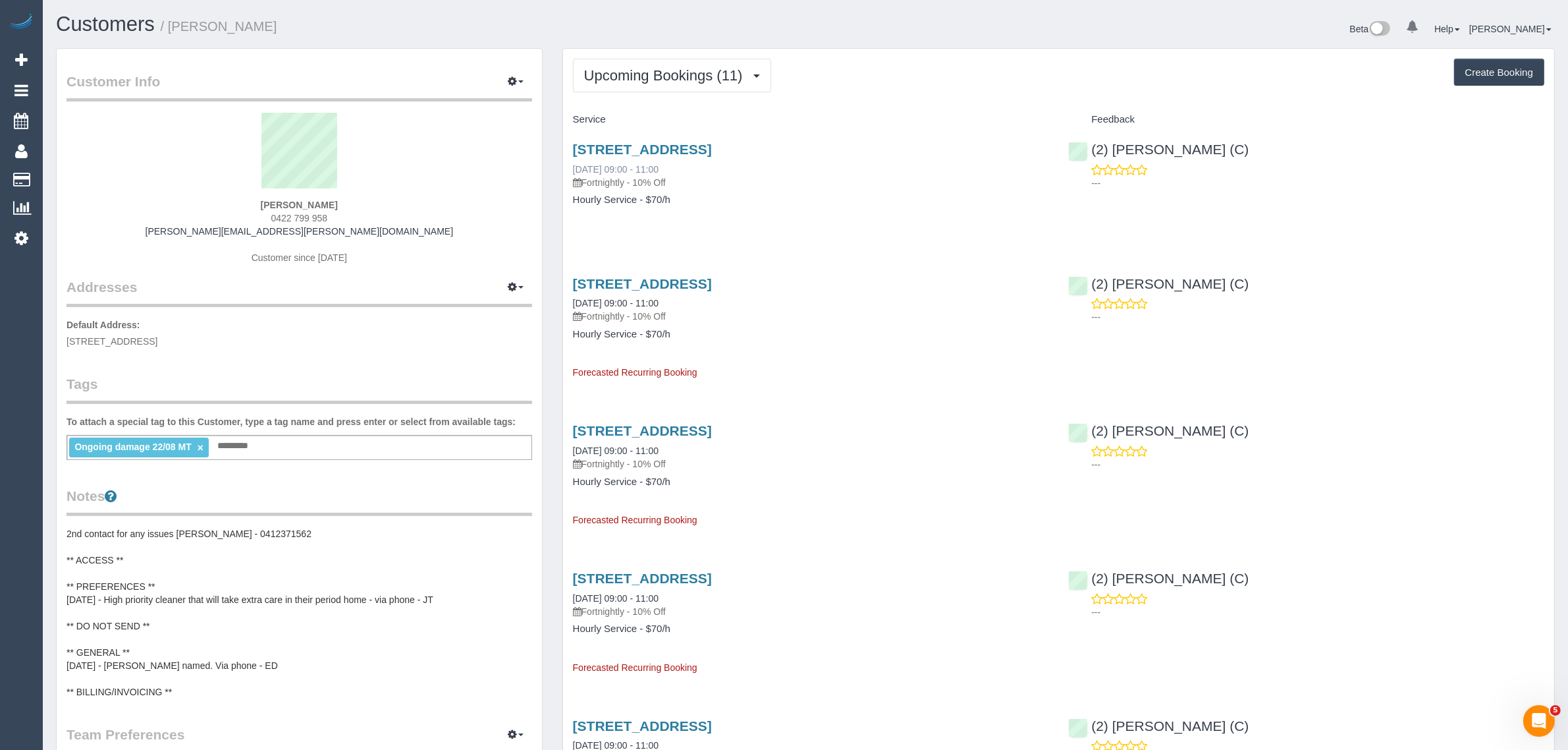
click at [619, 165] on div "41 Alder St., Caulfield South, VIC 3162 29/09/2025 09:00 - 11:00 Fortnightly - …" at bounding box center [811, 181] width 496 height 101
copy link "29/09/2025"
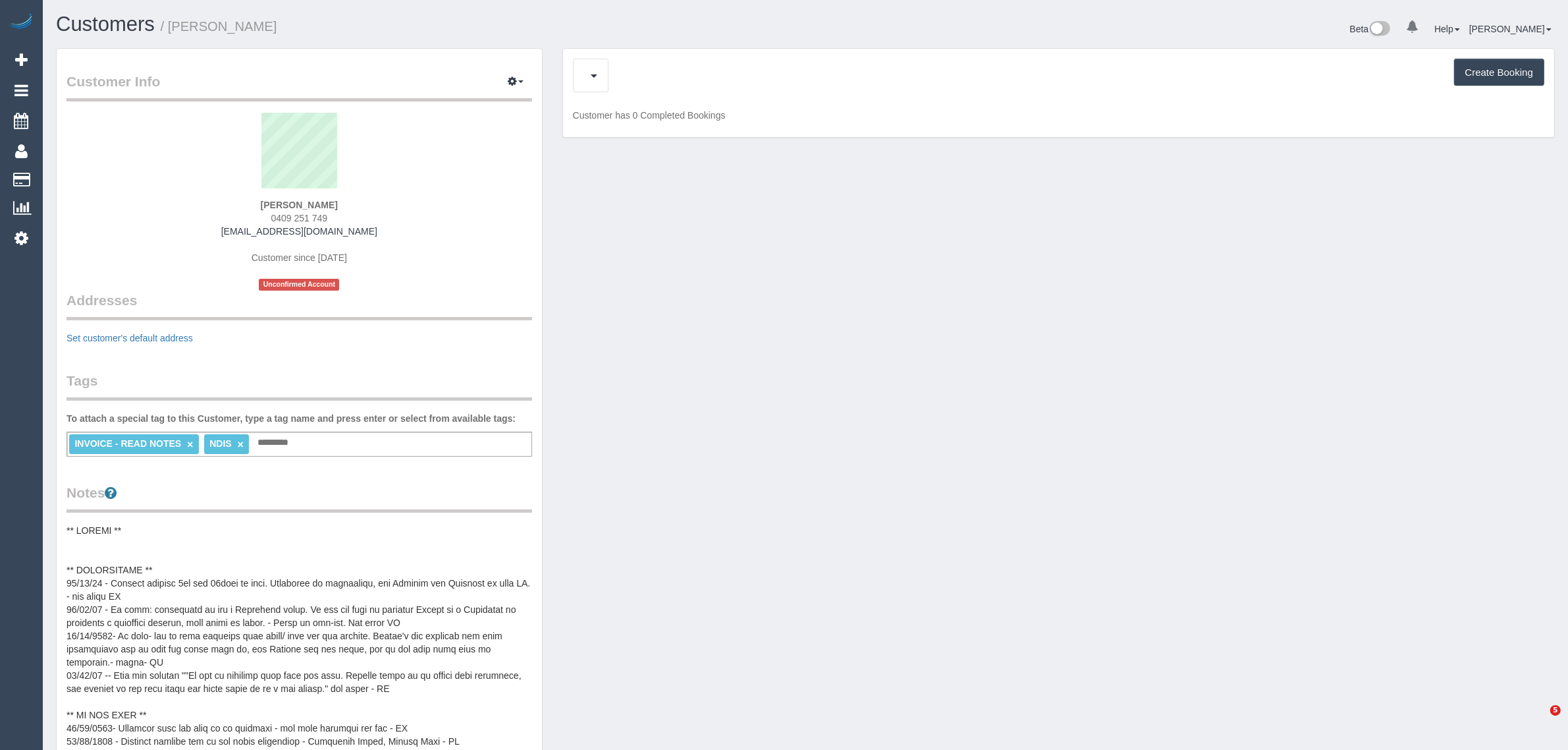
click at [297, 215] on span "0409 251 749" at bounding box center [300, 218] width 57 height 11
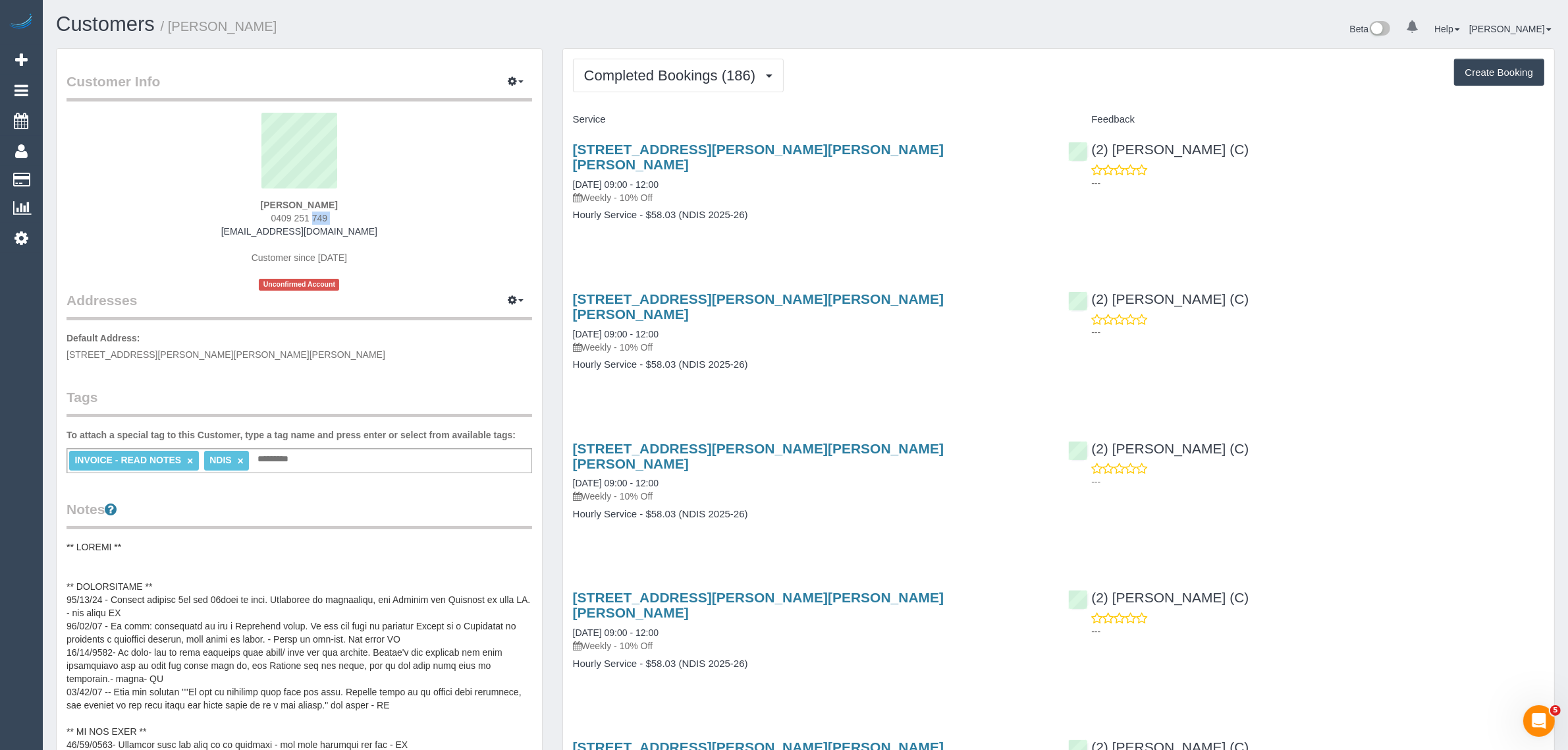
click at [317, 216] on span "0409 251 749" at bounding box center [300, 218] width 57 height 11
click at [694, 76] on span "Completed Bookings (186)" at bounding box center [673, 75] width 178 height 17
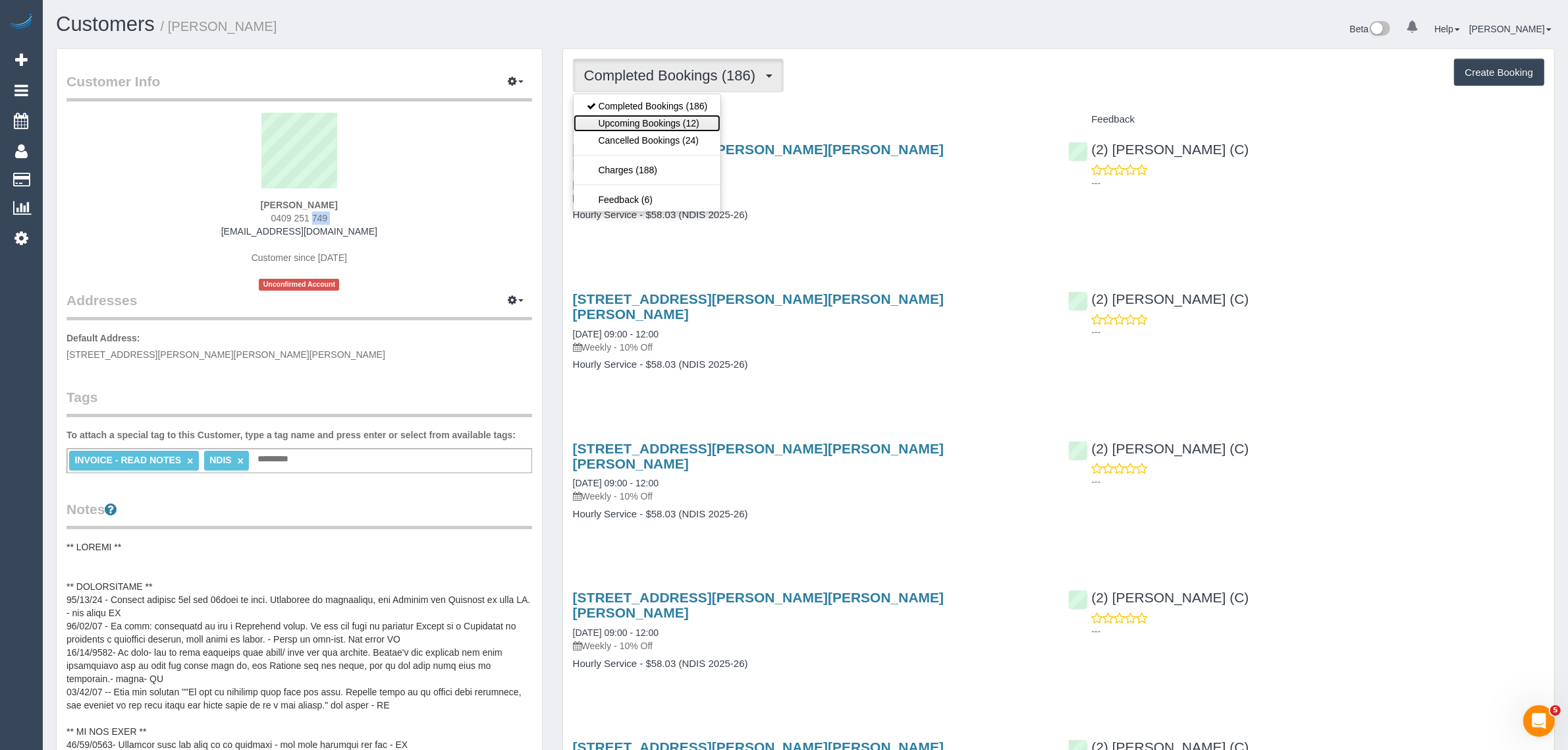
click at [675, 119] on link "Upcoming Bookings (12)" at bounding box center [647, 123] width 147 height 17
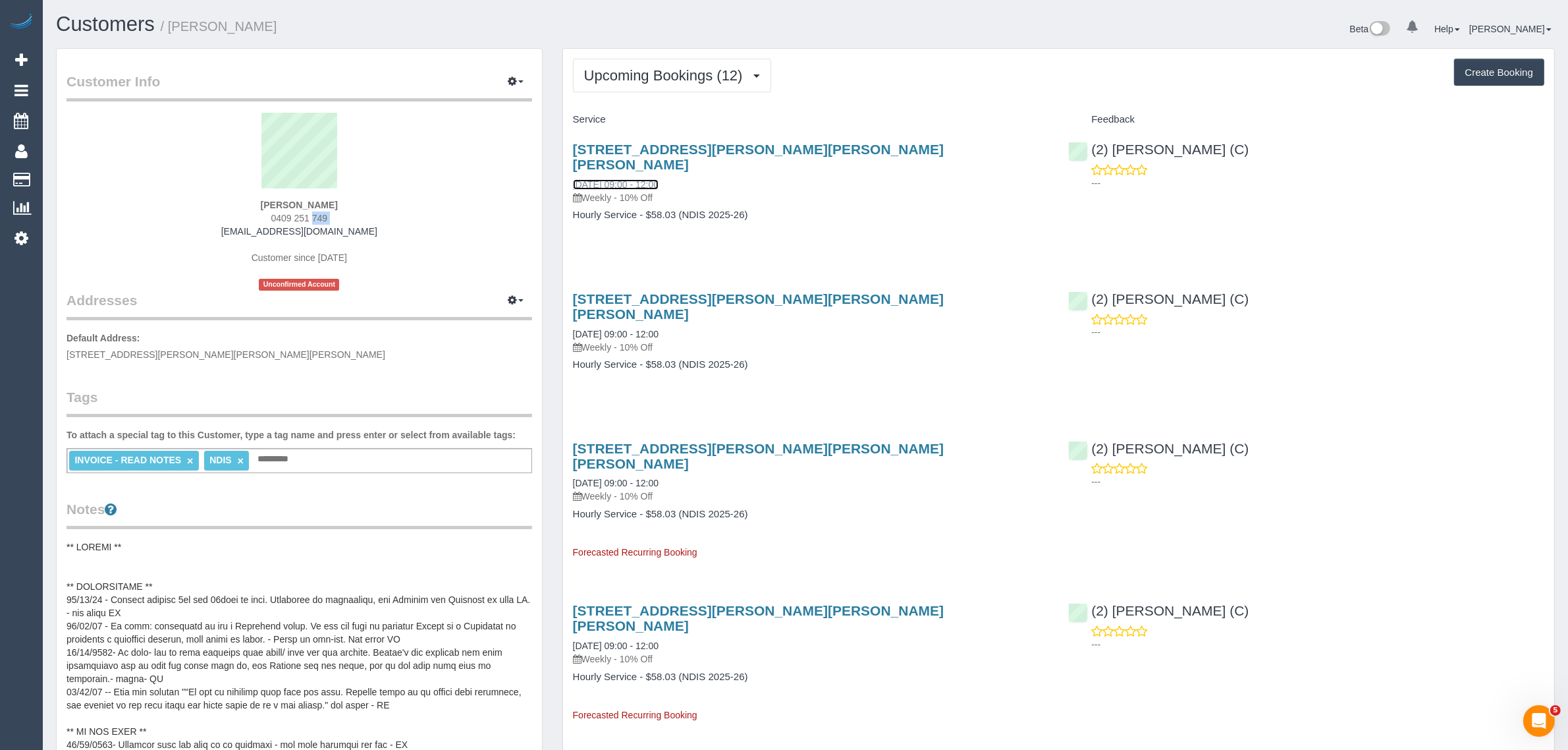
click at [658, 179] on link "17/09/2025 09:00 - 12:00" at bounding box center [615, 184] width 85 height 11
click at [319, 215] on span "0409 251 749" at bounding box center [300, 218] width 57 height 11
click at [295, 215] on span "0409 251 749" at bounding box center [300, 218] width 57 height 11
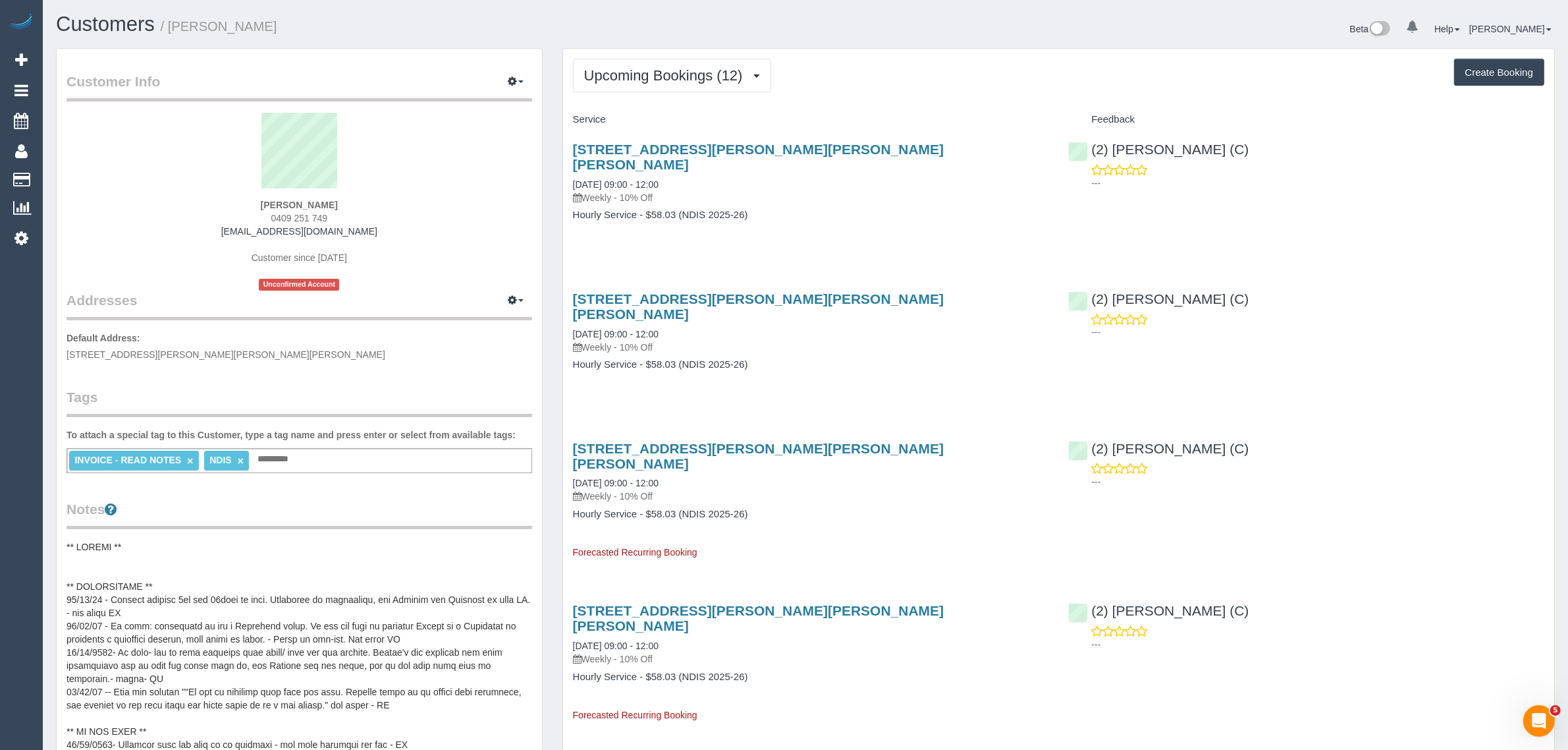
click at [295, 215] on span "0409 251 749" at bounding box center [300, 218] width 57 height 11
copy div "0409 251 749"
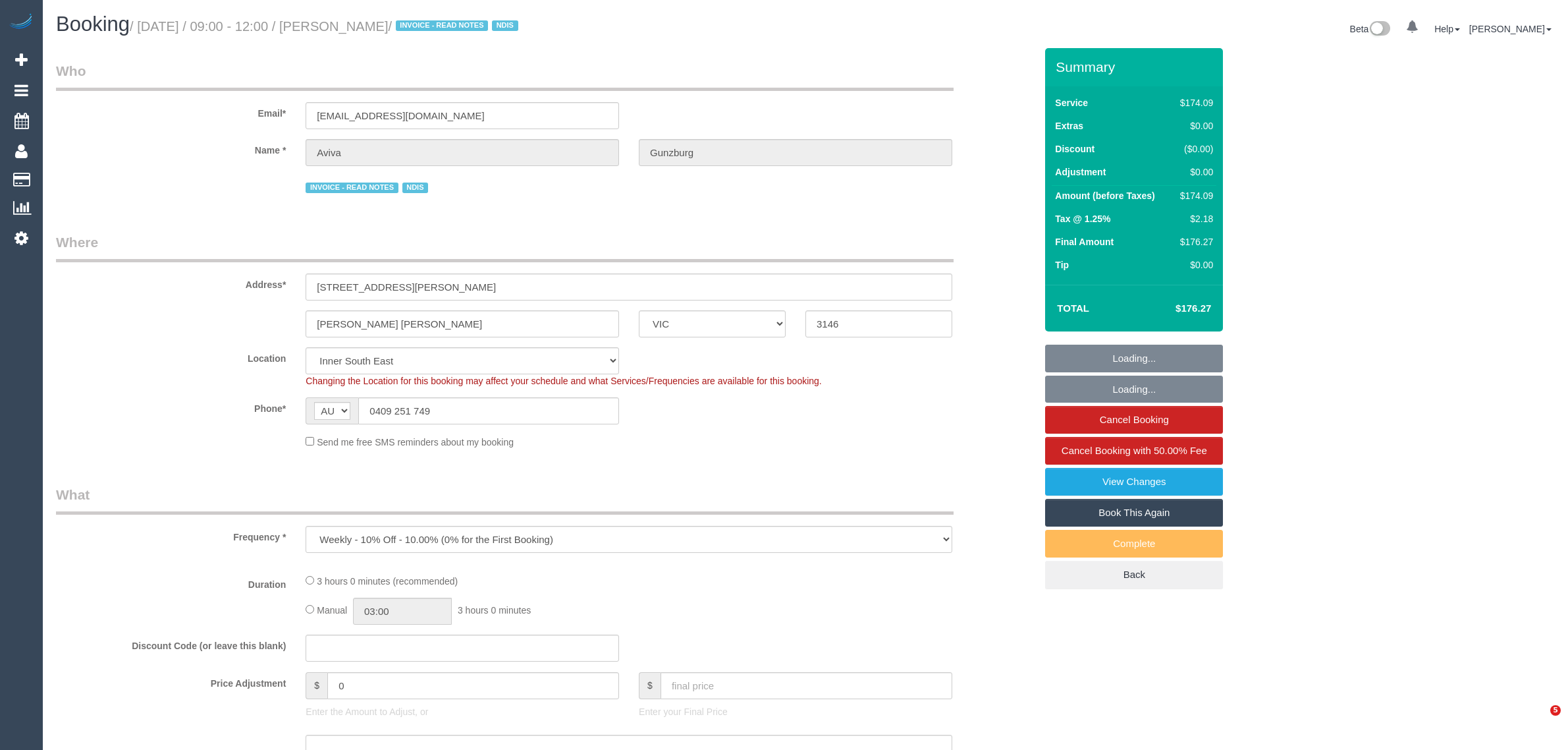
select select "VIC"
select select "string:check"
select select "180"
select select "number:27"
select select "number:14"
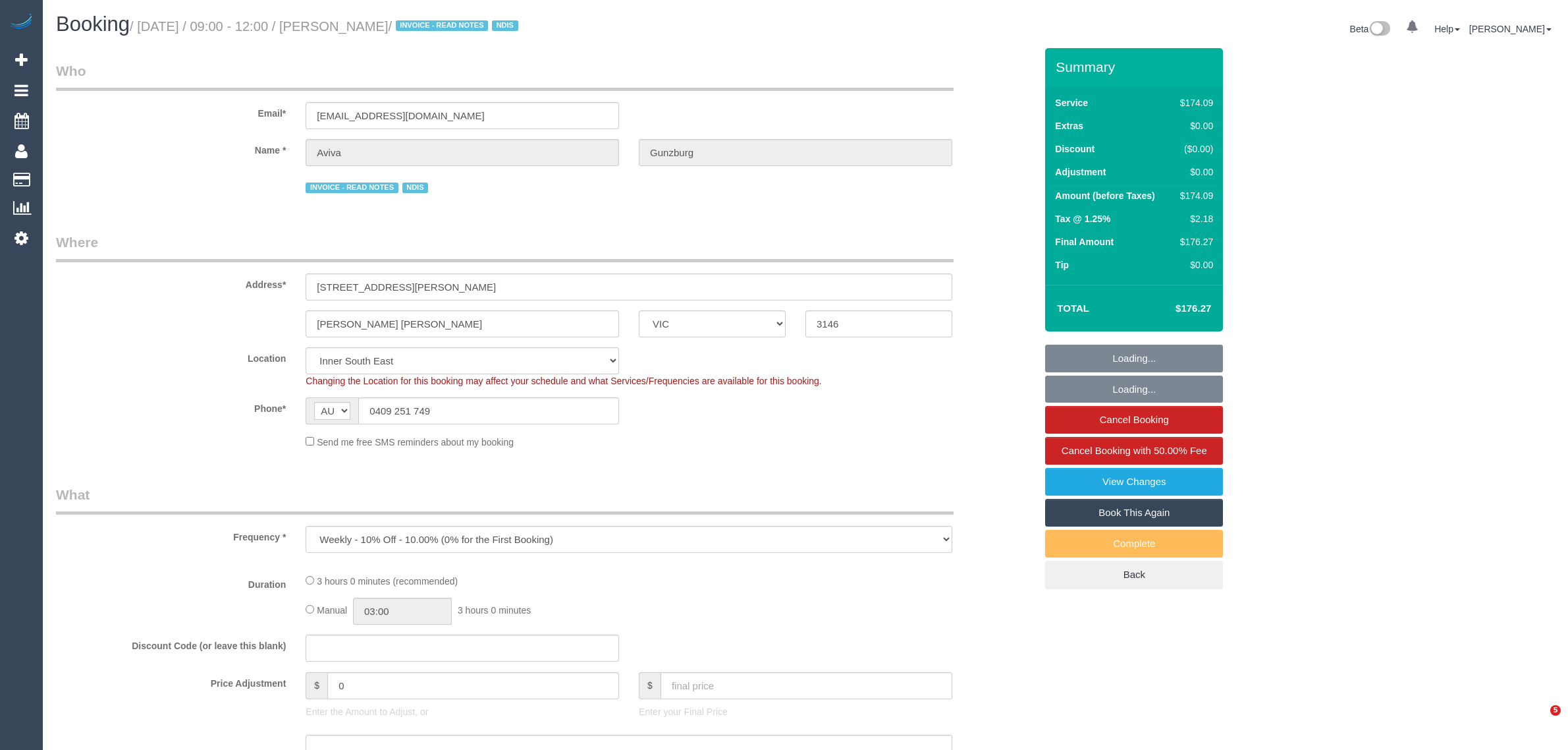
select select "number:18"
select select "number:22"
select select "number:13"
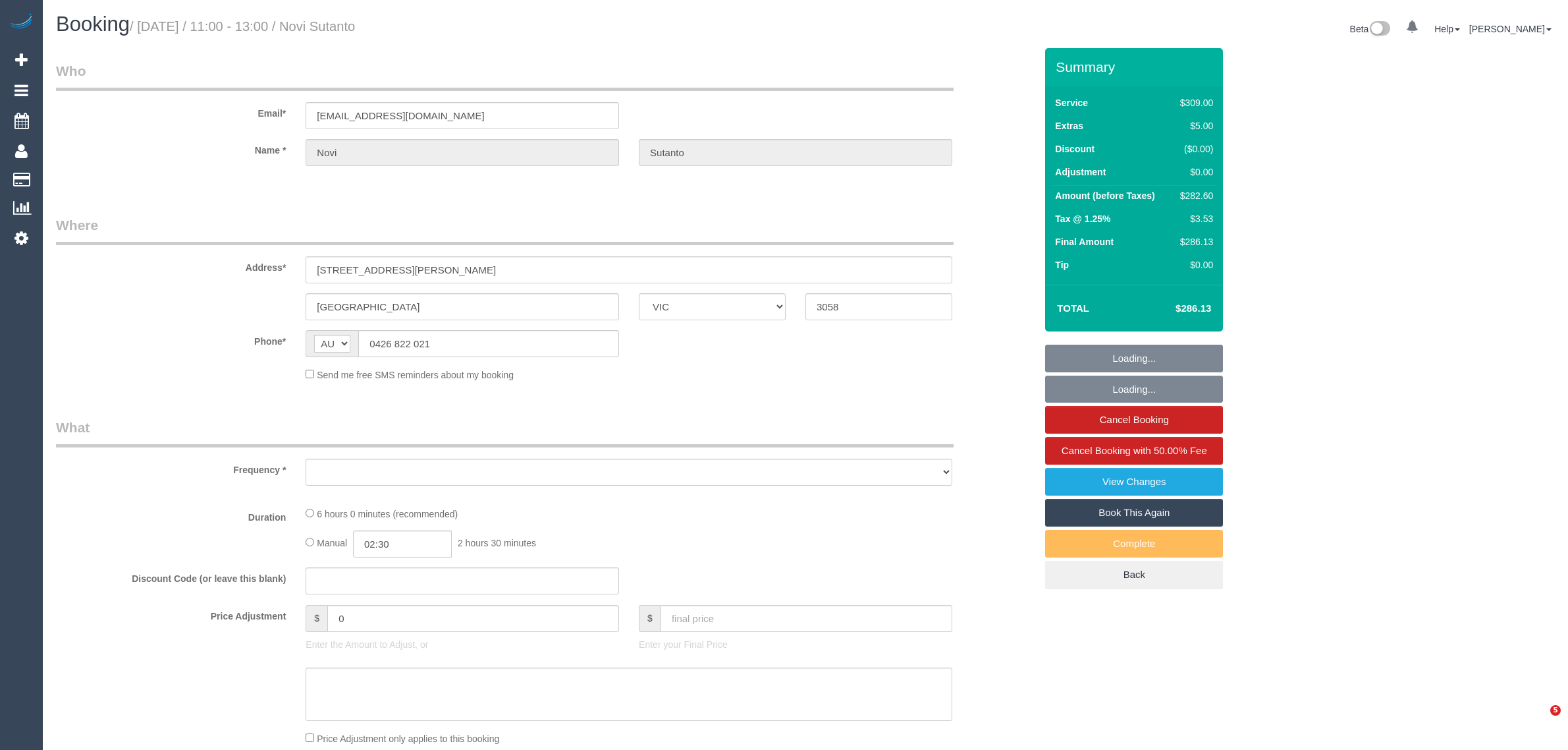
select select "VIC"
select select "string:stripe-pm_1NemVt2GScqysDRVcITDYG19"
select select "number:28"
select select "number:17"
select select "number:18"
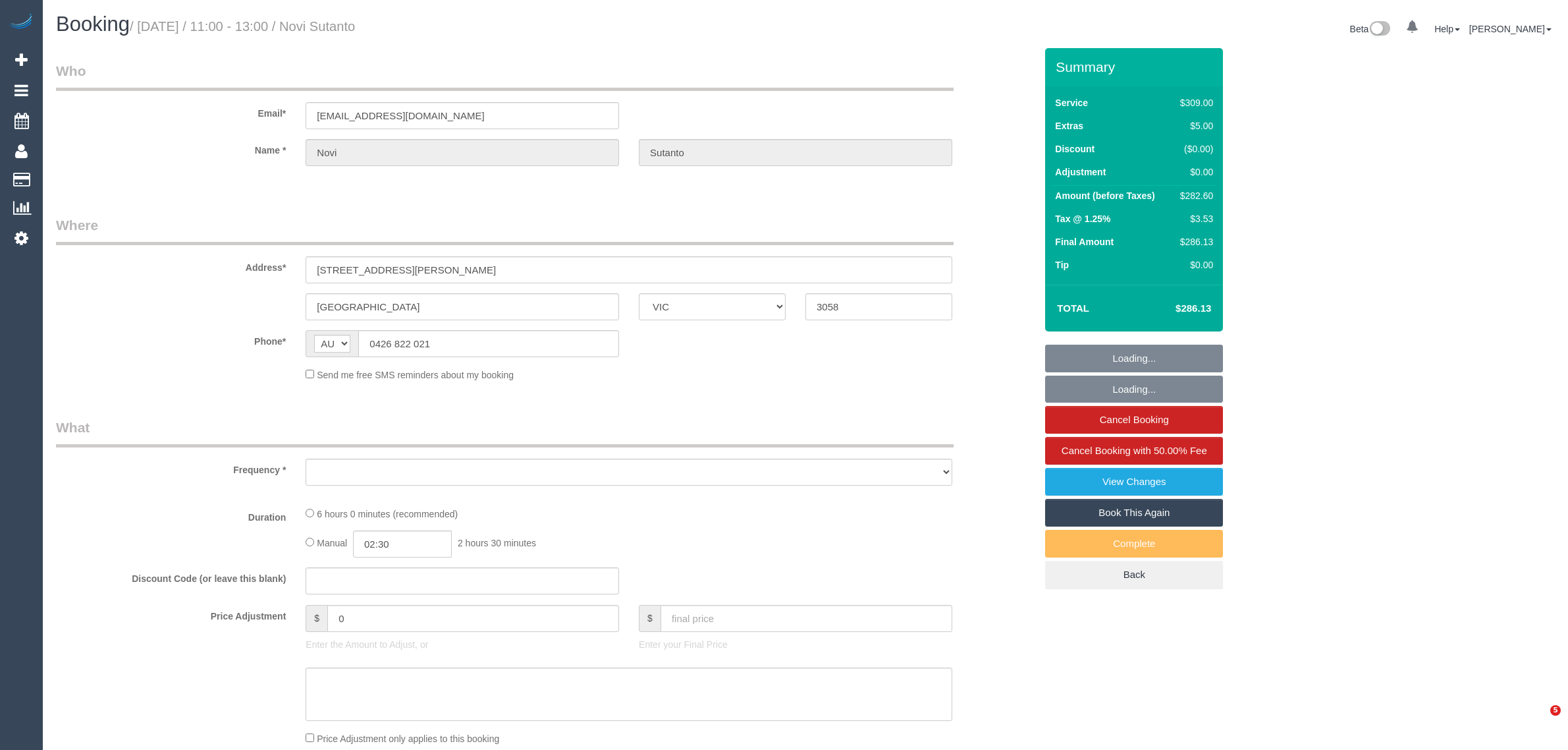
select select "number:24"
select select "number:34"
select select "number:12"
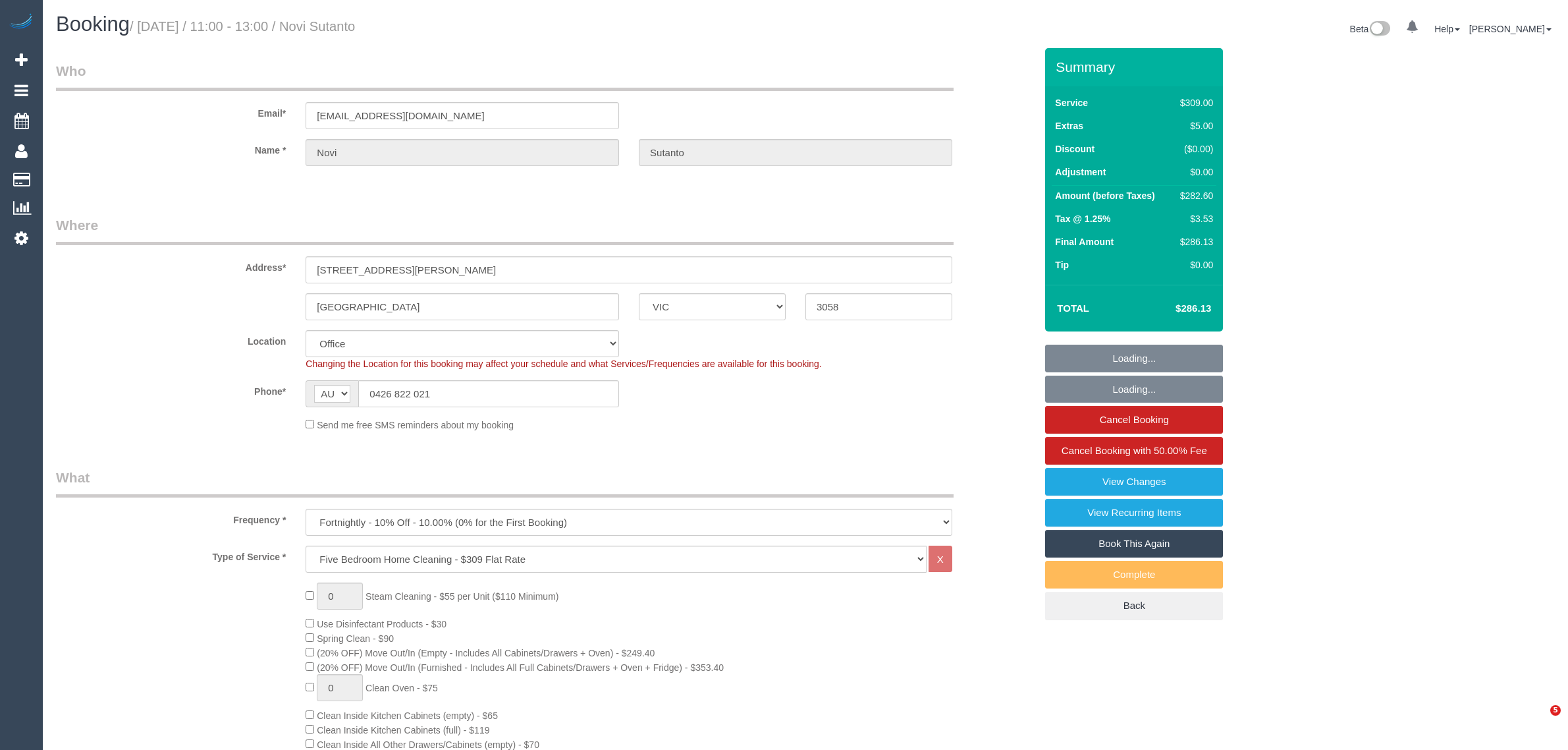
select select "object:2182"
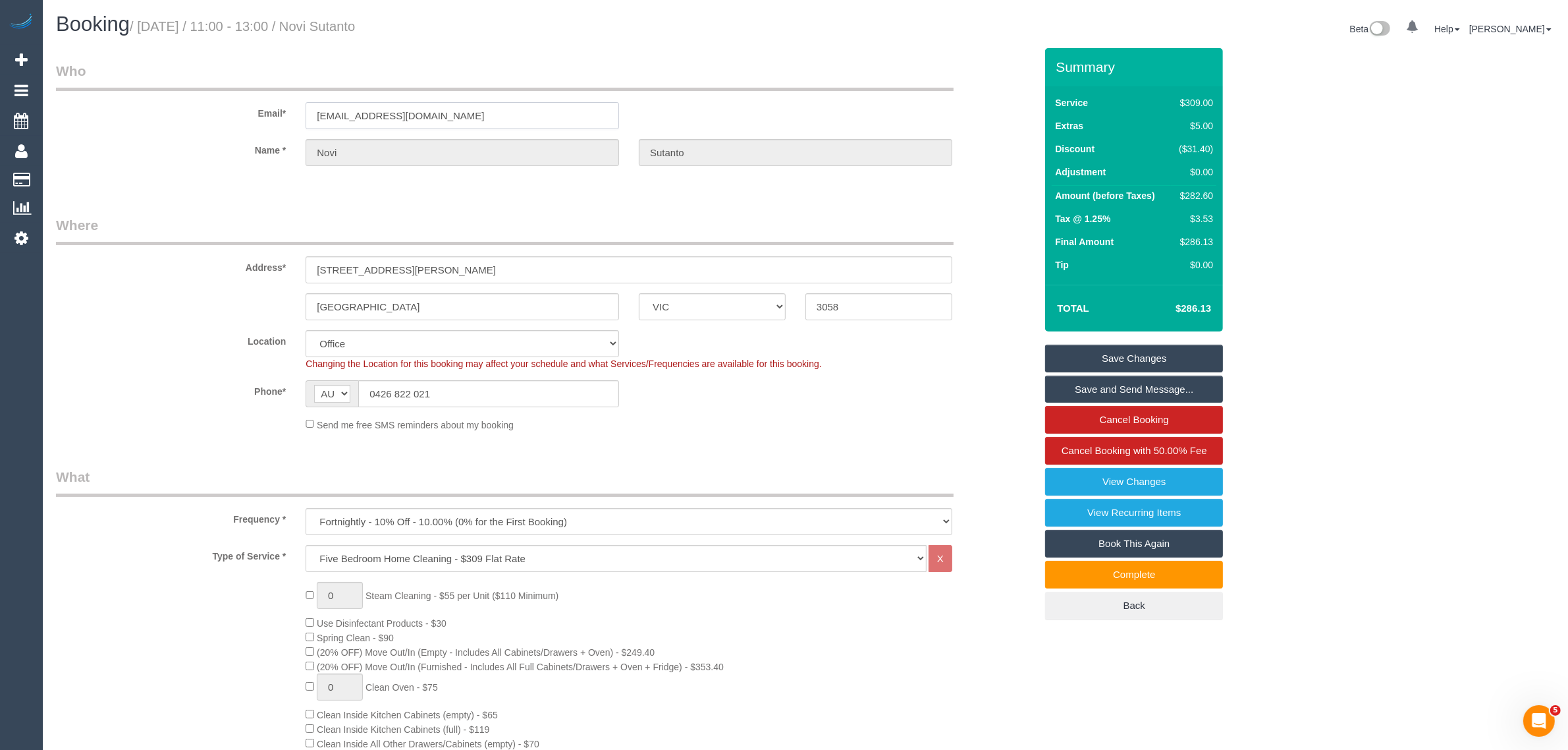
click at [526, 115] on input "[EMAIL_ADDRESS][DOMAIN_NAME]" at bounding box center [462, 115] width 313 height 27
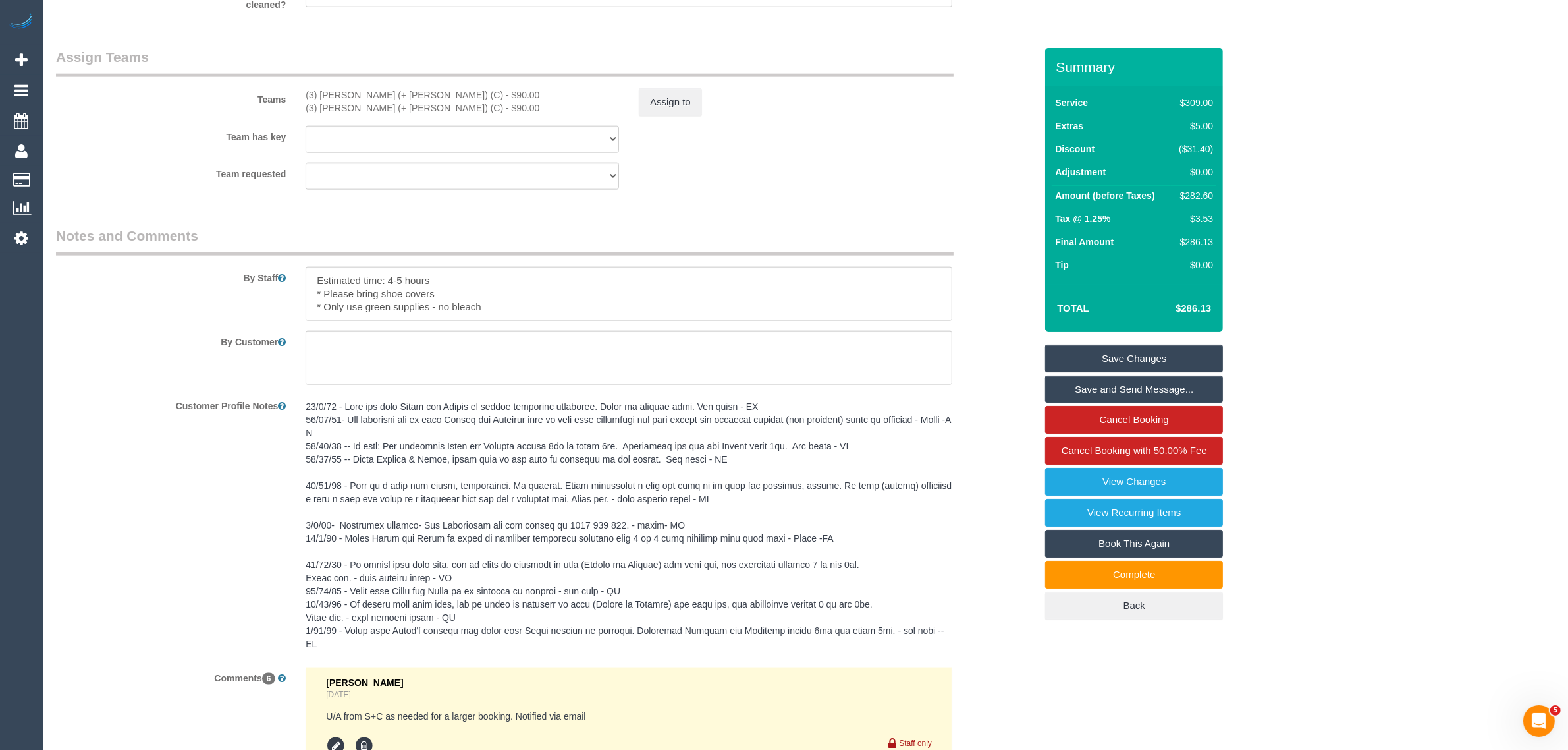
scroll to position [2306, 0]
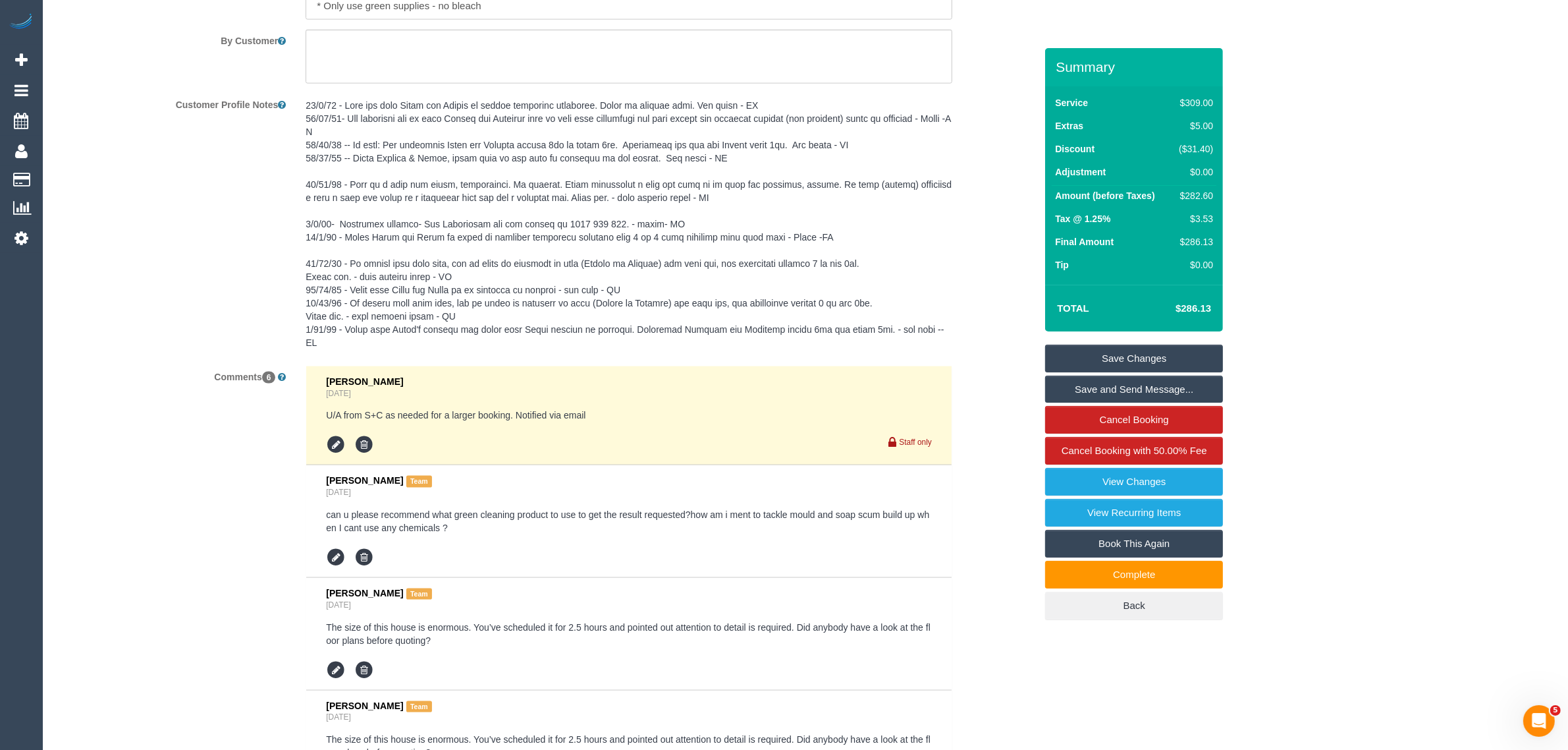
click at [1008, 645] on div "Comments 6 Steve Cranston 1 day ago U/A from S+C as needed for a larger booking…" at bounding box center [545, 726] width 999 height 722
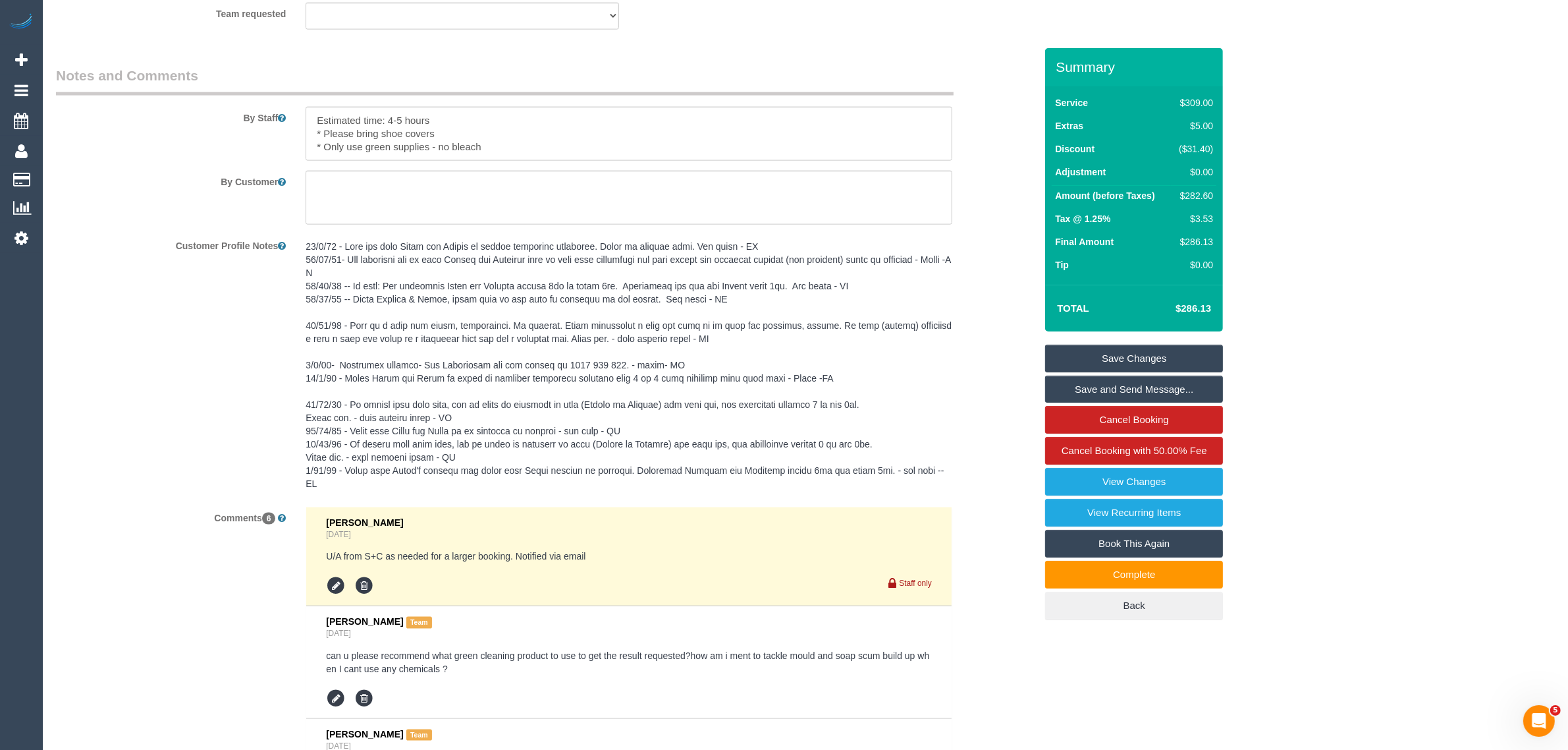
scroll to position [2054, 0]
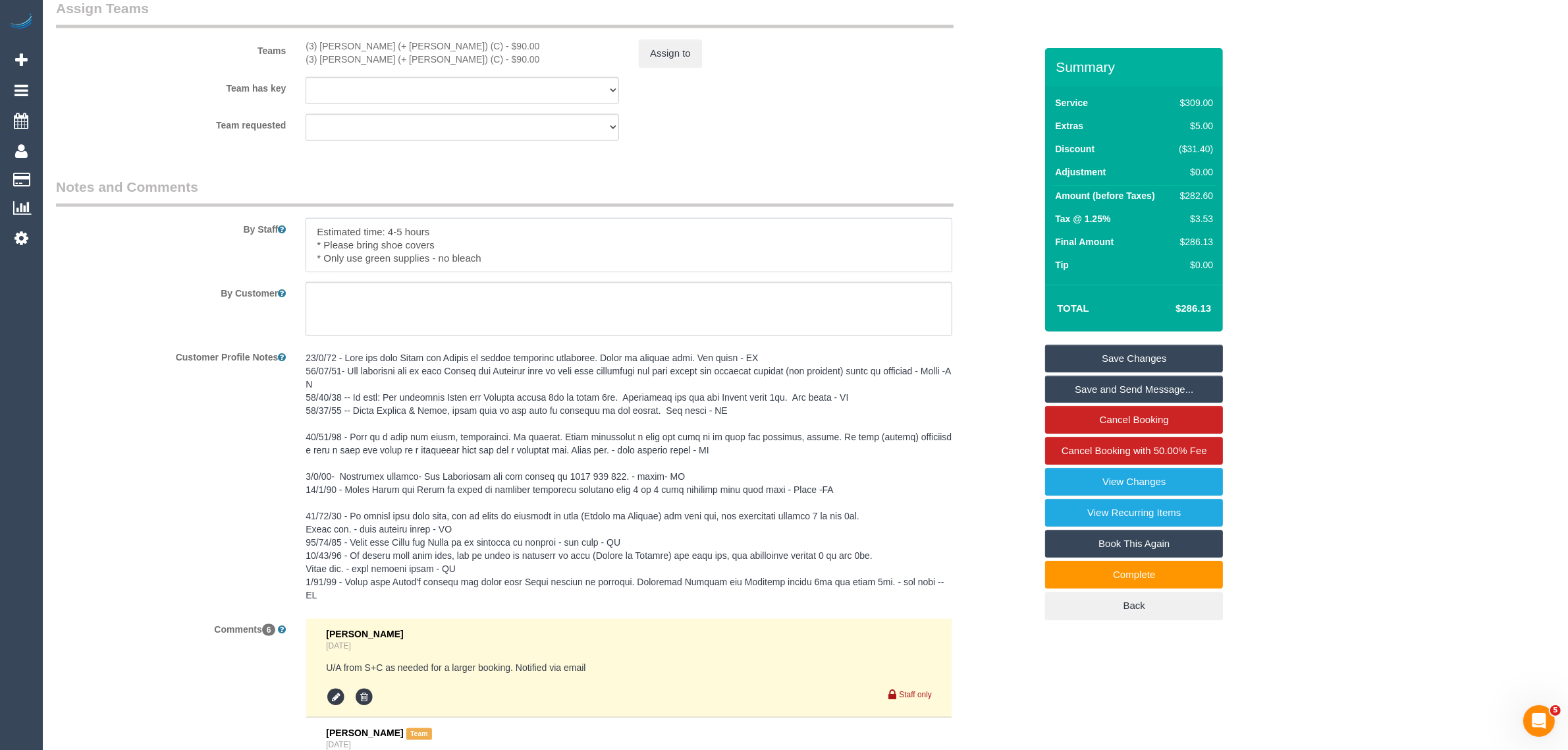
drag, startPoint x: 470, startPoint y: 223, endPoint x: 290, endPoint y: 223, distance: 180.0
click at [290, 223] on div "By Staff" at bounding box center [545, 224] width 999 height 95
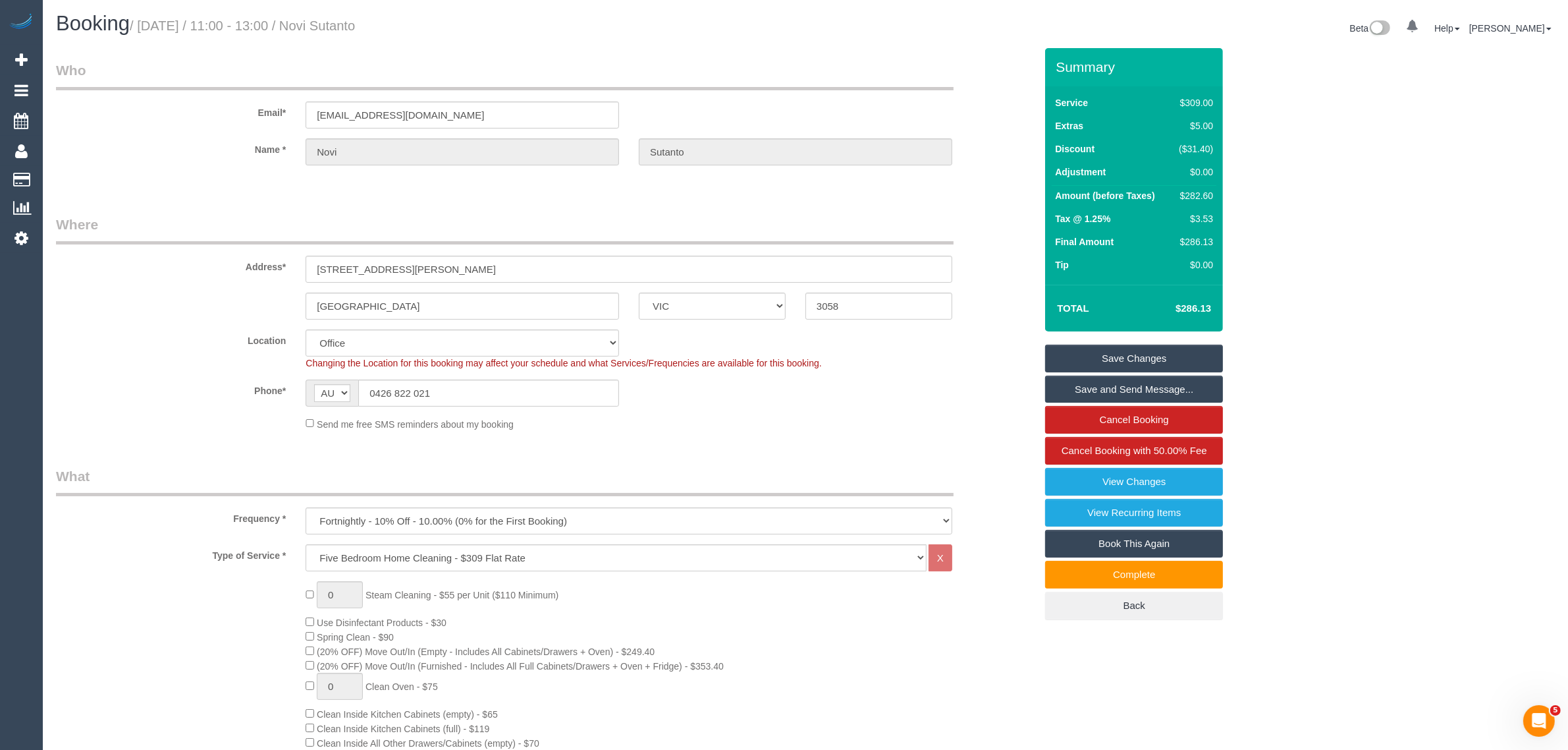
scroll to position [0, 0]
click at [383, 302] on input "Coburg" at bounding box center [462, 306] width 313 height 27
drag, startPoint x: 920, startPoint y: 312, endPoint x: 933, endPoint y: 331, distance: 23.0
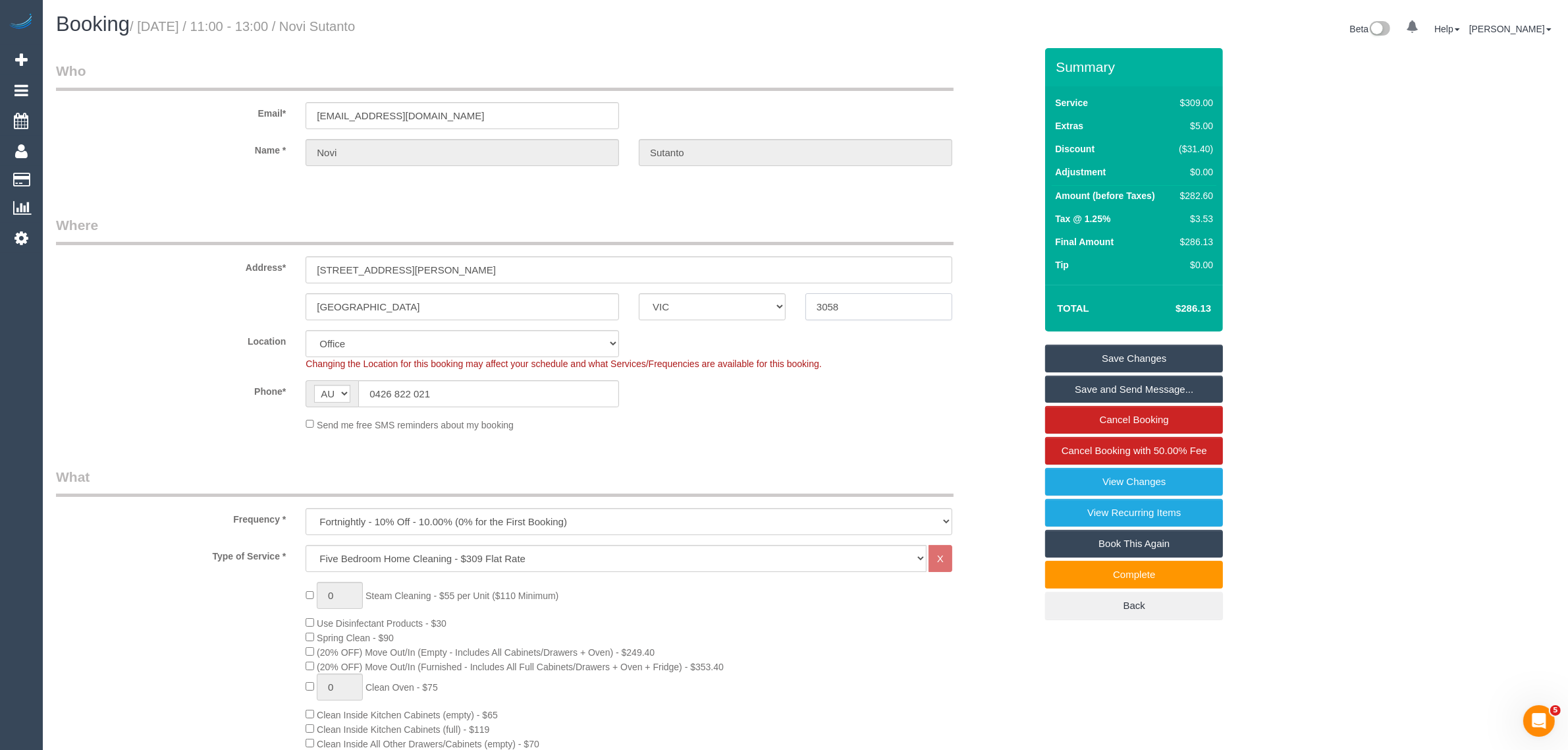
click at [920, 313] on input "3058" at bounding box center [879, 306] width 147 height 27
click at [917, 373] on sui-booking-location "Location Office City East (North) East (South) Inner East Inner North (East) In…" at bounding box center [545, 380] width 980 height 101
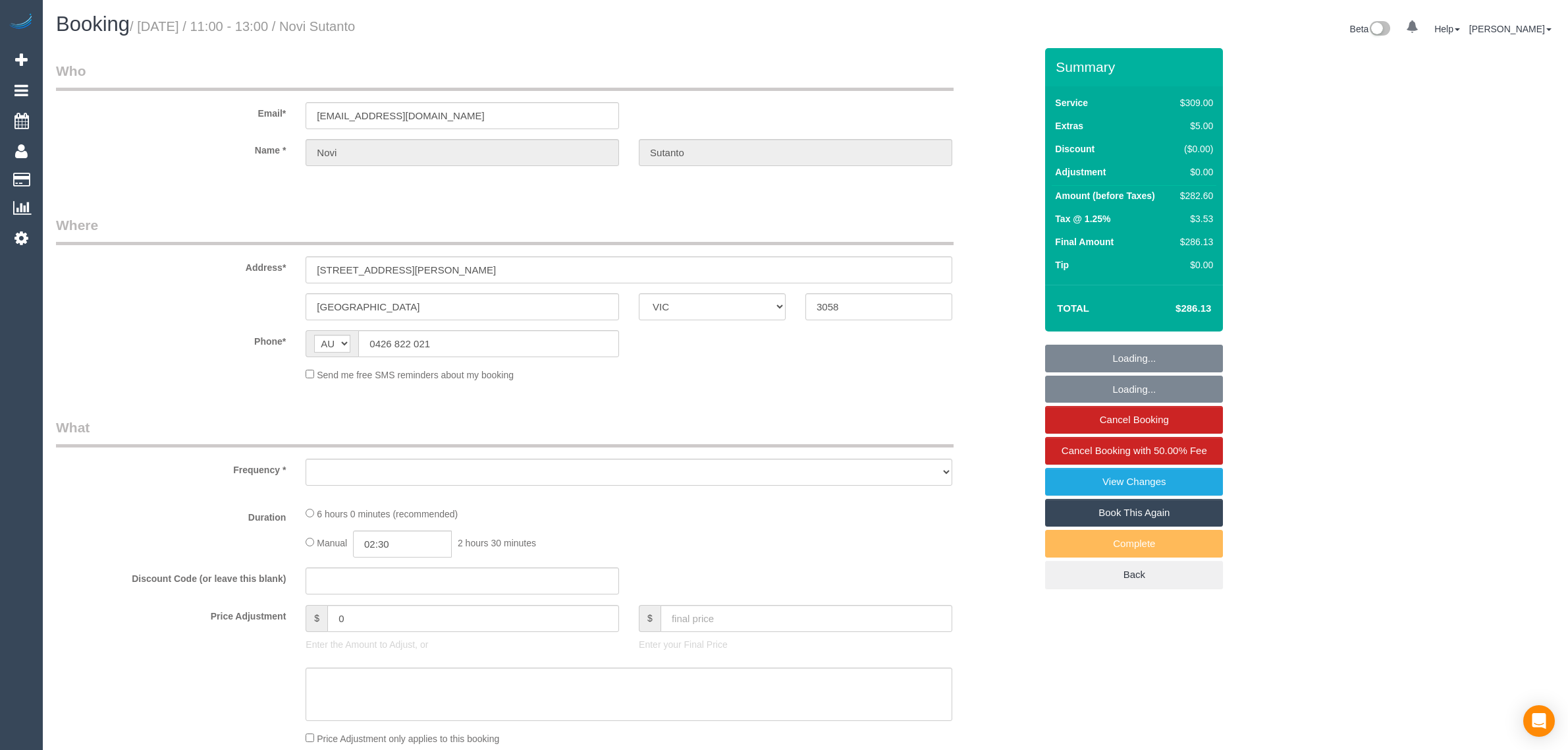
select select "VIC"
select select "object:657"
select select "string:stripe-pm_1NemVt2GScqysDRVcITDYG19"
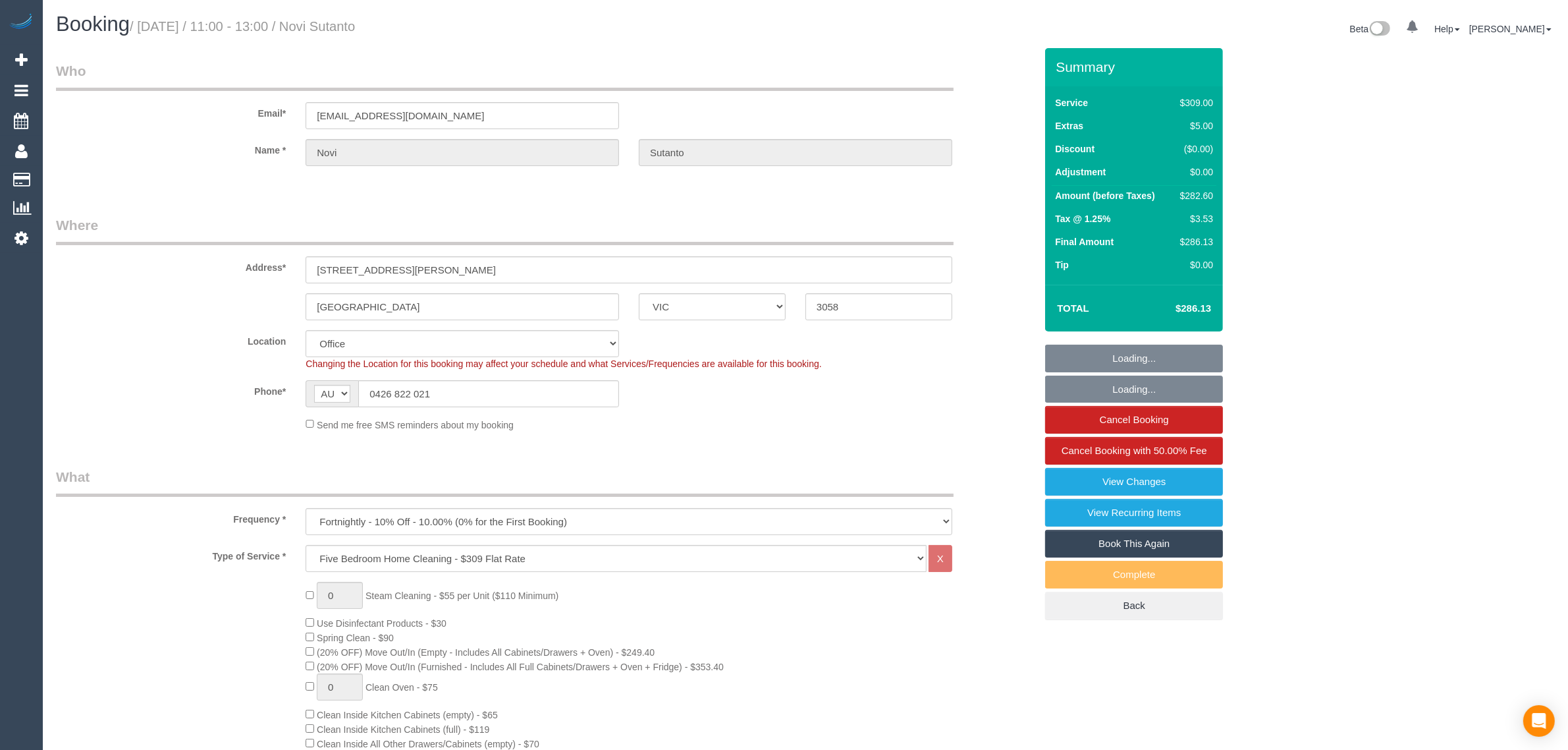
select select "object:762"
select select "number:28"
select select "number:17"
select select "number:18"
select select "number:24"
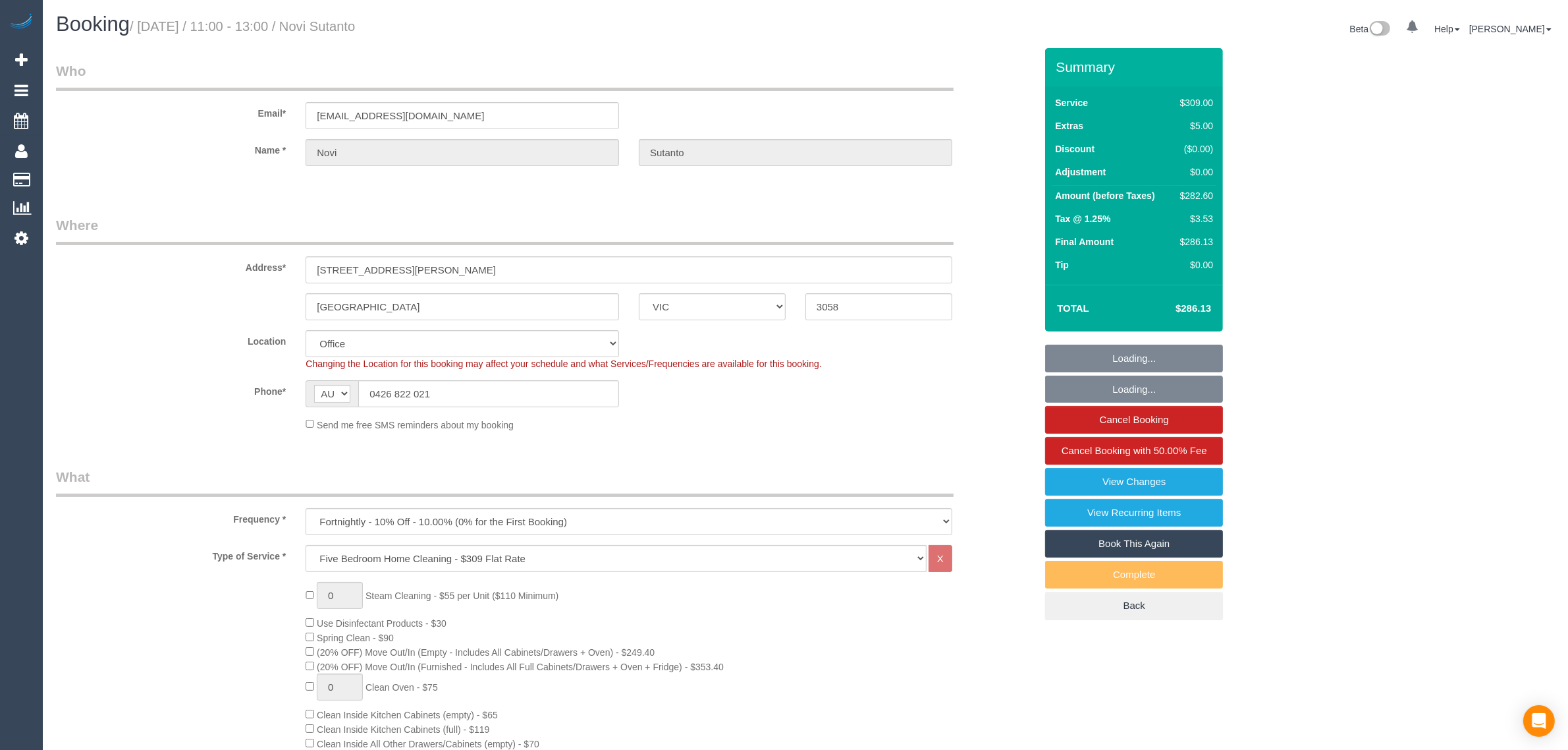
select select "number:34"
select select "number:12"
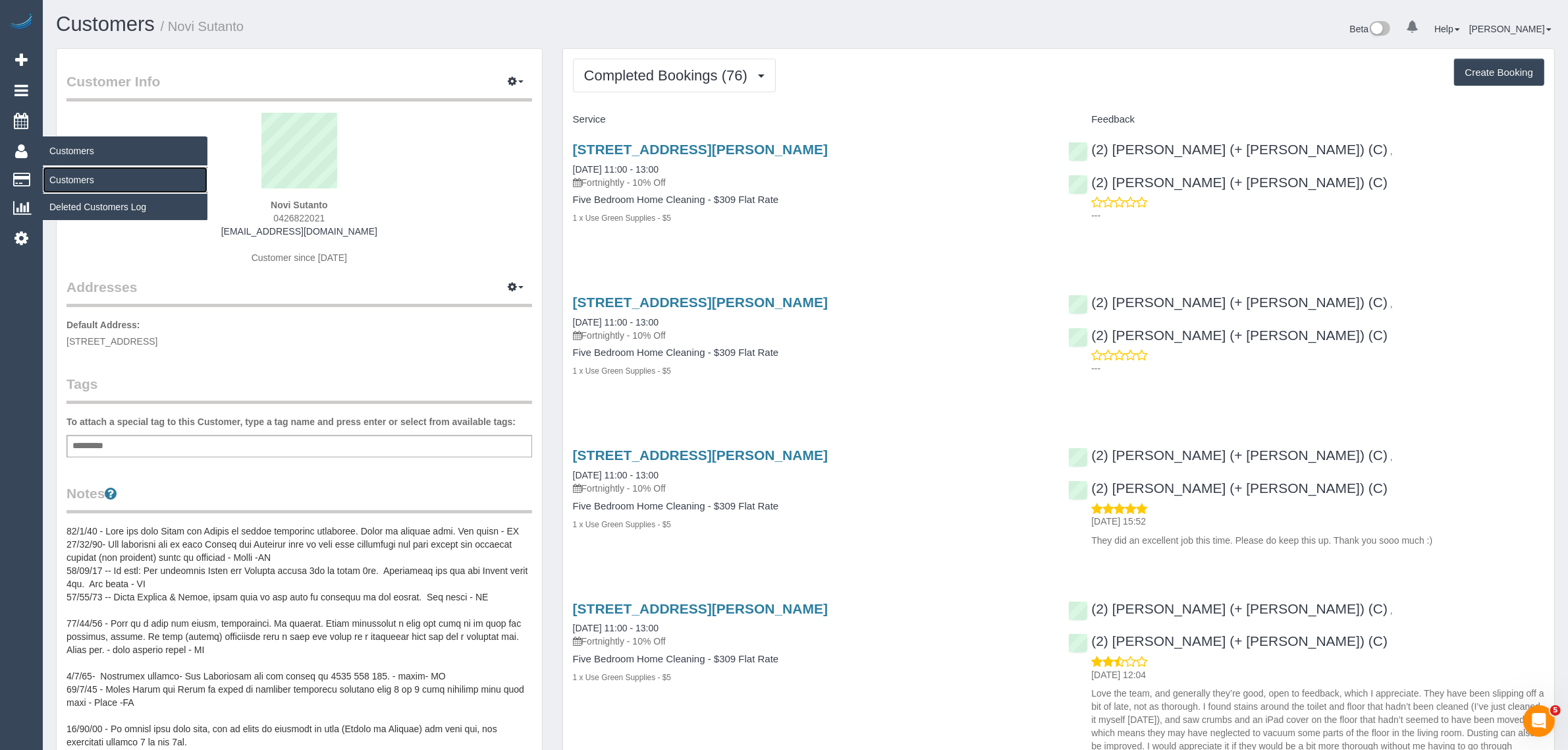
click at [67, 178] on link "Customers" at bounding box center [126, 180] width 165 height 27
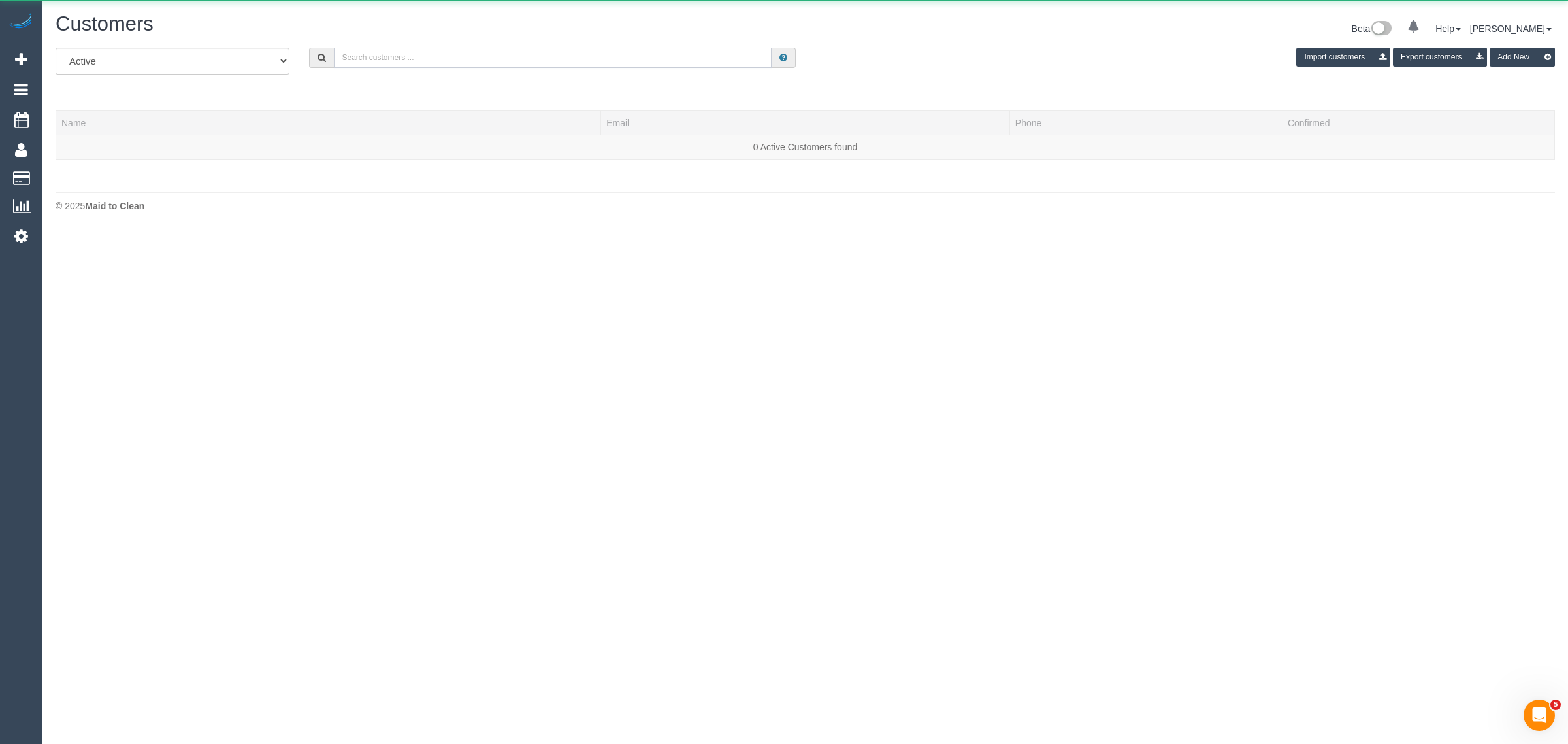
click at [440, 65] on input "text" at bounding box center [553, 58] width 438 height 20
paste input "Navleen Kaur"
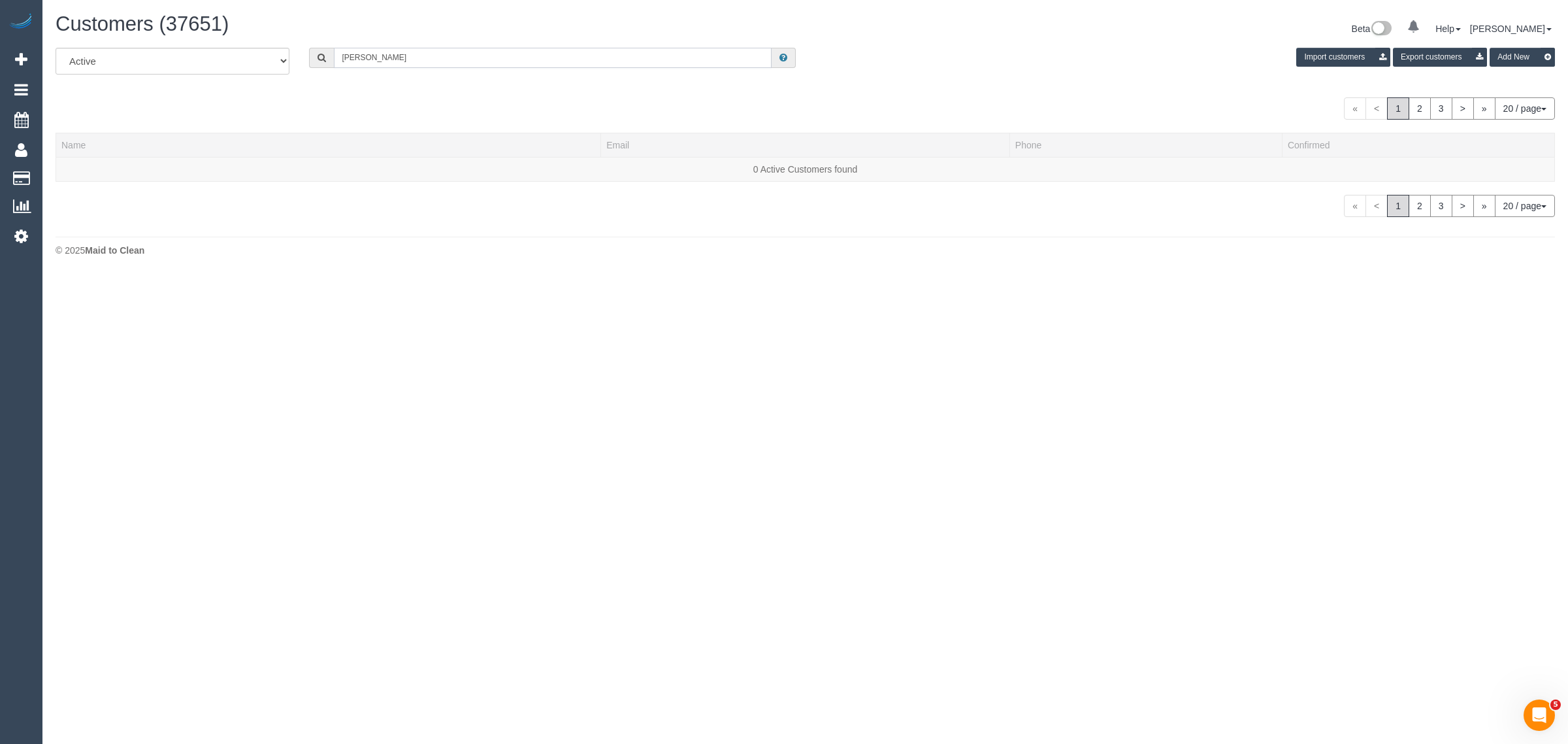
type input "Navleen Kaur"
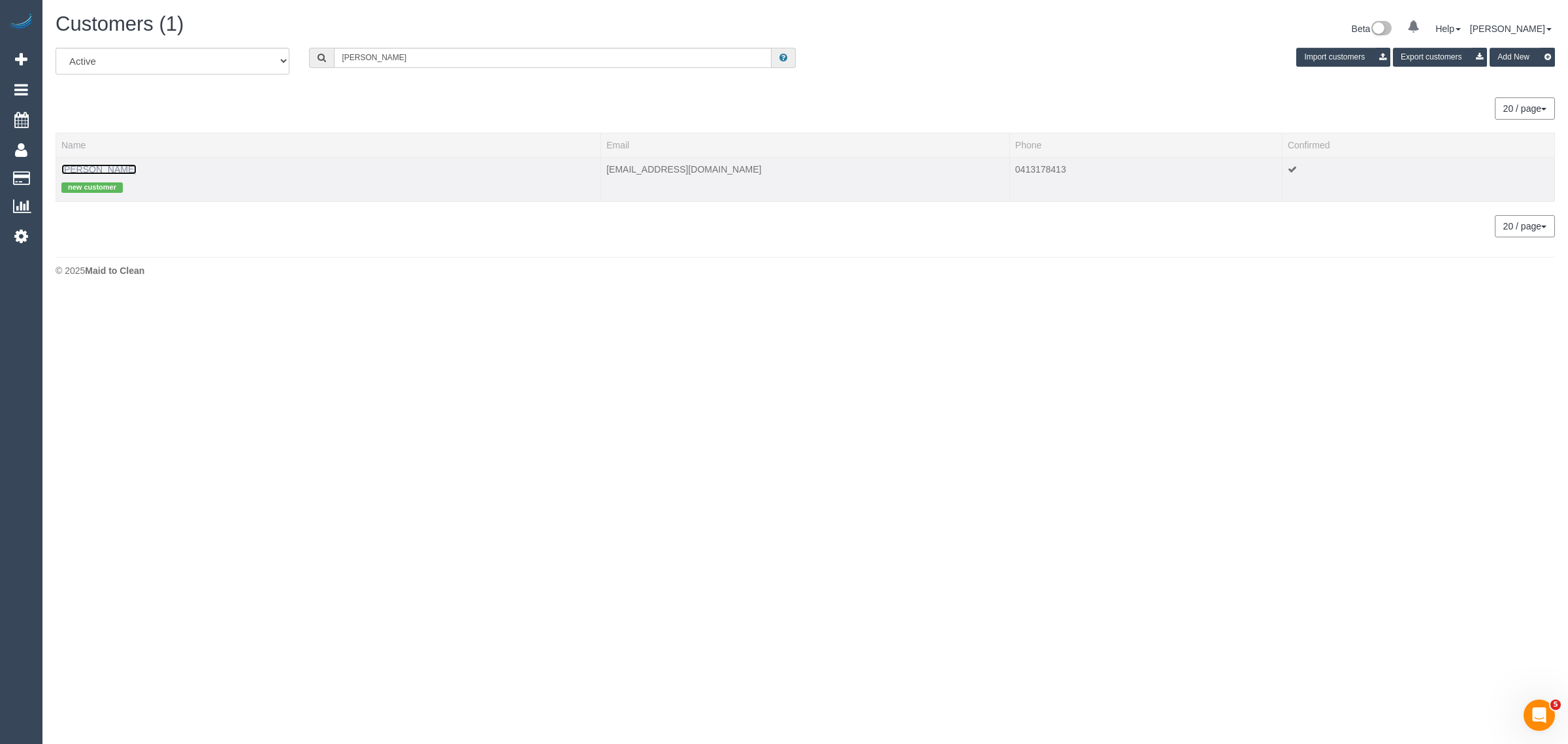
click at [94, 168] on link "navleen kaur" at bounding box center [98, 169] width 75 height 11
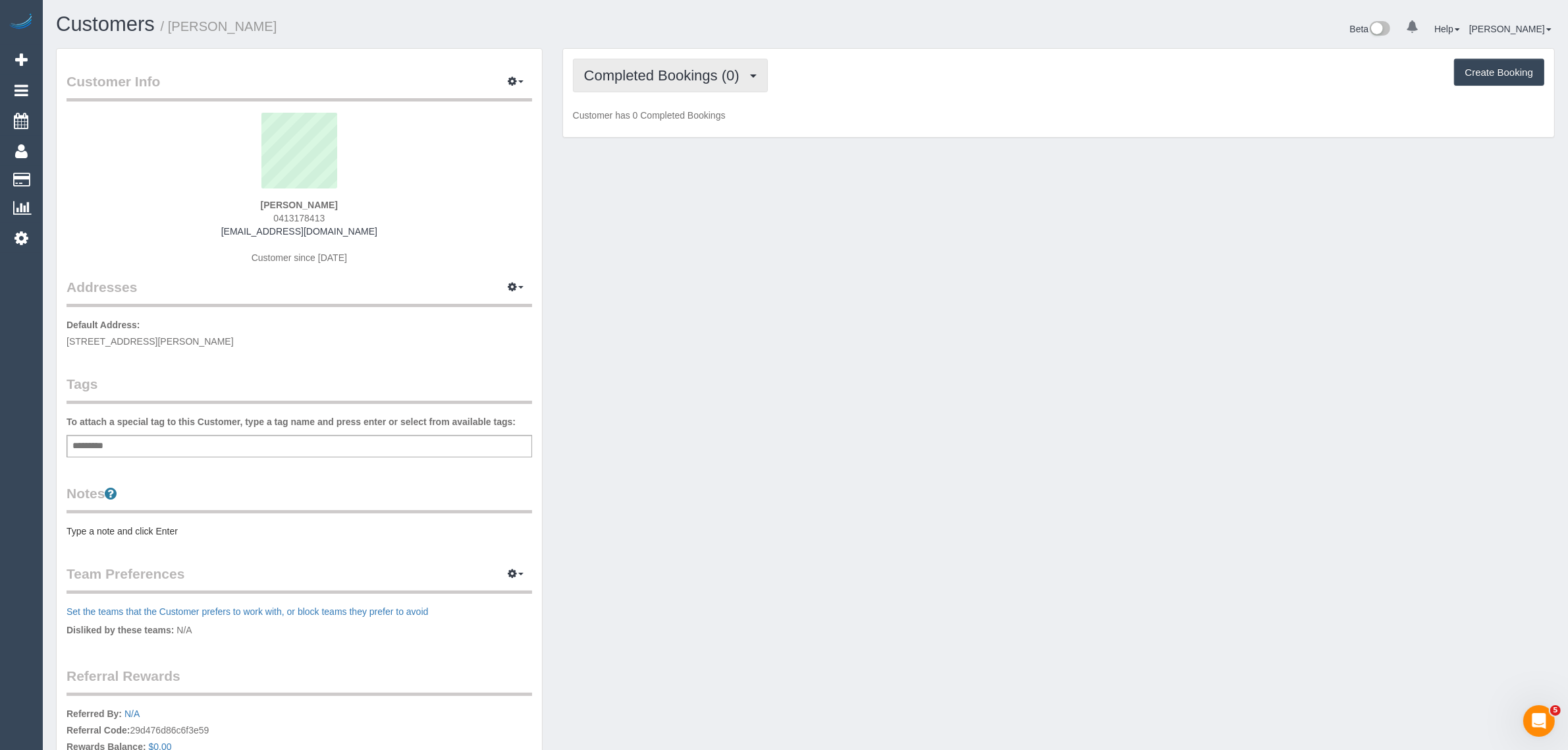
click at [659, 84] on button "Completed Bookings (0)" at bounding box center [670, 76] width 195 height 33
click at [637, 121] on link "Upcoming Bookings (1)" at bounding box center [642, 123] width 137 height 17
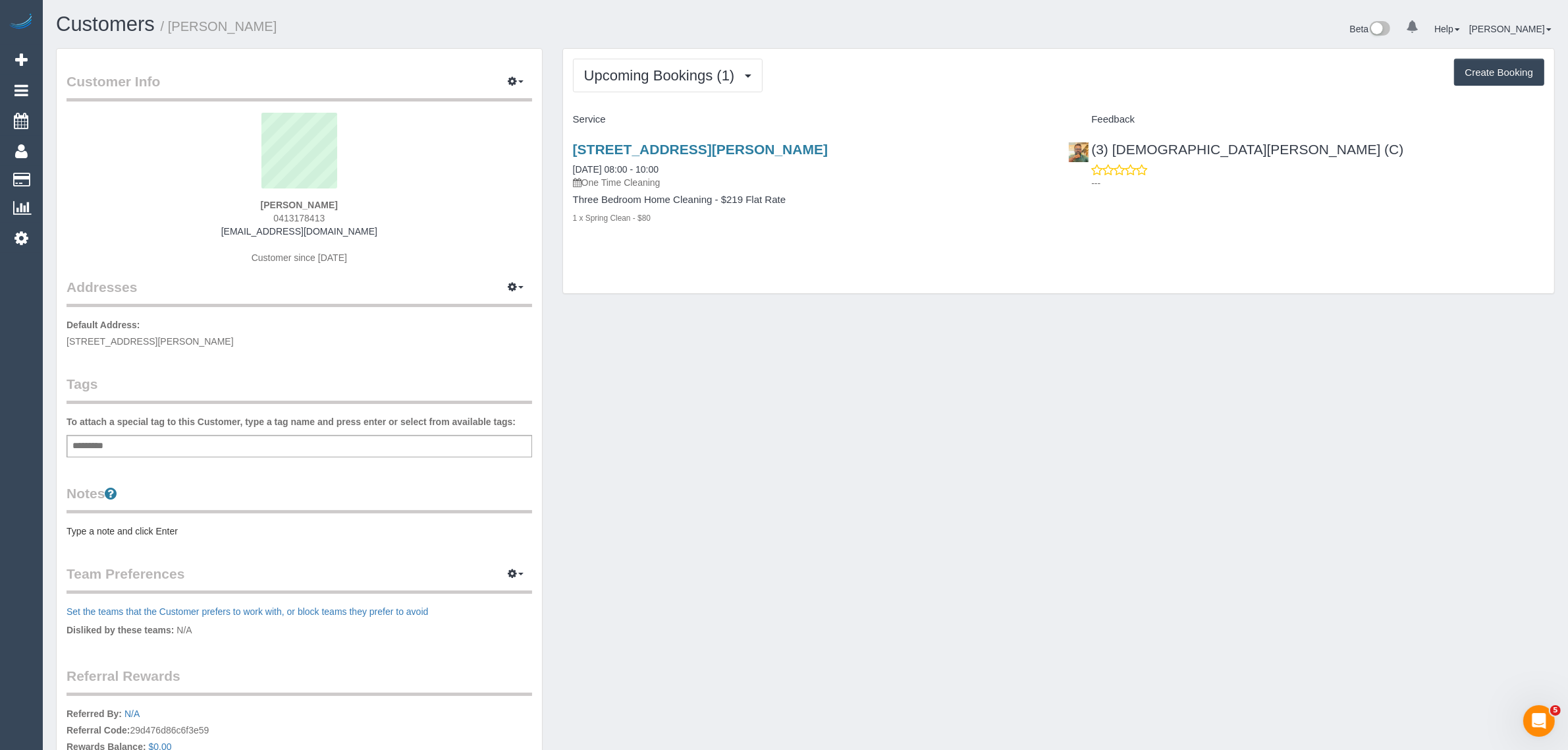
drag, startPoint x: 692, startPoint y: 169, endPoint x: 571, endPoint y: 169, distance: 121.0
click at [571, 169] on div "91 Nickson Street, Bundoora, VIC 3083 20/09/2025 08:00 - 10:00 One Time Cleanin…" at bounding box center [811, 191] width 496 height 120
copy link "20/09/2025 08:00 - 10:00"
drag, startPoint x: 1261, startPoint y: 146, endPoint x: 1094, endPoint y: 142, distance: 167.0
click at [1094, 142] on div "(3) Buddhi Adhikari (C) ---" at bounding box center [1306, 163] width 496 height 65
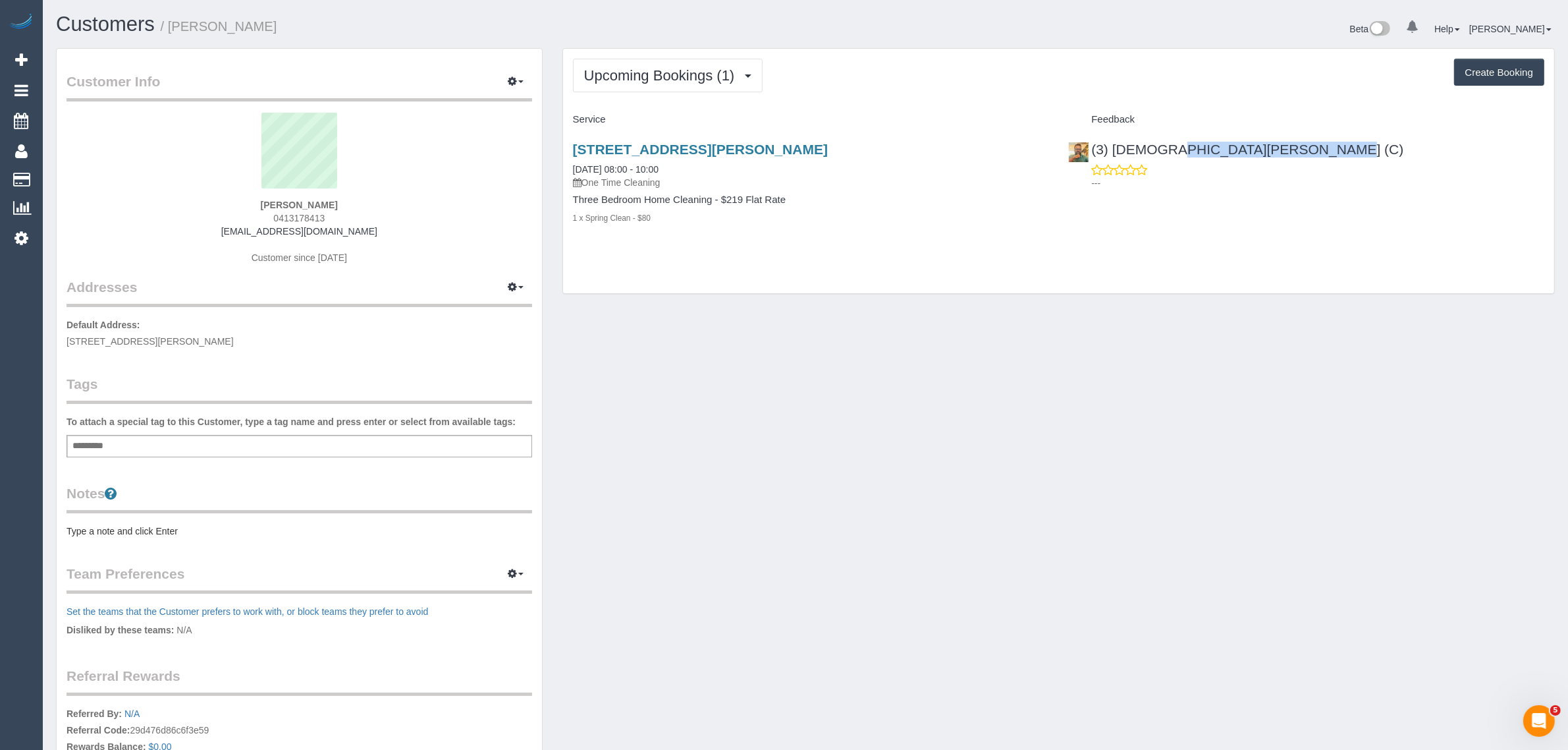
copy link "3) Buddhi Adhikari (C)"
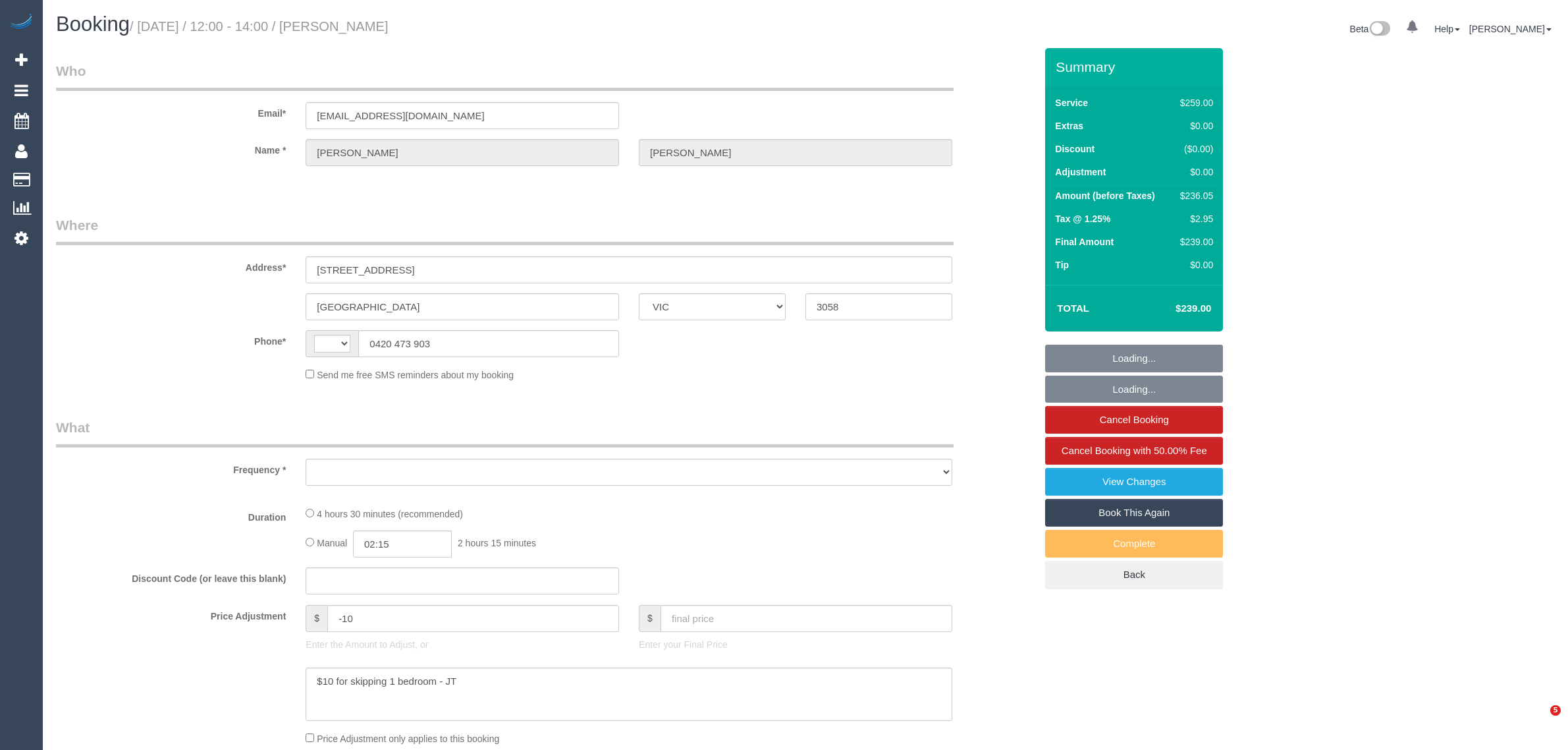
select select "VIC"
select select "string:AU"
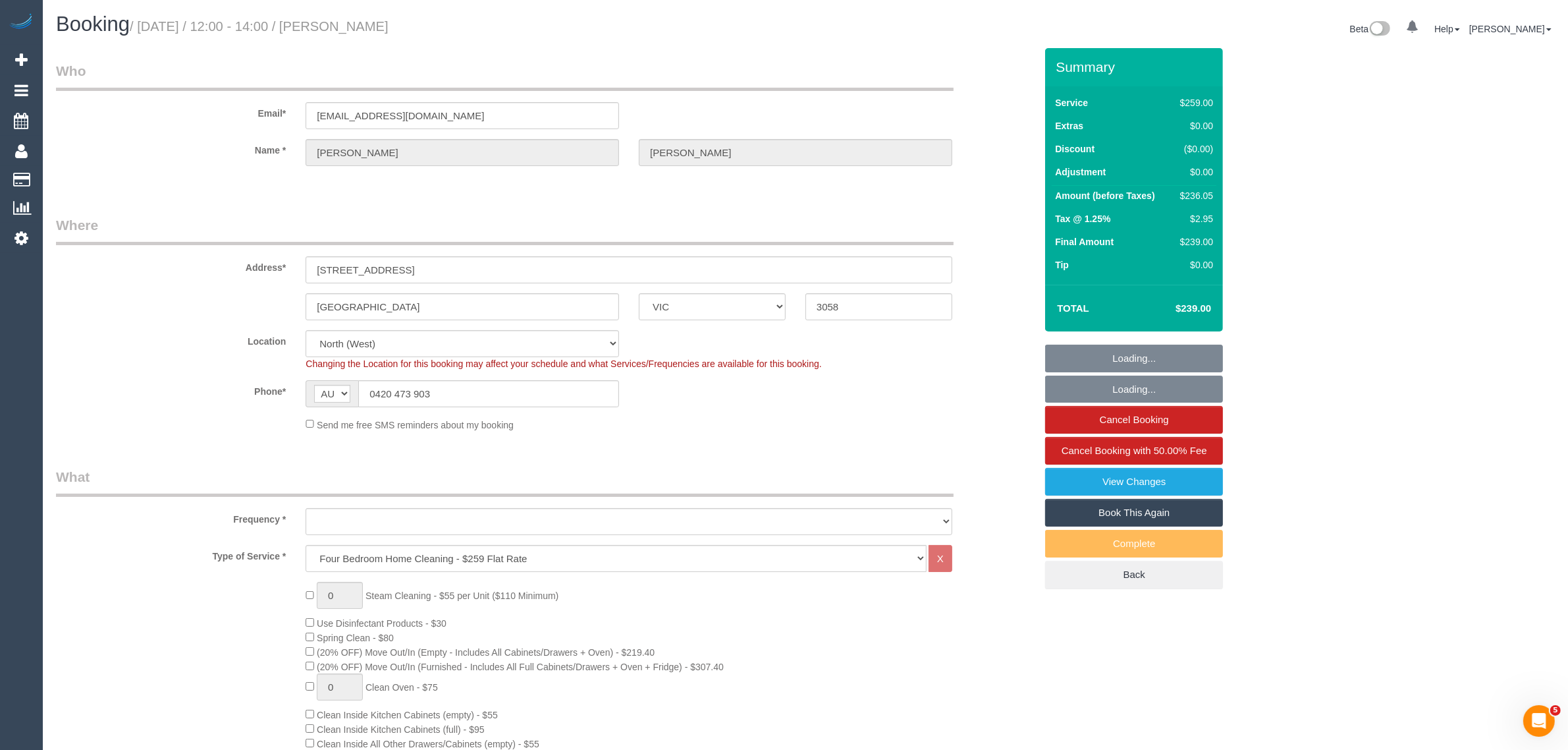
select select "object:634"
select select "number:27"
select select "number:14"
select select "number:19"
select select "number:22"
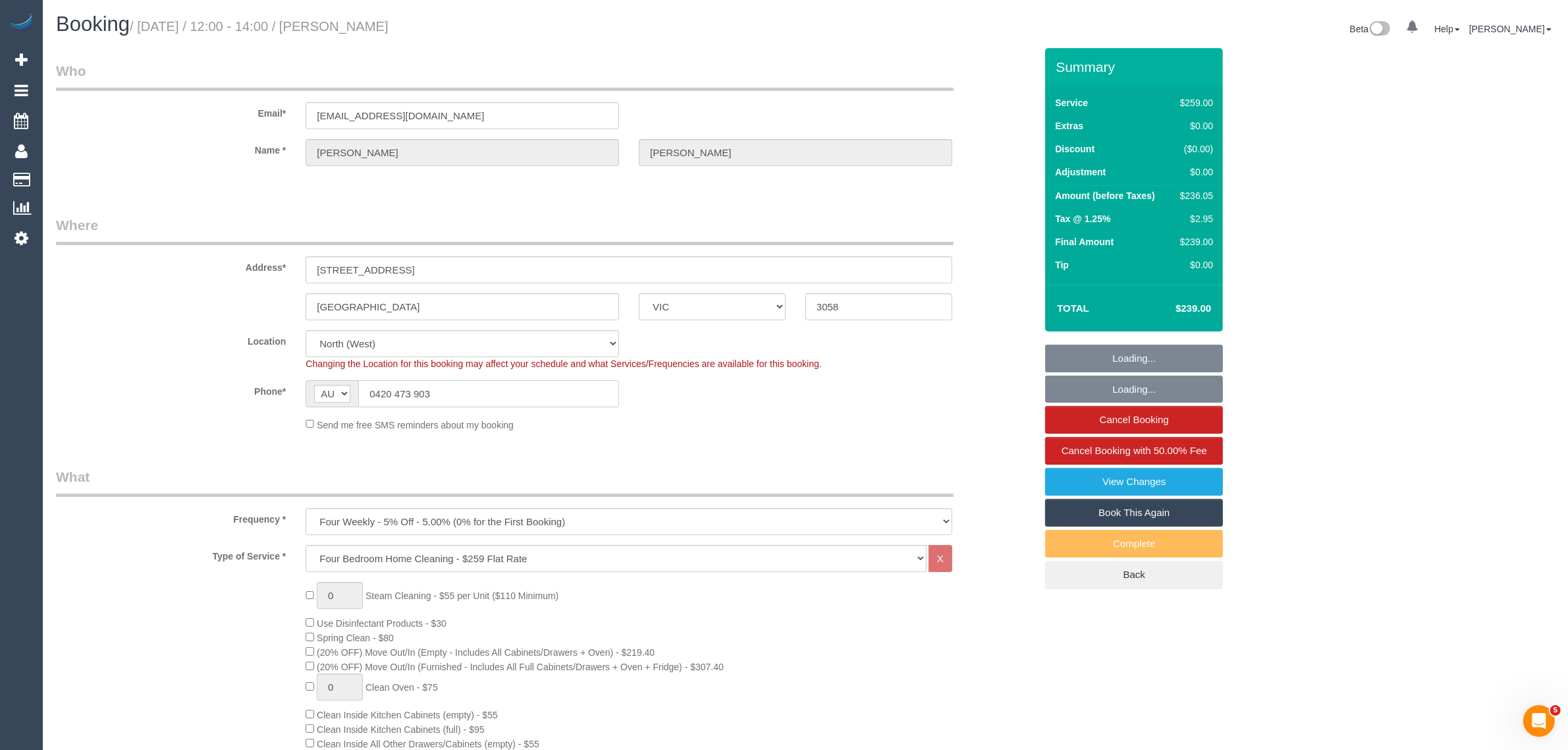
select select "number:33"
select select "number:13"
select select "string:stripe-pm_1RUG2r2GScqysDRVyOKGtJau"
select select "object:785"
click at [505, 389] on input "0420 473 903" at bounding box center [488, 393] width 260 height 27
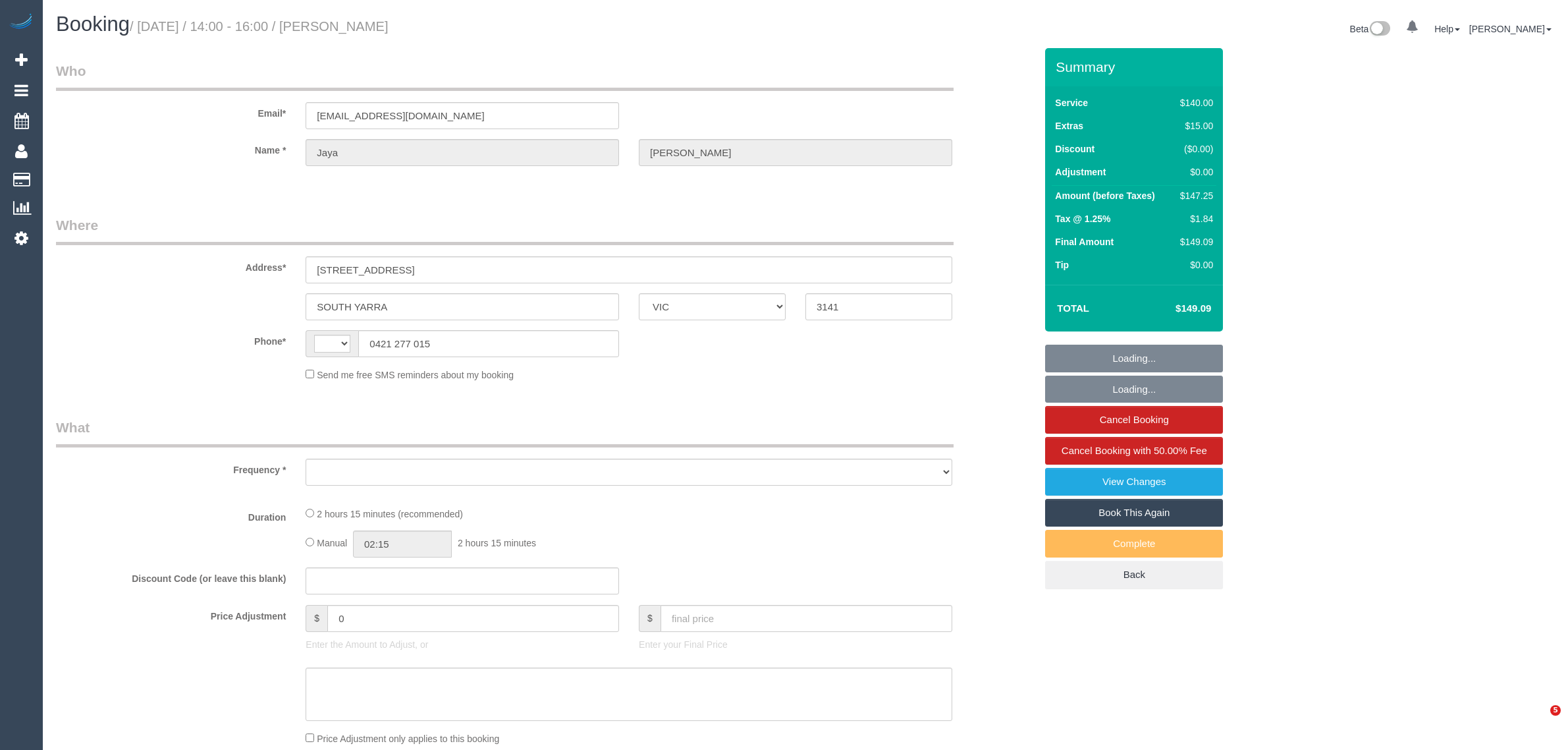
select select "VIC"
select select "object:306"
select select "string:stripe-pm_1Ohgac2GScqysDRVB1DnbSnp"
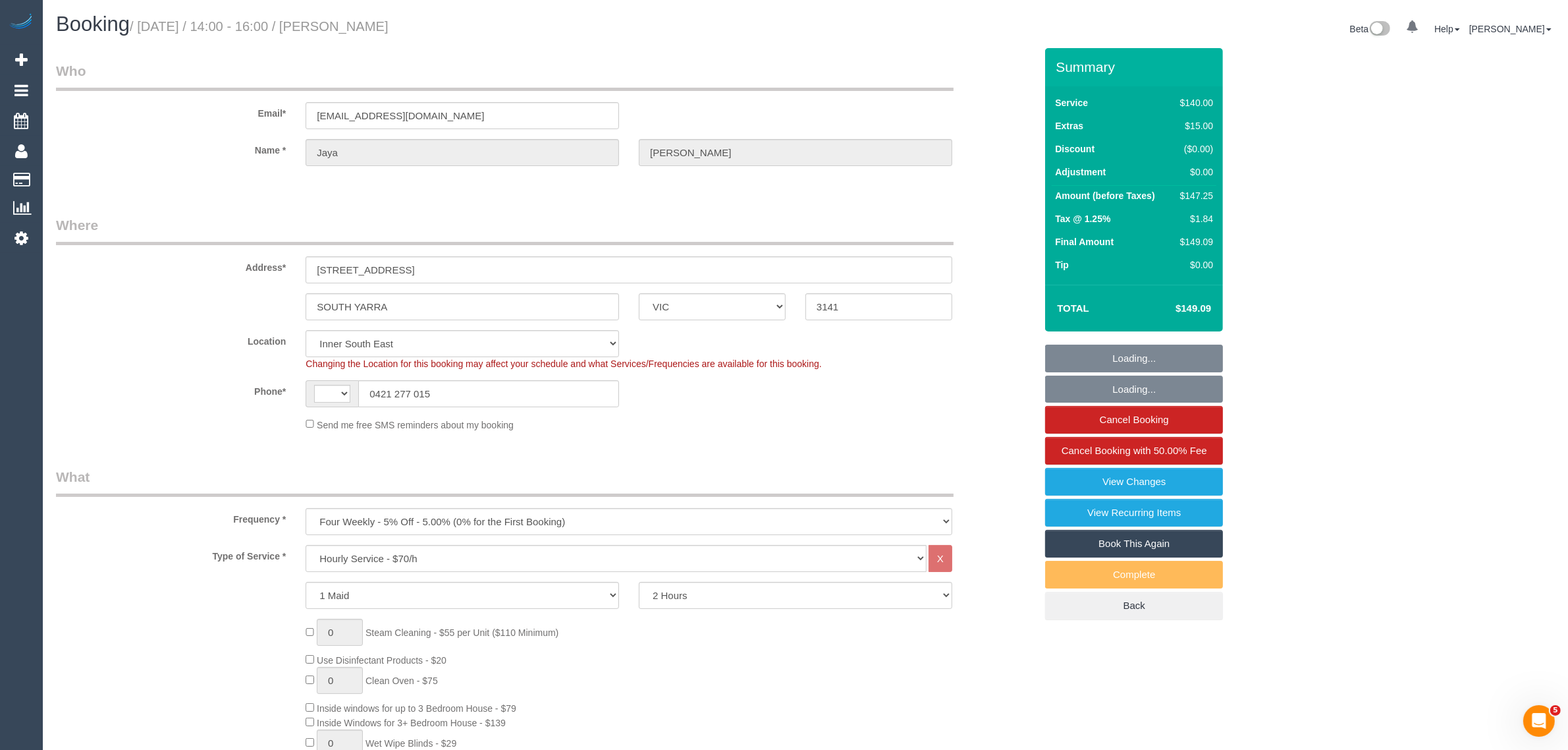
select select "string:AU"
select select "number:28"
select select "number:14"
select select "number:19"
select select "number:24"
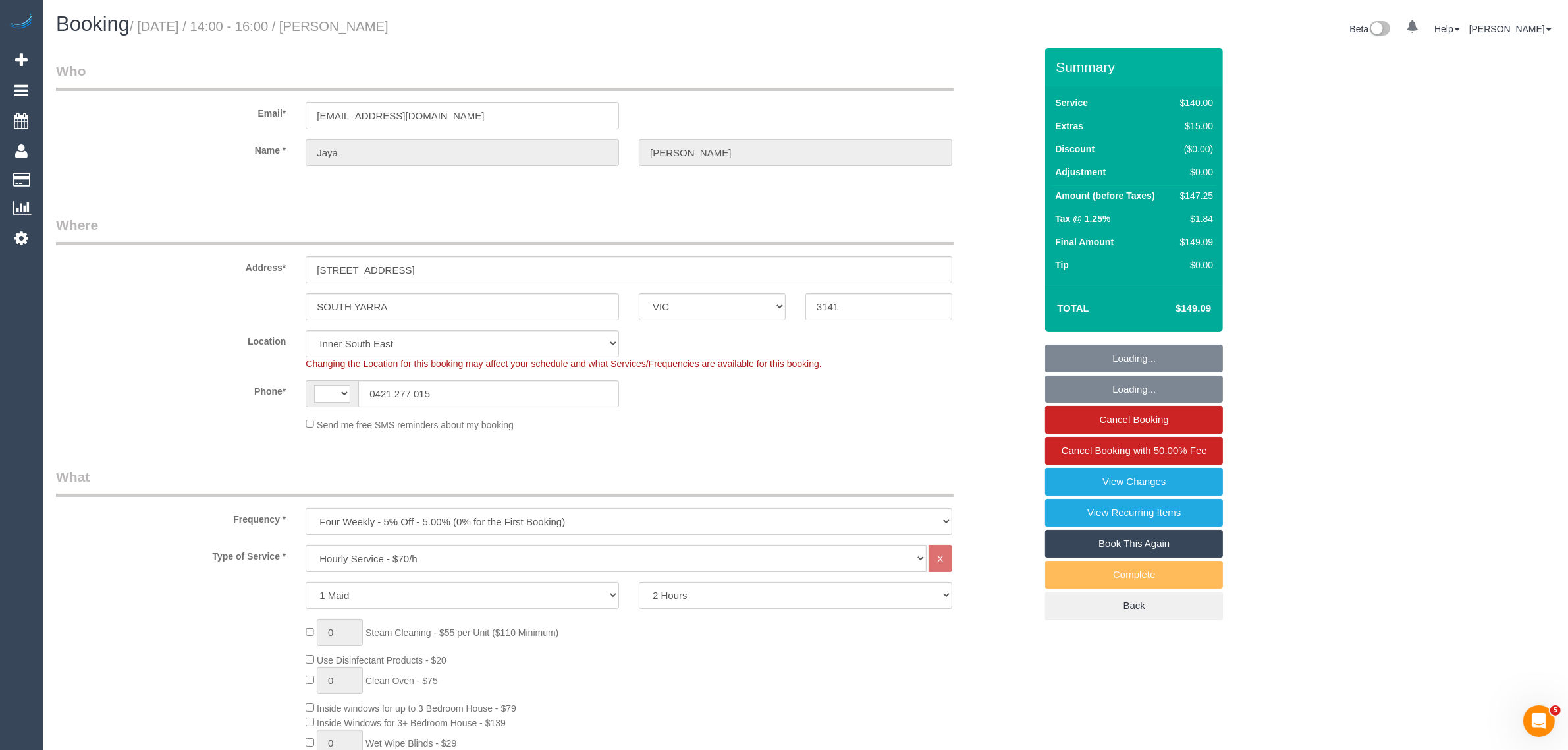
select select "number:34"
select select "number:12"
select select "object:872"
click at [528, 386] on input "0421 277 015" at bounding box center [488, 393] width 260 height 27
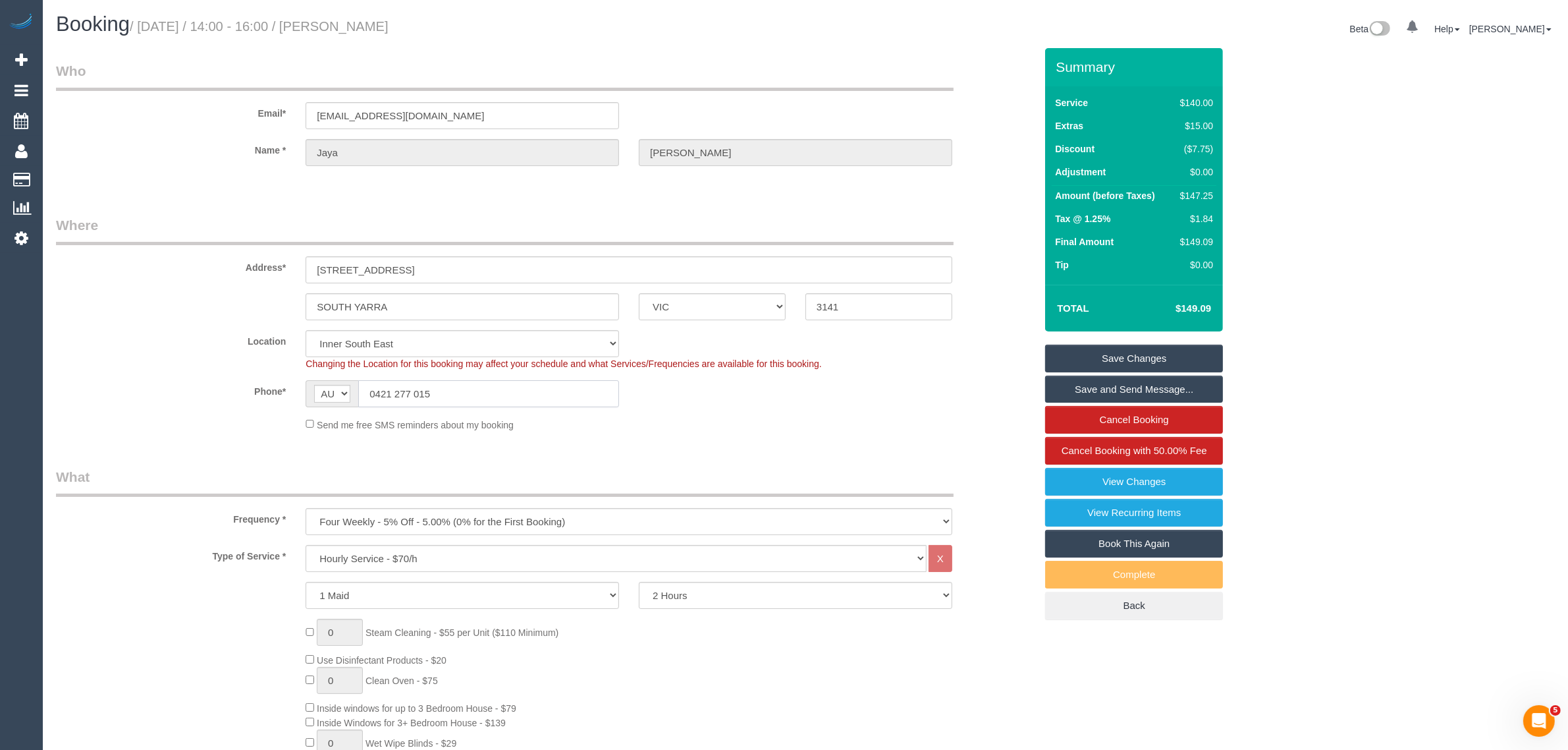
click at [528, 386] on input "0421 277 015" at bounding box center [488, 393] width 260 height 27
click at [482, 393] on input "0421 277 015" at bounding box center [488, 393] width 260 height 27
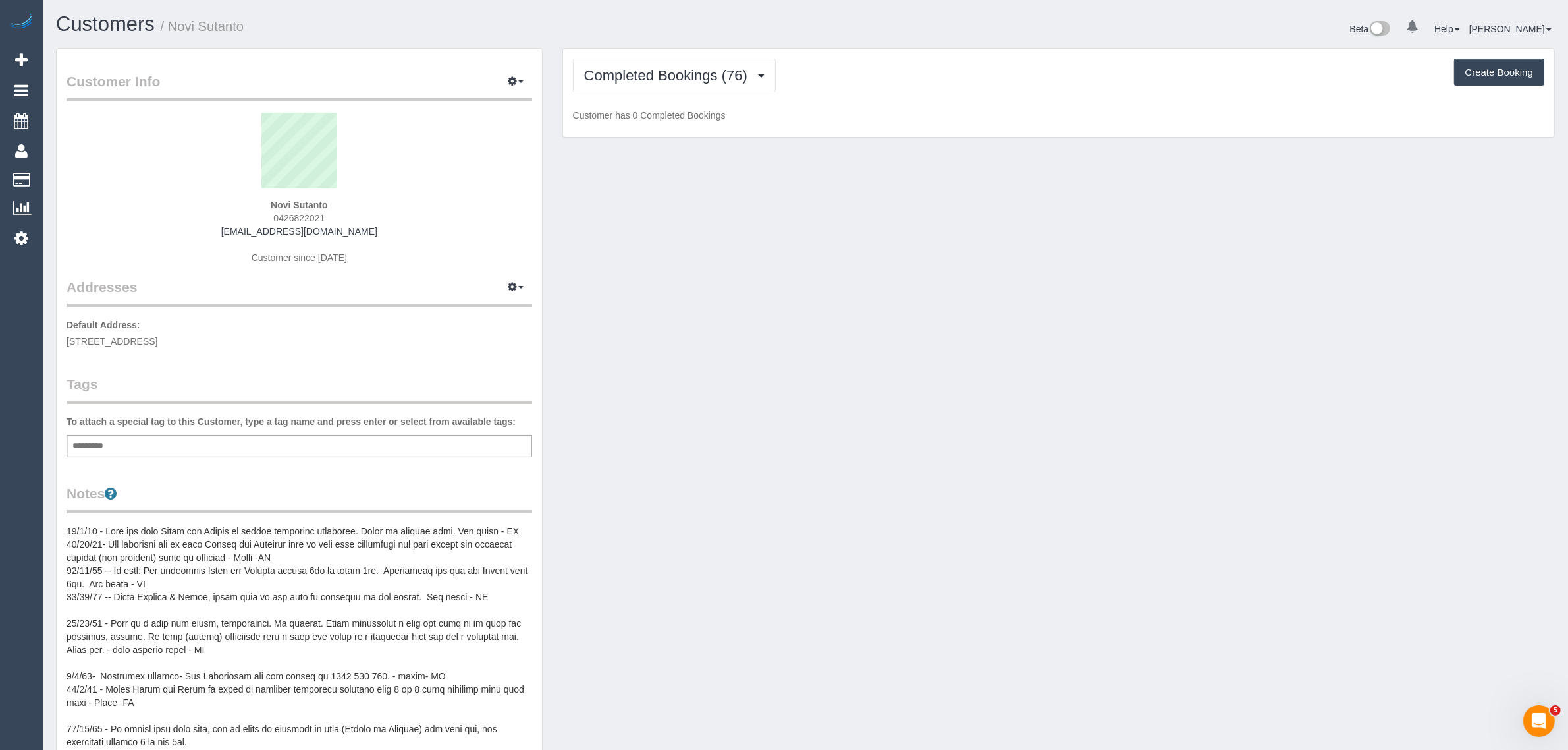
scroll to position [4162, 1568]
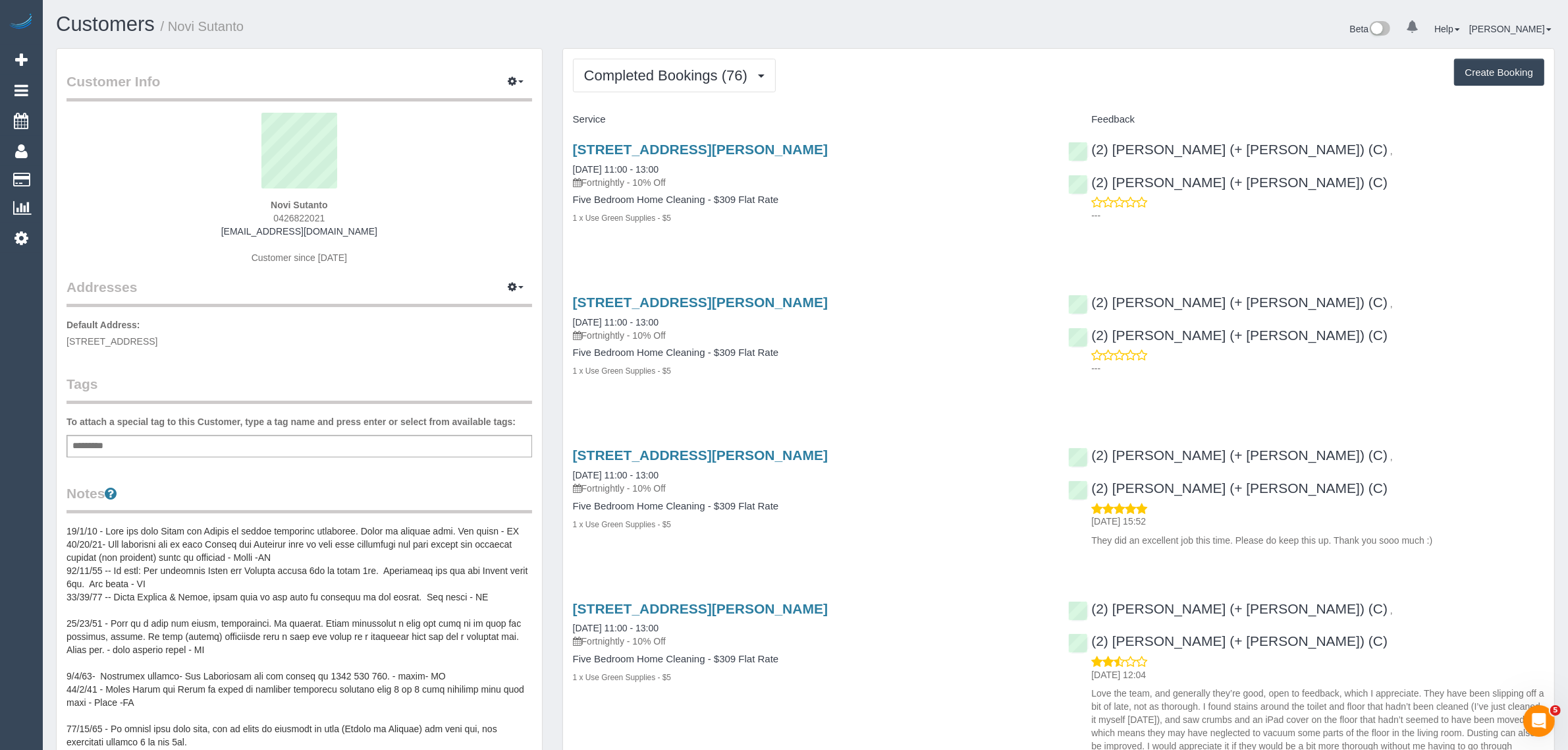
click at [287, 439] on div "Add a tag" at bounding box center [300, 445] width 466 height 23
type input "*"
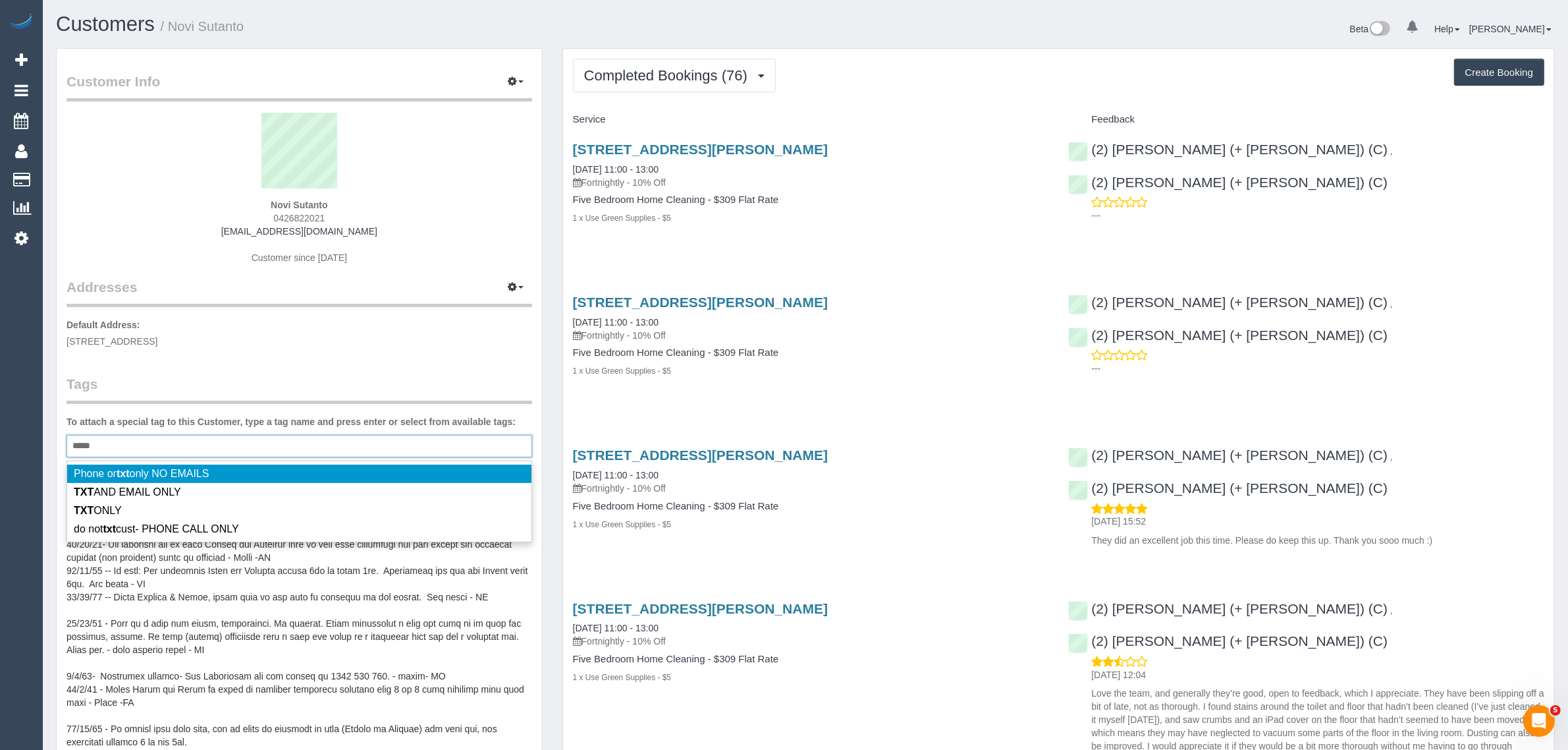
type input "******"
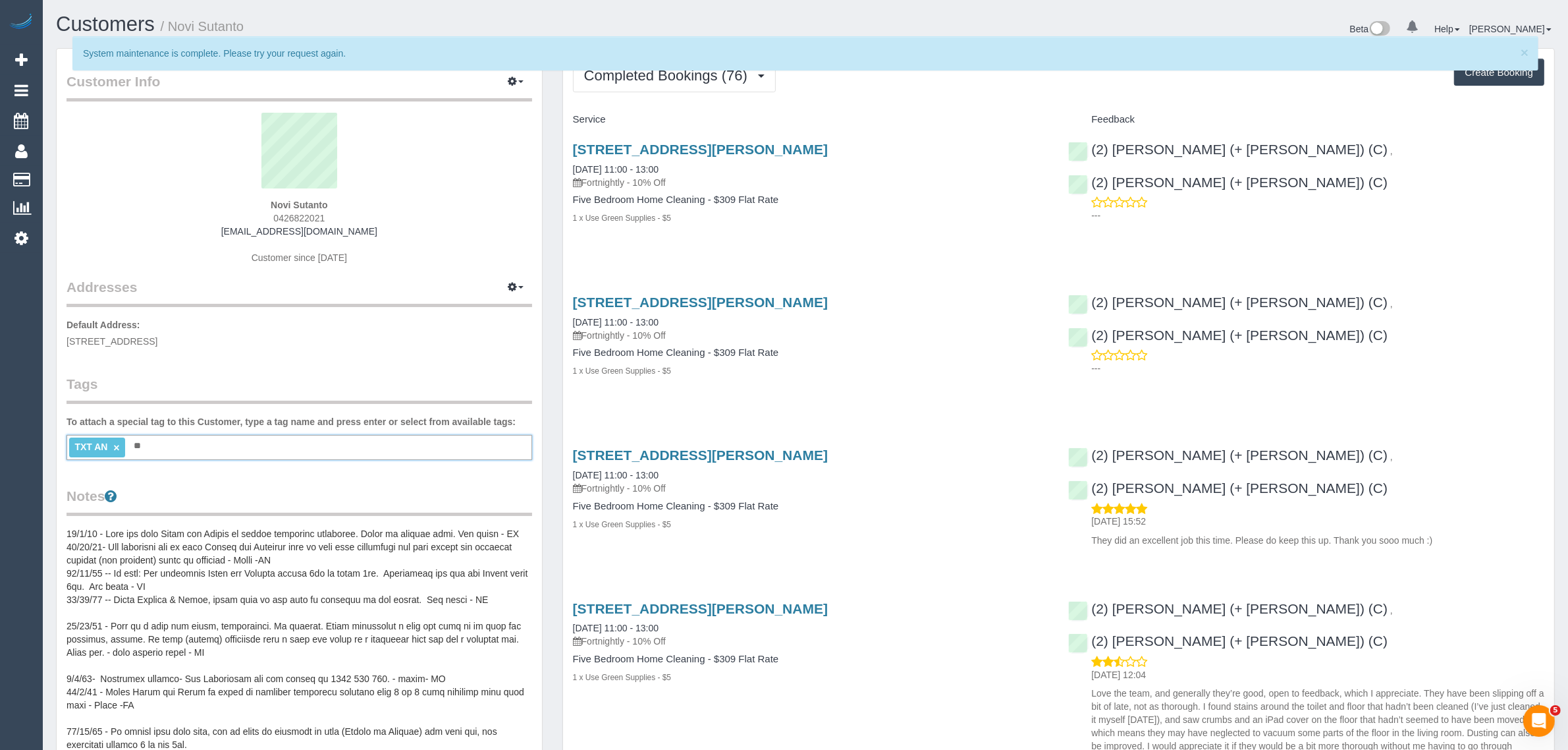
type input "*"
type input "**********"
drag, startPoint x: 211, startPoint y: 446, endPoint x: 140, endPoint y: 455, distance: 71.6
click at [73, 440] on div "**********" at bounding box center [300, 445] width 466 height 23
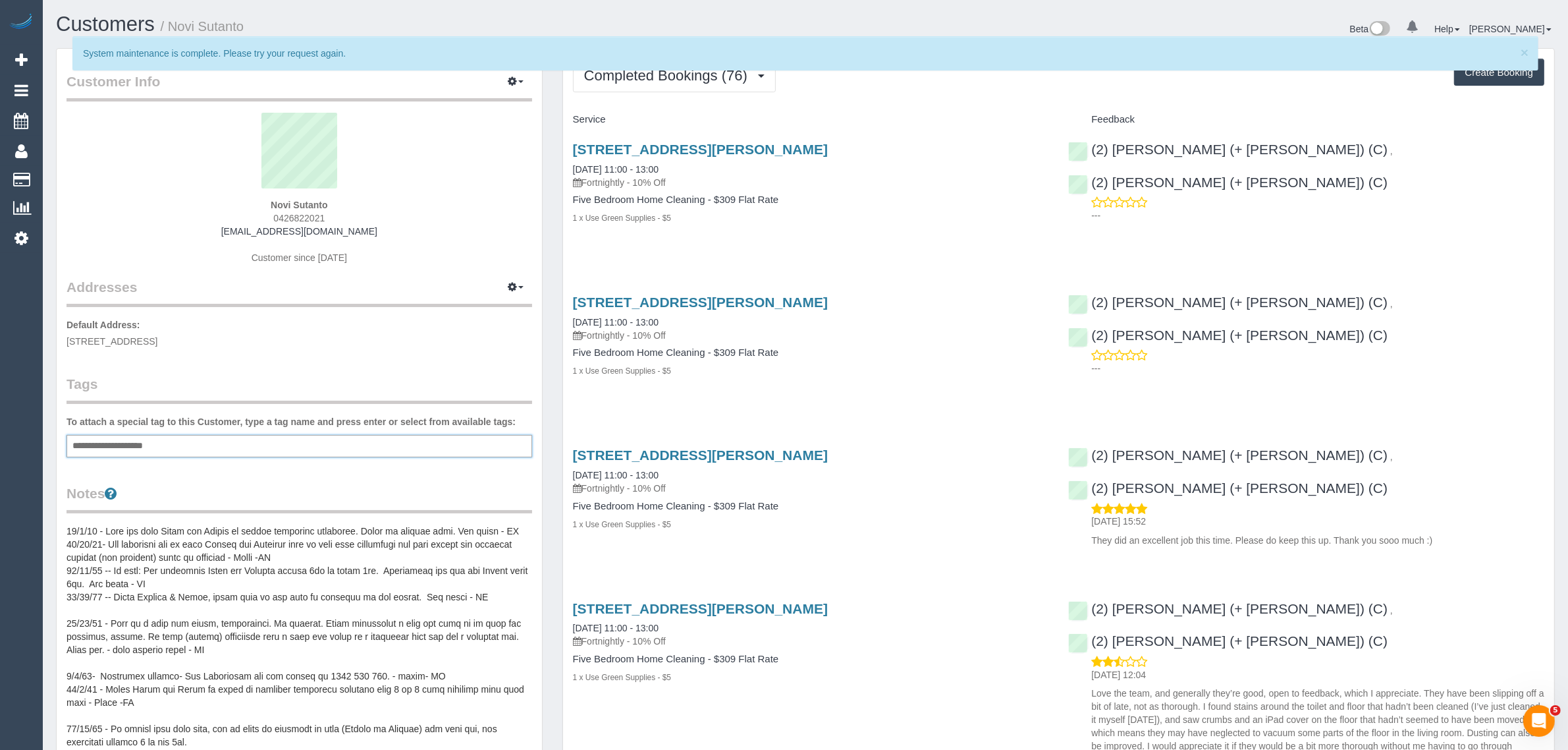
drag, startPoint x: 225, startPoint y: 438, endPoint x: 63, endPoint y: 439, distance: 162.0
click at [47, 436] on div "Customer Info Edit Contact Info Send Message Email Preferences Special Sales Ta…" at bounding box center [300, 624] width 507 height 1153
click at [156, 453] on input "**********" at bounding box center [126, 445] width 115 height 17
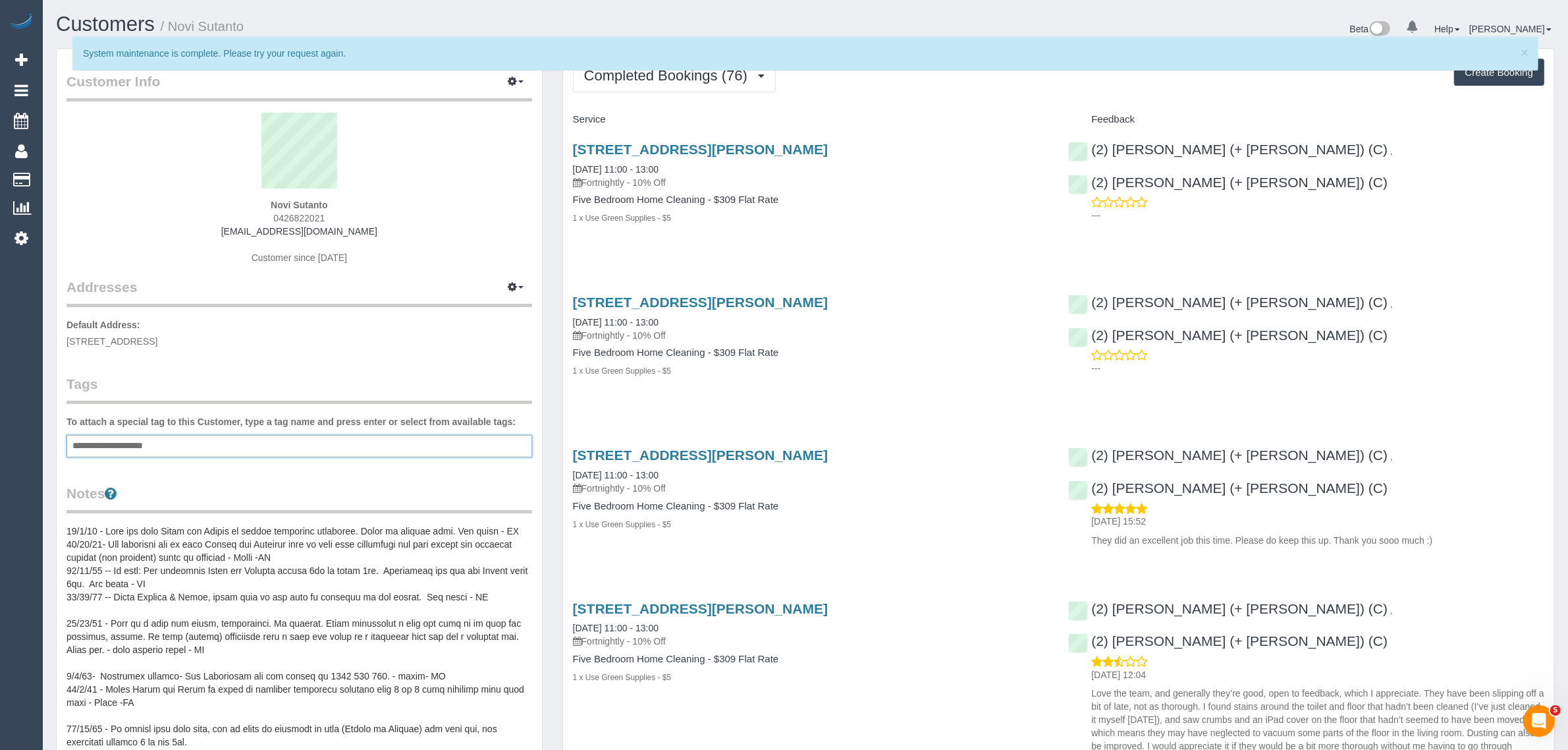
click at [209, 435] on div "**********" at bounding box center [300, 445] width 466 height 23
drag, startPoint x: 209, startPoint y: 438, endPoint x: 56, endPoint y: 438, distance: 153.0
click at [56, 438] on div "Customer Info Edit Contact Info Send Message Email Preferences Special Sales Ta…" at bounding box center [299, 618] width 486 height 1140
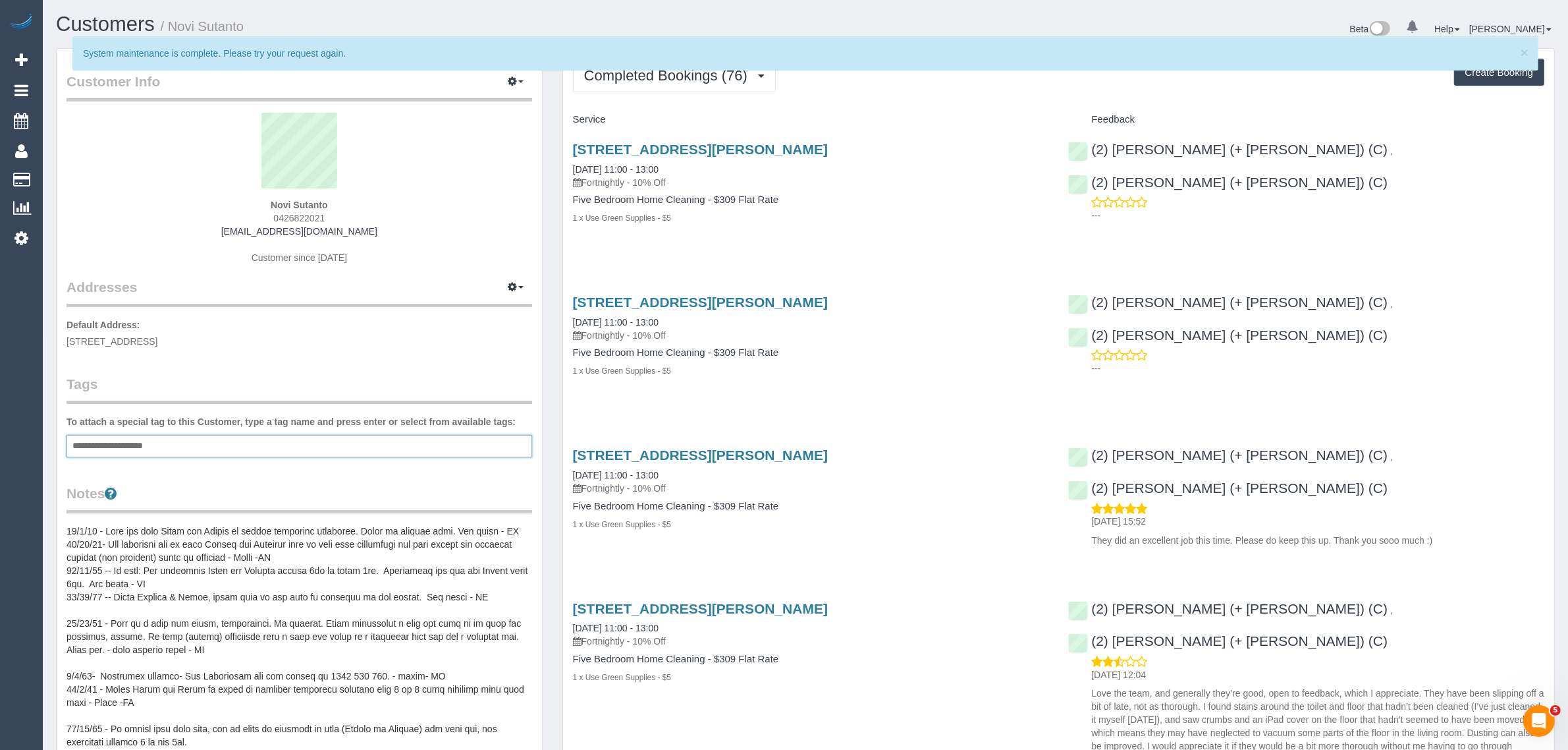
click at [115, 450] on input "**********" at bounding box center [126, 445] width 115 height 17
click at [231, 479] on div "Customer Info Edit Contact Info Send Message Email Preferences Special Sales Ta…" at bounding box center [300, 618] width 485 height 1138
click at [438, 541] on pre at bounding box center [300, 657] width 466 height 263
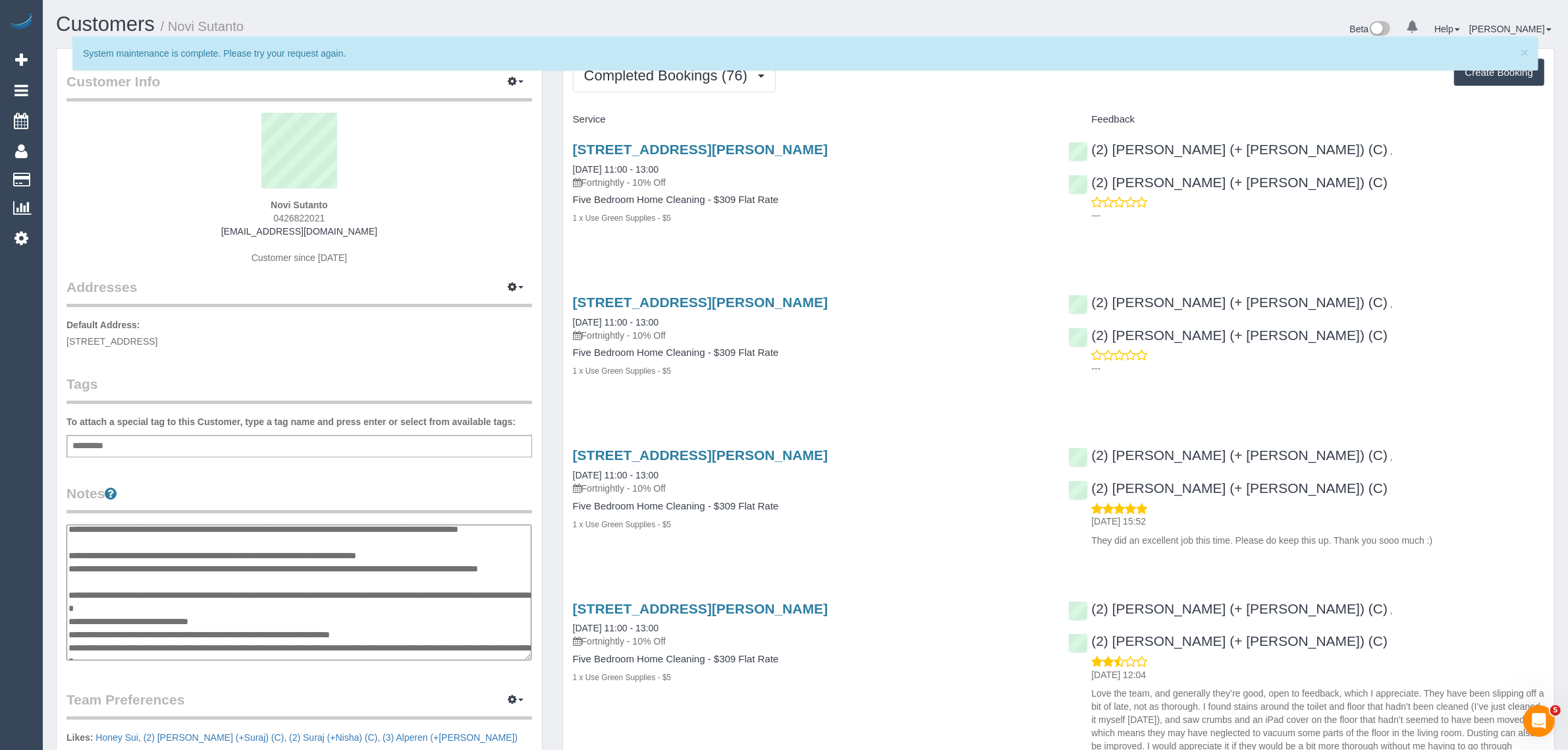
scroll to position [0, 0]
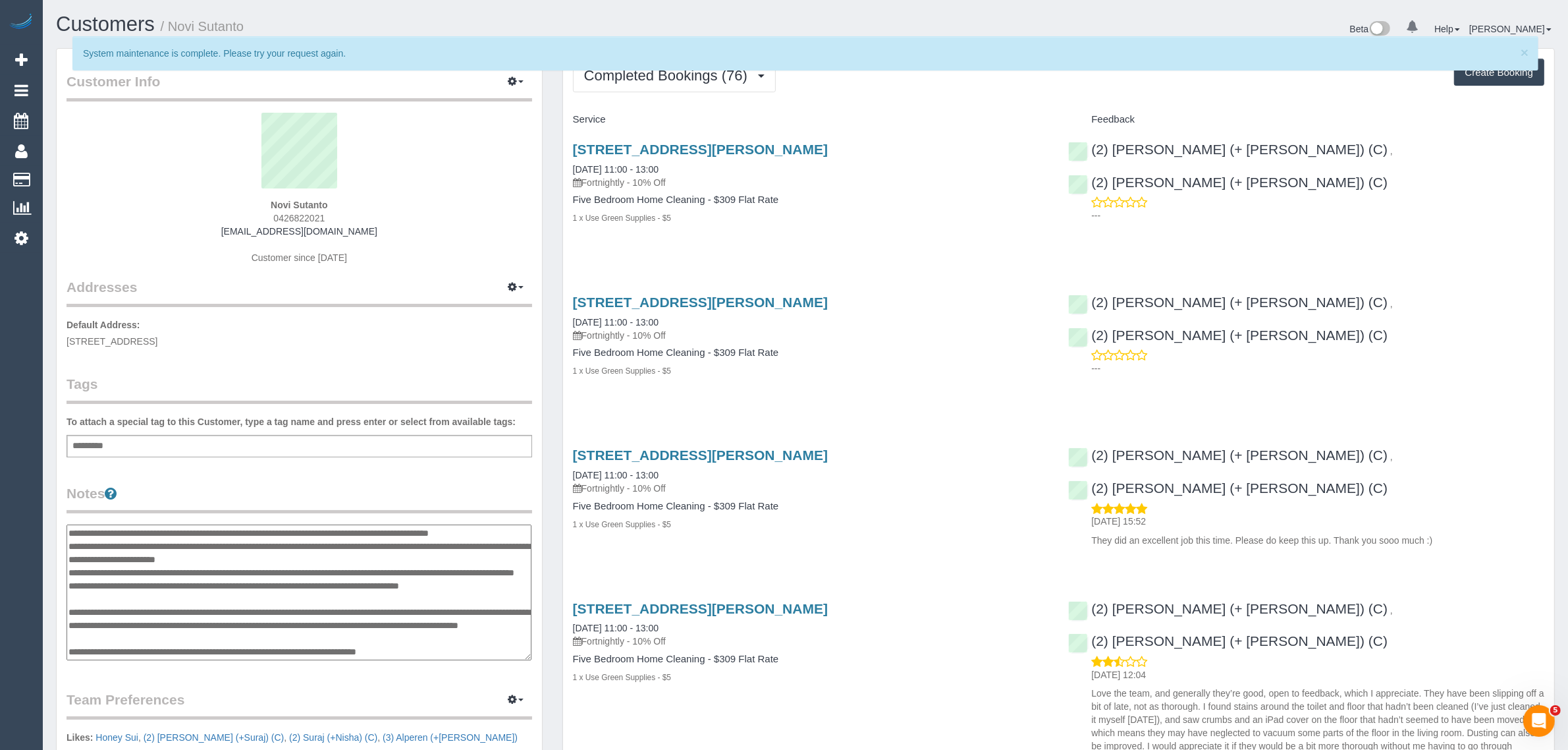
click at [74, 527] on textarea at bounding box center [299, 593] width 465 height 136
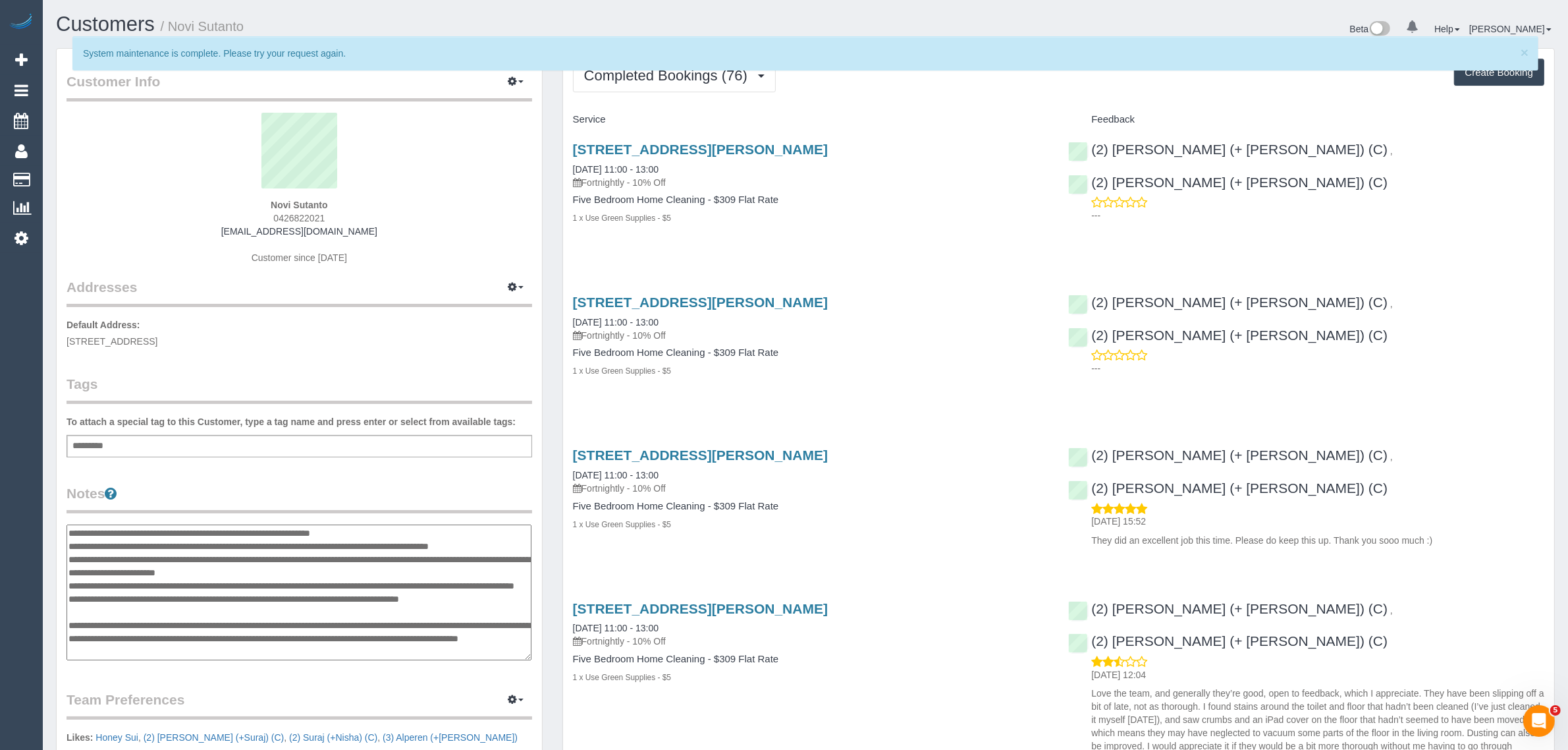
type textarea "**********"
drag, startPoint x: 123, startPoint y: 531, endPoint x: 229, endPoint y: 519, distance: 106.7
click at [229, 519] on div "Notes" at bounding box center [300, 573] width 466 height 180
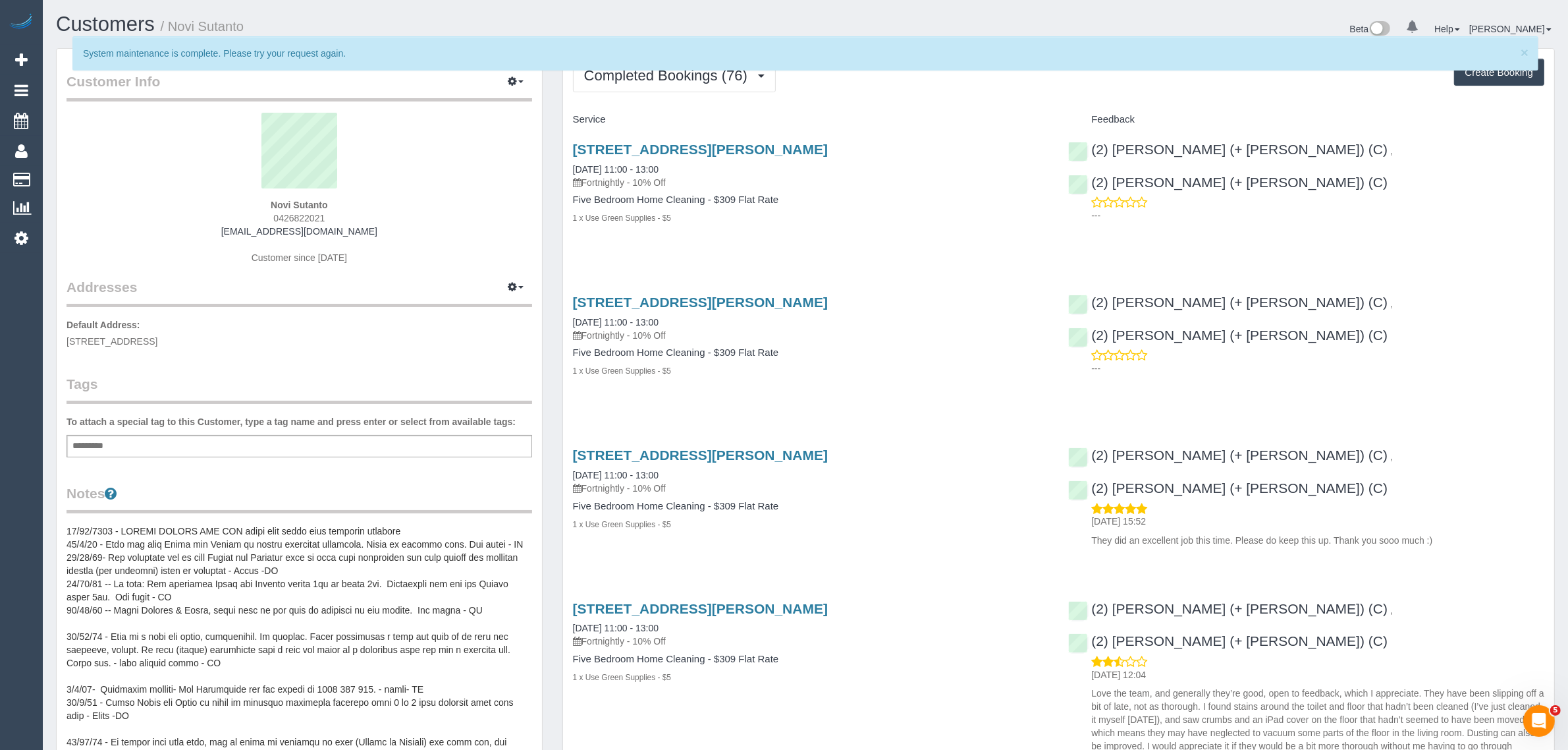
click at [251, 541] on pre at bounding box center [300, 657] width 466 height 263
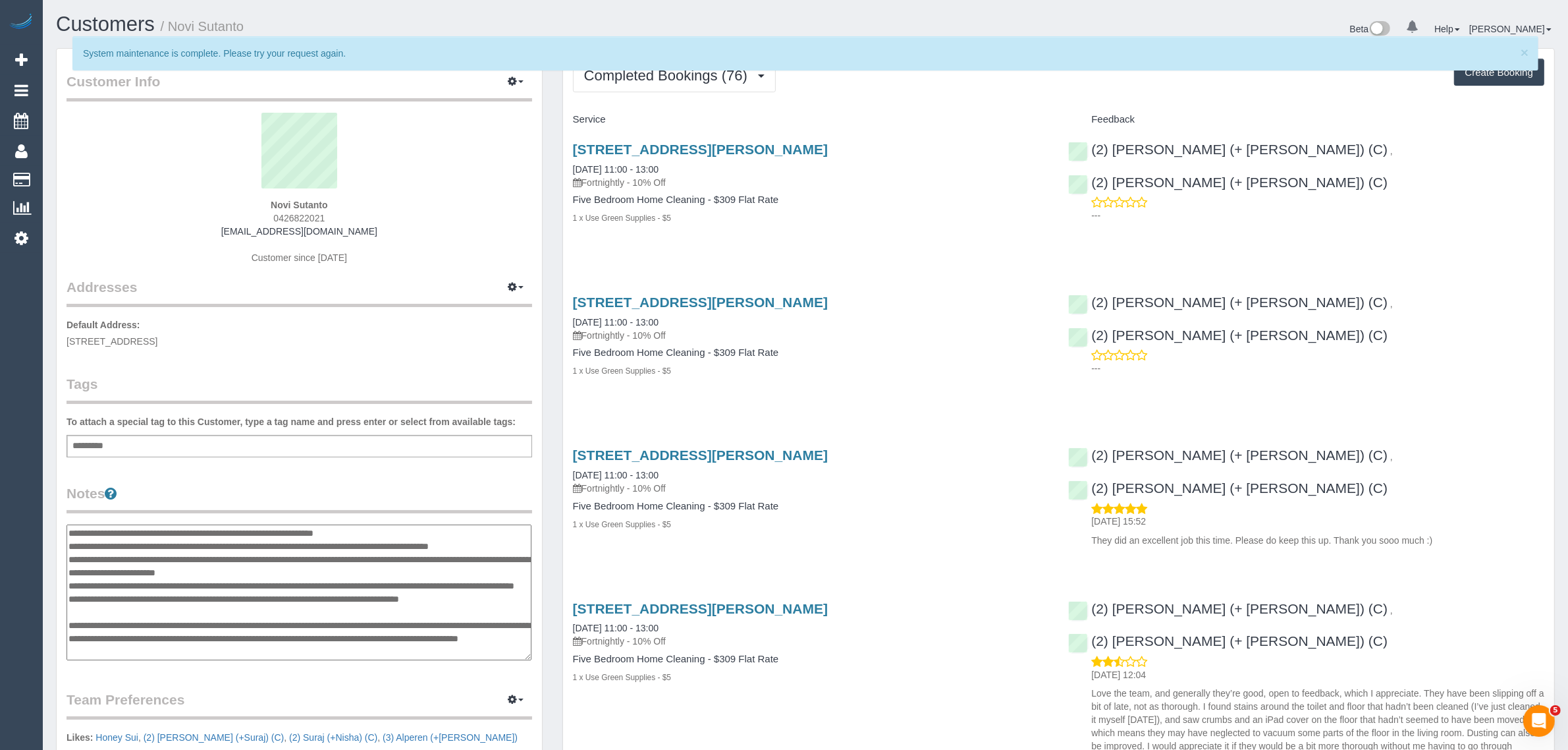
drag, startPoint x: 229, startPoint y: 531, endPoint x: 126, endPoint y: 531, distance: 103.0
click at [126, 531] on textarea at bounding box center [299, 593] width 465 height 136
click at [417, 537] on textarea at bounding box center [299, 593] width 465 height 136
type textarea "**********"
click at [466, 489] on legend "Notes" at bounding box center [300, 498] width 466 height 29
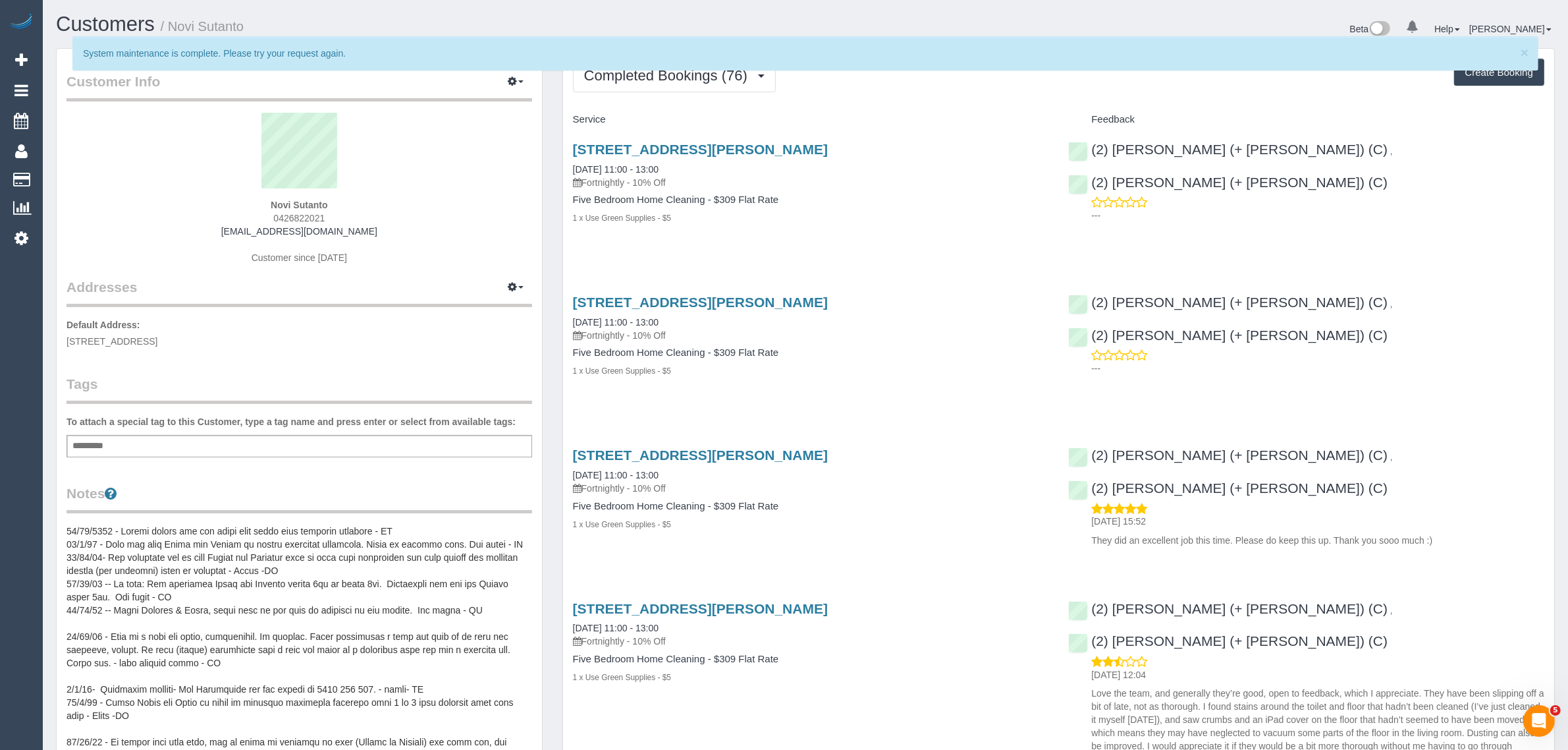
click at [328, 449] on div "Add a tag" at bounding box center [300, 445] width 466 height 23
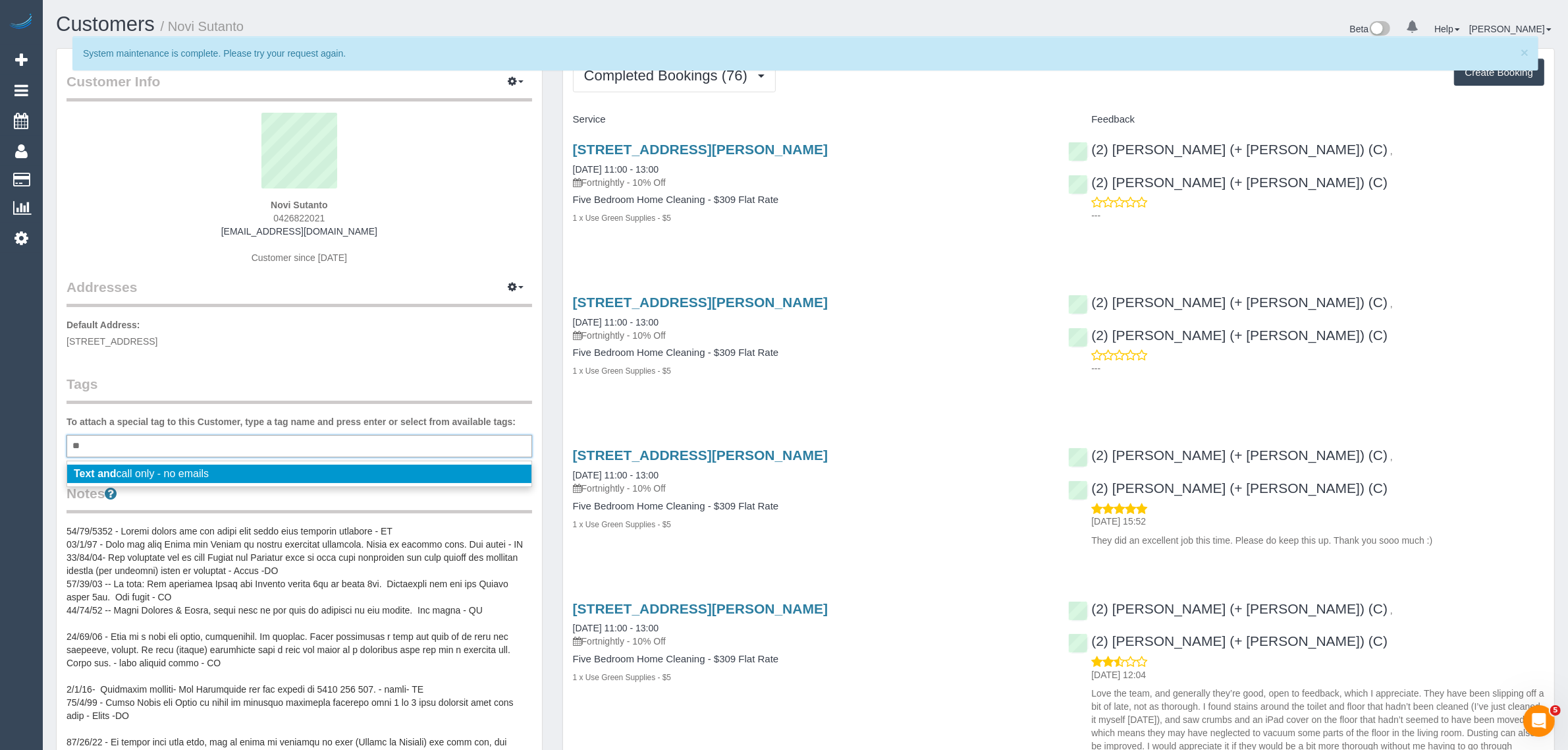
type input "*"
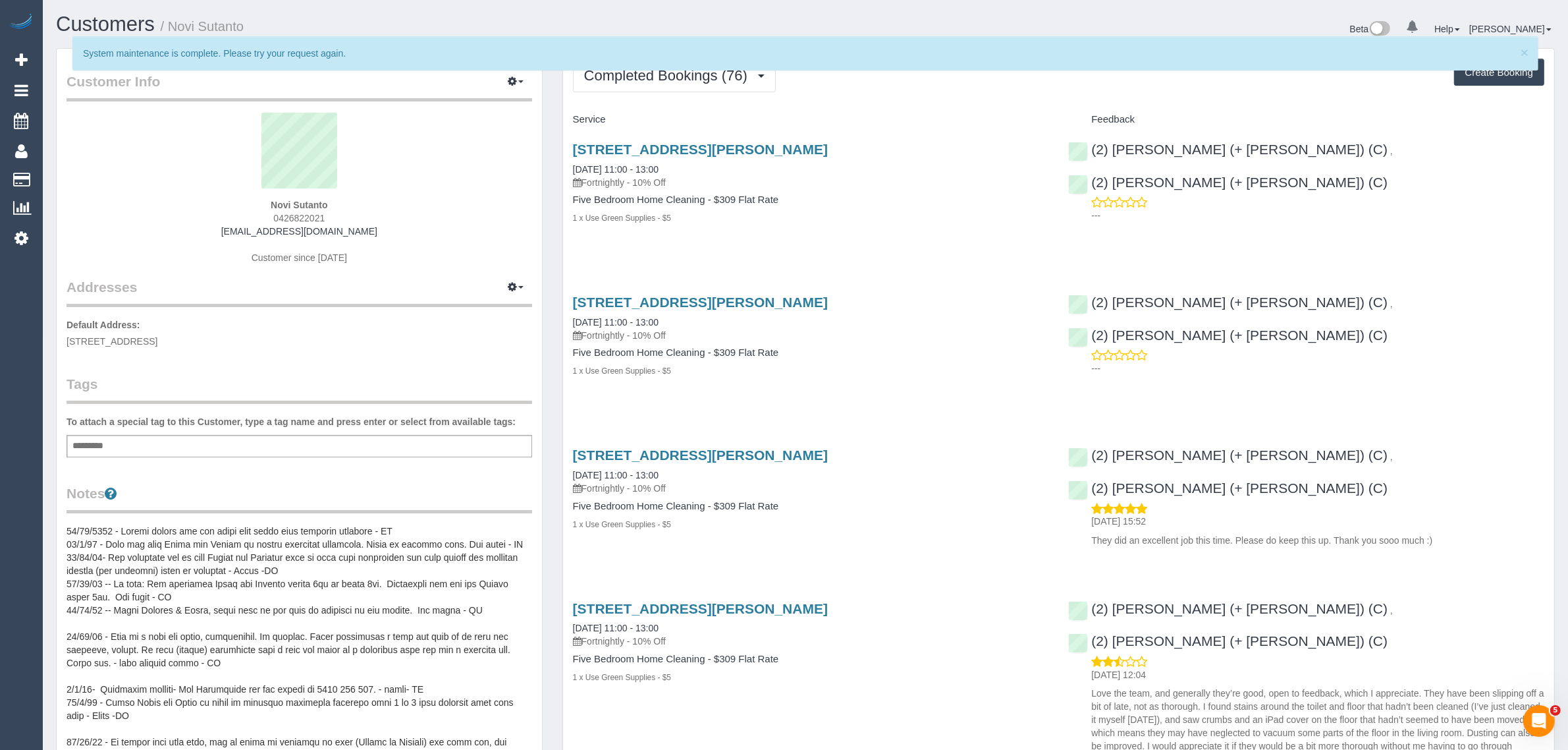
click at [563, 340] on div "[STREET_ADDRESS][PERSON_NAME] [DATE] 11:00 - 13:00 Fortnightly - 10% Off Five B…" at bounding box center [811, 343] width 496 height 120
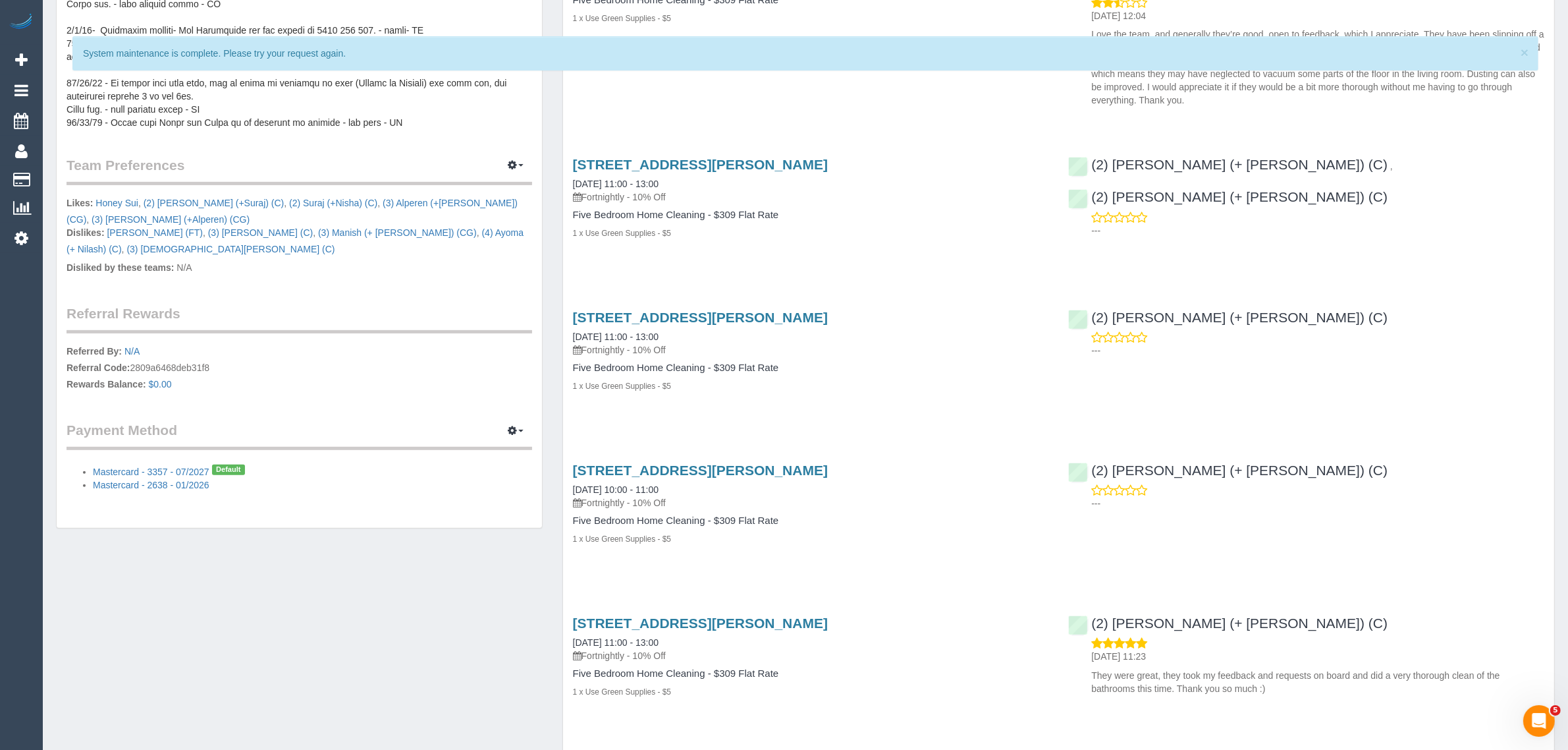
scroll to position [329, 0]
